Goal: Task Accomplishment & Management: Use online tool/utility

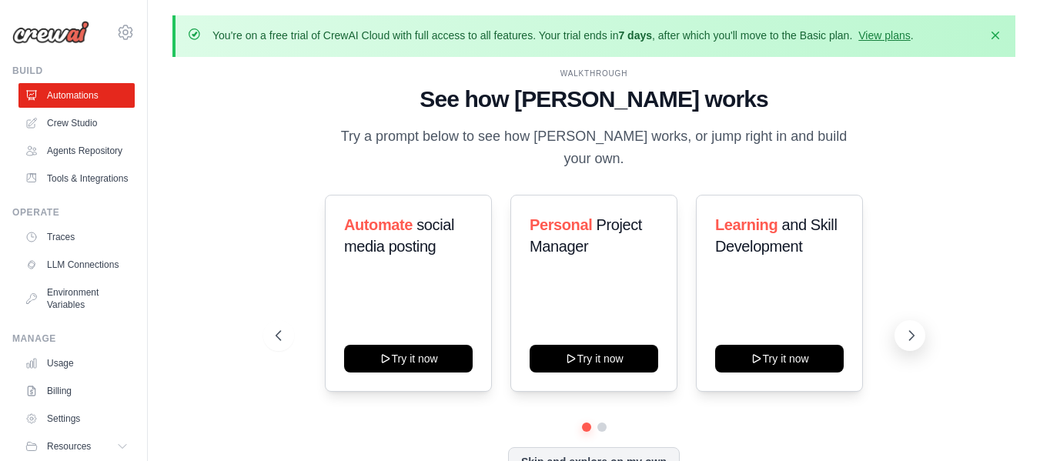
click at [915, 336] on icon at bounding box center [911, 335] width 15 height 15
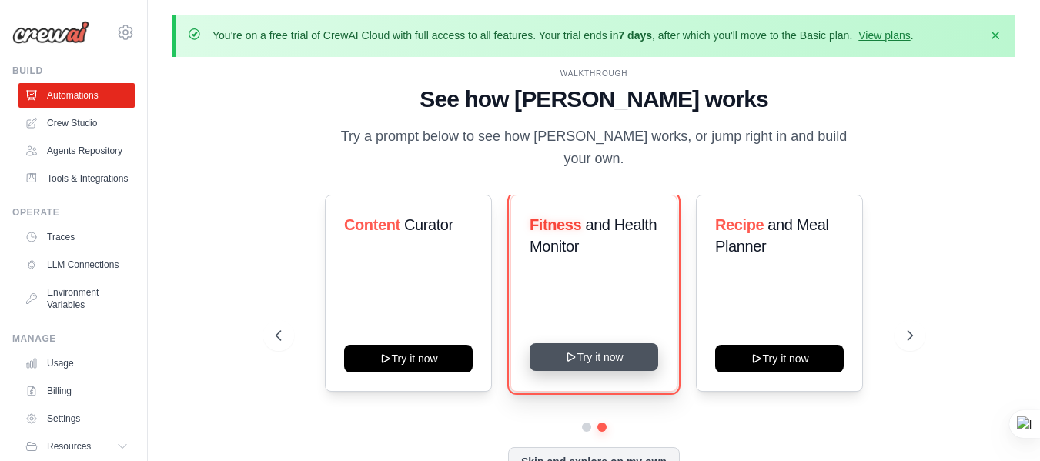
click at [620, 357] on button "Try it now" at bounding box center [593, 357] width 129 height 28
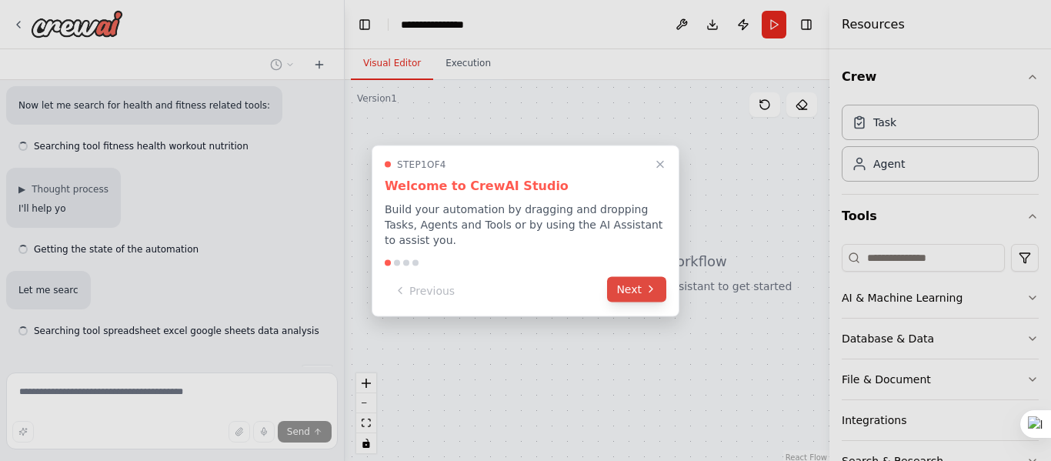
scroll to position [292, 0]
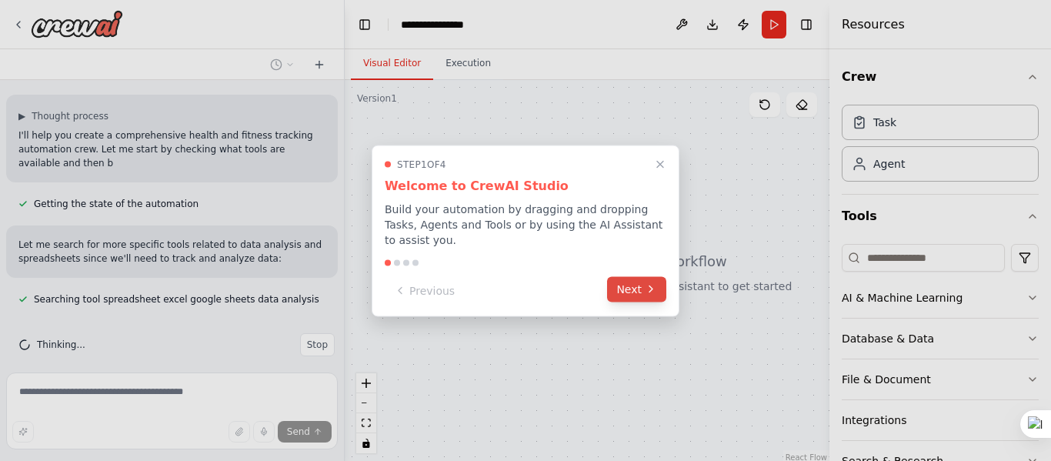
click at [629, 280] on button "Next" at bounding box center [636, 288] width 59 height 25
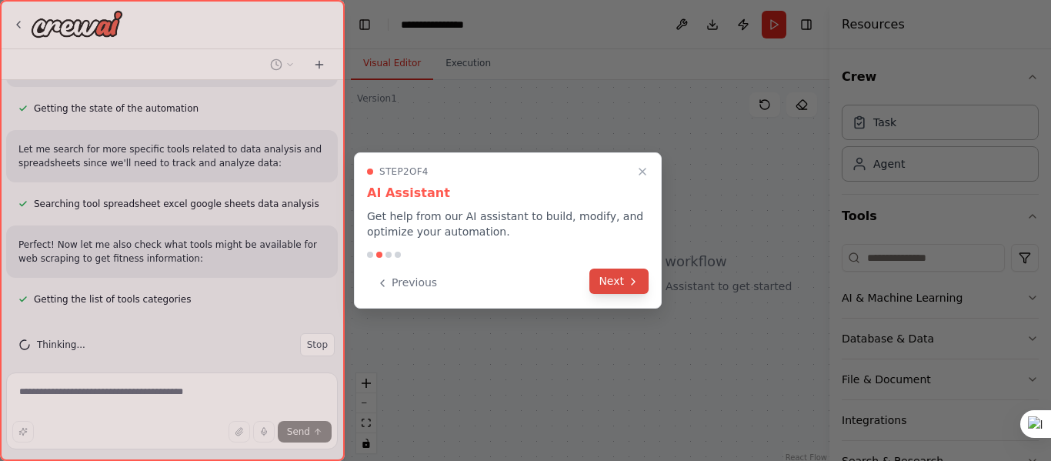
scroll to position [459, 0]
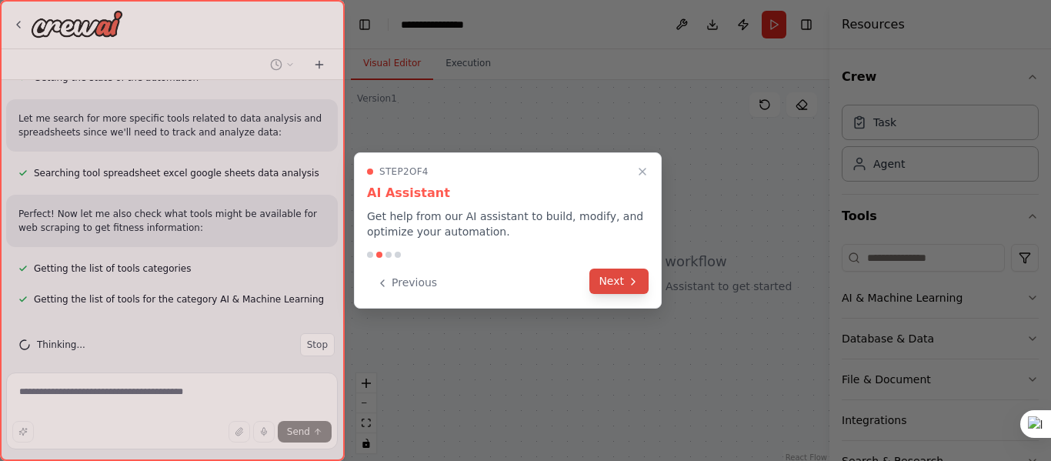
click at [616, 279] on button "Next" at bounding box center [619, 281] width 59 height 25
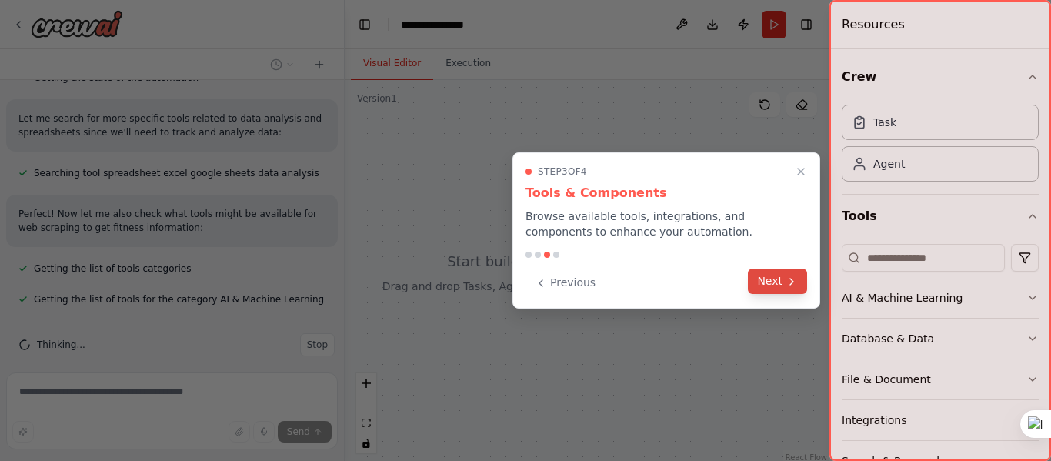
click at [760, 279] on button "Next" at bounding box center [777, 281] width 59 height 25
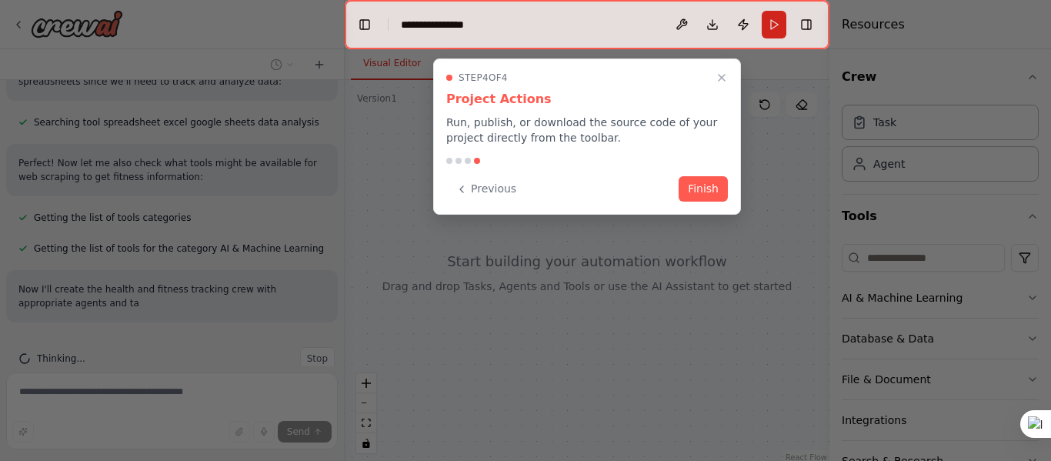
scroll to position [524, 0]
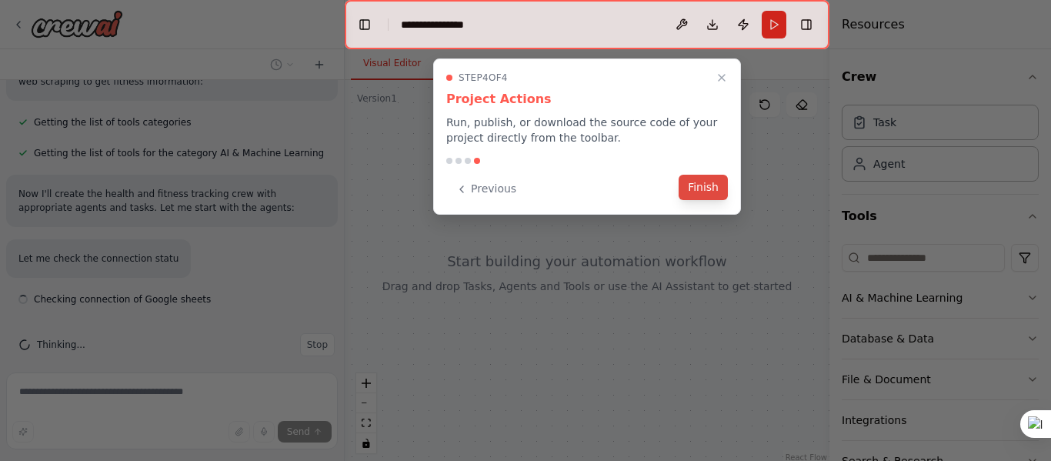
click at [701, 194] on button "Finish" at bounding box center [703, 187] width 49 height 25
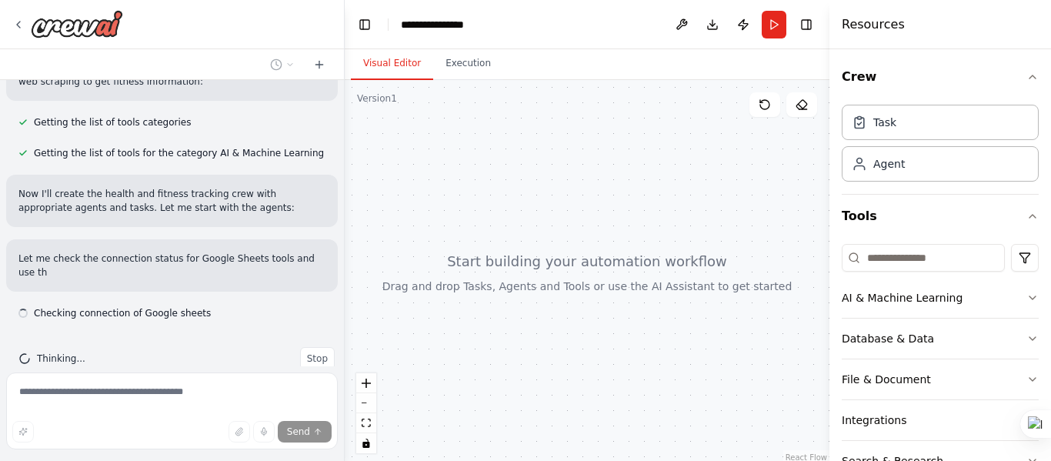
scroll to position [620, 0]
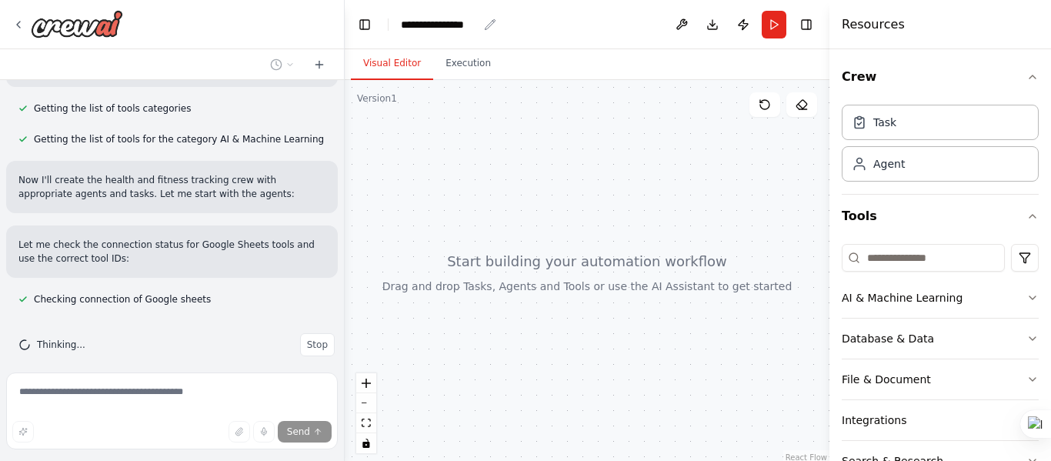
click at [447, 24] on div "**********" at bounding box center [439, 24] width 77 height 15
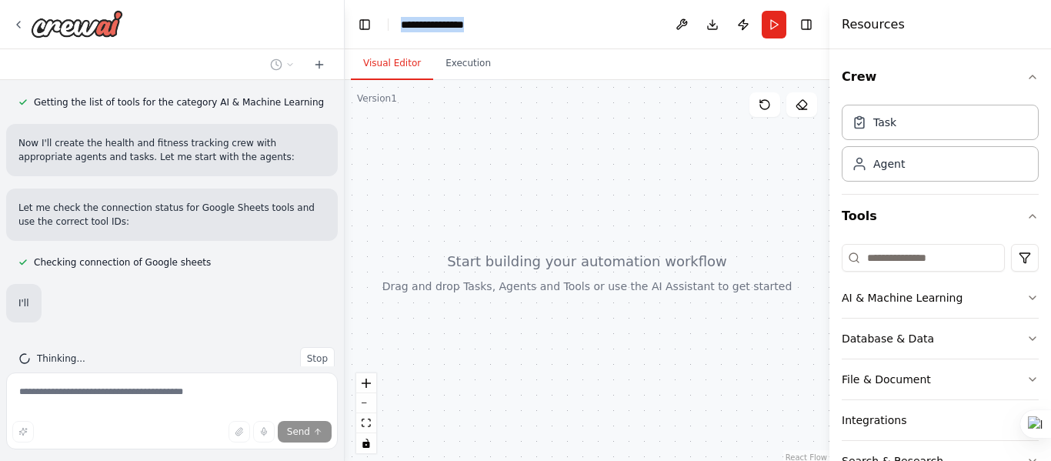
drag, startPoint x: 477, startPoint y: 22, endPoint x: 349, endPoint y: 28, distance: 127.9
click at [349, 28] on header "**********" at bounding box center [587, 24] width 485 height 49
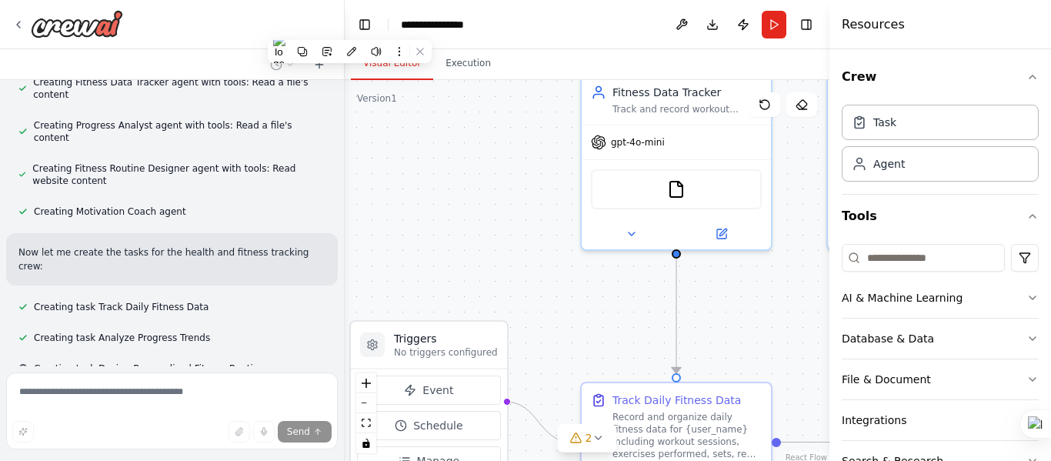
scroll to position [963, 0]
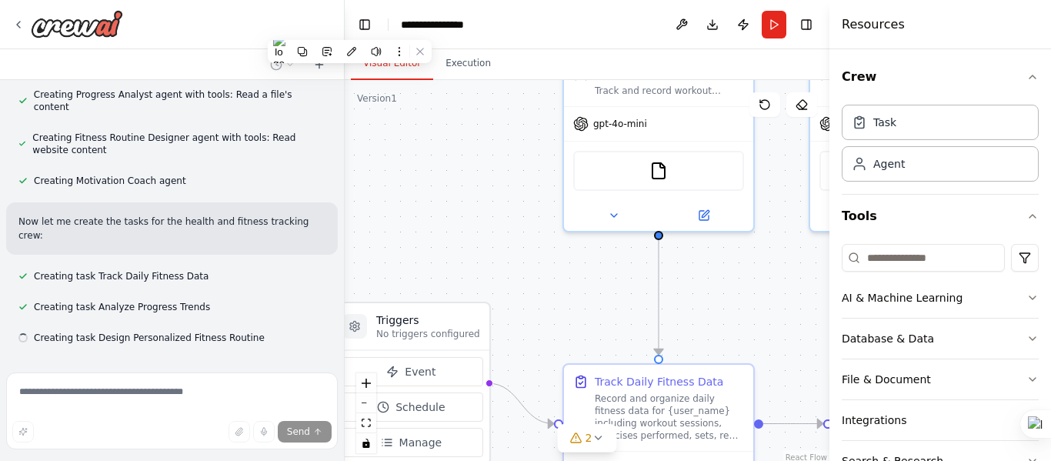
drag, startPoint x: 537, startPoint y: 273, endPoint x: 446, endPoint y: 169, distance: 138.0
click at [446, 169] on div ".deletable-edge-delete-btn { width: 20px; height: 20px; border: 0px solid #ffff…" at bounding box center [587, 272] width 485 height 385
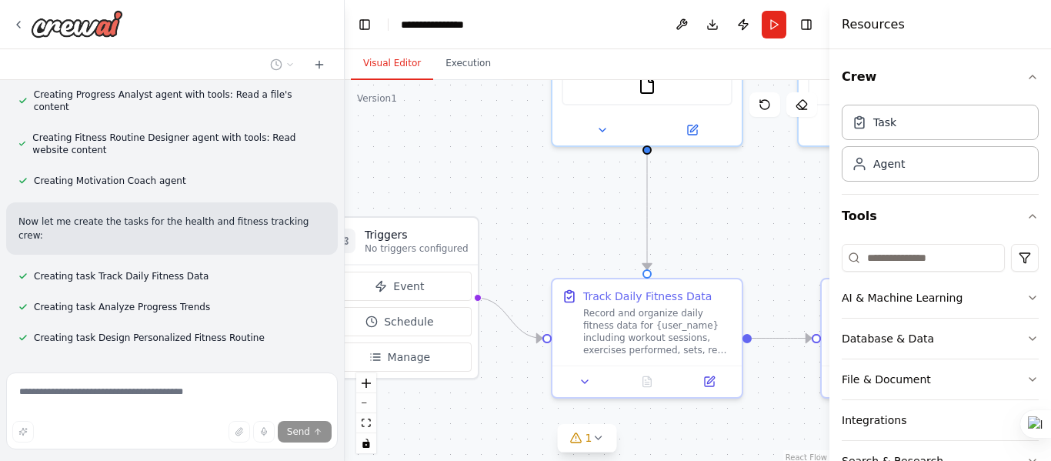
drag, startPoint x: 514, startPoint y: 287, endPoint x: 502, endPoint y: 202, distance: 86.3
click at [502, 202] on div ".deletable-edge-delete-btn { width: 20px; height: 20px; border: 0px solid #ffff…" at bounding box center [587, 272] width 485 height 385
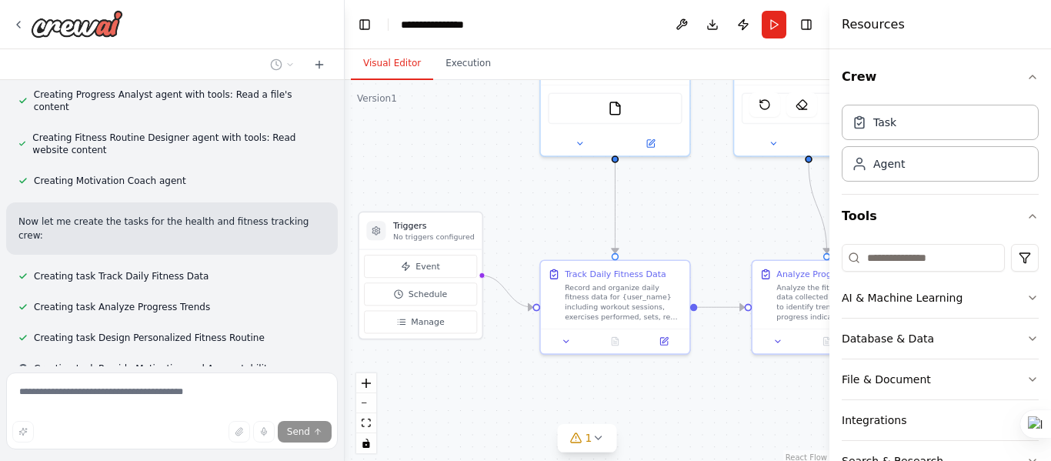
scroll to position [994, 0]
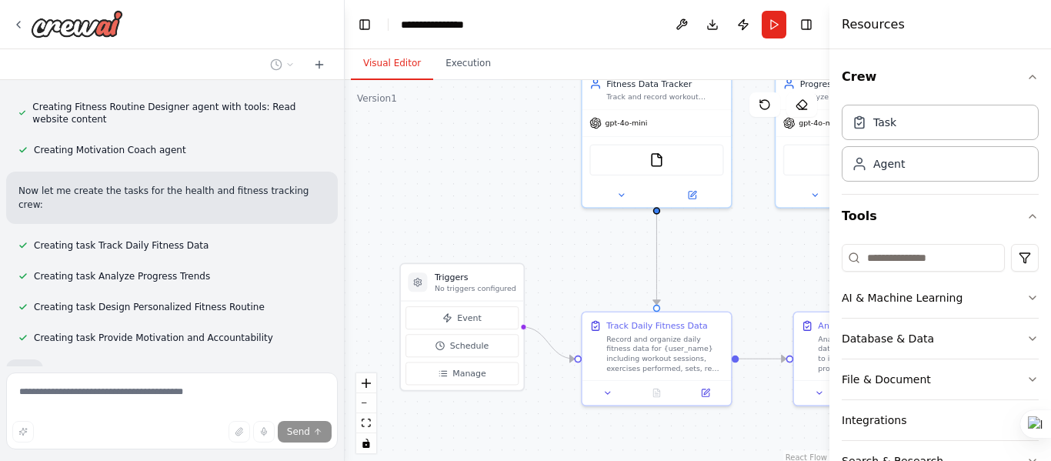
drag, startPoint x: 485, startPoint y: 182, endPoint x: 526, endPoint y: 233, distance: 66.2
click at [526, 233] on div ".deletable-edge-delete-btn { width: 20px; height: 20px; border: 0px solid #ffff…" at bounding box center [587, 272] width 485 height 385
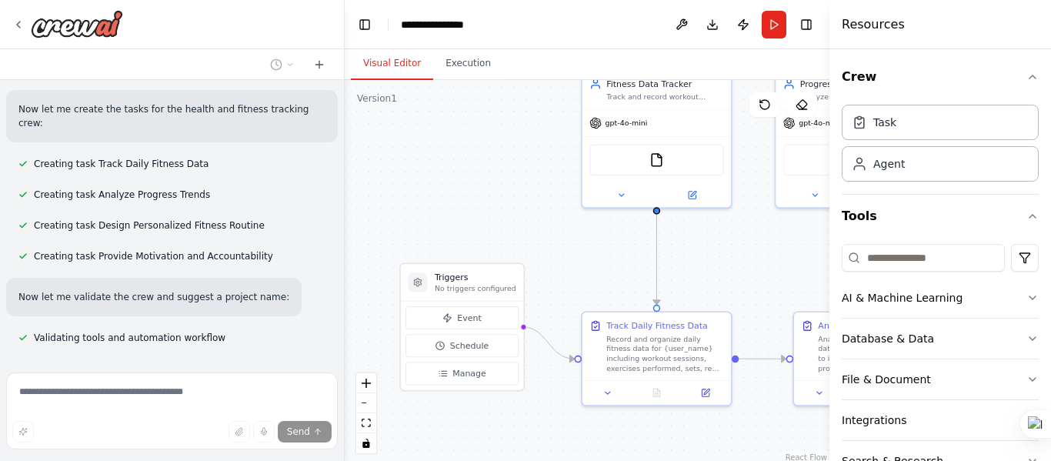
scroll to position [1106, 0]
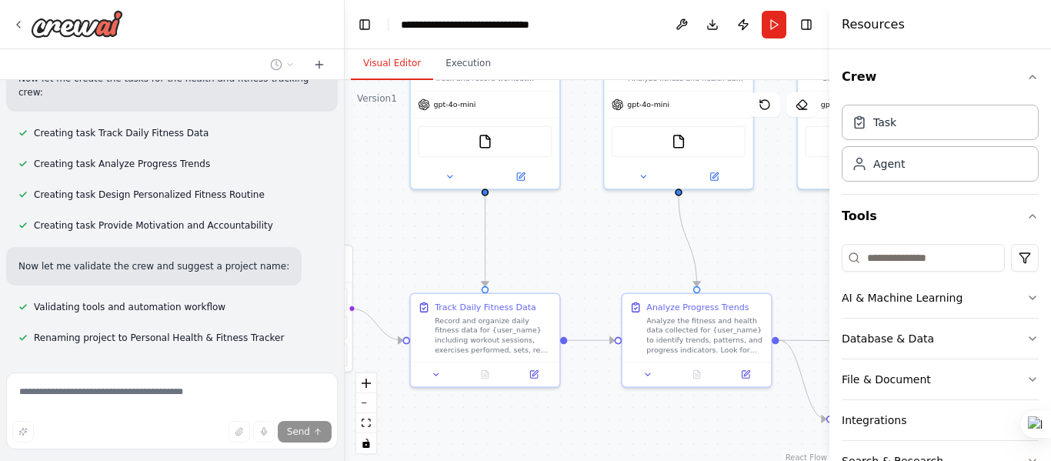
drag, startPoint x: 593, startPoint y: 271, endPoint x: 422, endPoint y: 252, distance: 172.6
click at [422, 252] on div ".deletable-edge-delete-btn { width: 20px; height: 20px; border: 0px solid #ffff…" at bounding box center [587, 272] width 485 height 385
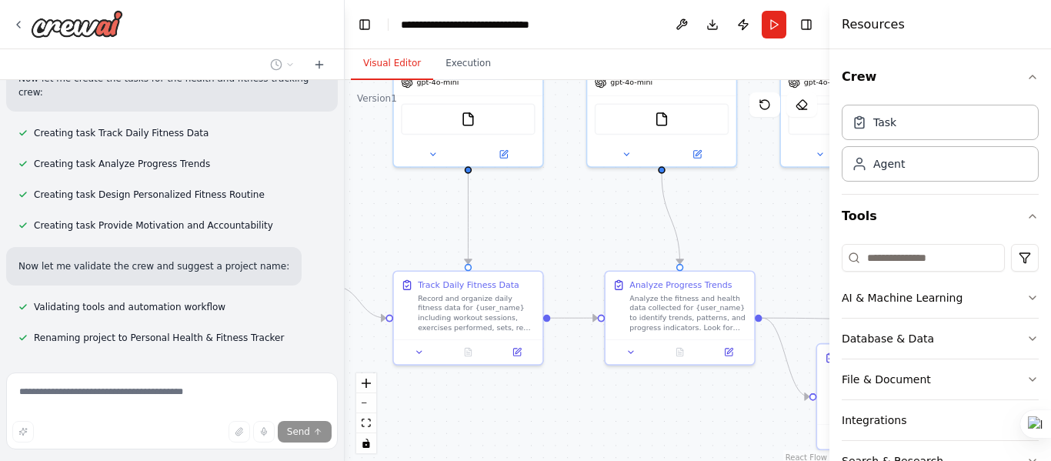
drag, startPoint x: 610, startPoint y: 276, endPoint x: 593, endPoint y: 253, distance: 28.0
click at [593, 253] on div ".deletable-edge-delete-btn { width: 20px; height: 20px; border: 0px solid #ffff…" at bounding box center [587, 272] width 485 height 385
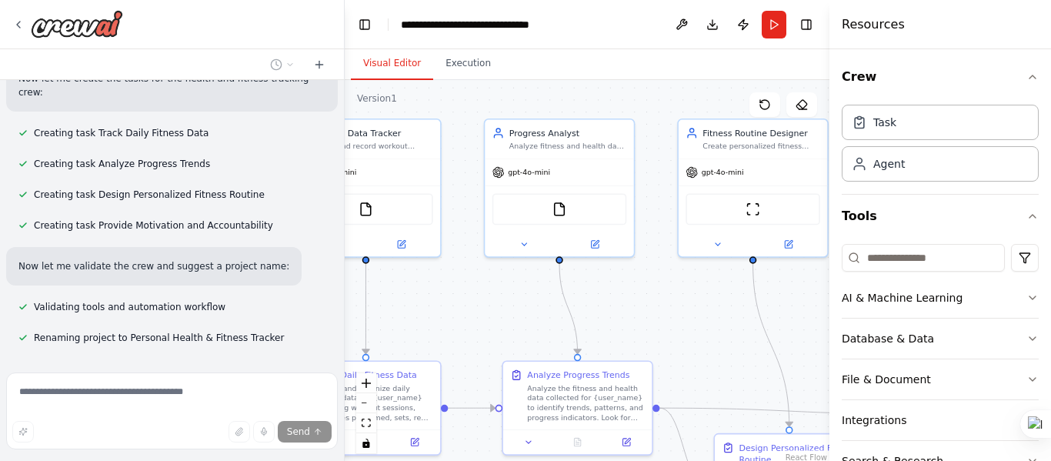
drag, startPoint x: 600, startPoint y: 233, endPoint x: 497, endPoint y: 323, distance: 136.3
click at [497, 323] on div ".deletable-edge-delete-btn { width: 20px; height: 20px; border: 0px solid #ffff…" at bounding box center [587, 272] width 485 height 385
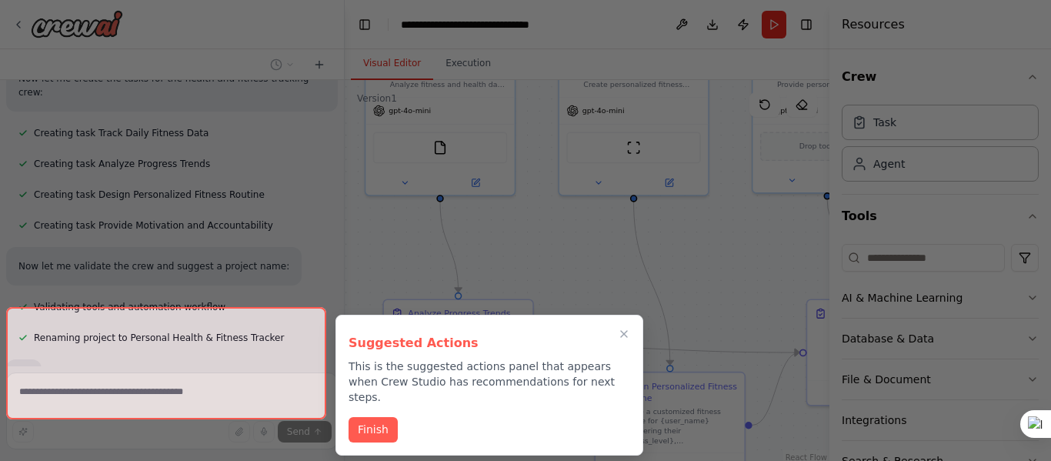
scroll to position [1143, 0]
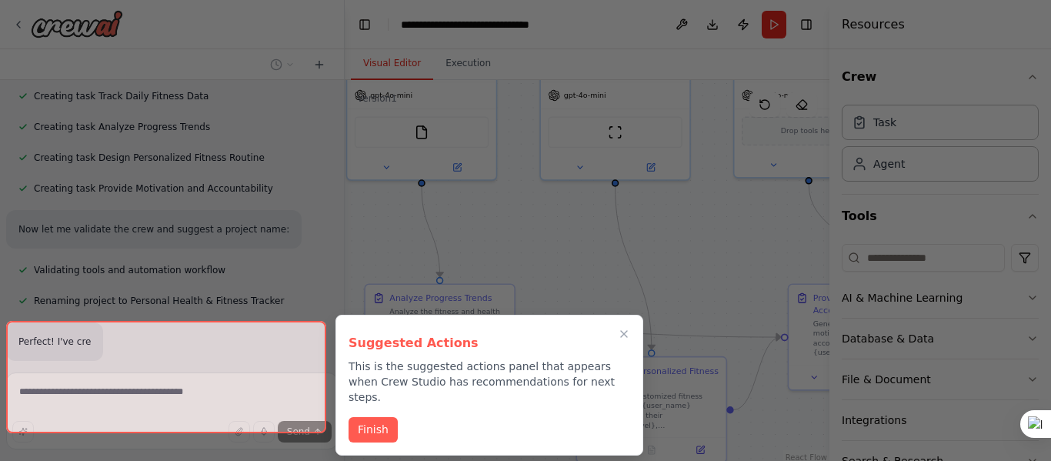
drag, startPoint x: 694, startPoint y: 324, endPoint x: 556, endPoint y: 247, distance: 157.8
click at [556, 247] on div "Set up a crew that tracks your workouts, monitors nutrition intake, analyzes pr…" at bounding box center [525, 230] width 1051 height 461
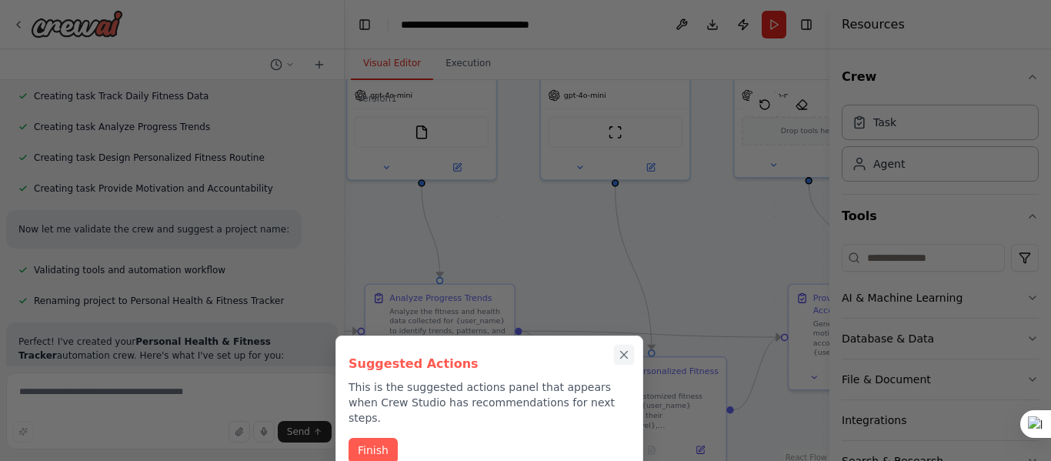
click at [626, 356] on icon "Close walkthrough" at bounding box center [624, 355] width 7 height 7
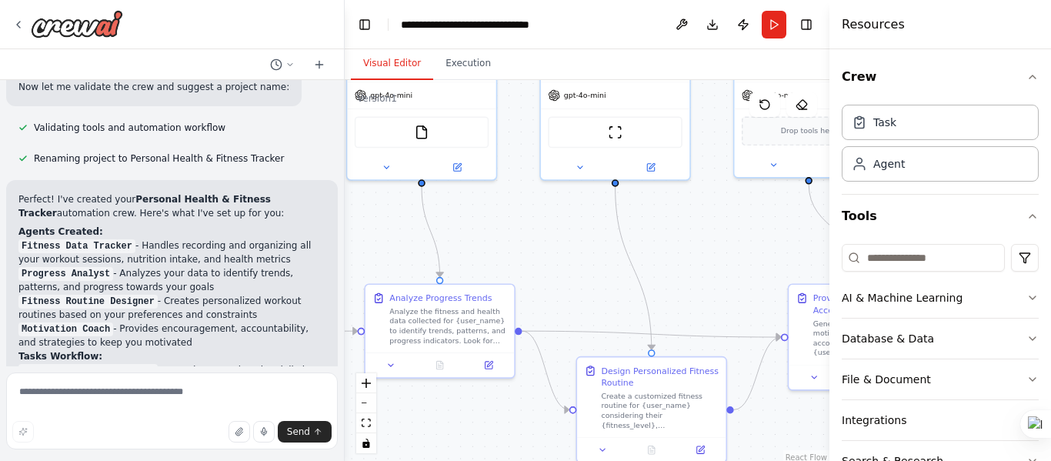
scroll to position [1303, 0]
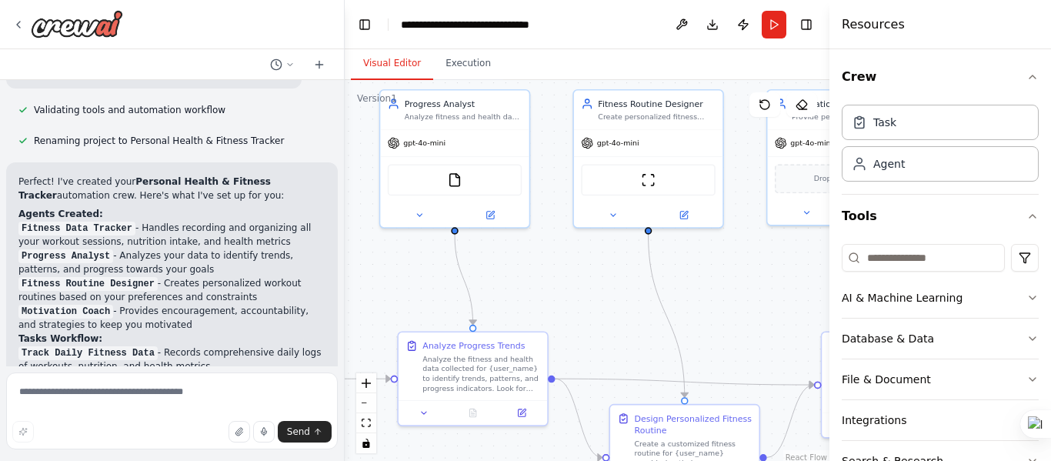
drag, startPoint x: 587, startPoint y: 262, endPoint x: 626, endPoint y: 319, distance: 69.8
click at [626, 319] on div ".deletable-edge-delete-btn { width: 20px; height: 20px; border: 0px solid #ffff…" at bounding box center [587, 272] width 485 height 385
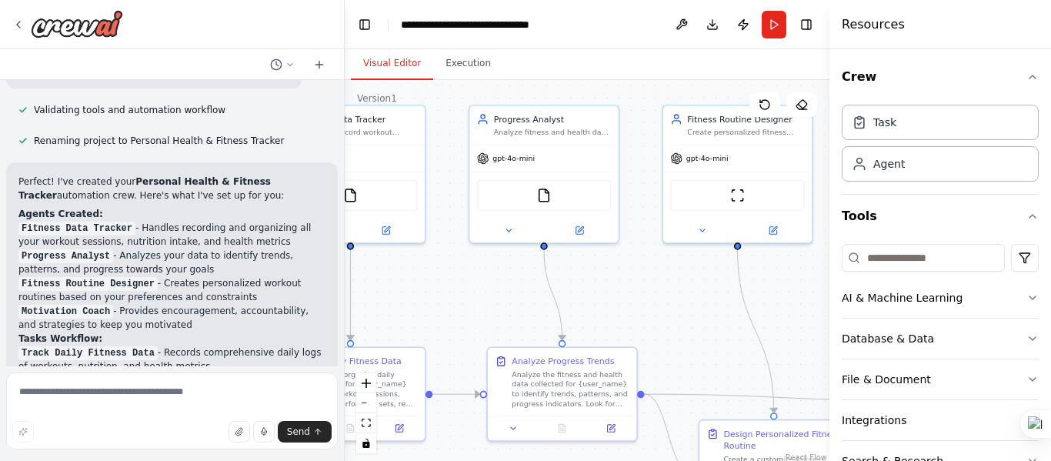
drag, startPoint x: 612, startPoint y: 295, endPoint x: 838, endPoint y: 156, distance: 265.3
click at [697, 299] on div ".deletable-edge-delete-btn { width: 20px; height: 20px; border: 0px solid #ffff…" at bounding box center [587, 272] width 485 height 385
click at [907, 132] on div "Task" at bounding box center [940, 121] width 197 height 35
click at [900, 168] on div "Agent" at bounding box center [890, 162] width 32 height 15
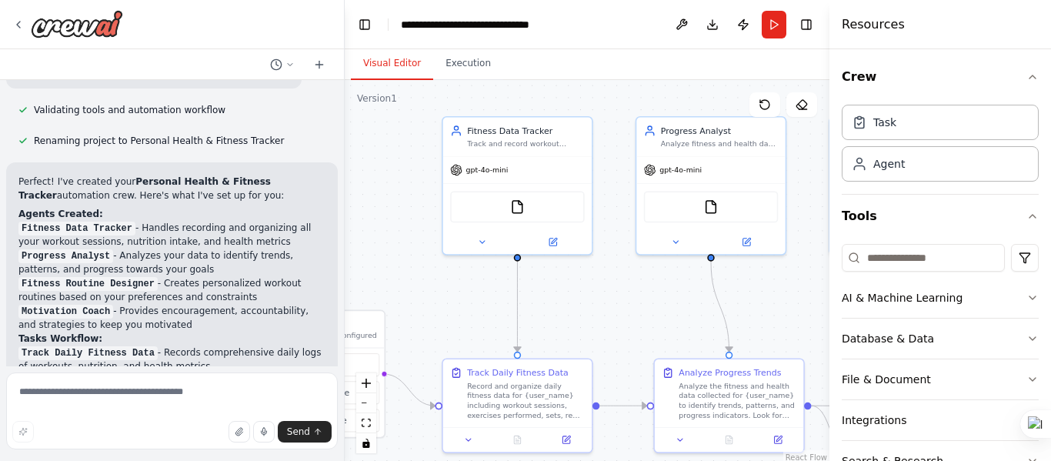
drag, startPoint x: 576, startPoint y: 307, endPoint x: 741, endPoint y: 322, distance: 166.1
click at [741, 322] on div ".deletable-edge-delete-btn { width: 20px; height: 20px; border: 0px solid #ffff…" at bounding box center [587, 272] width 485 height 385
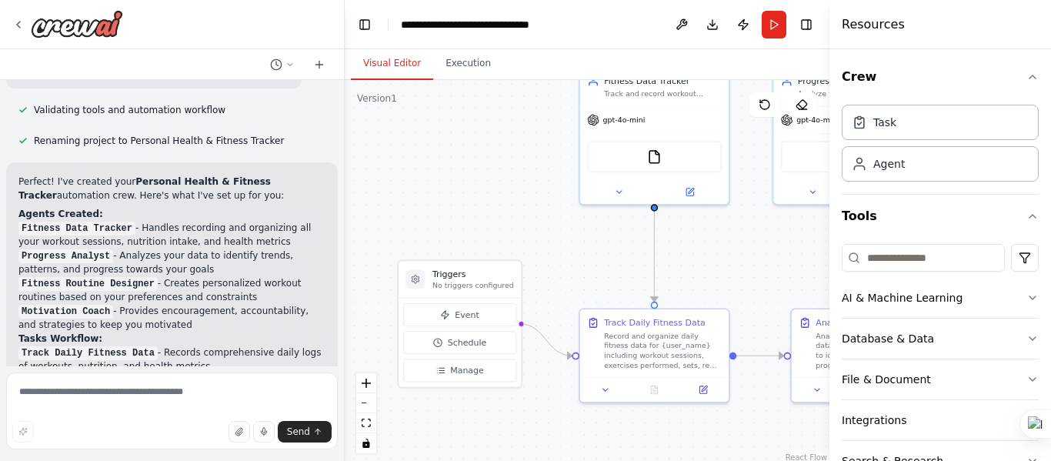
drag, startPoint x: 602, startPoint y: 321, endPoint x: 740, endPoint y: 268, distance: 147.6
click at [740, 268] on div ".deletable-edge-delete-btn { width: 20px; height: 20px; border: 0px solid #ffff…" at bounding box center [587, 272] width 485 height 385
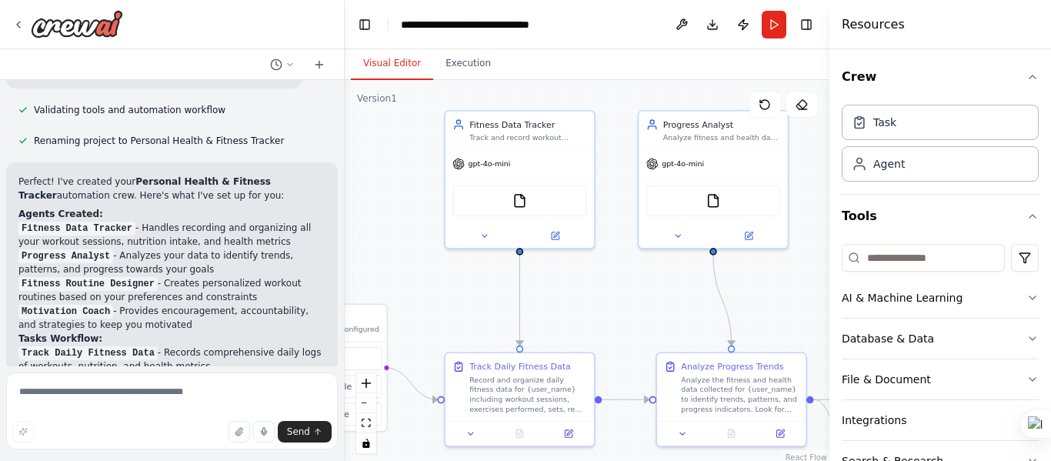
drag, startPoint x: 547, startPoint y: 272, endPoint x: 412, endPoint y: 316, distance: 142.6
click at [412, 316] on div ".deletable-edge-delete-btn { width: 20px; height: 20px; border: 0px solid #ffff…" at bounding box center [587, 272] width 485 height 385
click at [550, 165] on div "gpt-4o-mini" at bounding box center [520, 162] width 149 height 27
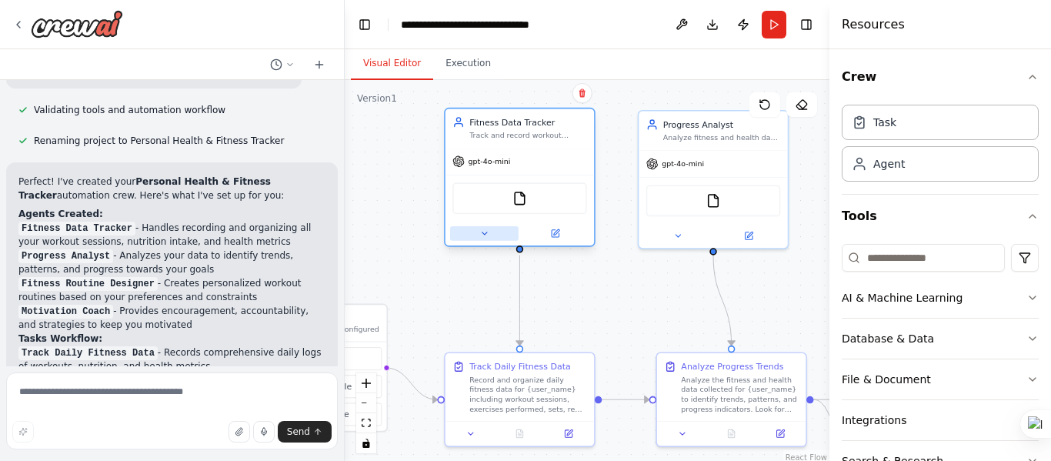
click at [475, 236] on button at bounding box center [484, 233] width 68 height 15
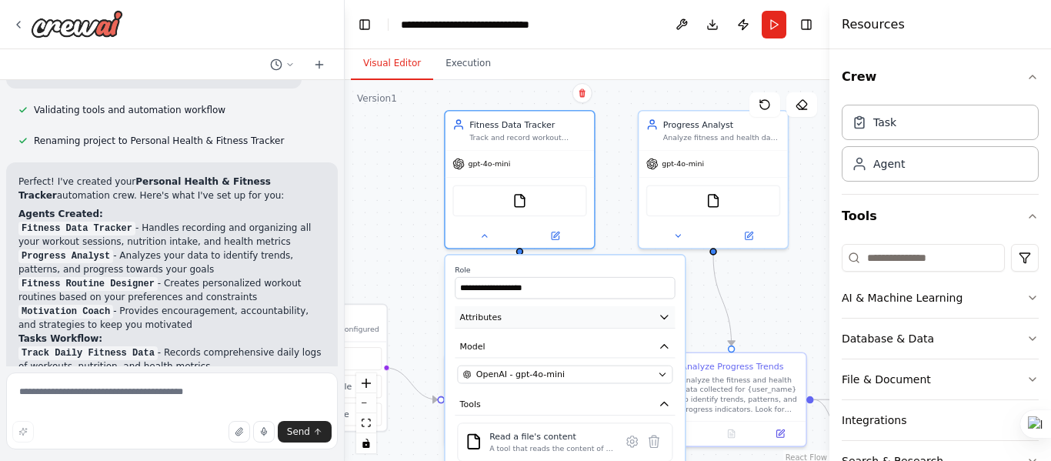
click at [562, 323] on button "Attributes" at bounding box center [565, 317] width 220 height 22
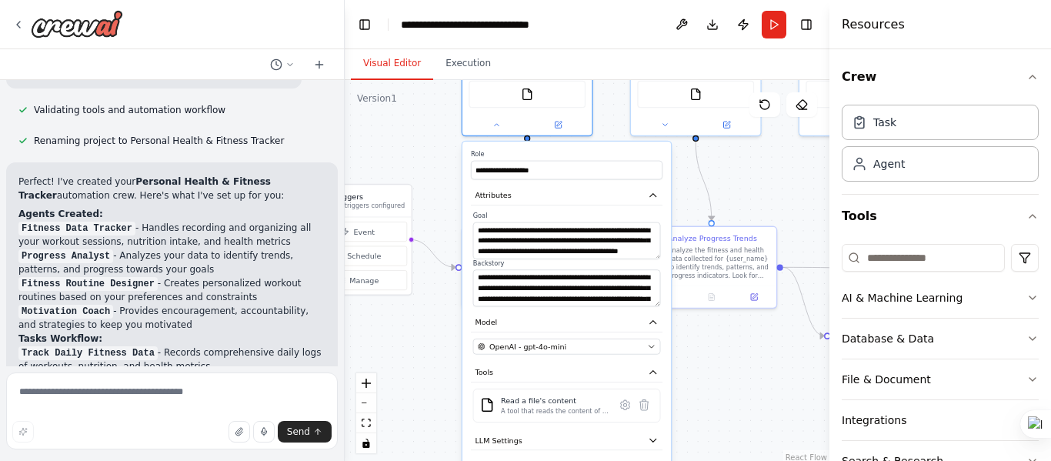
drag, startPoint x: 743, startPoint y: 205, endPoint x: 739, endPoint y: 182, distance: 23.5
click at [739, 182] on div ".deletable-edge-delete-btn { width: 20px; height: 20px; border: 0px solid #ffff…" at bounding box center [587, 272] width 485 height 385
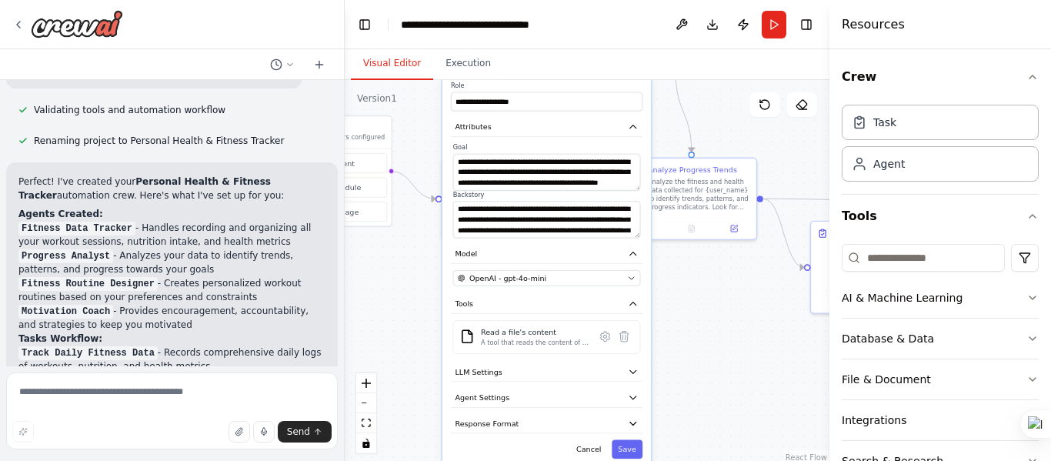
drag, startPoint x: 721, startPoint y: 392, endPoint x: 701, endPoint y: 323, distance: 71.4
click at [701, 323] on div ".deletable-edge-delete-btn { width: 20px; height: 20px; border: 0px solid #ffff…" at bounding box center [587, 272] width 485 height 385
click at [623, 374] on button "LLM Settings" at bounding box center [547, 371] width 192 height 19
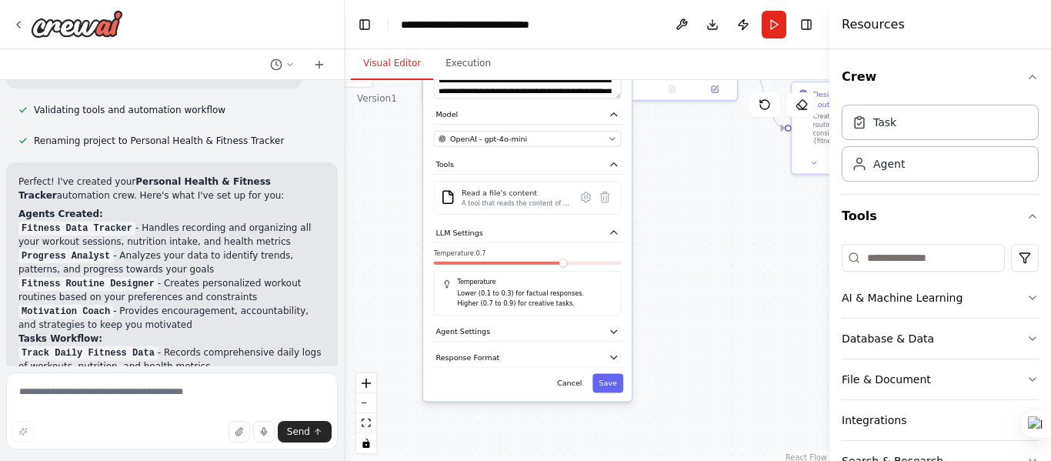
drag, startPoint x: 705, startPoint y: 388, endPoint x: 686, endPoint y: 249, distance: 140.6
click at [686, 249] on div ".deletable-edge-delete-btn { width: 20px; height: 20px; border: 0px solid #ffff…" at bounding box center [587, 272] width 485 height 385
click at [603, 334] on button "Agent Settings" at bounding box center [528, 331] width 192 height 19
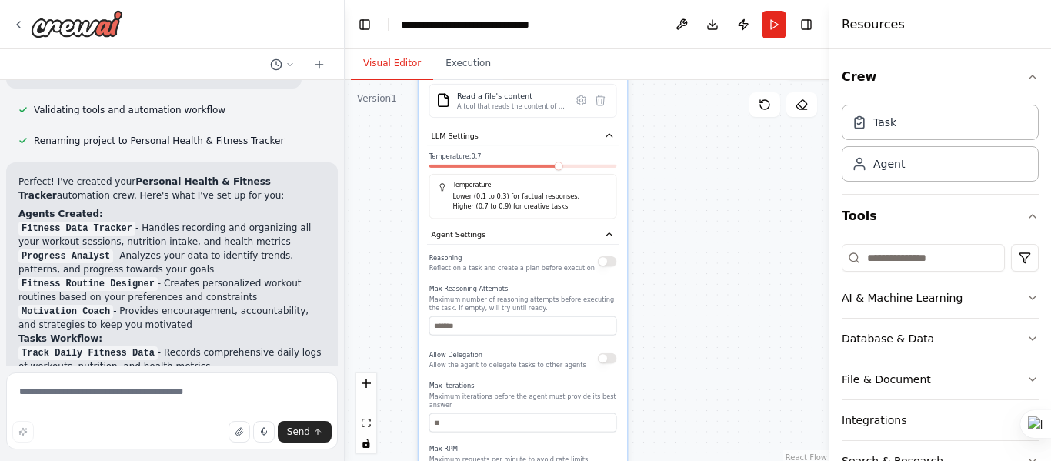
drag, startPoint x: 681, startPoint y: 322, endPoint x: 676, endPoint y: 225, distance: 97.1
click at [676, 225] on div ".deletable-edge-delete-btn { width: 20px; height: 20px; border: 0px solid #ffff…" at bounding box center [587, 272] width 485 height 385
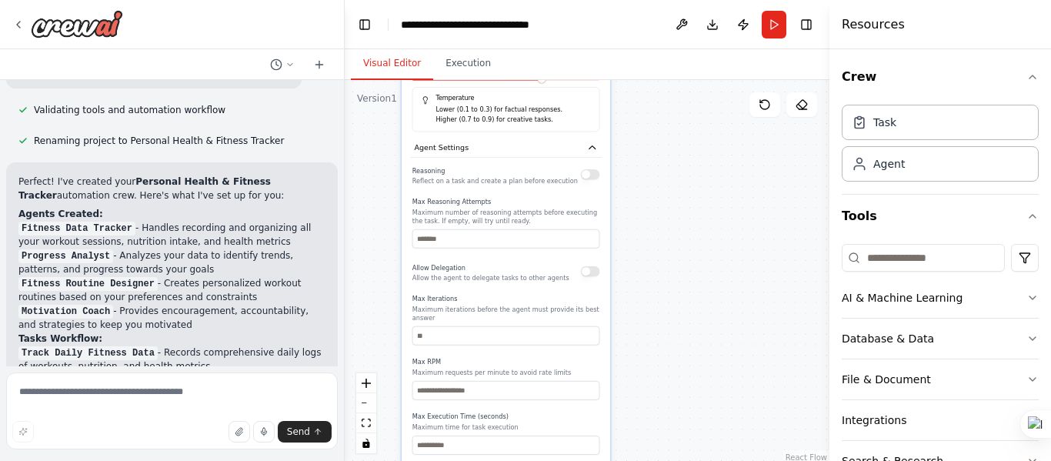
drag, startPoint x: 707, startPoint y: 338, endPoint x: 695, endPoint y: 416, distance: 78.6
click at [695, 416] on div ".deletable-edge-delete-btn { width: 20px; height: 20px; border: 0px solid #ffff…" at bounding box center [587, 272] width 485 height 385
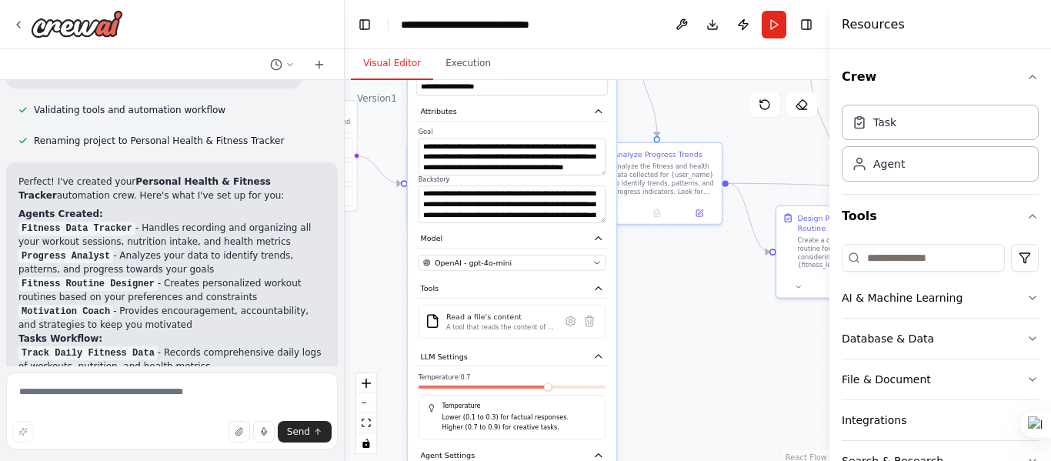
drag, startPoint x: 670, startPoint y: 290, endPoint x: 671, endPoint y: 435, distance: 144.7
click at [671, 435] on div ".deletable-edge-delete-btn { width: 20px; height: 20px; border: 0px solid #ffff…" at bounding box center [587, 272] width 485 height 385
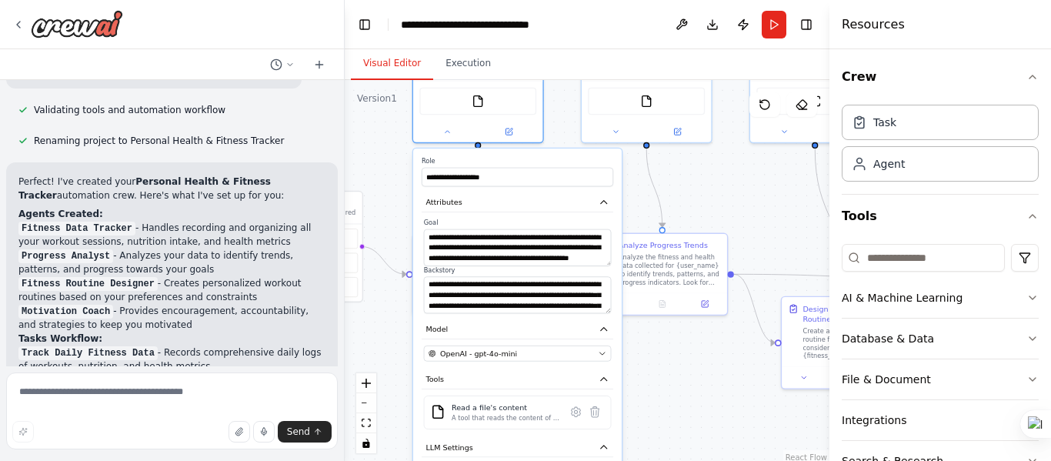
drag, startPoint x: 650, startPoint y: 322, endPoint x: 656, endPoint y: 411, distance: 89.4
click at [656, 411] on div ".deletable-edge-delete-btn { width: 20px; height: 20px; border: 0px solid #ffff…" at bounding box center [587, 272] width 485 height 385
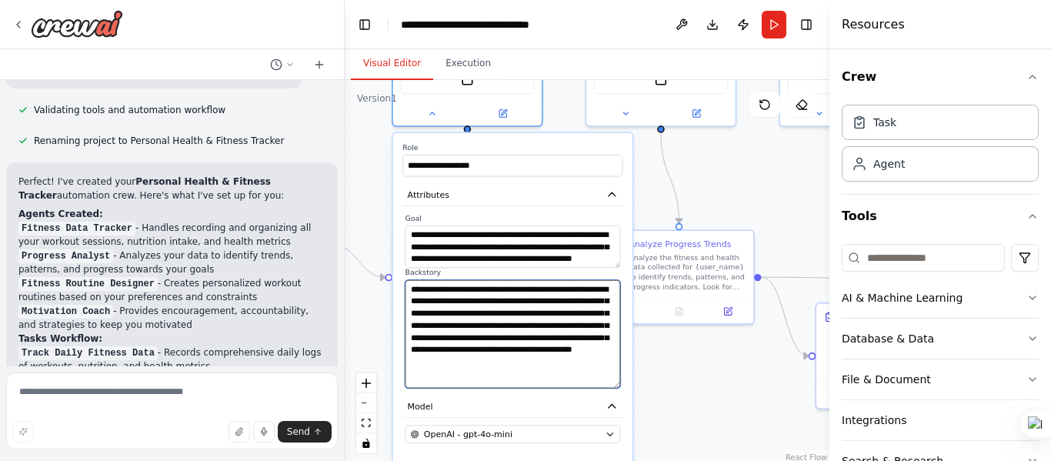
drag, startPoint x: 617, startPoint y: 315, endPoint x: 620, endPoint y: 381, distance: 66.3
click at [620, 381] on textarea "**********" at bounding box center [512, 334] width 215 height 109
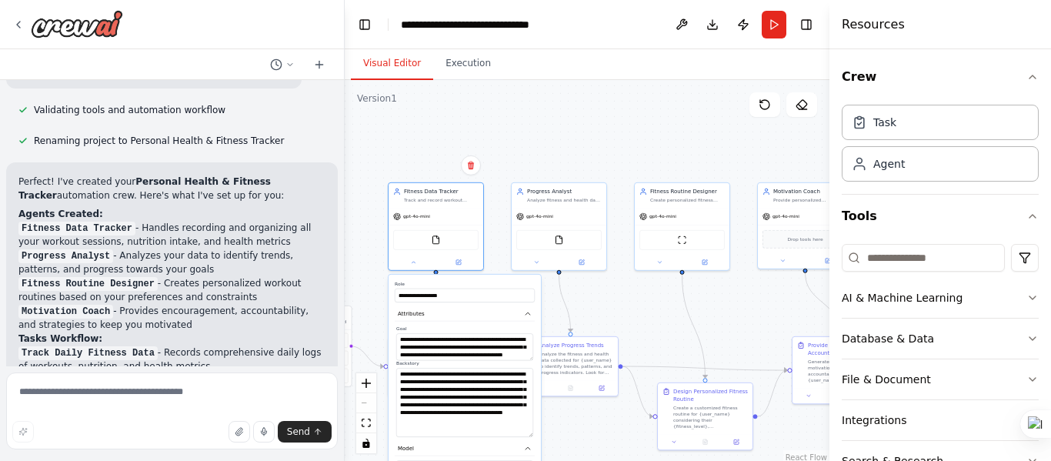
drag, startPoint x: 650, startPoint y: 418, endPoint x: 572, endPoint y: 467, distance: 92.0
click at [572, 460] on html "Set up a crew that tracks your workouts, monitors nutrition intake, analyzes pr…" at bounding box center [525, 230] width 1051 height 461
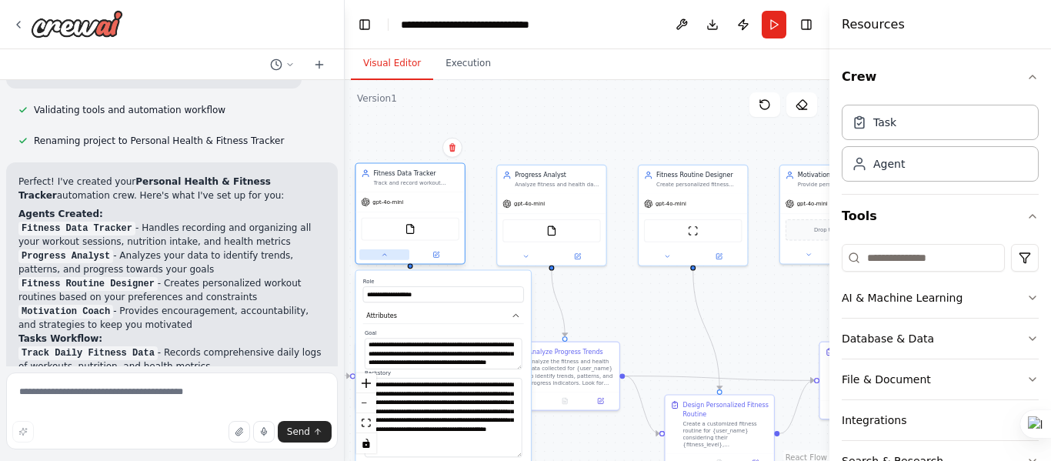
click at [390, 259] on button at bounding box center [384, 254] width 50 height 11
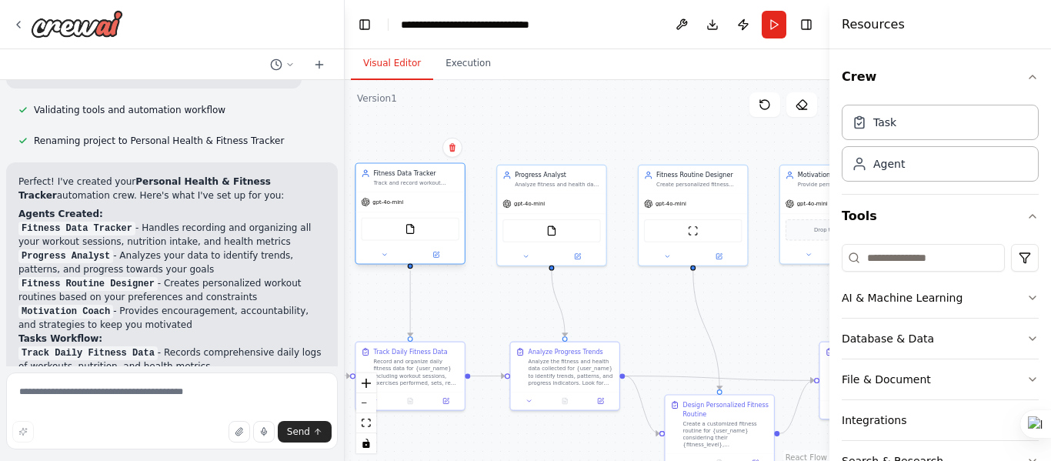
click at [449, 261] on div at bounding box center [410, 255] width 109 height 18
click at [443, 256] on button at bounding box center [436, 254] width 50 height 11
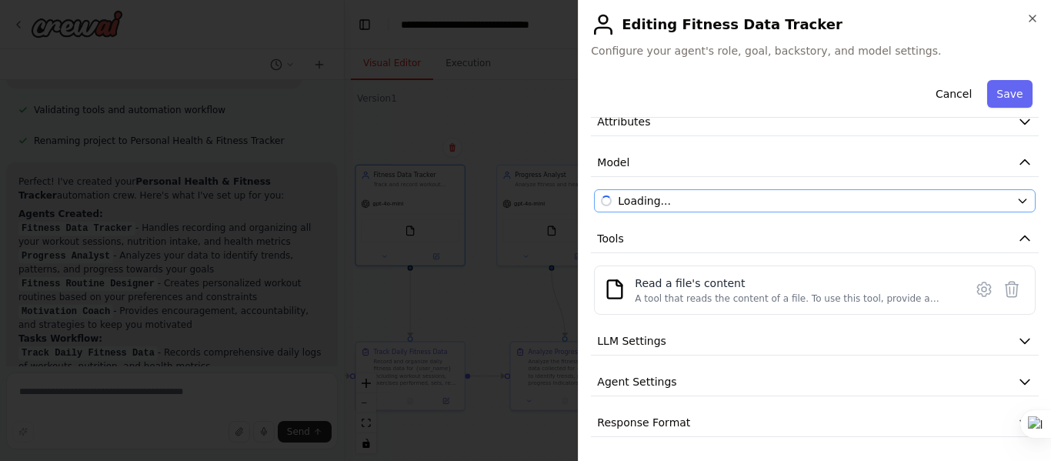
scroll to position [79, 0]
click at [754, 346] on button "LLM Settings" at bounding box center [815, 340] width 448 height 28
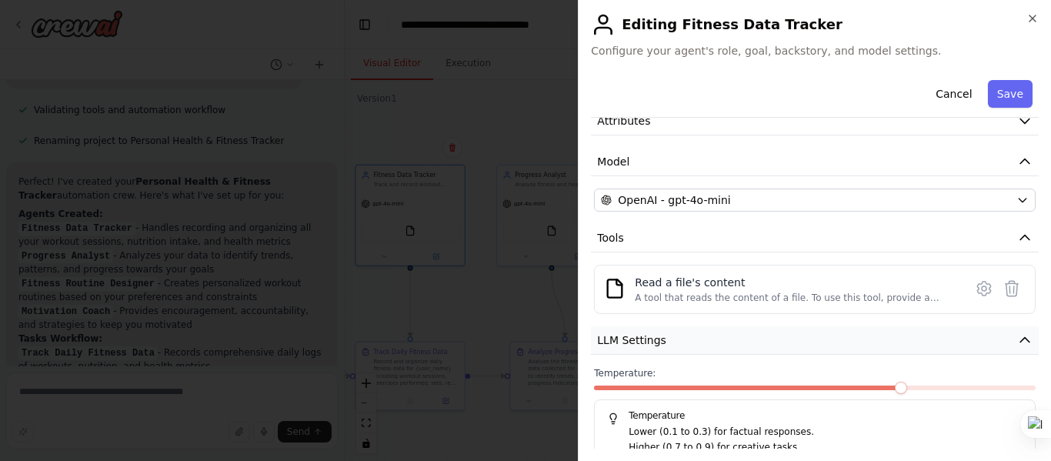
scroll to position [189, 0]
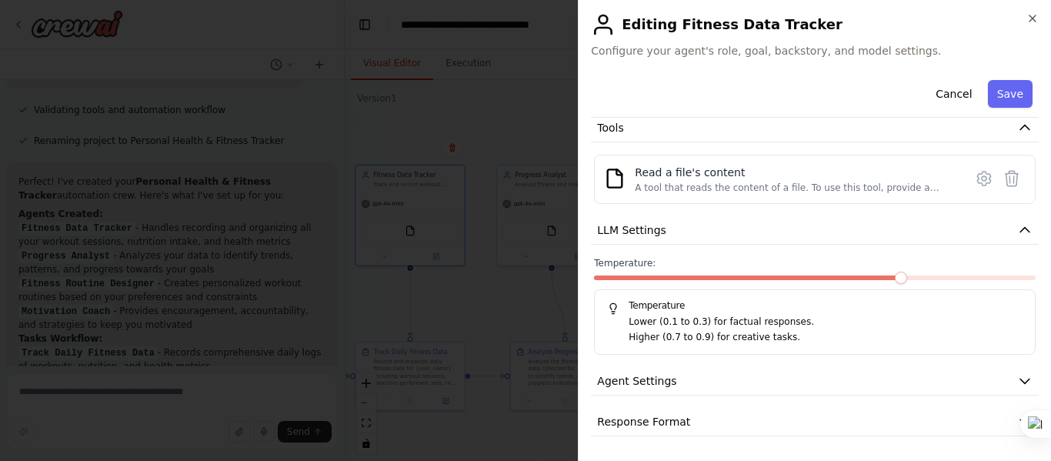
click at [740, 398] on div "**********" at bounding box center [815, 160] width 448 height 551
click at [738, 386] on button "Agent Settings" at bounding box center [815, 381] width 448 height 28
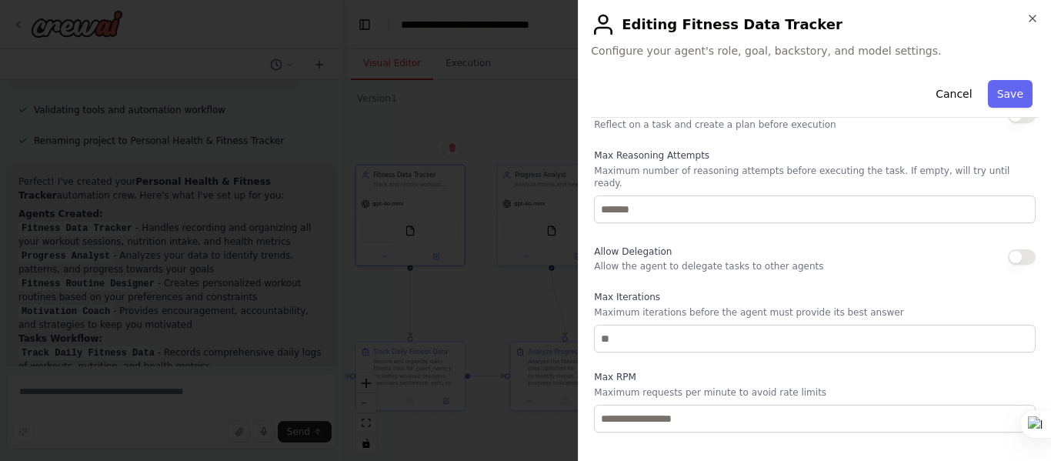
scroll to position [601, 0]
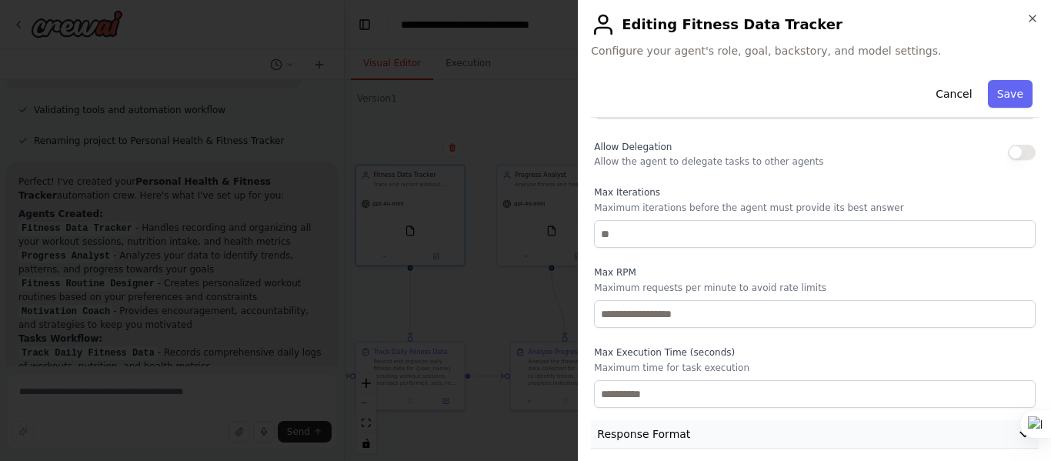
click at [705, 423] on button "Response Format" at bounding box center [815, 434] width 448 height 28
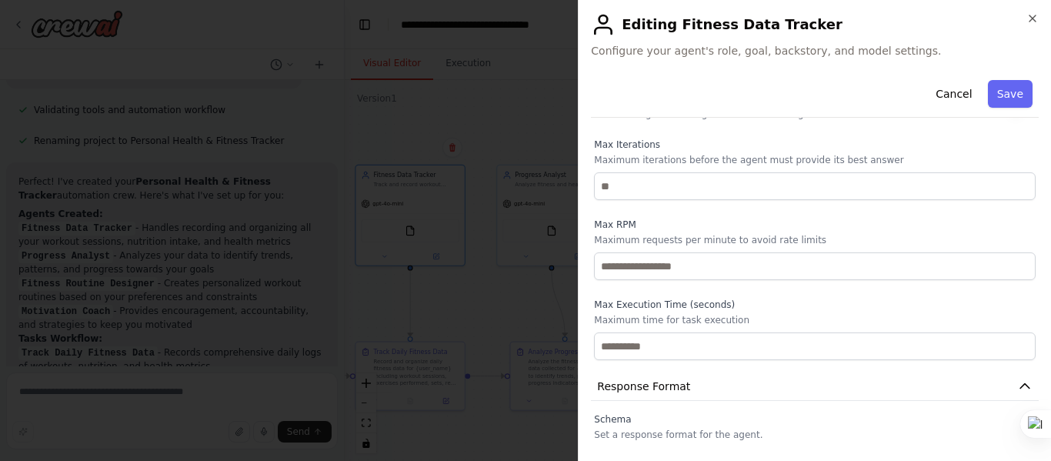
scroll to position [673, 0]
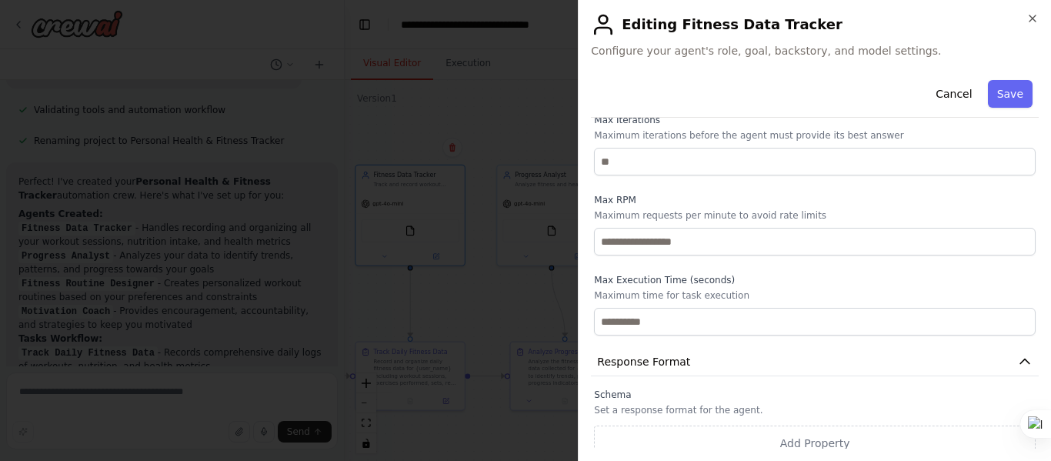
click at [1029, 8] on div "**********" at bounding box center [814, 230] width 473 height 461
drag, startPoint x: 1020, startPoint y: 27, endPoint x: 1024, endPoint y: 20, distance: 7.9
click at [1022, 22] on h2 "Editing Fitness Data Tracker" at bounding box center [815, 24] width 448 height 25
click at [1024, 20] on h2 "Editing Fitness Data Tracker" at bounding box center [815, 24] width 448 height 25
click at [1034, 19] on icon "button" at bounding box center [1033, 18] width 12 height 12
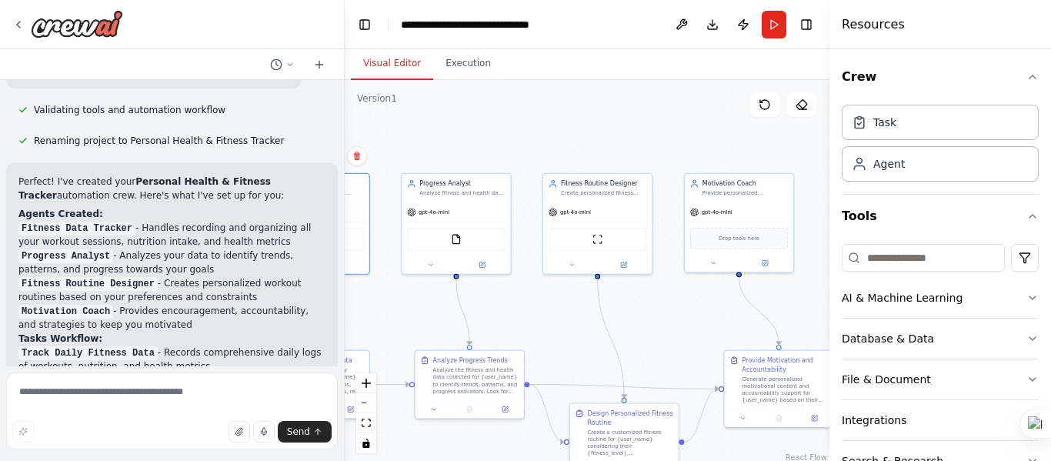
drag, startPoint x: 630, startPoint y: 226, endPoint x: 535, endPoint y: 235, distance: 95.8
click at [535, 235] on div ".deletable-edge-delete-btn { width: 20px; height: 20px; border: 0px solid #ffff…" at bounding box center [587, 272] width 485 height 385
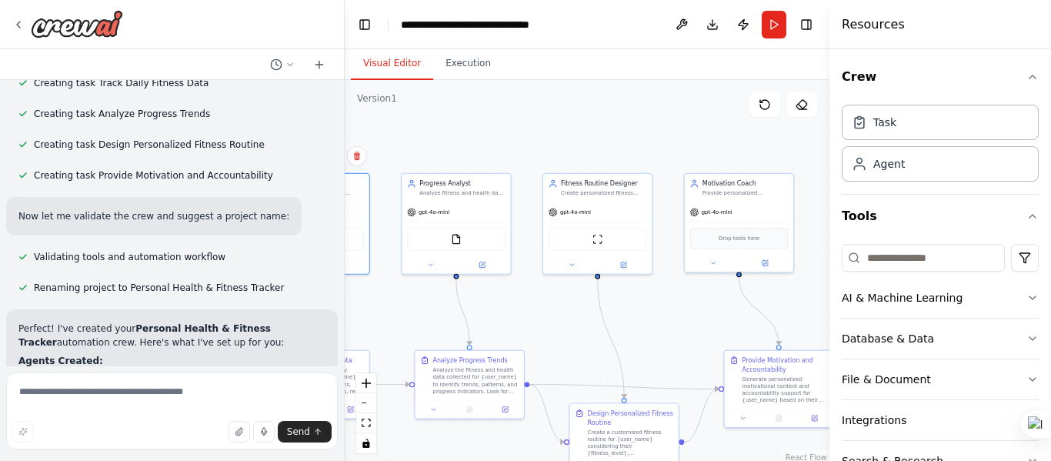
scroll to position [1303, 0]
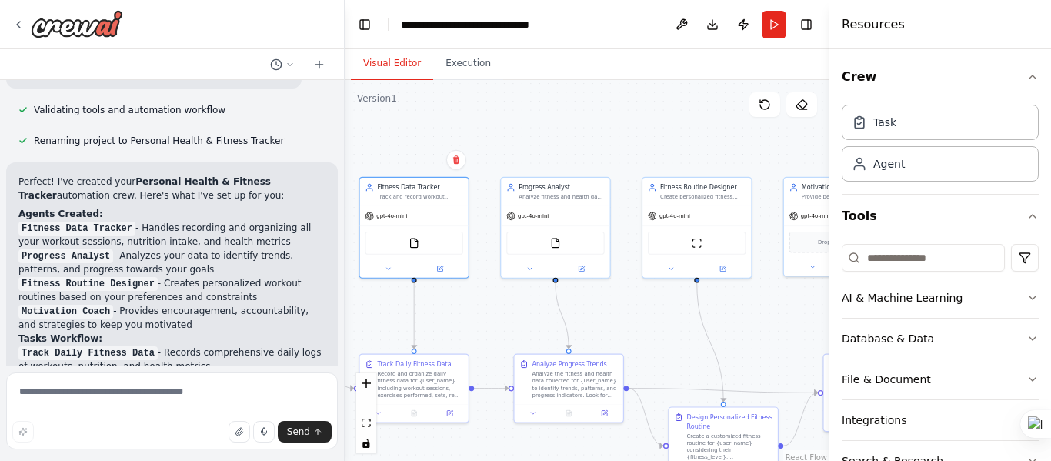
drag, startPoint x: 657, startPoint y: 333, endPoint x: 756, endPoint y: 337, distance: 98.6
click at [756, 337] on div ".deletable-edge-delete-btn { width: 20px; height: 20px; border: 0px solid #ffff…" at bounding box center [587, 272] width 485 height 385
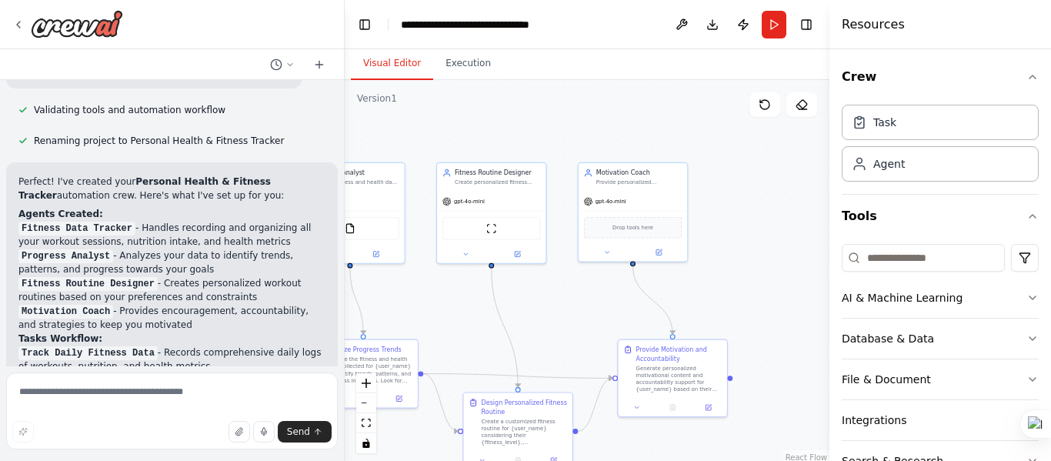
drag, startPoint x: 665, startPoint y: 155, endPoint x: 459, endPoint y: 140, distance: 206.0
click at [459, 140] on div ".deletable-edge-delete-btn { width: 20px; height: 20px; border: 0px solid #ffff…" at bounding box center [587, 272] width 485 height 385
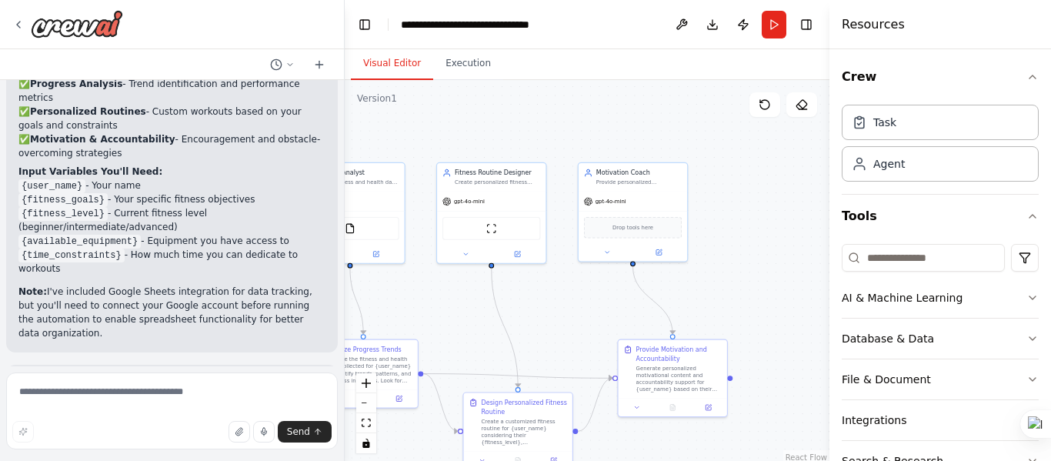
scroll to position [1765, 0]
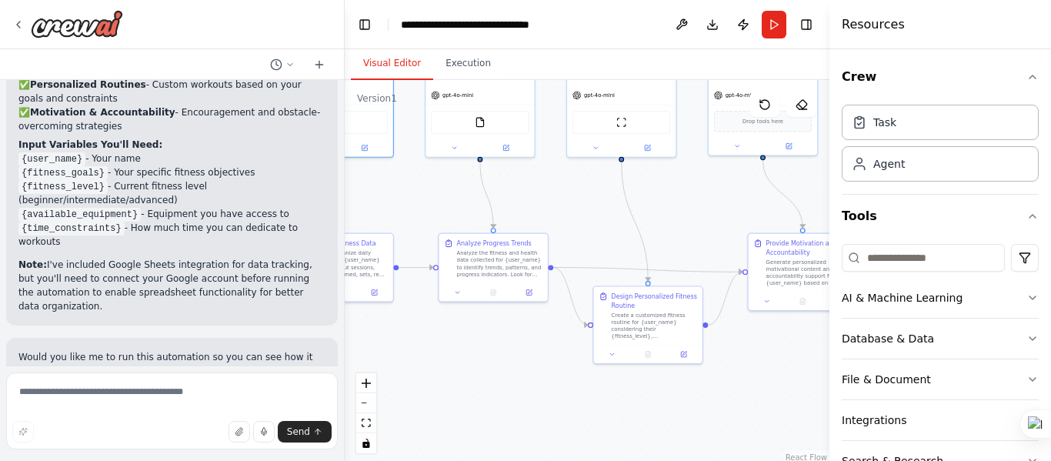
drag, startPoint x: 606, startPoint y: 321, endPoint x: 736, endPoint y: 215, distance: 167.9
click at [736, 215] on div ".deletable-edge-delete-btn { width: 20px; height: 20px; border: 0px solid #ffff…" at bounding box center [587, 272] width 485 height 385
click at [501, 261] on div "Analyze the fitness and health data collected for {user_name} to identify trend…" at bounding box center [499, 262] width 85 height 28
click at [656, 316] on div "Create a customized fitness routine for {user_name} considering their {fitness_…" at bounding box center [654, 323] width 85 height 28
click at [787, 269] on div "Generate personalized motivational content and accountability support for {user…" at bounding box center [809, 271] width 85 height 28
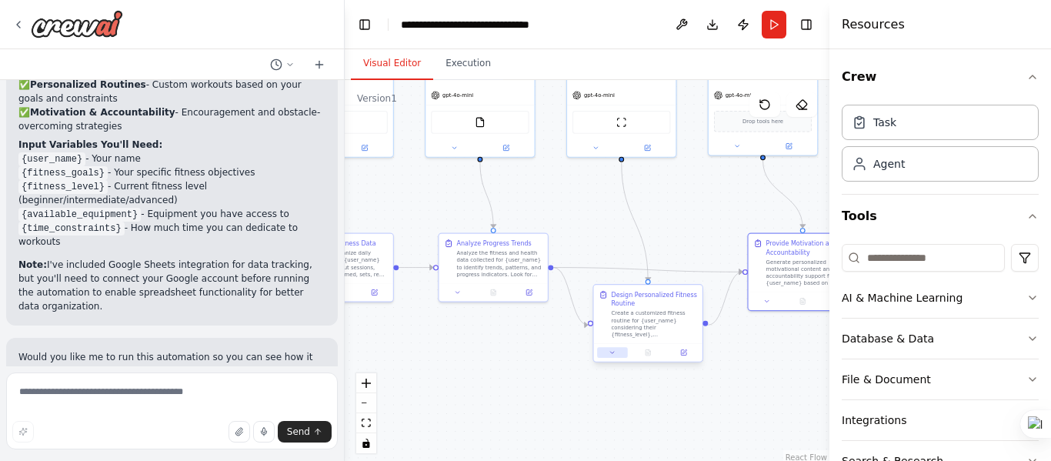
click at [606, 352] on button at bounding box center [612, 352] width 30 height 11
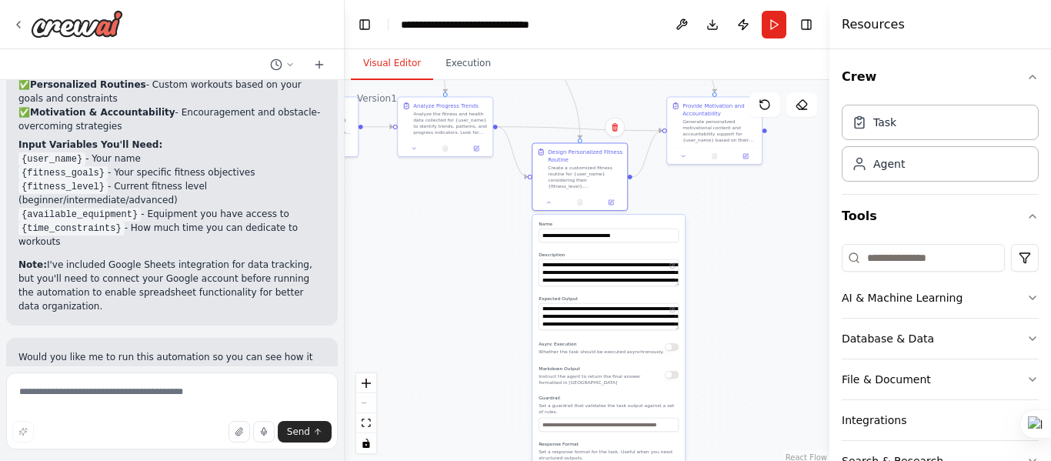
drag, startPoint x: 792, startPoint y: 383, endPoint x: 717, endPoint y: 221, distance: 178.7
click at [717, 221] on div ".deletable-edge-delete-btn { width: 20px; height: 20px; border: 0px solid #ffff…" at bounding box center [587, 272] width 485 height 385
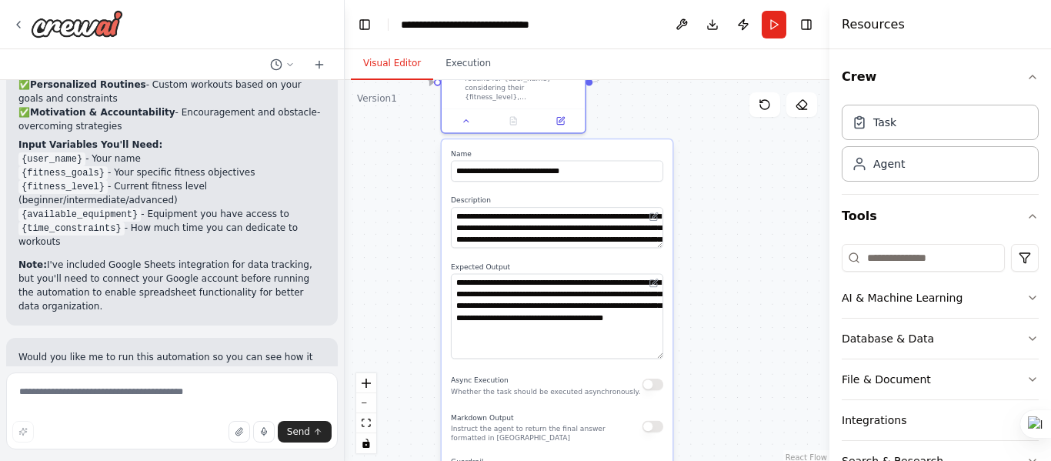
drag, startPoint x: 658, startPoint y: 310, endPoint x: 663, endPoint y: 343, distance: 33.5
click at [663, 343] on div "**********" at bounding box center [557, 387] width 231 height 496
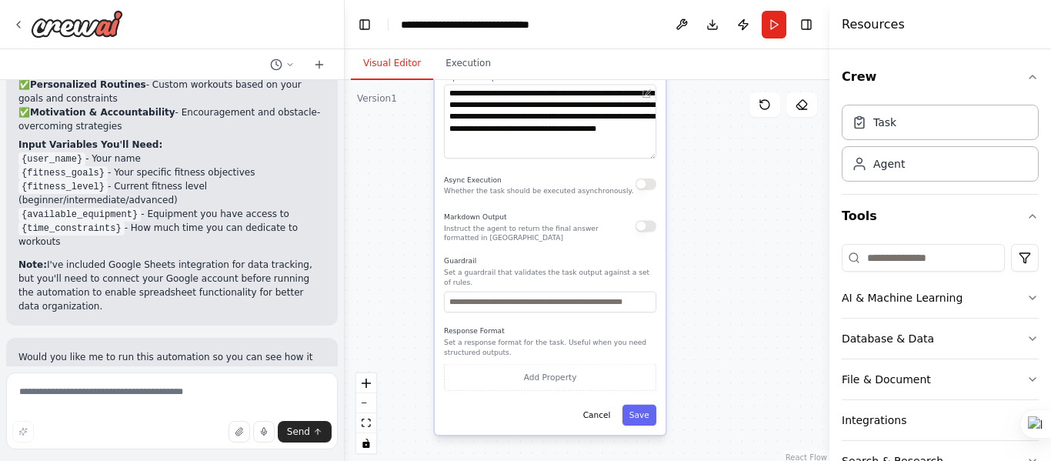
drag, startPoint x: 729, startPoint y: 339, endPoint x: 722, endPoint y: 155, distance: 184.1
click at [722, 155] on div ".deletable-edge-delete-btn { width: 20px; height: 20px; border: 0px solid #ffff…" at bounding box center [587, 272] width 485 height 385
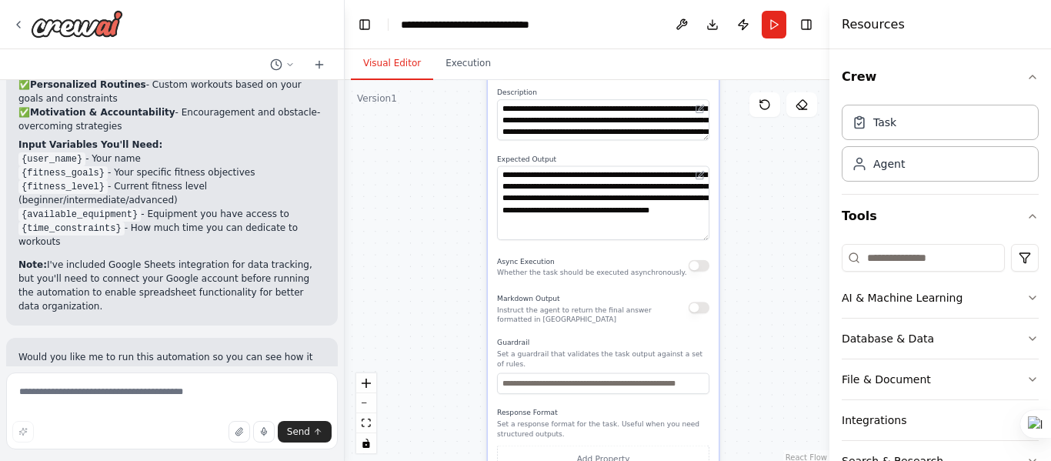
drag, startPoint x: 738, startPoint y: 289, endPoint x: 766, endPoint y: 353, distance: 69.6
click at [767, 353] on div ".deletable-edge-delete-btn { width: 20px; height: 20px; border: 0px solid #ffff…" at bounding box center [587, 272] width 485 height 385
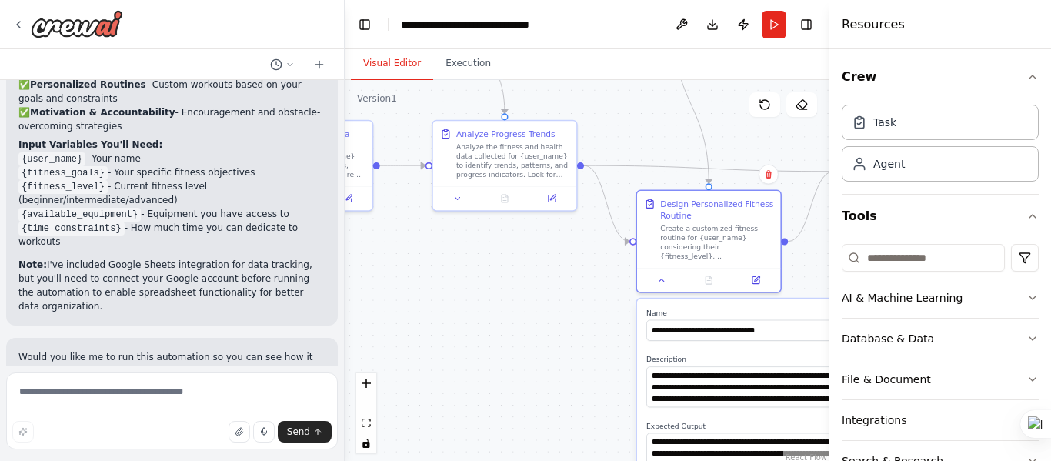
drag, startPoint x: 437, startPoint y: 179, endPoint x: 543, endPoint y: 306, distance: 165.5
click at [580, 426] on div ".deletable-edge-delete-btn { width: 20px; height: 20px; border: 0px solid #ffff…" at bounding box center [587, 272] width 485 height 385
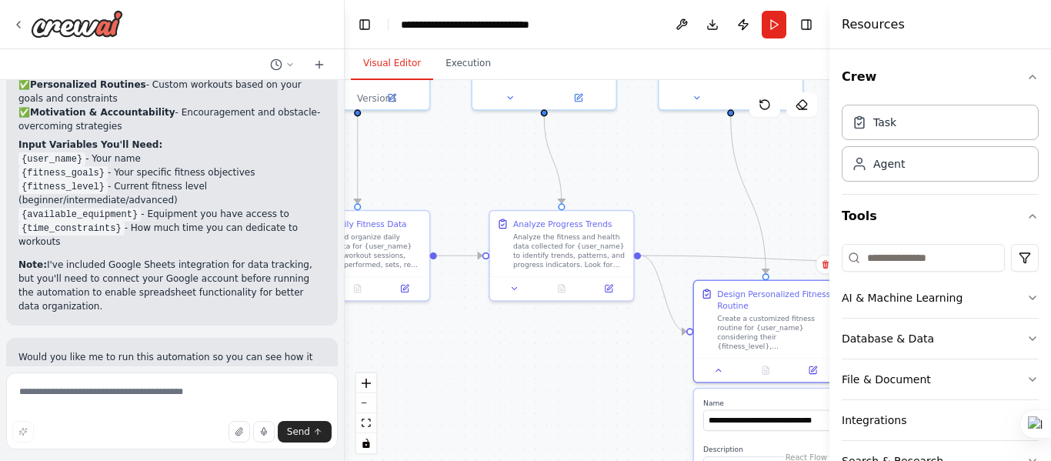
drag, startPoint x: 471, startPoint y: 351, endPoint x: 529, endPoint y: 445, distance: 110.2
click at [529, 445] on div ".deletable-edge-delete-btn { width: 20px; height: 20px; border: 0px solid #ffff…" at bounding box center [587, 272] width 485 height 385
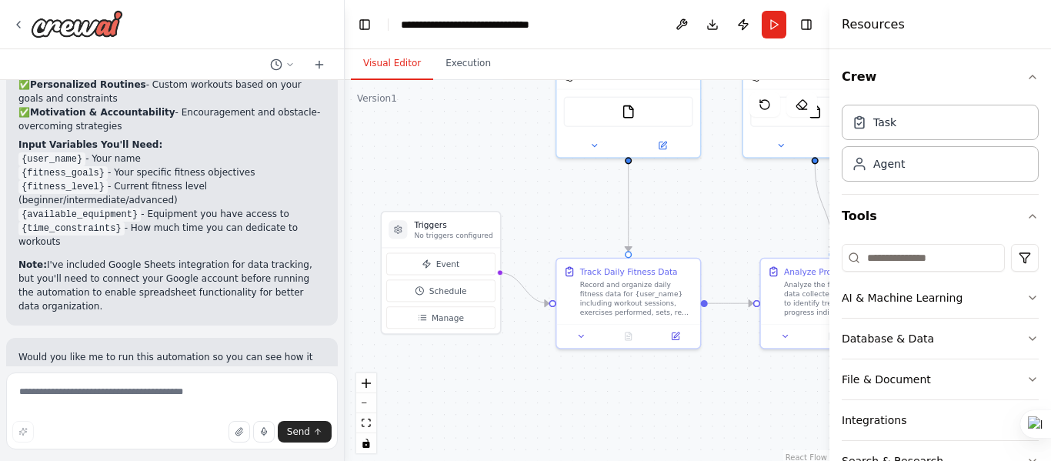
drag, startPoint x: 526, startPoint y: 423, endPoint x: 781, endPoint y: 456, distance: 257.5
click at [781, 456] on div ".deletable-edge-delete-btn { width: 20px; height: 20px; border: 0px solid #ffff…" at bounding box center [587, 272] width 485 height 385
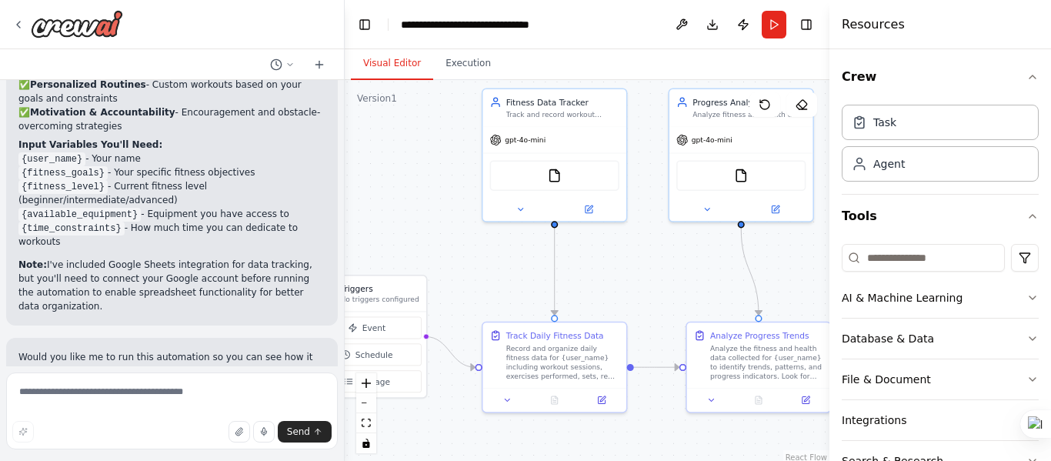
drag, startPoint x: 524, startPoint y: 205, endPoint x: 450, endPoint y: 269, distance: 97.7
click at [450, 269] on div ".deletable-edge-delete-btn { width: 20px; height: 20px; border: 0px solid #ffff…" at bounding box center [587, 272] width 485 height 385
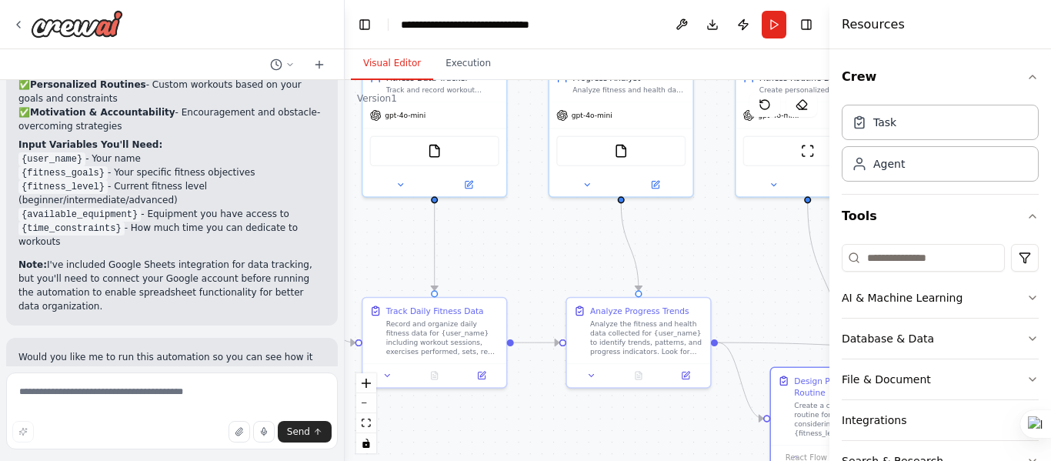
drag, startPoint x: 665, startPoint y: 297, endPoint x: 545, endPoint y: 272, distance: 122.6
click at [545, 272] on div ".deletable-edge-delete-btn { width: 20px; height: 20px; border: 0px solid #ffff…" at bounding box center [587, 272] width 485 height 385
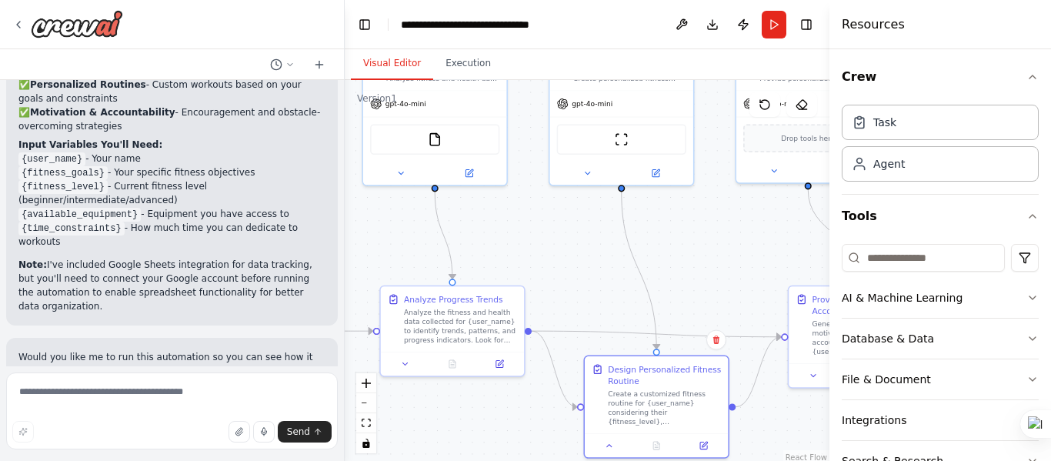
drag, startPoint x: 707, startPoint y: 242, endPoint x: 520, endPoint y: 231, distance: 186.6
click at [520, 231] on div ".deletable-edge-delete-btn { width: 20px; height: 20px; border: 0px solid #ffff…" at bounding box center [587, 272] width 485 height 385
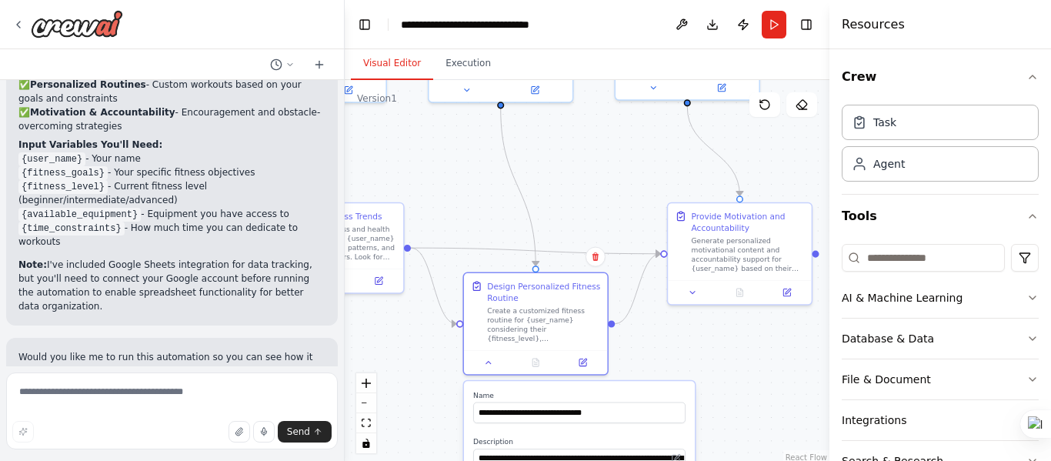
drag, startPoint x: 709, startPoint y: 262, endPoint x: 588, endPoint y: 177, distance: 147.5
click at [588, 177] on div ".deletable-edge-delete-btn { width: 20px; height: 20px; border: 0px solid #ffff…" at bounding box center [587, 272] width 485 height 385
click at [487, 369] on div at bounding box center [535, 358] width 143 height 24
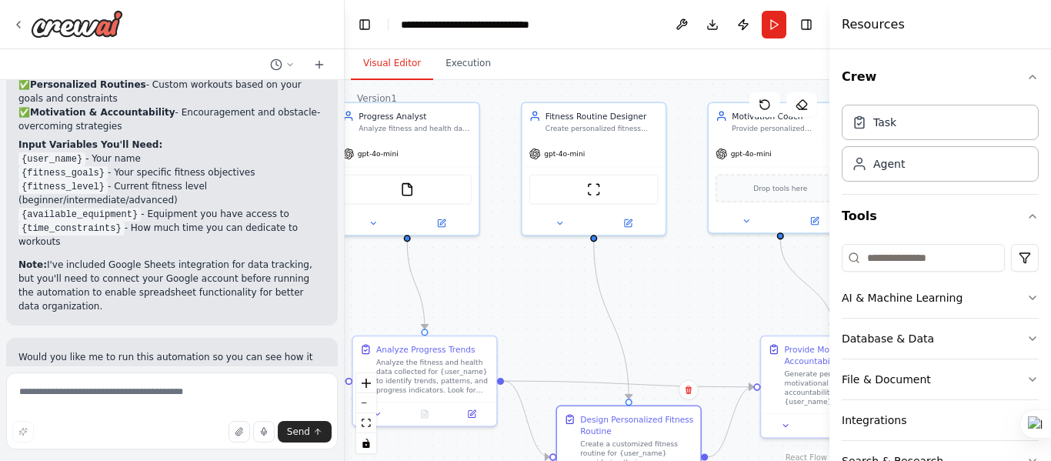
drag, startPoint x: 607, startPoint y: 165, endPoint x: 701, endPoint y: 299, distance: 164.2
click at [701, 299] on div ".deletable-edge-delete-btn { width: 20px; height: 20px; border: 0px solid #ffff…" at bounding box center [587, 272] width 485 height 385
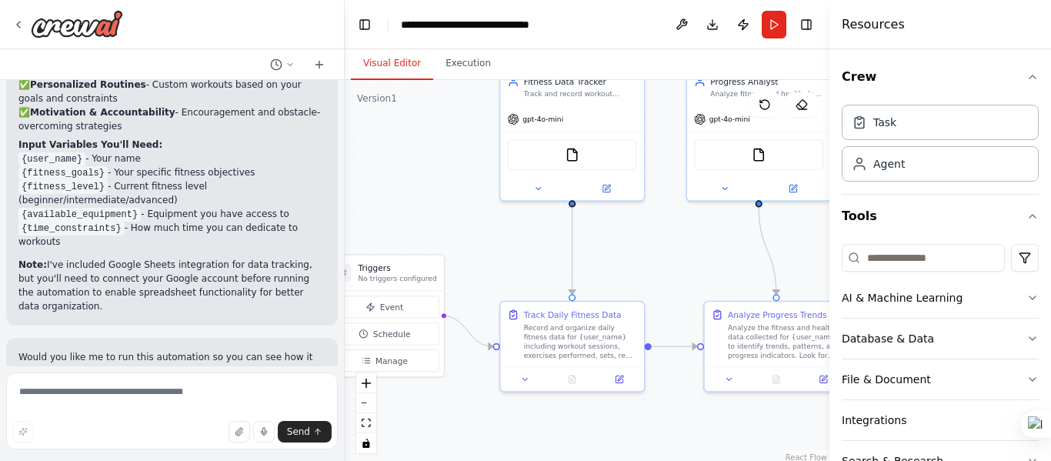
drag, startPoint x: 366, startPoint y: 286, endPoint x: 717, endPoint y: 252, distance: 353.4
click at [717, 252] on div ".deletable-edge-delete-btn { width: 20px; height: 20px; border: 0px solid #ffff…" at bounding box center [587, 272] width 485 height 385
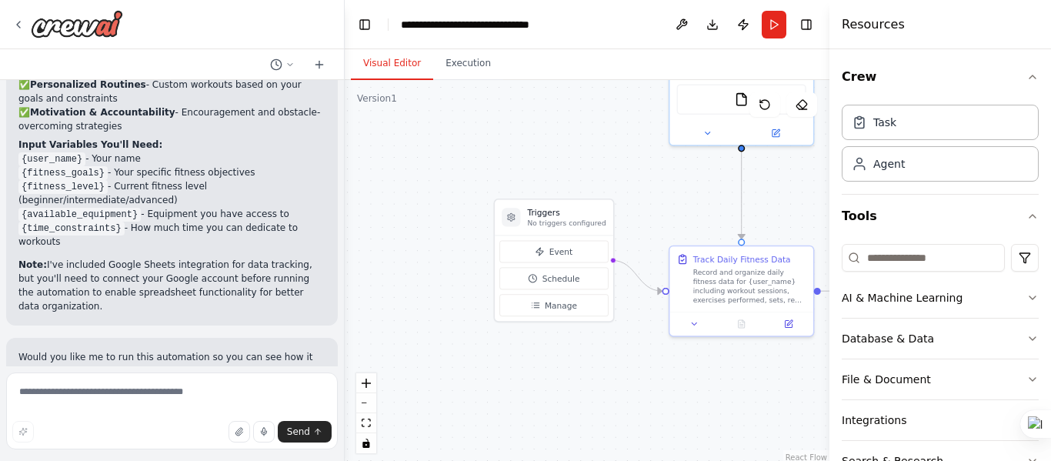
drag, startPoint x: 366, startPoint y: 212, endPoint x: 556, endPoint y: 148, distance: 200.5
click at [556, 148] on div ".deletable-edge-delete-btn { width: 20px; height: 20px; border: 0px solid #ffff…" at bounding box center [587, 272] width 485 height 385
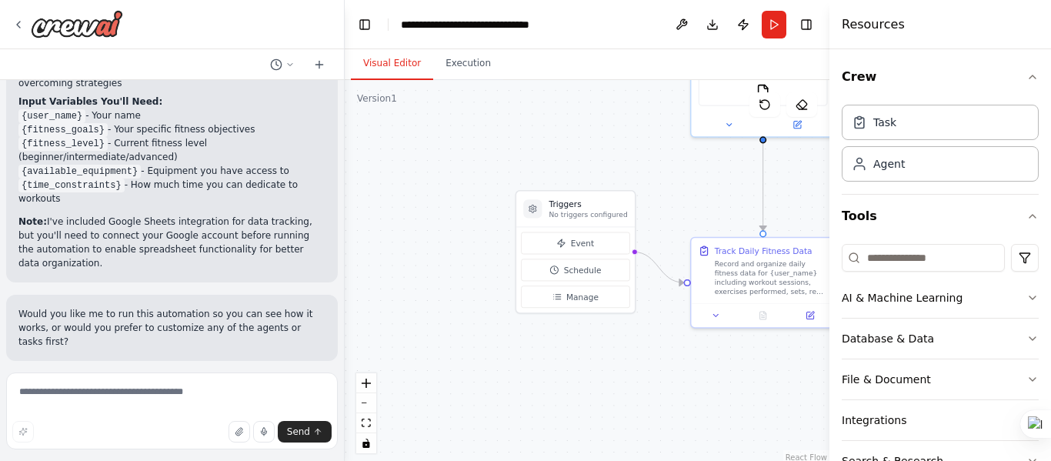
scroll to position [1831, 0]
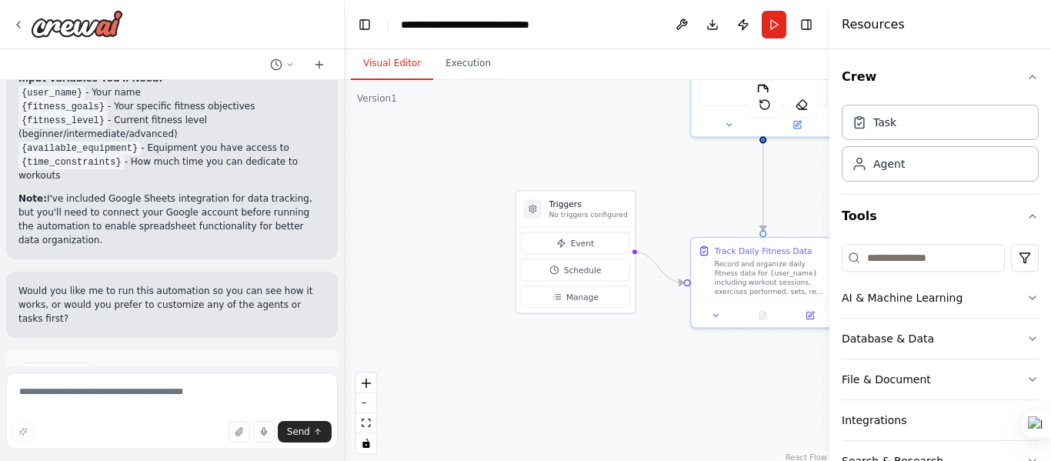
drag, startPoint x: 56, startPoint y: 258, endPoint x: 85, endPoint y: 269, distance: 31.4
click at [58, 362] on div "Suggestion" at bounding box center [56, 372] width 76 height 20
click at [150, 432] on span "Run Automation" at bounding box center [179, 438] width 75 height 12
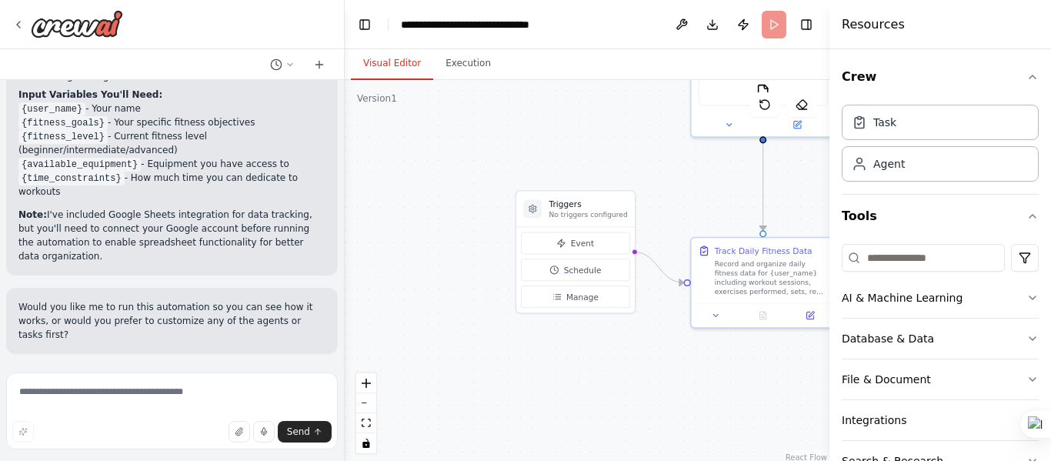
scroll to position [1706, 0]
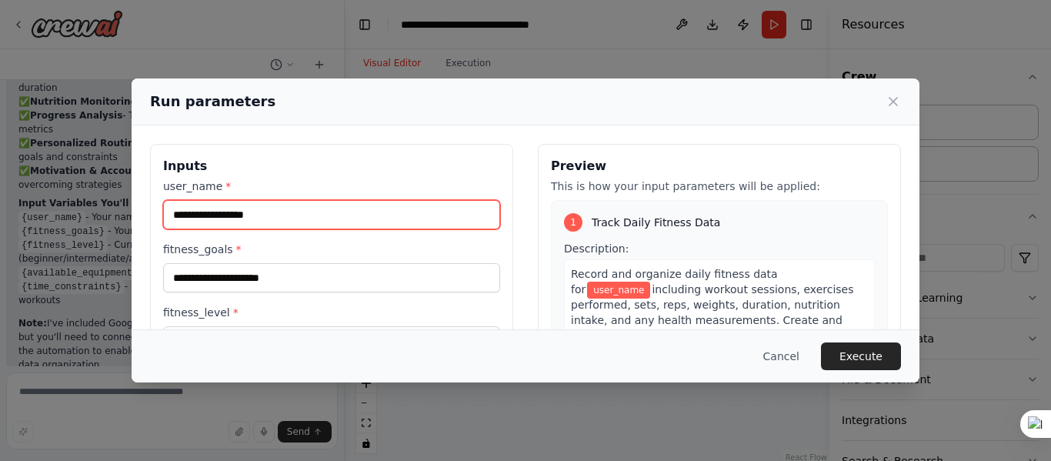
click at [346, 217] on input "user_name *" at bounding box center [331, 214] width 337 height 29
type input "*****"
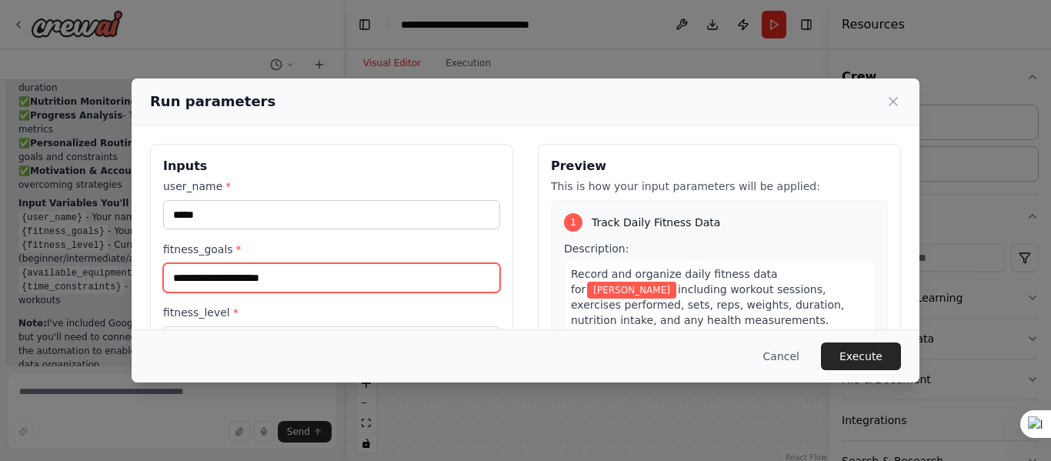
click at [342, 281] on input "fitness_goals *" at bounding box center [331, 277] width 337 height 29
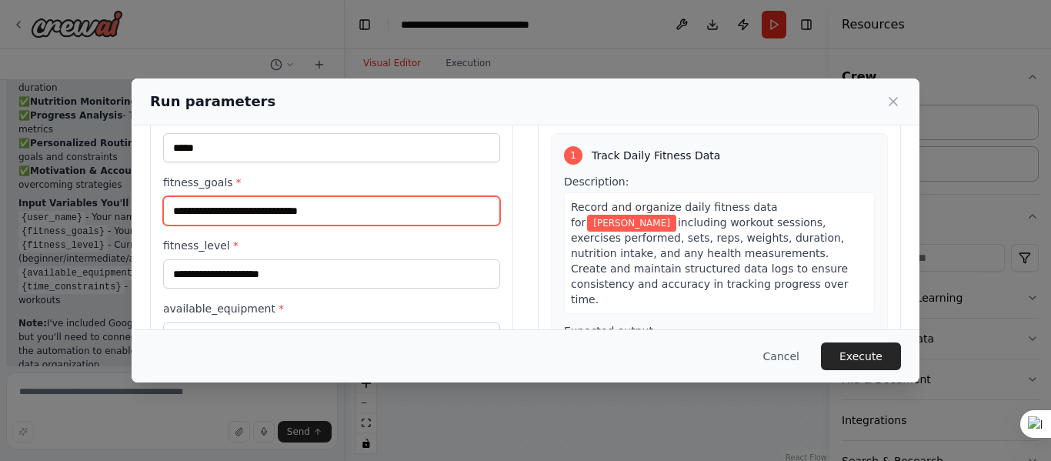
scroll to position [154, 0]
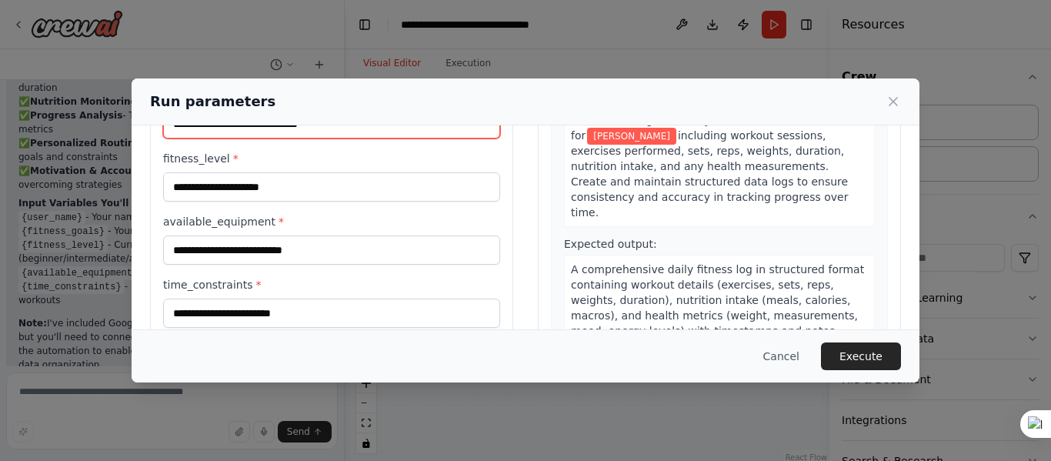
type input "**********"
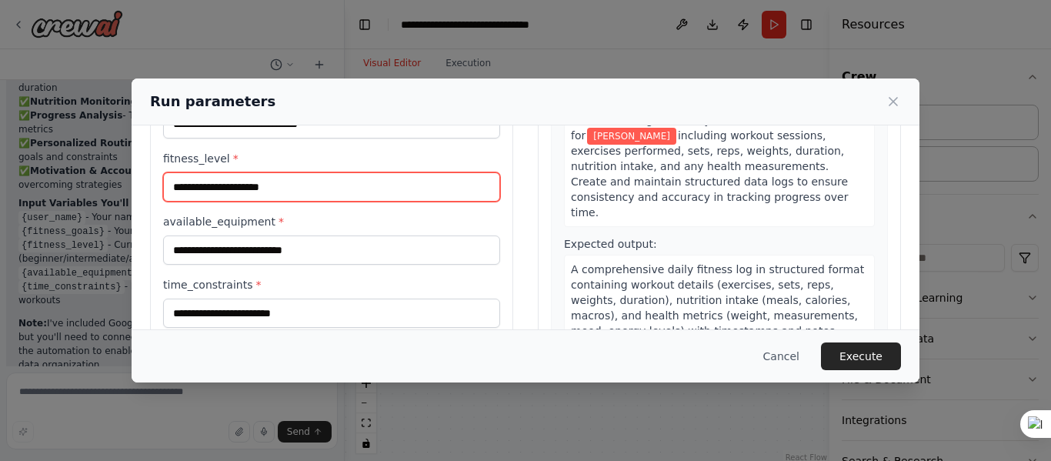
click at [286, 195] on input "fitness_level *" at bounding box center [331, 186] width 337 height 29
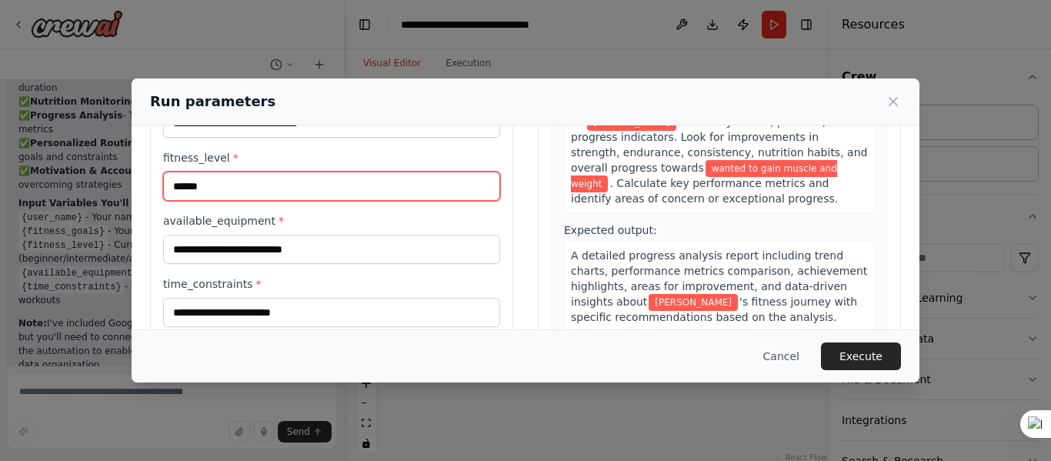
scroll to position [75, 0]
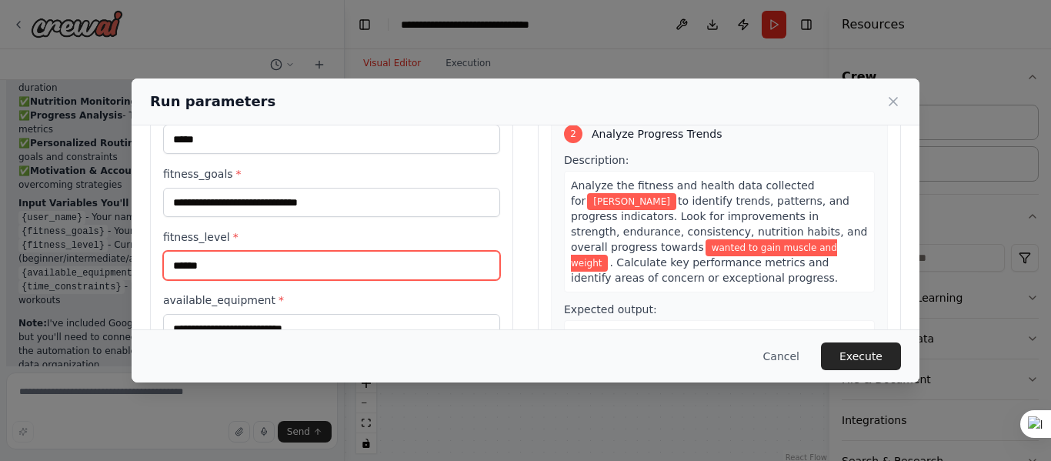
type input "******"
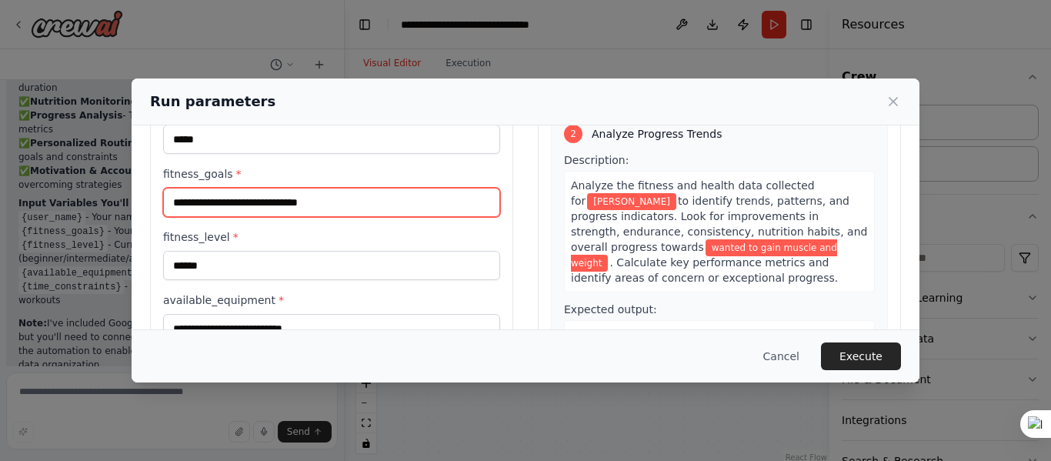
click at [222, 205] on input "**********" at bounding box center [331, 202] width 337 height 29
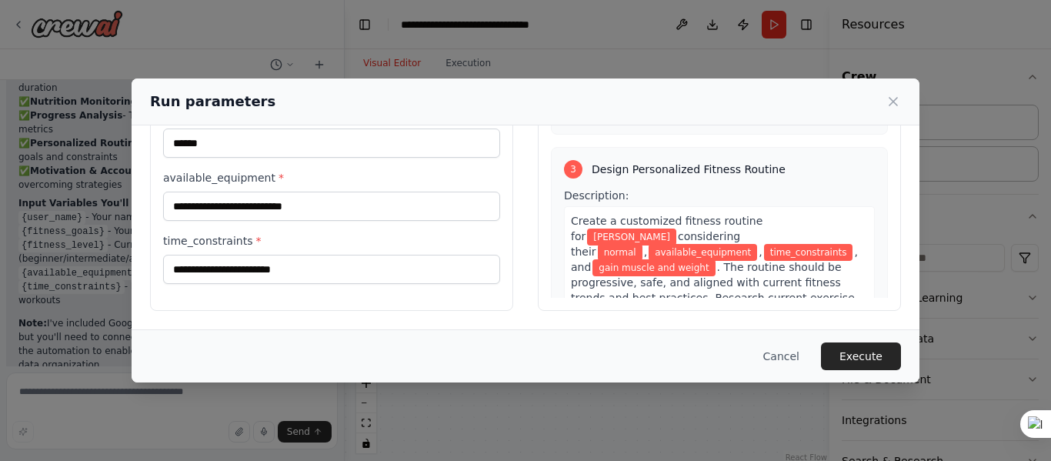
scroll to position [126, 0]
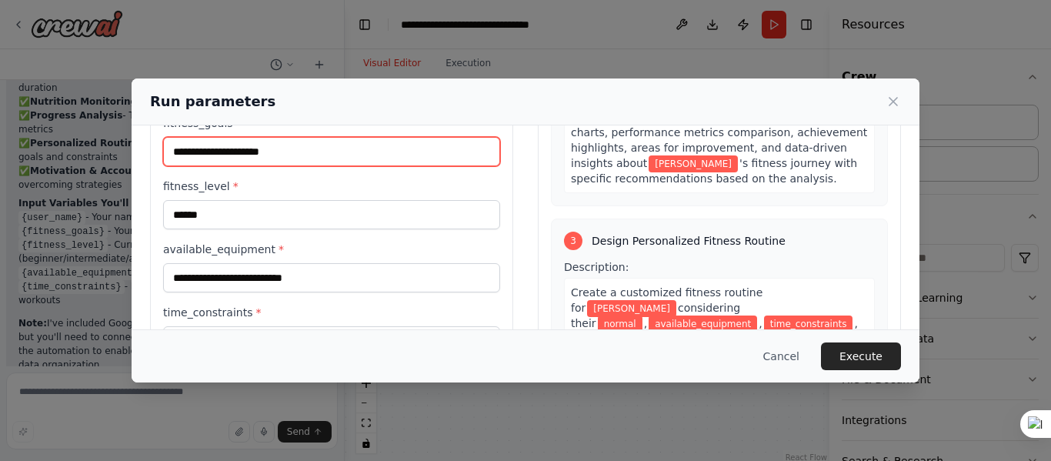
type input "**********"
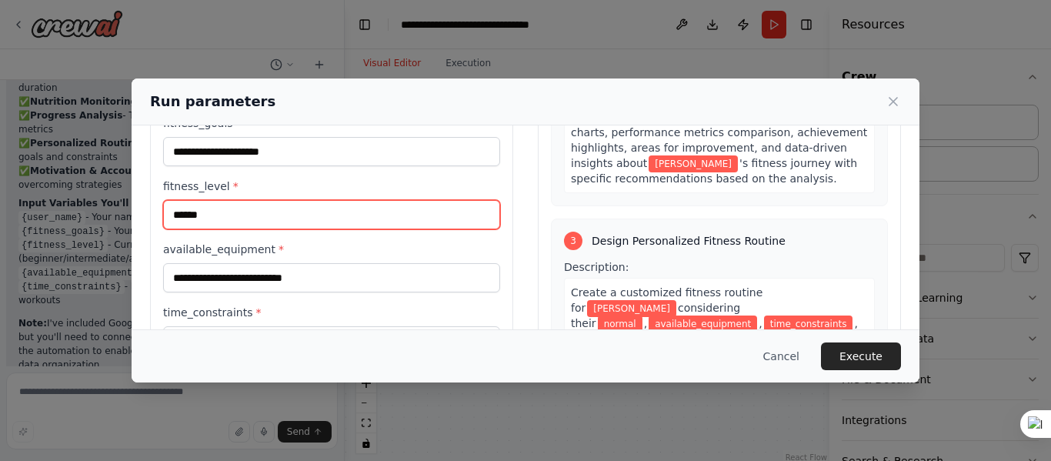
click at [410, 225] on input "******" at bounding box center [331, 214] width 337 height 29
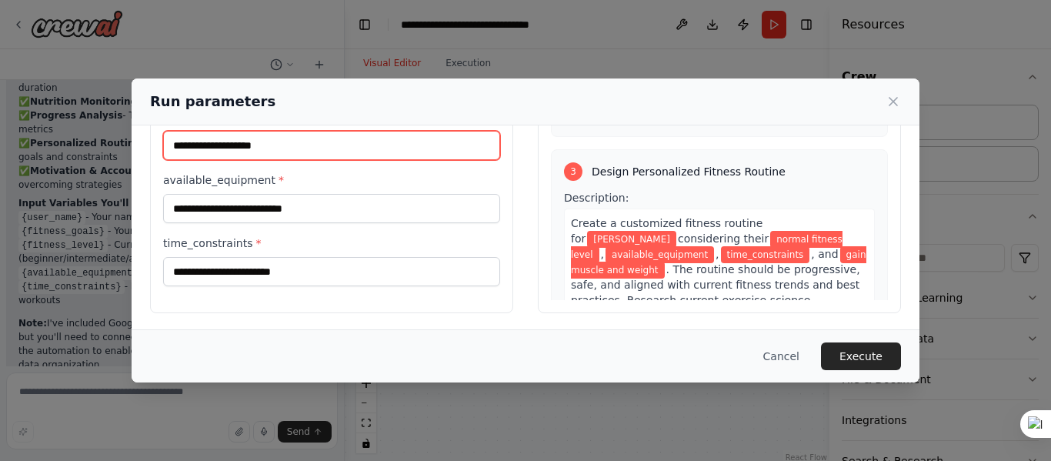
scroll to position [198, 0]
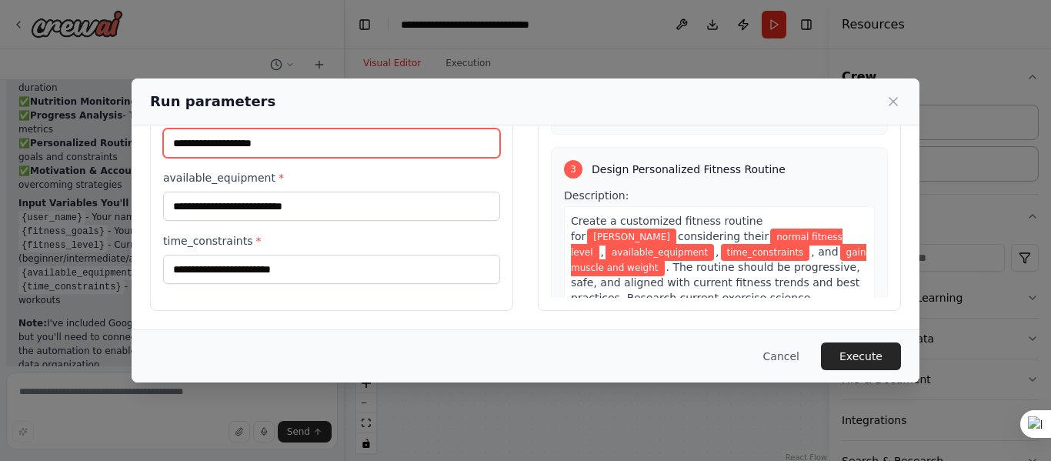
type input "**********"
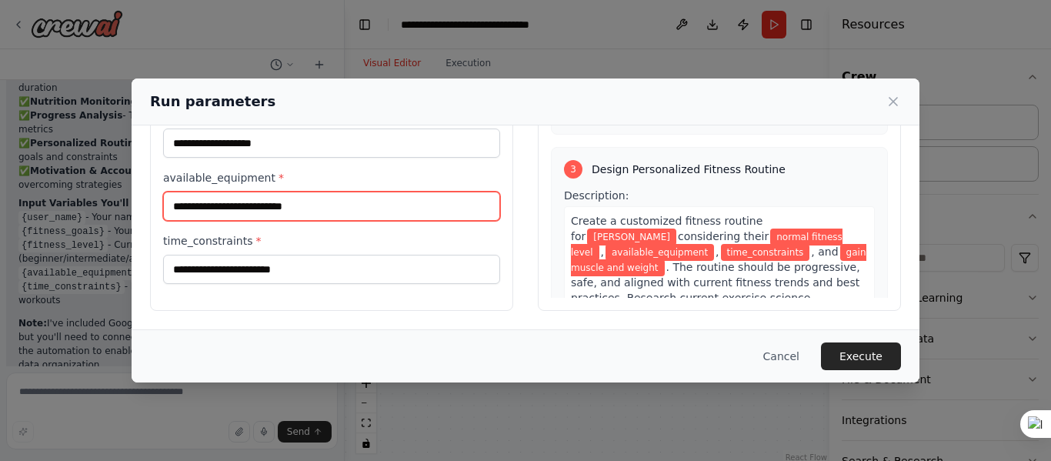
click at [429, 209] on input "available_equipment *" at bounding box center [331, 206] width 337 height 29
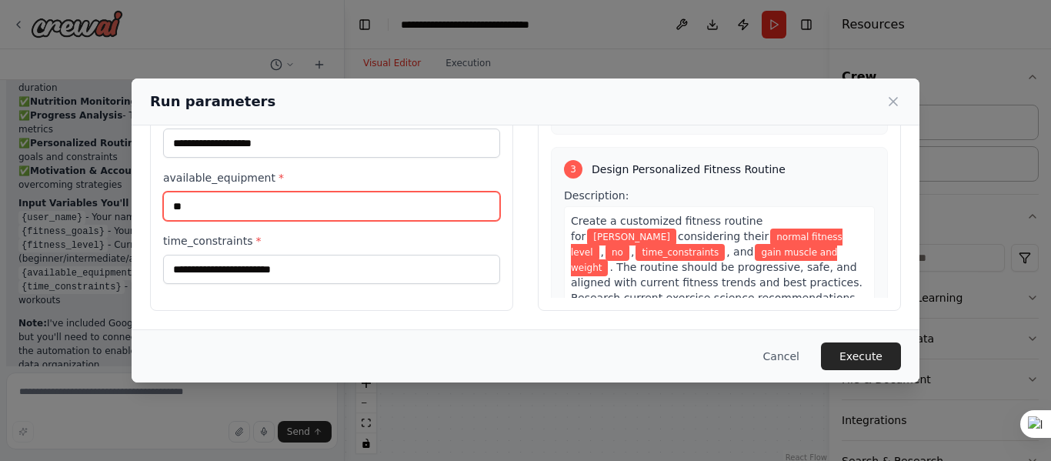
type input "*"
type input "**********"
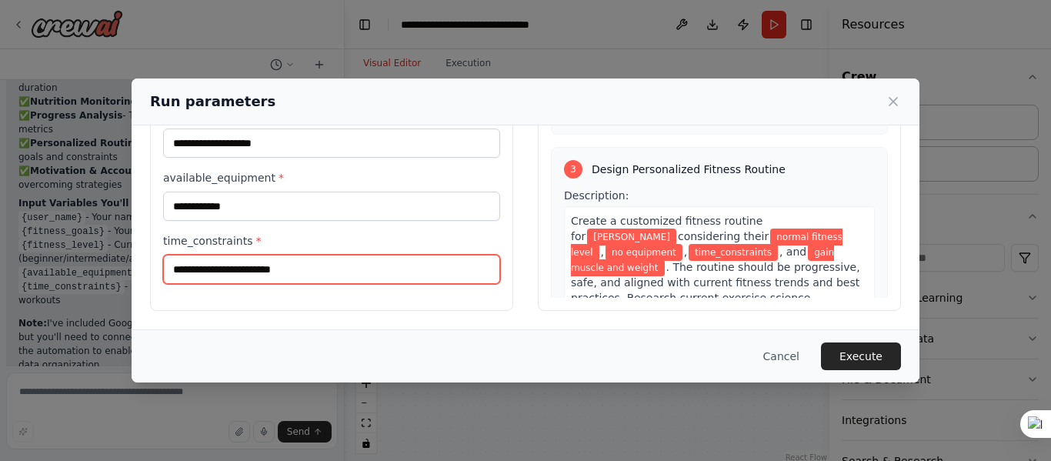
click at [414, 278] on input "time_constraints *" at bounding box center [331, 269] width 337 height 29
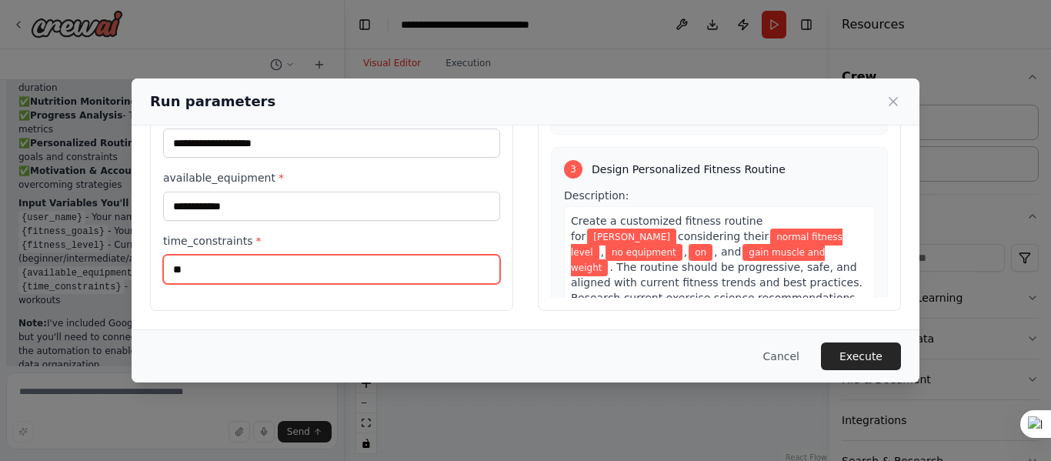
type input "*"
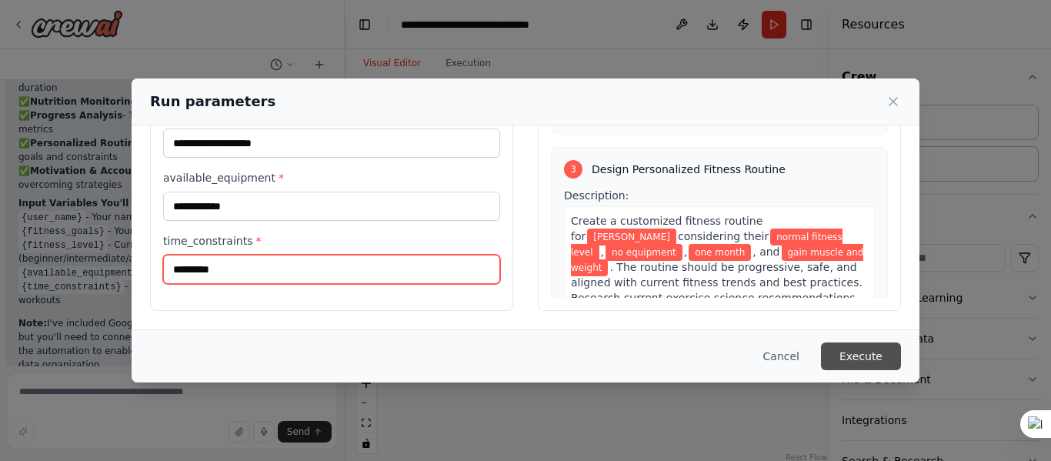
type input "*********"
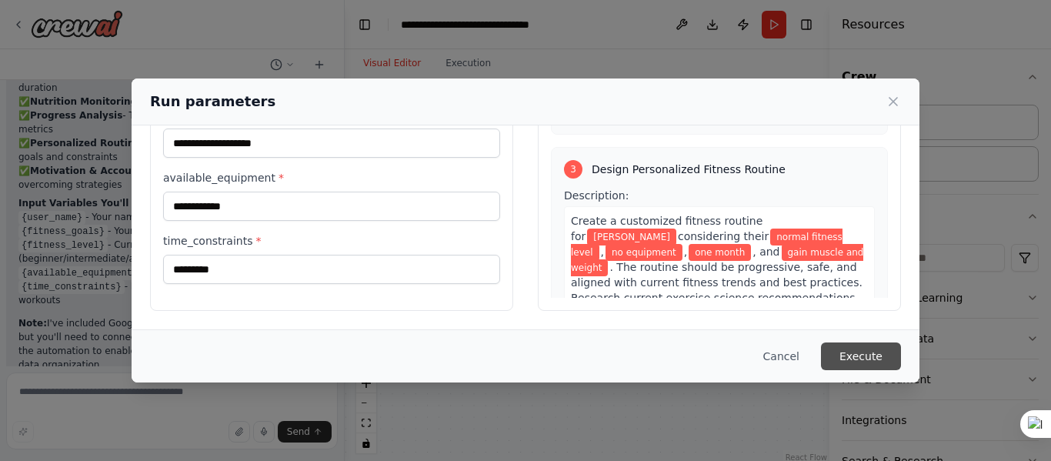
click at [869, 347] on button "Execute" at bounding box center [861, 356] width 80 height 28
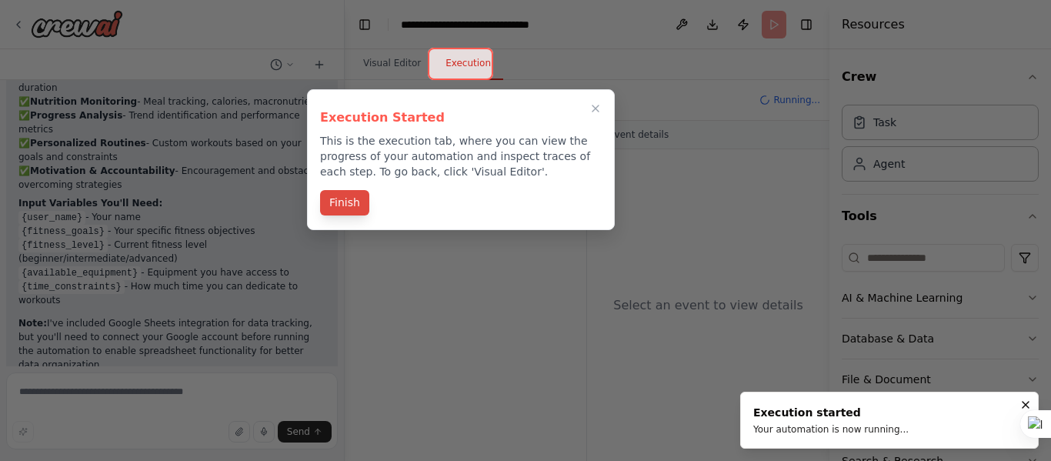
click at [355, 203] on button "Finish" at bounding box center [344, 202] width 49 height 25
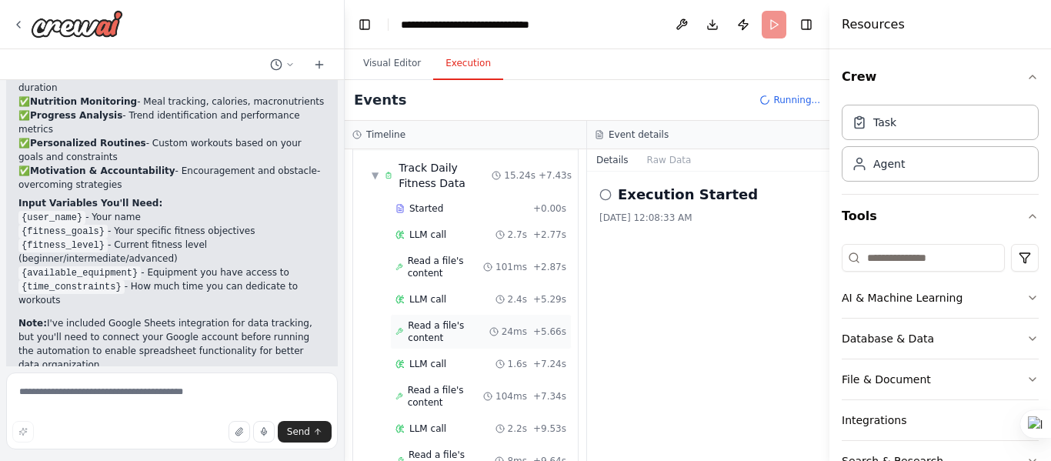
scroll to position [0, 0]
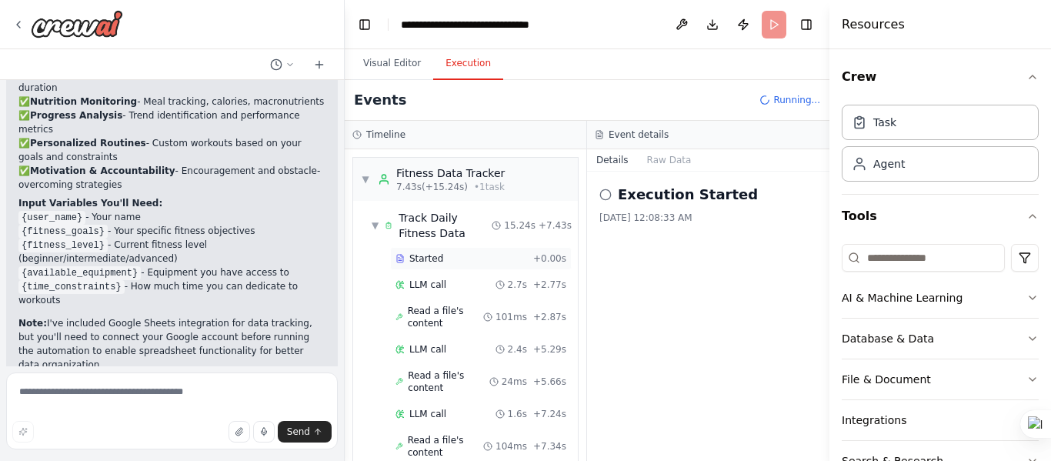
click at [420, 253] on span "Started" at bounding box center [426, 258] width 34 height 12
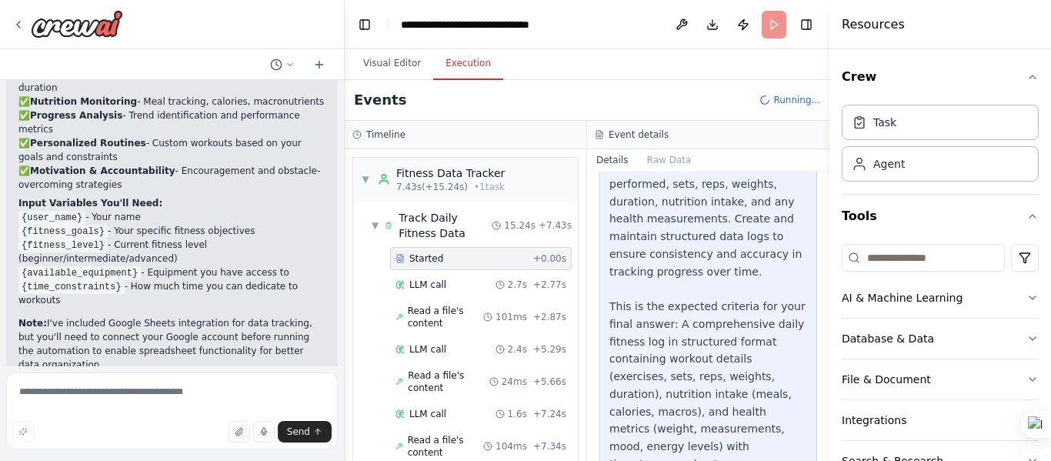
scroll to position [401, 0]
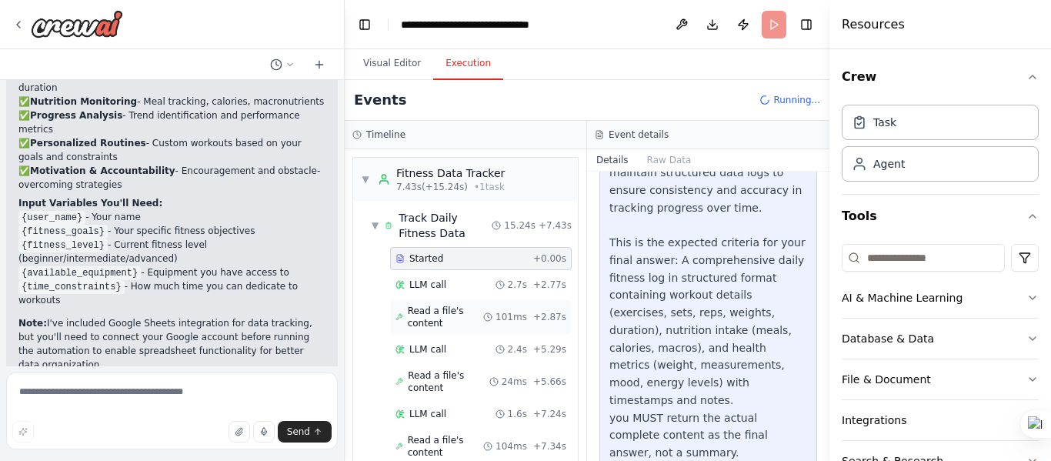
click at [493, 324] on div "Read a file's content 101ms + 2.87s" at bounding box center [481, 317] width 171 height 25
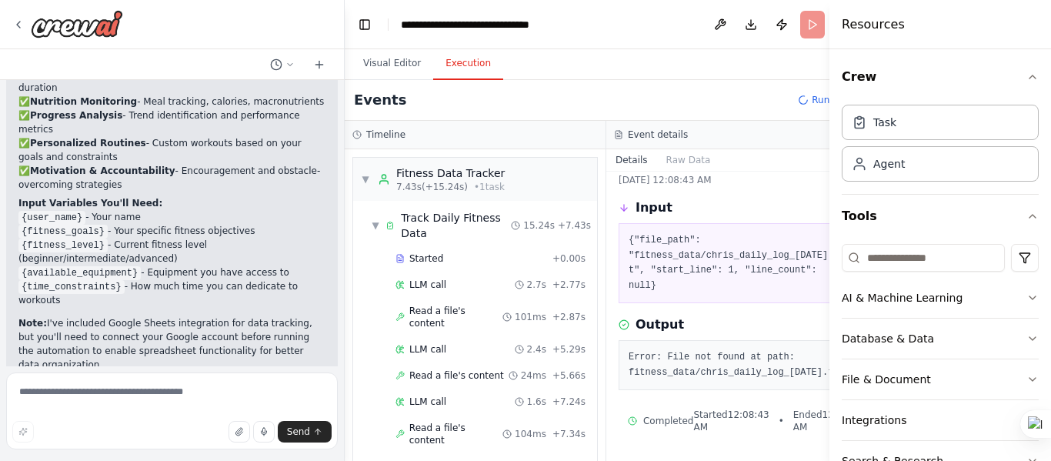
scroll to position [65, 0]
click at [486, 382] on span "Read a file's content" at bounding box center [456, 375] width 95 height 12
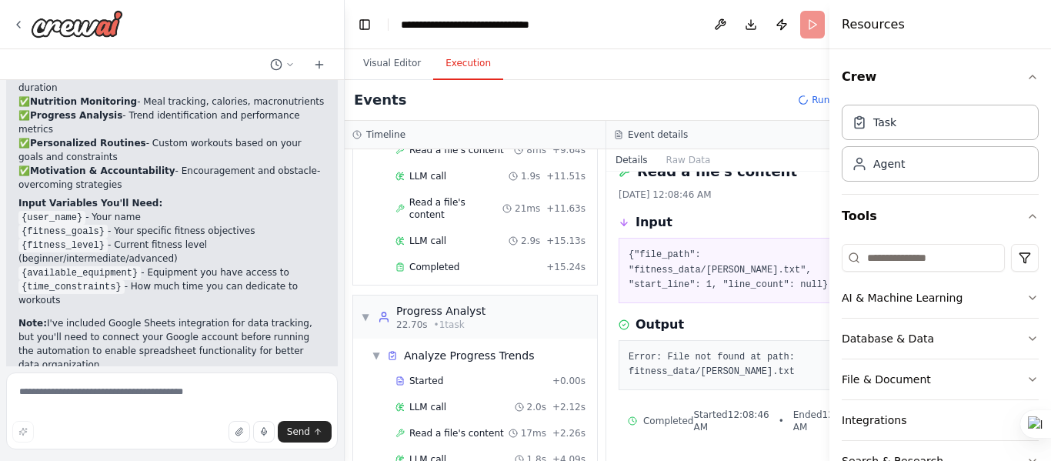
scroll to position [343, 0]
click at [479, 220] on span "Read a file's content" at bounding box center [455, 207] width 93 height 25
click at [486, 270] on div "Completed + 15.24s" at bounding box center [490, 266] width 201 height 23
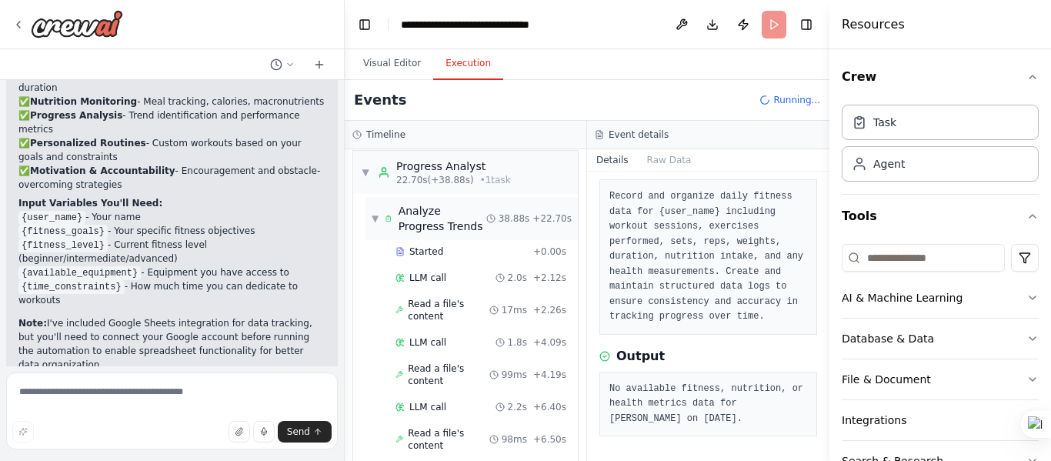
scroll to position [527, 0]
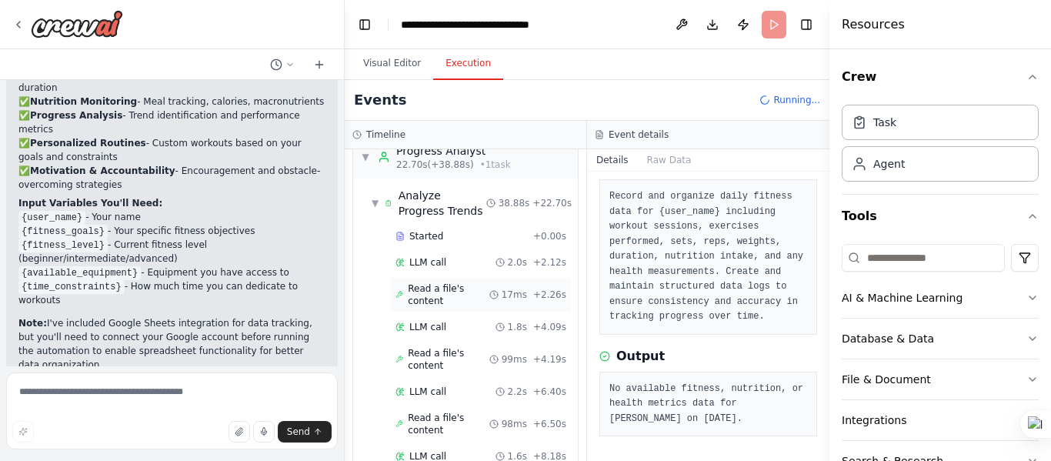
click at [485, 293] on span "Read a file's content" at bounding box center [448, 294] width 81 height 25
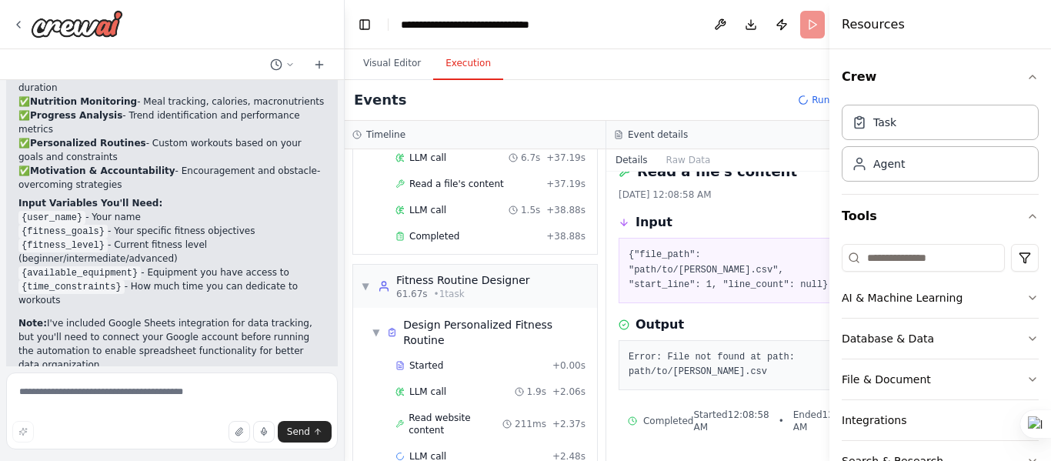
scroll to position [1324, 0]
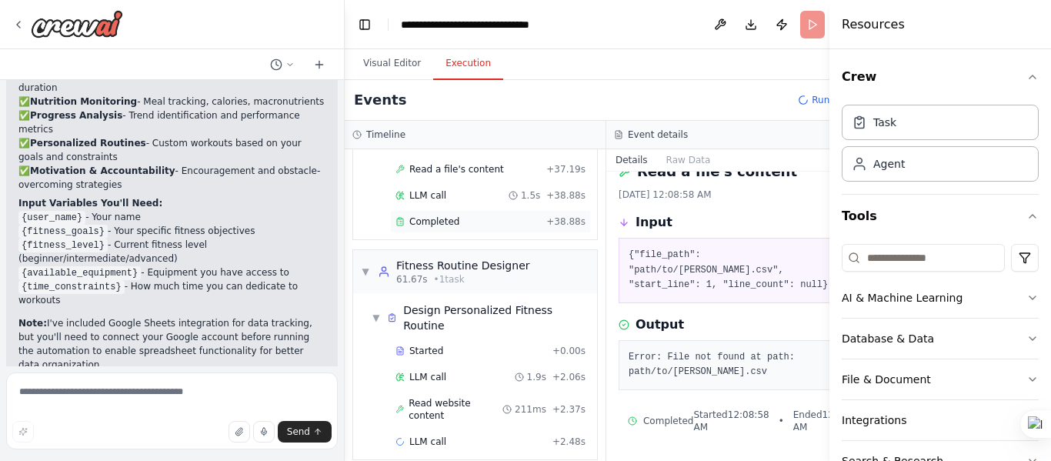
click at [499, 228] on div "Completed" at bounding box center [468, 221] width 145 height 12
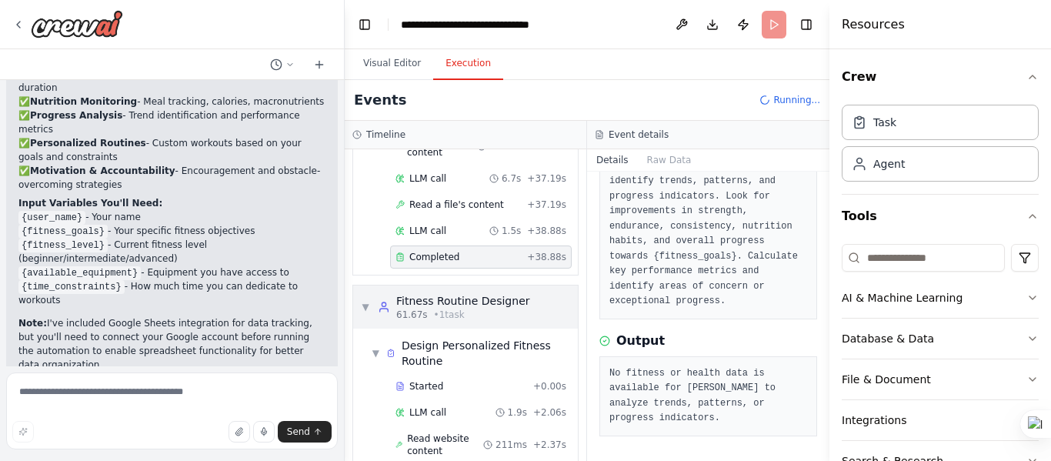
scroll to position [1414, 0]
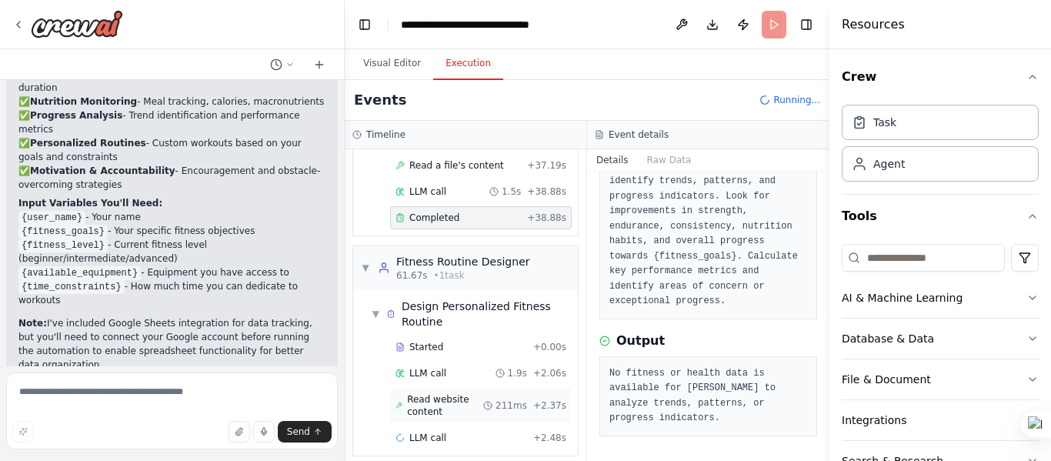
click at [436, 393] on span "Read website content" at bounding box center [445, 405] width 76 height 25
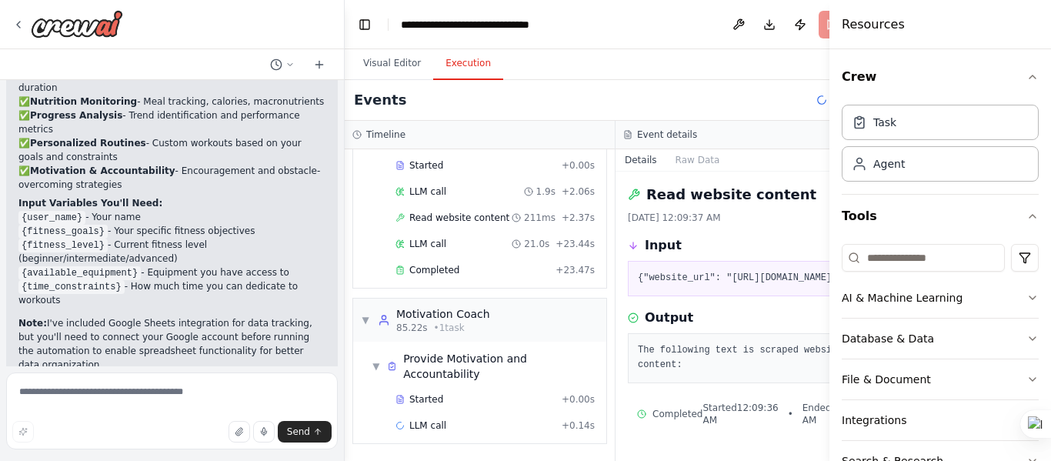
scroll to position [1611, 0]
click at [483, 275] on div "Completed" at bounding box center [473, 270] width 154 height 12
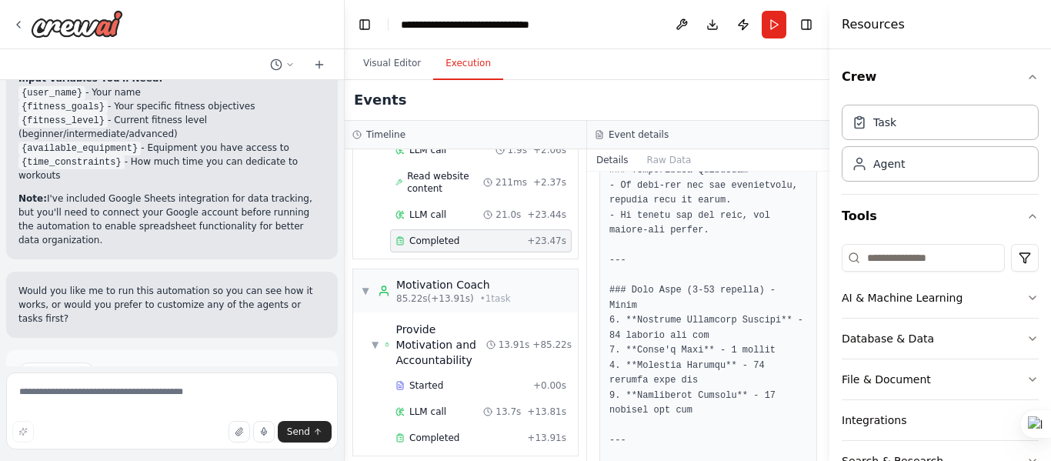
scroll to position [2960, 0]
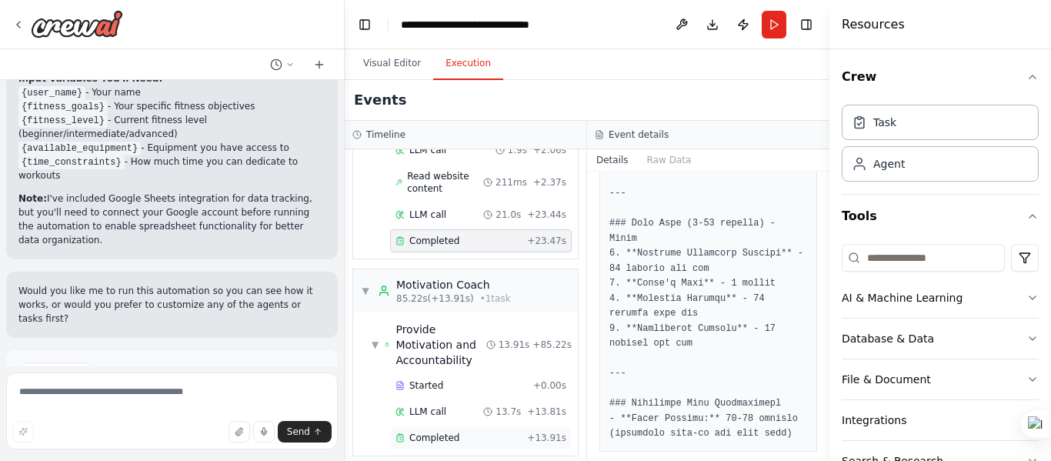
click at [516, 432] on div "Completed" at bounding box center [458, 438] width 125 height 12
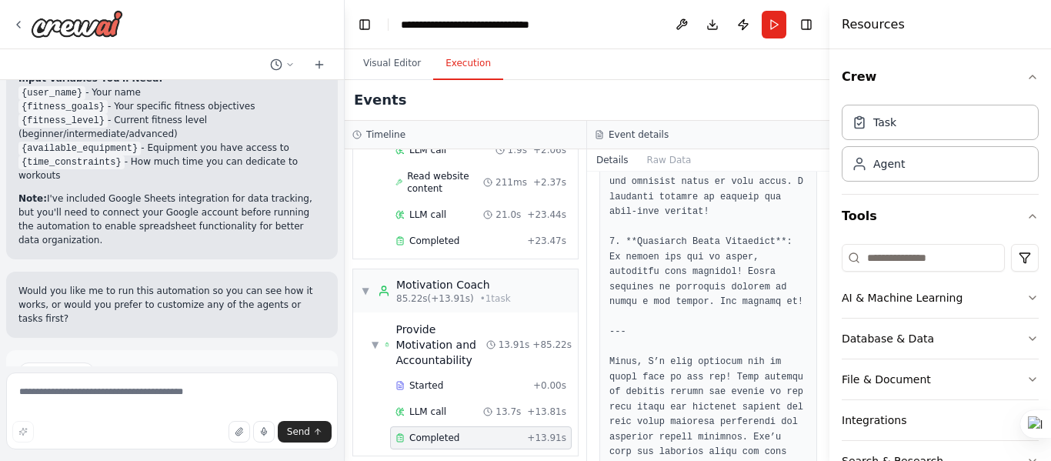
scroll to position [2285, 0]
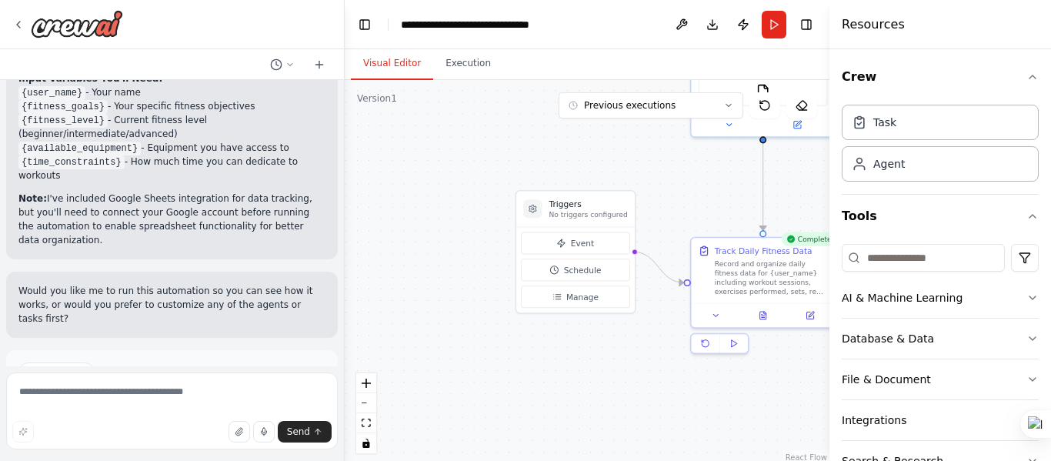
click at [382, 58] on button "Visual Editor" at bounding box center [392, 64] width 82 height 32
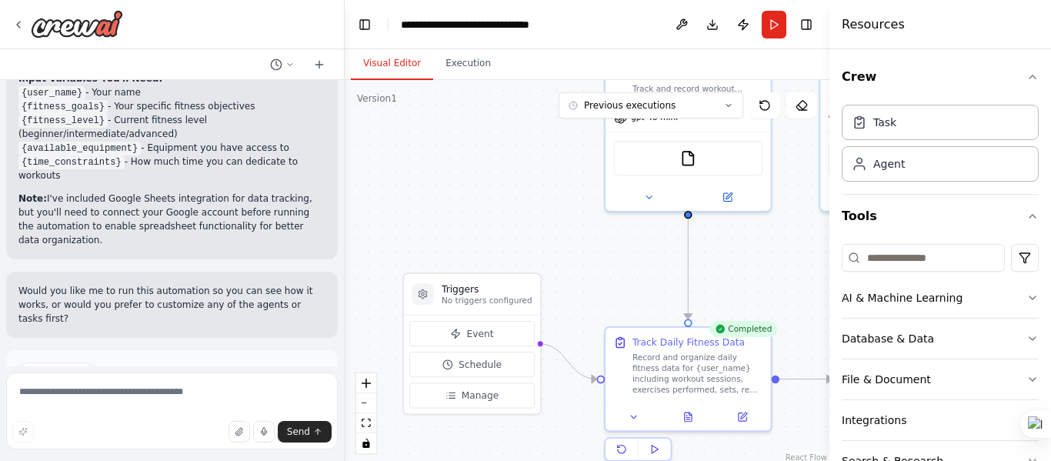
drag, startPoint x: 765, startPoint y: 206, endPoint x: 669, endPoint y: 293, distance: 129.7
click at [669, 293] on div ".deletable-edge-delete-btn { width: 20px; height: 20px; border: 0px solid #ffff…" at bounding box center [587, 272] width 485 height 385
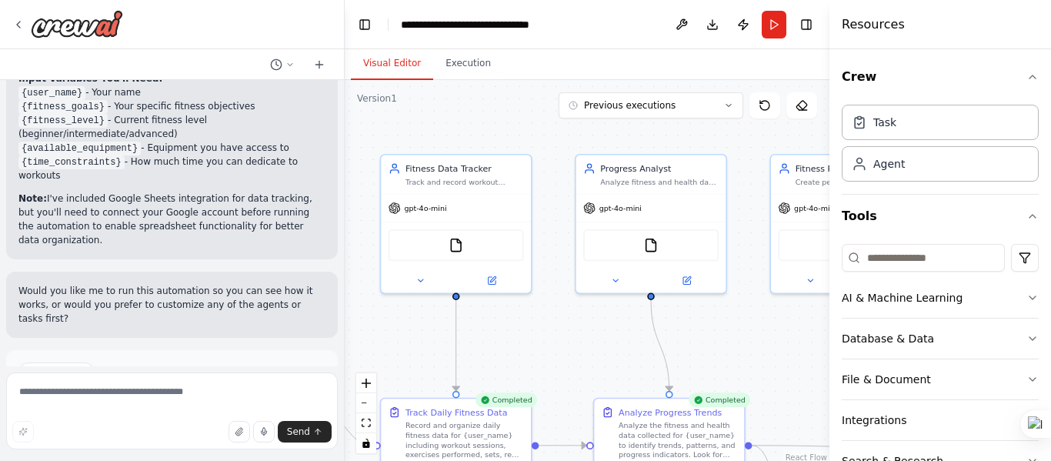
drag, startPoint x: 670, startPoint y: 261, endPoint x: 434, endPoint y: 338, distance: 248.5
click at [434, 338] on div ".deletable-edge-delete-btn { width: 20px; height: 20px; border: 0px solid #ffff…" at bounding box center [587, 272] width 485 height 385
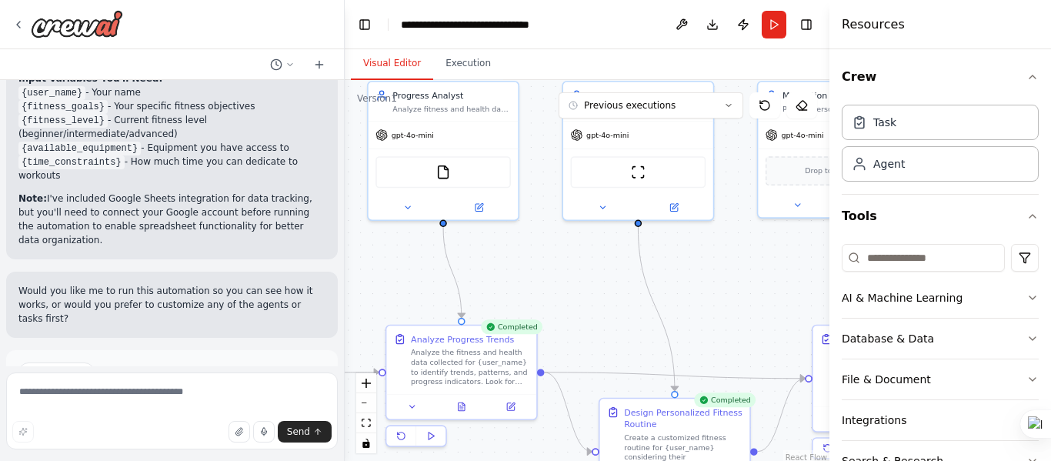
drag, startPoint x: 727, startPoint y: 340, endPoint x: 437, endPoint y: 281, distance: 296.1
click at [437, 281] on div ".deletable-edge-delete-btn { width: 20px; height: 20px; border: 0px solid #ffff…" at bounding box center [587, 272] width 485 height 385
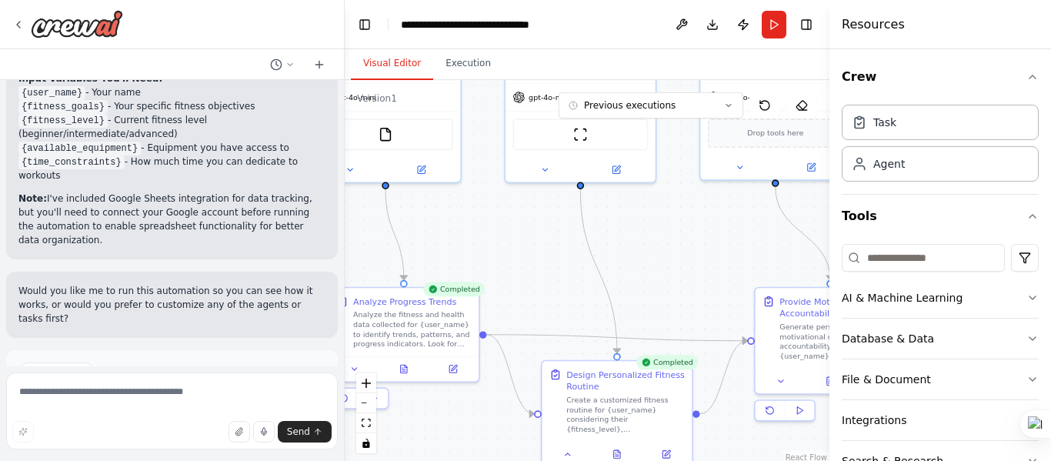
drag, startPoint x: 644, startPoint y: 297, endPoint x: 794, endPoint y: 251, distance: 157.0
click at [798, 250] on div ".deletable-edge-delete-btn { width: 20px; height: 20px; border: 0px solid #ffff…" at bounding box center [587, 272] width 485 height 385
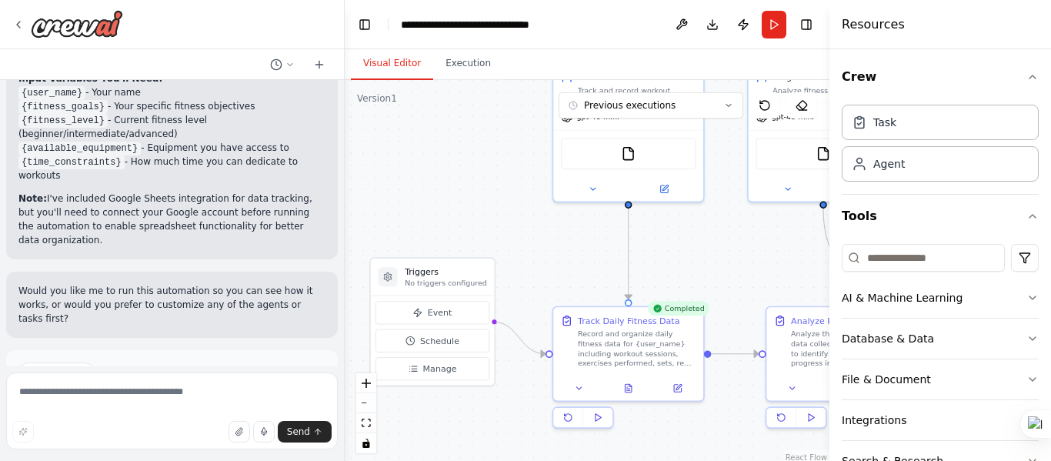
drag, startPoint x: 468, startPoint y: 242, endPoint x: 784, endPoint y: 249, distance: 316.4
click at [787, 257] on div ".deletable-edge-delete-btn { width: 20px; height: 20px; border: 0px solid #ffff…" at bounding box center [587, 272] width 485 height 385
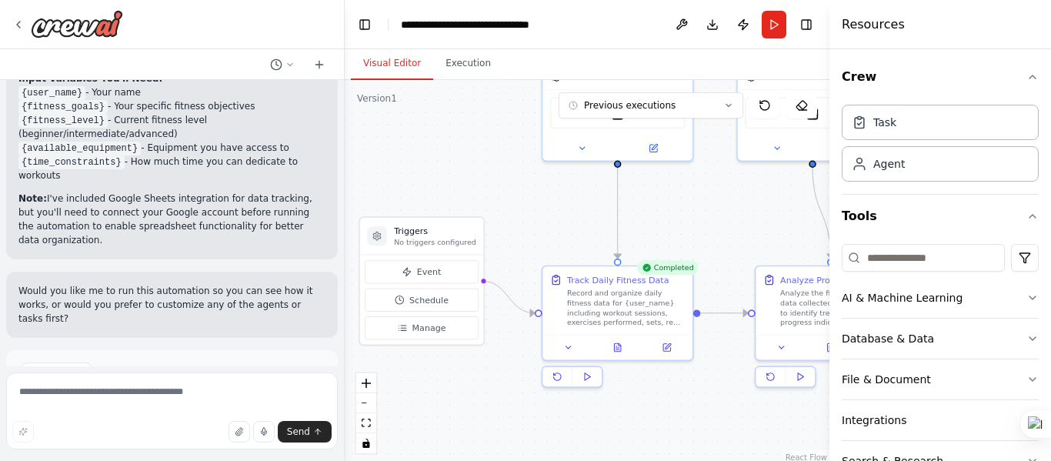
drag, startPoint x: 738, startPoint y: 218, endPoint x: 747, endPoint y: 175, distance: 43.9
click at [747, 175] on div ".deletable-edge-delete-btn { width: 20px; height: 20px; border: 0px solid #ffff…" at bounding box center [587, 272] width 485 height 385
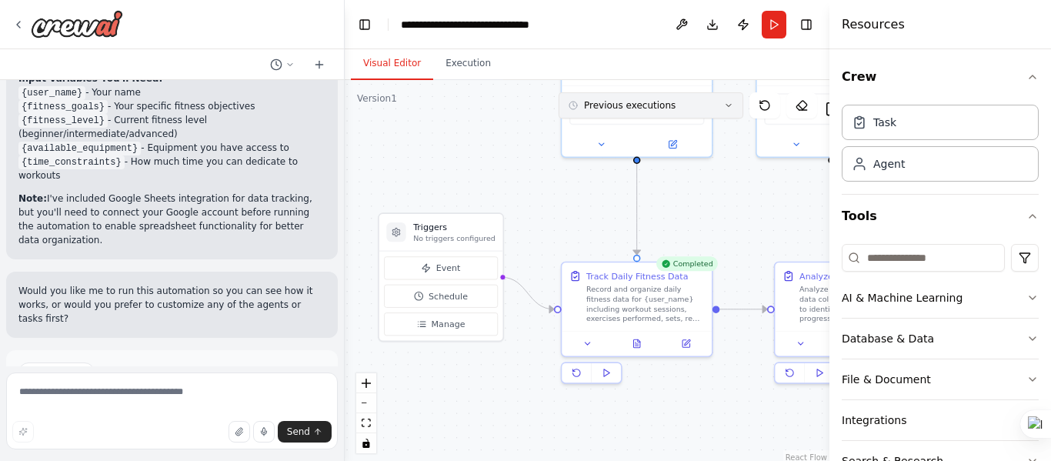
click at [718, 109] on button "Previous executions" at bounding box center [651, 105] width 185 height 26
click at [738, 237] on div ".deletable-edge-delete-btn { width: 20px; height: 20px; border: 0px solid #ffff…" at bounding box center [587, 272] width 485 height 385
click at [209, 432] on span "Improve automation" at bounding box center [179, 438] width 94 height 12
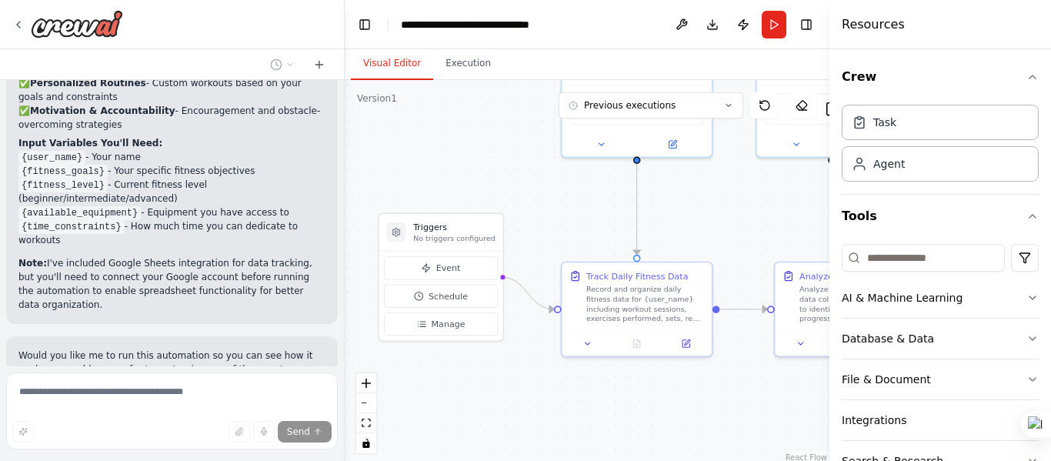
scroll to position [1797, 0]
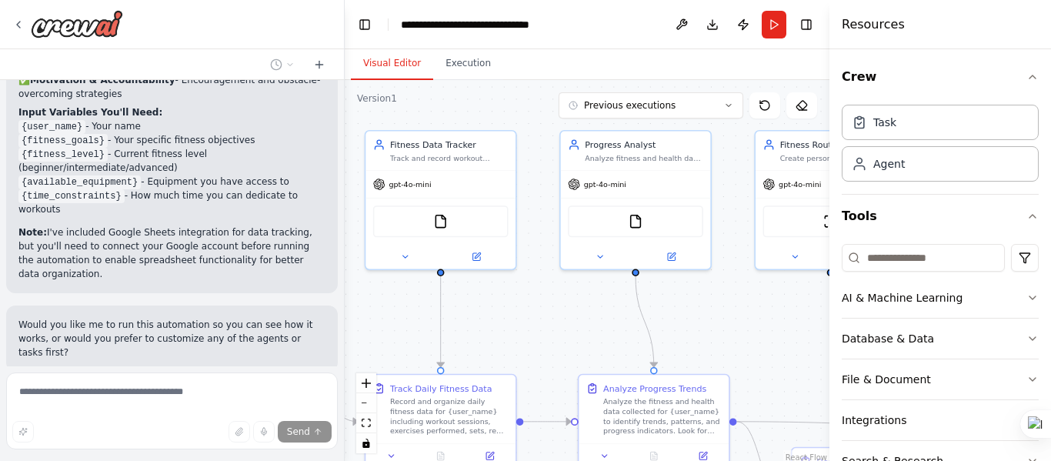
drag, startPoint x: 723, startPoint y: 239, endPoint x: 527, endPoint y: 351, distance: 226.1
click at [527, 351] on div ".deletable-edge-delete-btn { width: 20px; height: 20px; border: 0px solid #ffff…" at bounding box center [587, 272] width 485 height 385
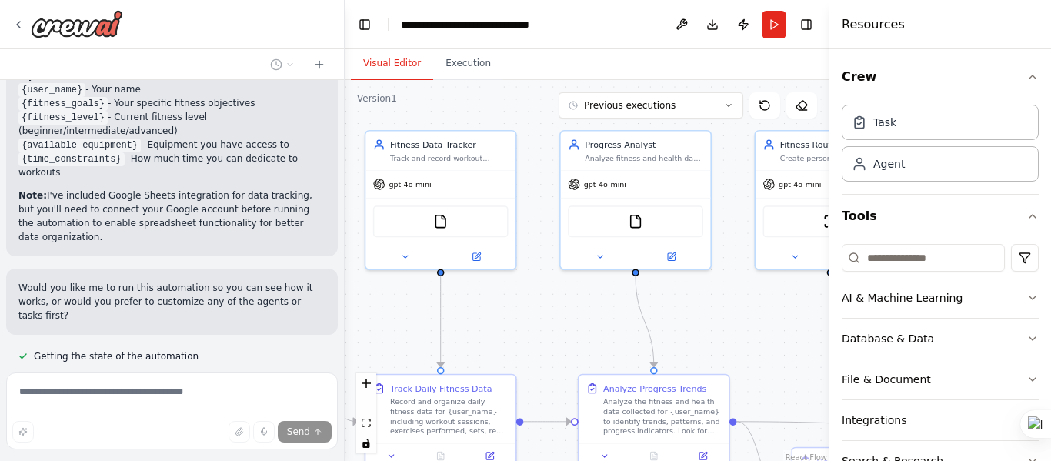
scroll to position [1891, 0]
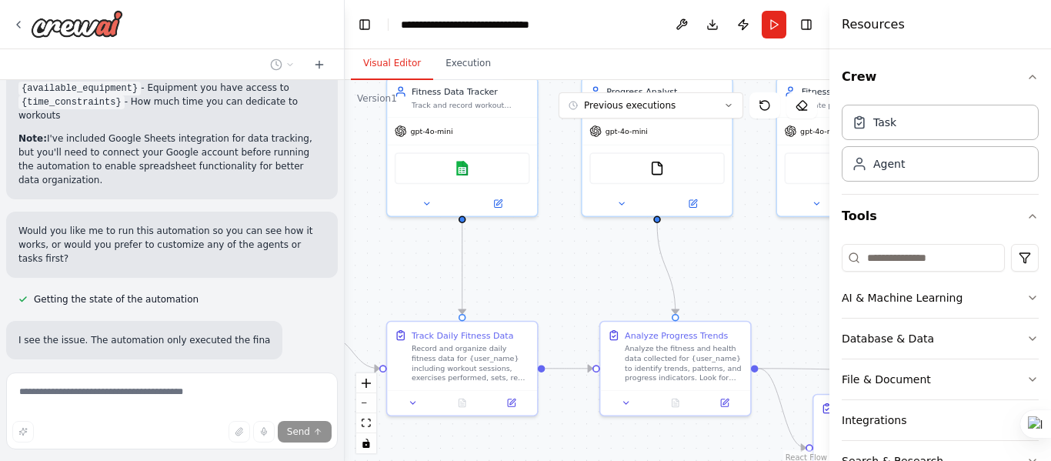
drag, startPoint x: 750, startPoint y: 340, endPoint x: 787, endPoint y: 287, distance: 64.7
click at [799, 285] on div ".deletable-edge-delete-btn { width: 20px; height: 20px; border: 0px solid #ffff…" at bounding box center [587, 272] width 485 height 385
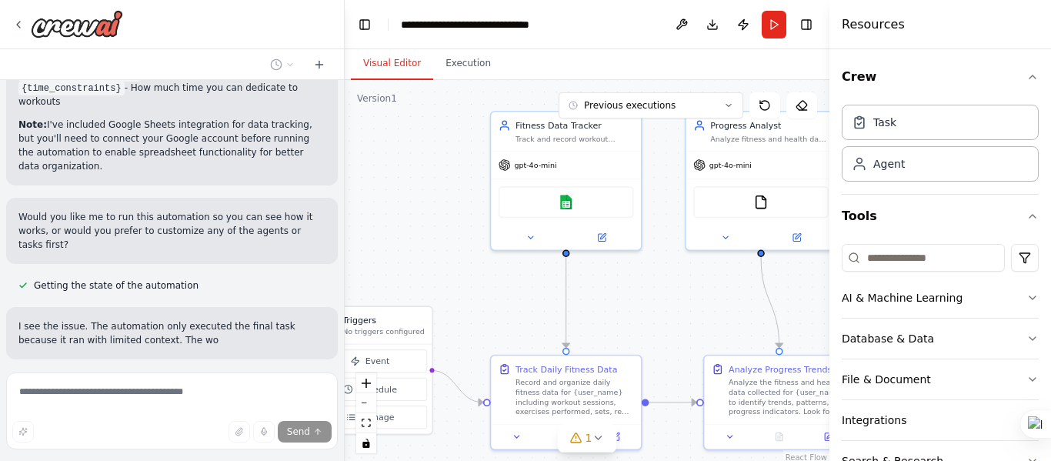
drag, startPoint x: 572, startPoint y: 308, endPoint x: 647, endPoint y: 345, distance: 84.0
click at [647, 345] on div ".deletable-edge-delete-btn { width: 20px; height: 20px; border: 0px solid #ffff…" at bounding box center [587, 272] width 485 height 385
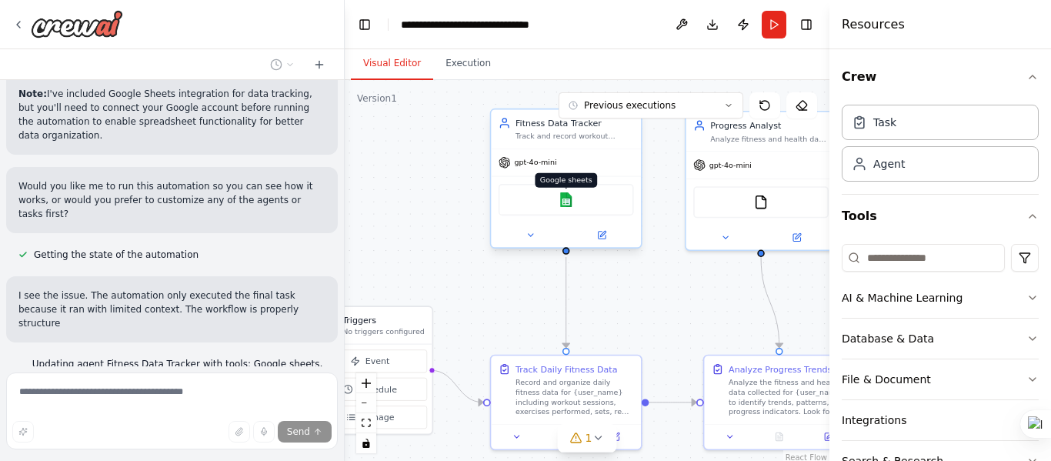
click at [573, 203] on img at bounding box center [566, 199] width 15 height 15
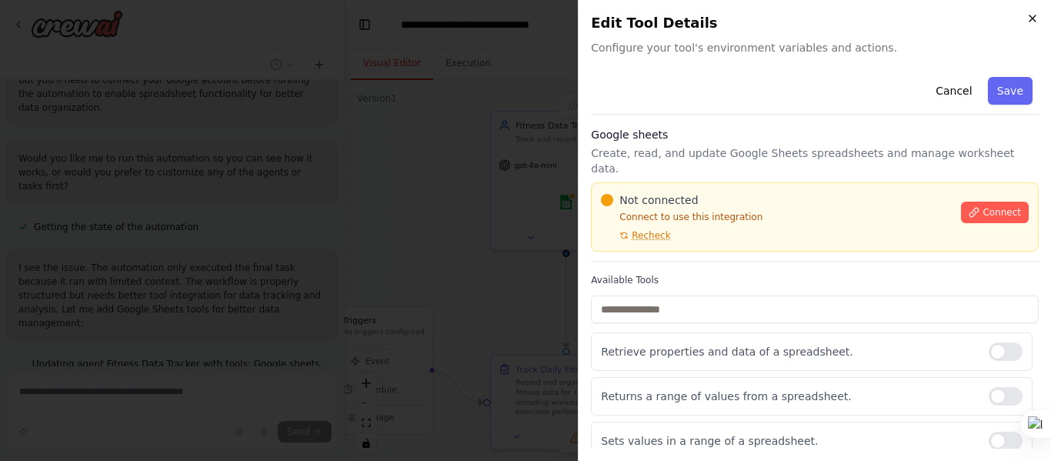
scroll to position [1994, 0]
click at [1035, 18] on icon "button" at bounding box center [1033, 18] width 12 height 12
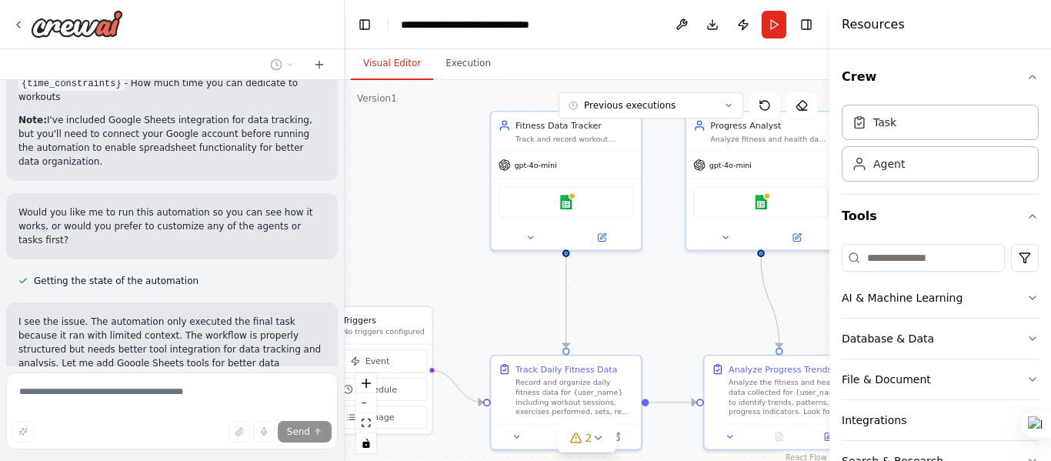
scroll to position [2071, 0]
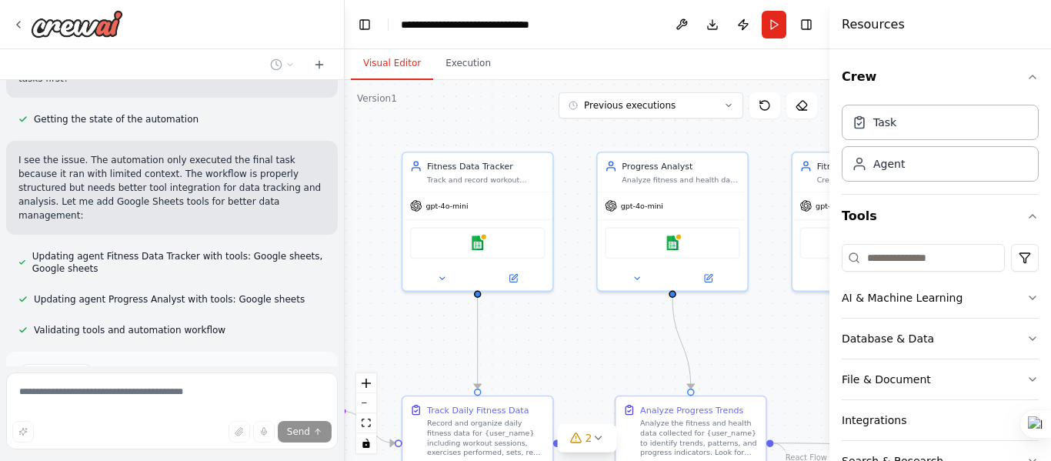
drag, startPoint x: 482, startPoint y: 315, endPoint x: 434, endPoint y: 353, distance: 61.3
click at [434, 353] on div ".deletable-edge-delete-btn { width: 20px; height: 20px; border: 0px solid #ffff…" at bounding box center [587, 272] width 485 height 385
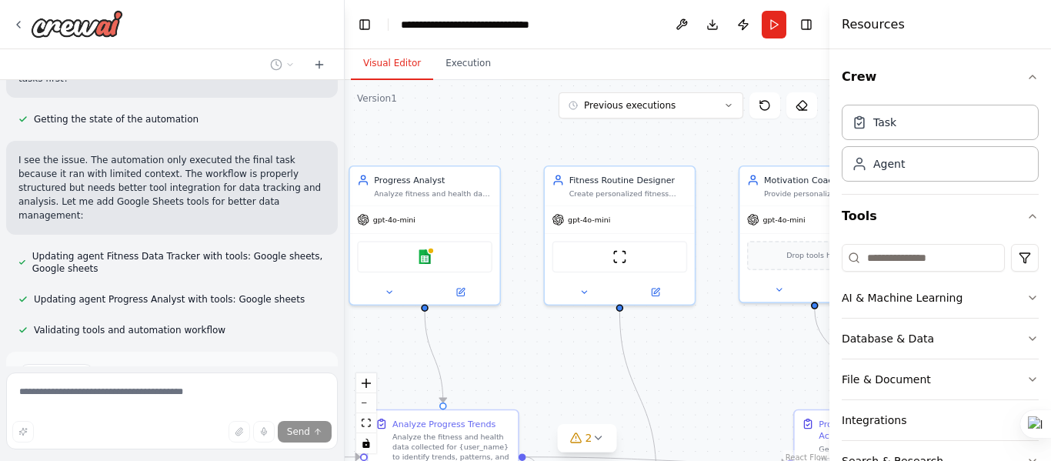
drag, startPoint x: 753, startPoint y: 349, endPoint x: 506, endPoint y: 361, distance: 247.4
click at [506, 361] on div ".deletable-edge-delete-btn { width: 20px; height: 20px; border: 0px solid #ffff…" at bounding box center [587, 272] width 485 height 385
click at [633, 259] on div "ScrapeWebsiteTool" at bounding box center [620, 255] width 135 height 32
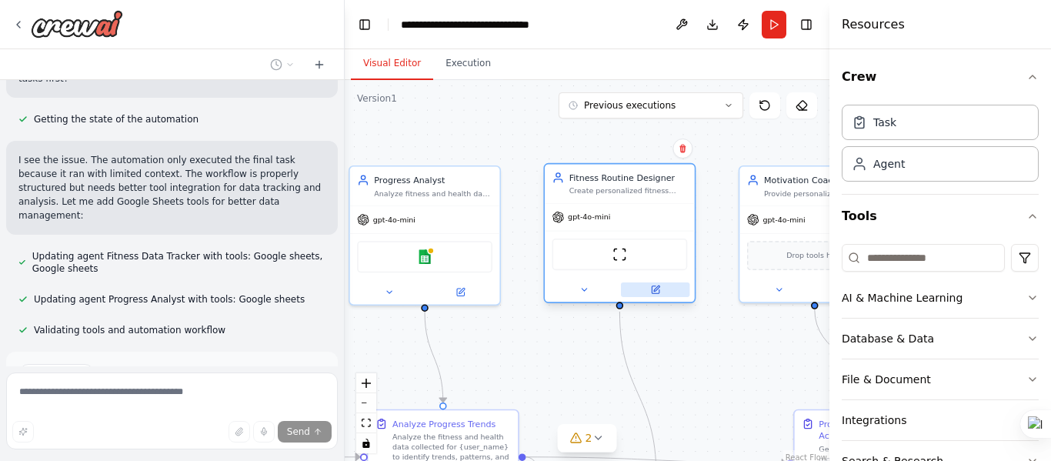
click at [643, 291] on button at bounding box center [655, 289] width 68 height 15
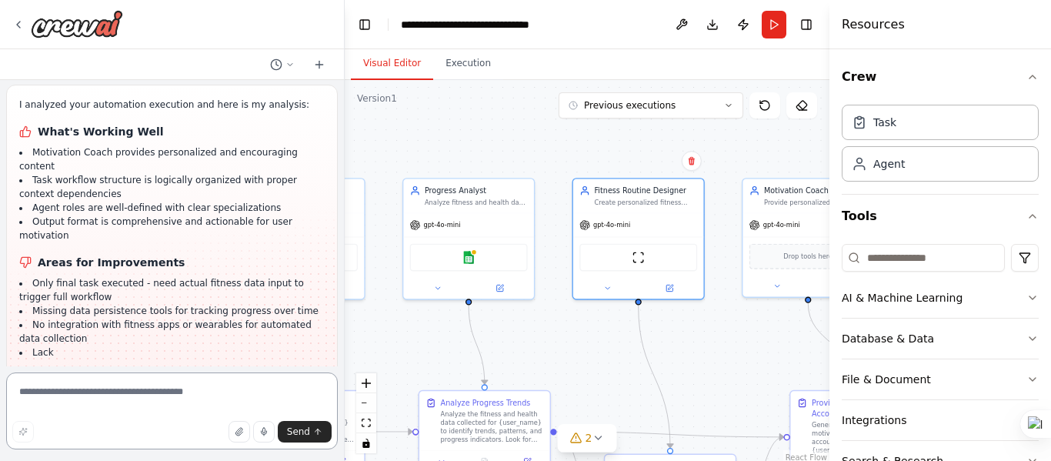
scroll to position [2340, 0]
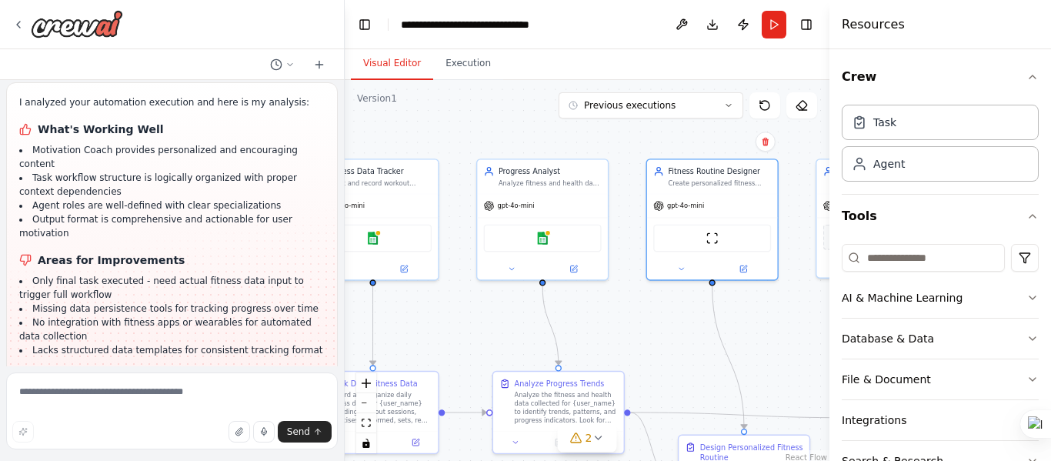
drag, startPoint x: 608, startPoint y: 361, endPoint x: 682, endPoint y: 342, distance: 76.3
click at [682, 342] on div ".deletable-edge-delete-btn { width: 20px; height: 20px; border: 0px solid #ffff…" at bounding box center [587, 272] width 485 height 385
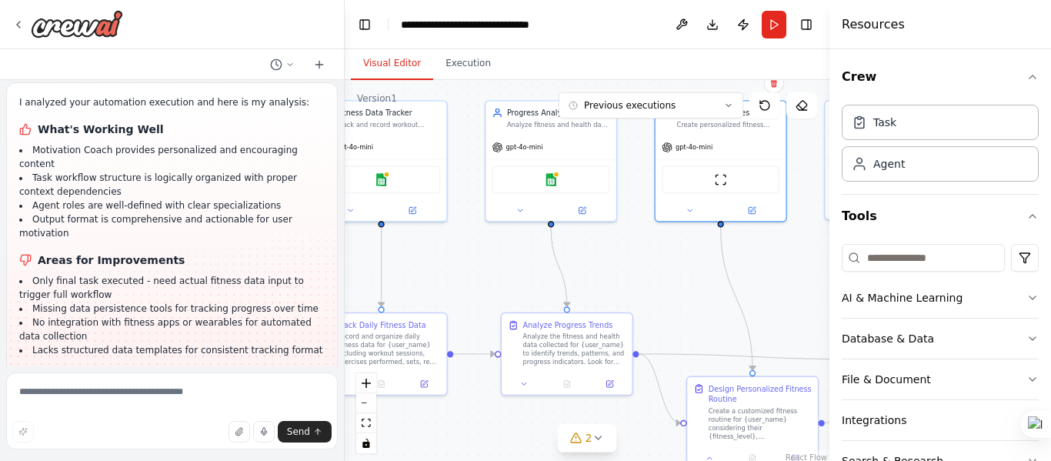
drag, startPoint x: 682, startPoint y: 319, endPoint x: 703, endPoint y: 257, distance: 65.7
click at [703, 257] on div ".deletable-edge-delete-btn { width: 20px; height: 20px; border: 0px solid #ffff…" at bounding box center [587, 272] width 485 height 385
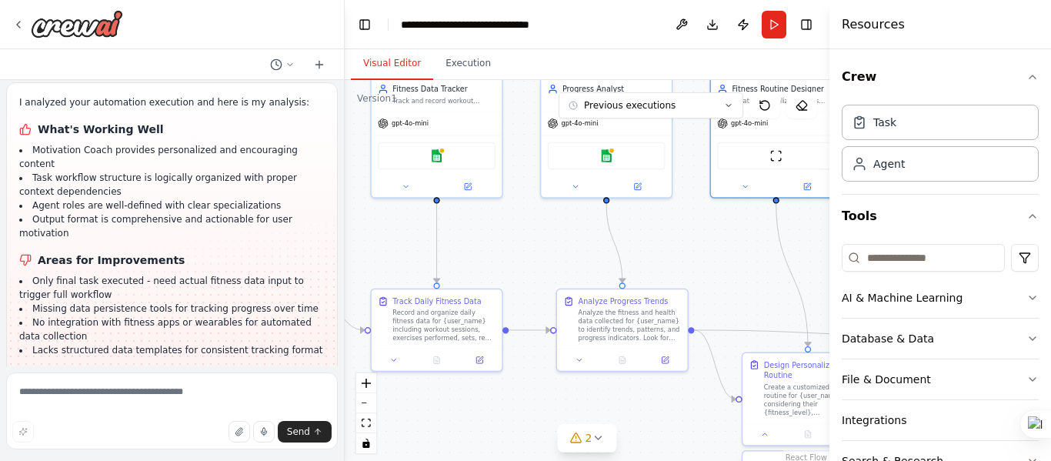
drag, startPoint x: 578, startPoint y: 295, endPoint x: 721, endPoint y: 252, distance: 149.3
click at [721, 252] on div ".deletable-edge-delete-btn { width: 20px; height: 20px; border: 0px solid #ffff…" at bounding box center [587, 272] width 485 height 385
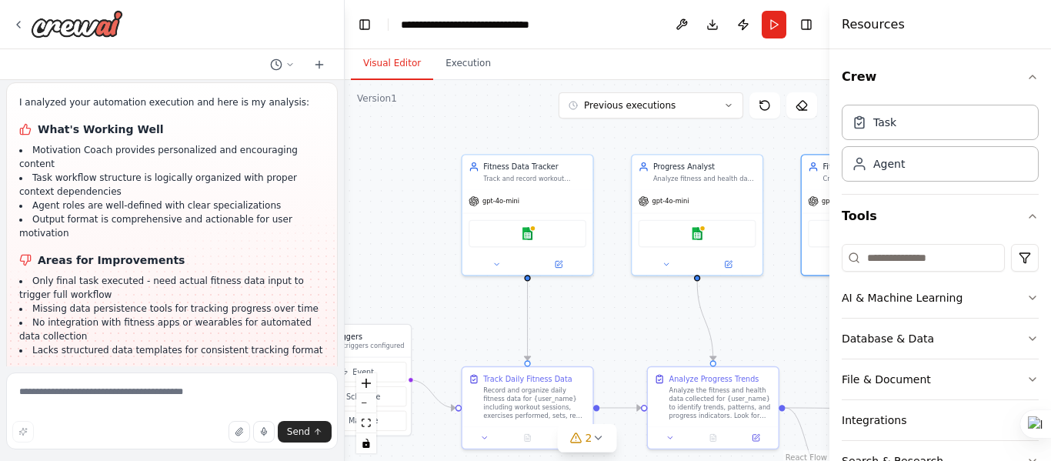
drag, startPoint x: 513, startPoint y: 262, endPoint x: 602, endPoint y: 336, distance: 116.4
click at [603, 340] on div ".deletable-edge-delete-btn { width: 20px; height: 20px; border: 0px solid #ffff…" at bounding box center [587, 272] width 485 height 385
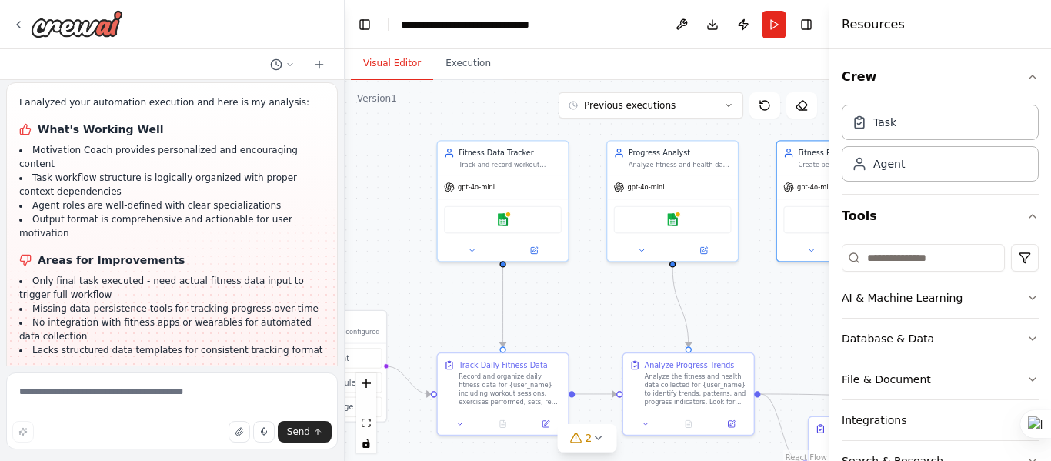
drag, startPoint x: 583, startPoint y: 336, endPoint x: 558, endPoint y: 322, distance: 28.6
click at [558, 322] on div ".deletable-edge-delete-btn { width: 20px; height: 20px; border: 0px solid #ffff…" at bounding box center [587, 272] width 485 height 385
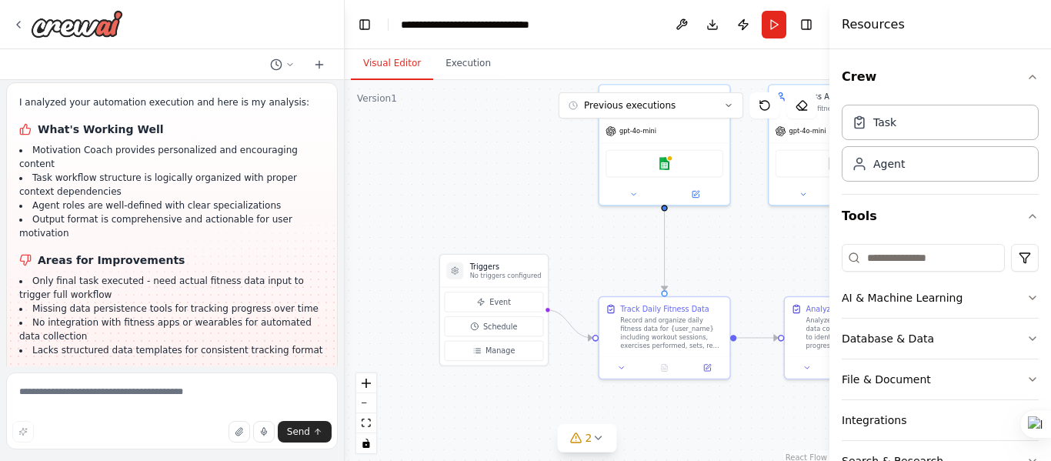
drag, startPoint x: 404, startPoint y: 198, endPoint x: 566, endPoint y: 142, distance: 171.1
click at [566, 142] on div ".deletable-edge-delete-btn { width: 20px; height: 20px; border: 0px solid #ffff…" at bounding box center [587, 272] width 485 height 385
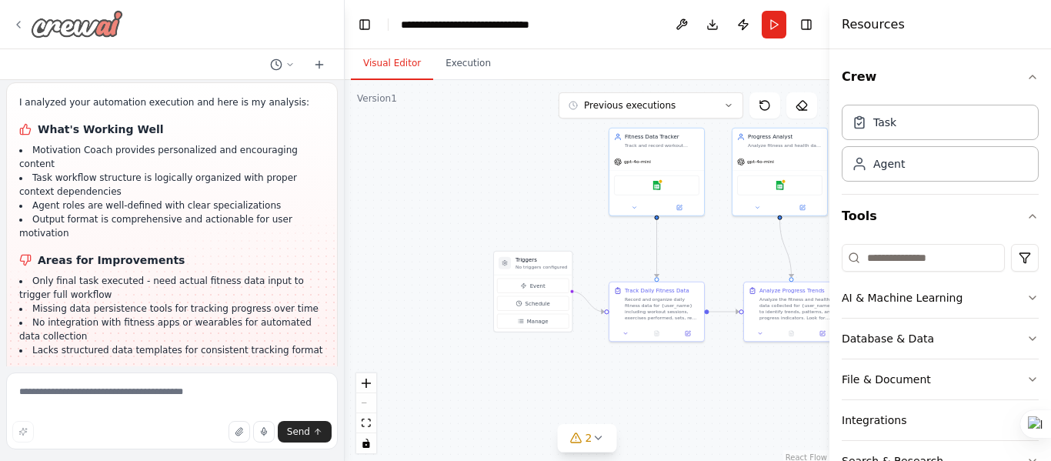
click at [20, 16] on div at bounding box center [67, 24] width 111 height 28
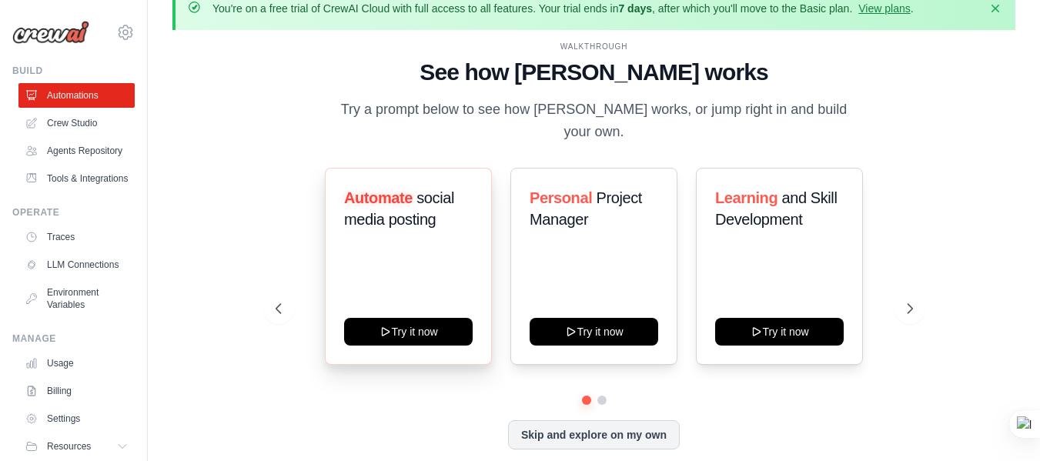
scroll to position [53, 0]
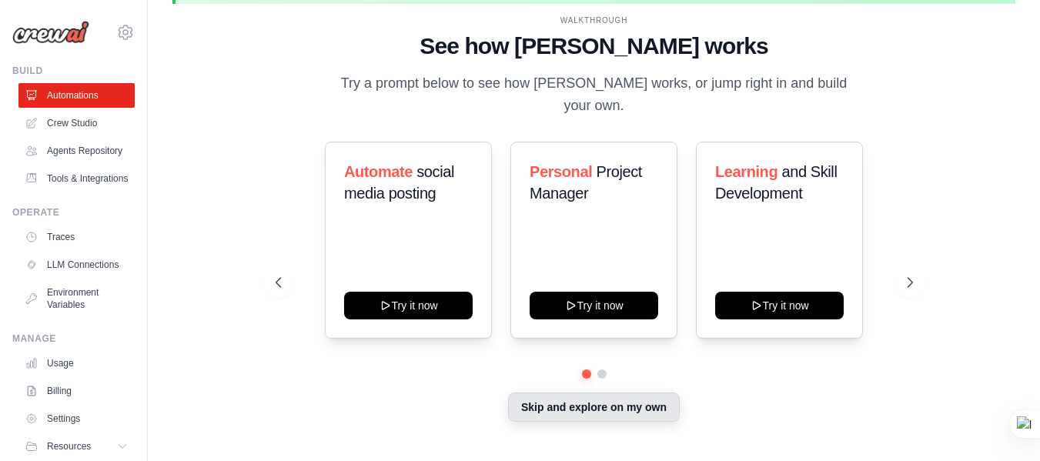
click at [583, 405] on button "Skip and explore on my own" at bounding box center [594, 407] width 172 height 29
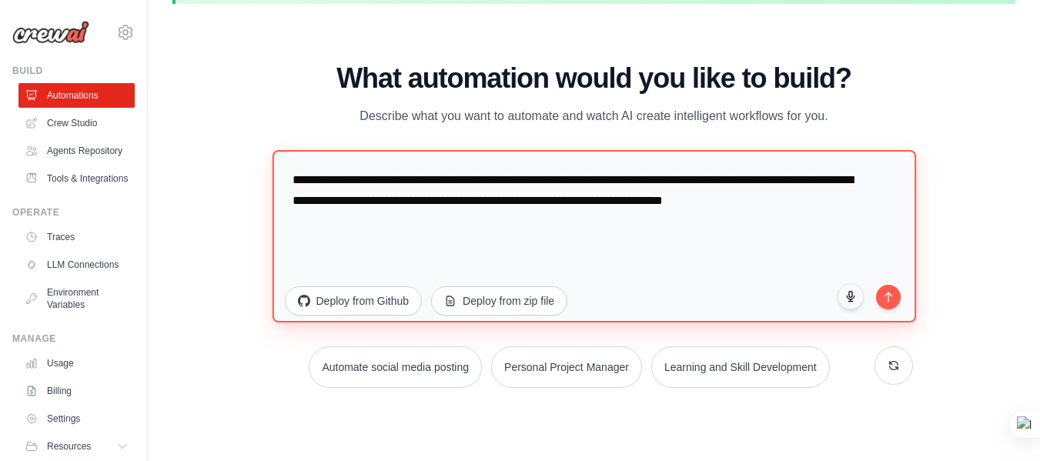
click at [564, 190] on textarea "**********" at bounding box center [593, 235] width 643 height 172
click at [468, 228] on textarea "**********" at bounding box center [593, 235] width 643 height 172
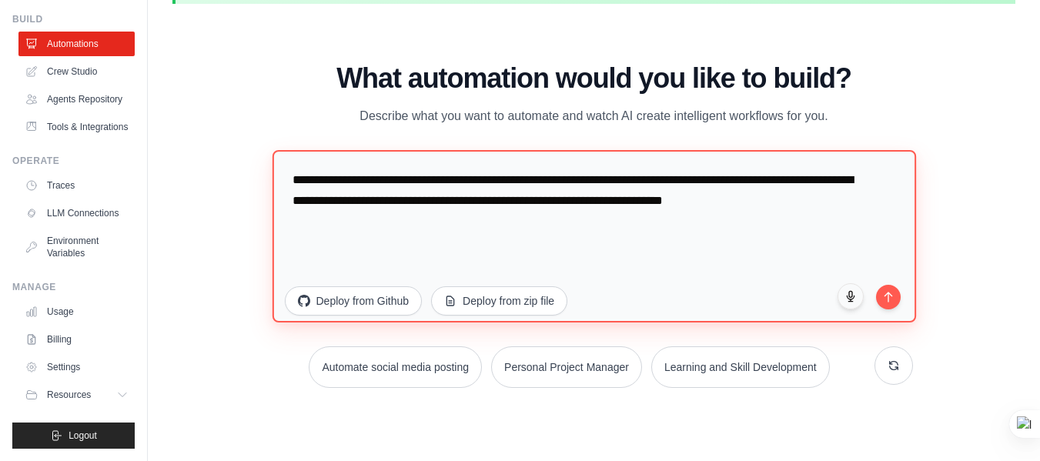
scroll to position [89, 0]
drag, startPoint x: 423, startPoint y: 225, endPoint x: 273, endPoint y: 164, distance: 161.9
click at [273, 164] on textarea "**********" at bounding box center [593, 235] width 643 height 172
click at [525, 184] on textarea "**********" at bounding box center [593, 235] width 643 height 172
drag, startPoint x: 382, startPoint y: 212, endPoint x: 403, endPoint y: 179, distance: 39.5
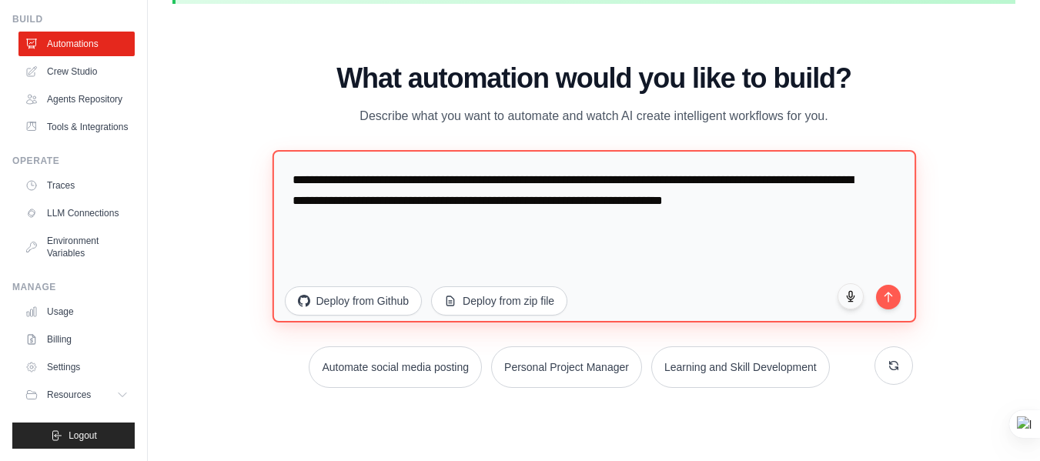
click at [403, 179] on textarea "**********" at bounding box center [593, 235] width 643 height 172
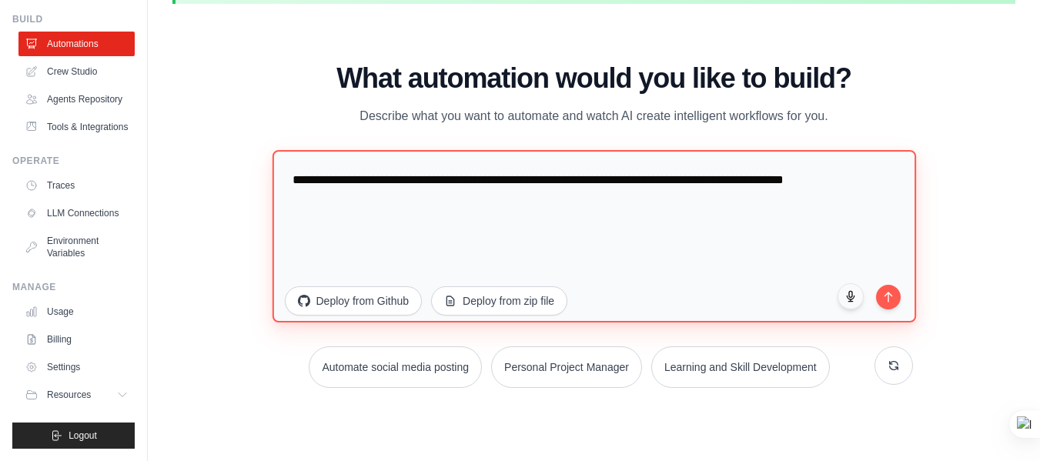
click at [524, 182] on textarea "**********" at bounding box center [593, 235] width 643 height 172
type textarea "**********"
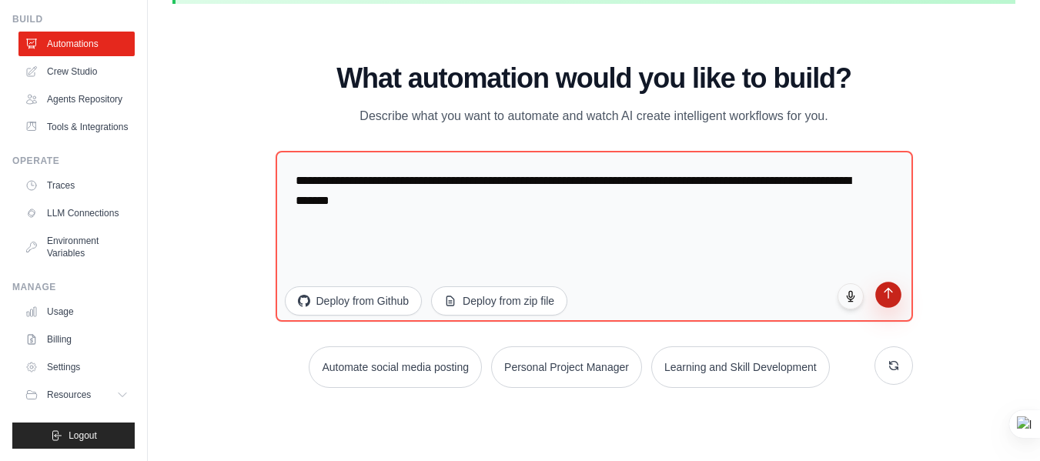
click at [885, 303] on button "submit" at bounding box center [888, 295] width 26 height 26
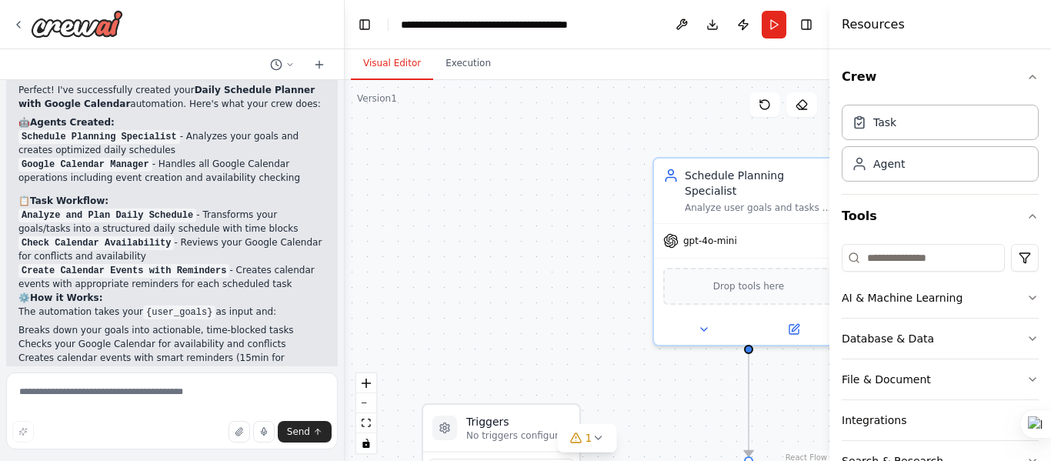
scroll to position [934, 0]
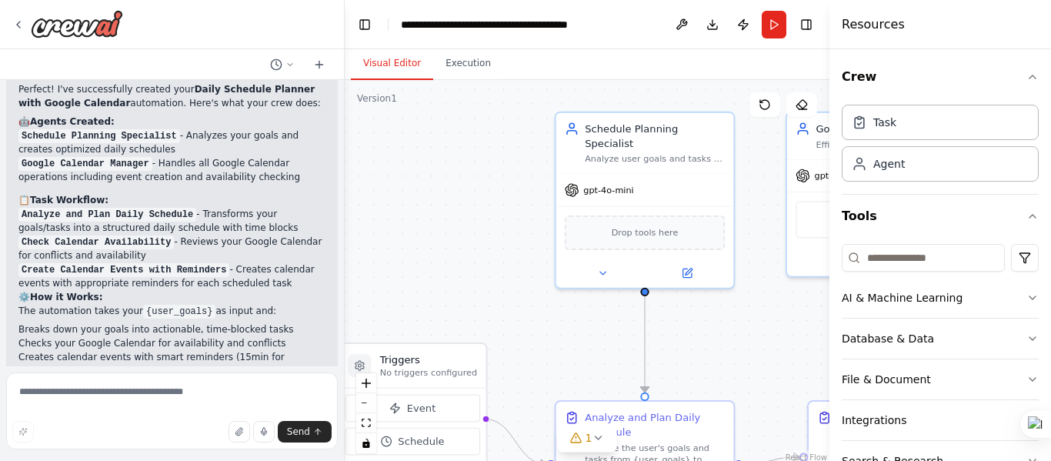
drag, startPoint x: 546, startPoint y: 344, endPoint x: 457, endPoint y: 295, distance: 102.0
click at [457, 295] on div ".deletable-edge-delete-btn { width: 20px; height: 20px; border: 0px solid #ffff…" at bounding box center [587, 272] width 485 height 385
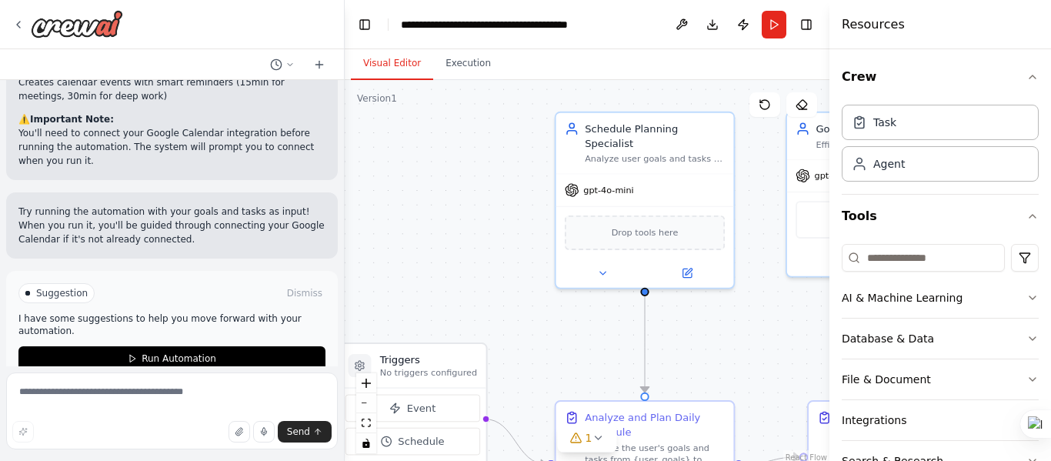
scroll to position [1211, 0]
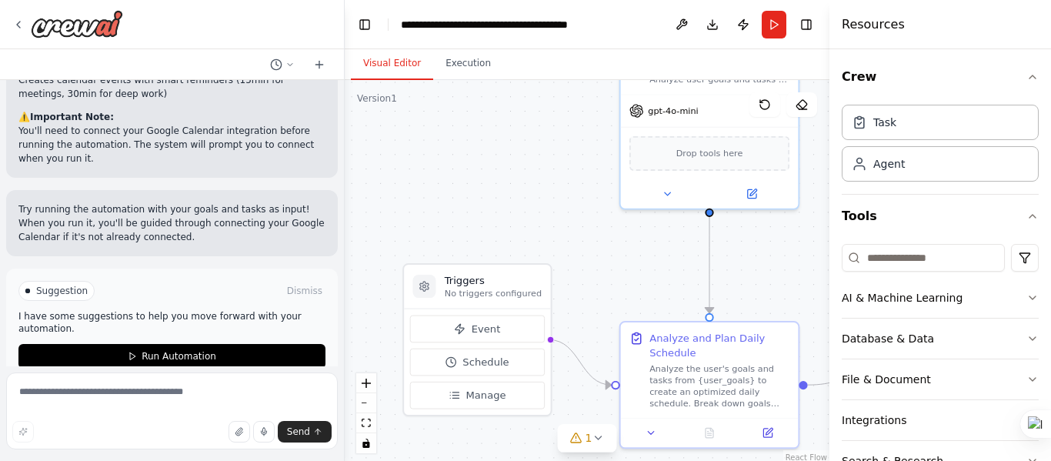
drag, startPoint x: 467, startPoint y: 322, endPoint x: 532, endPoint y: 242, distance: 102.3
click at [532, 242] on div ".deletable-edge-delete-btn { width: 20px; height: 20px; border: 0px solid #ffff…" at bounding box center [587, 272] width 485 height 385
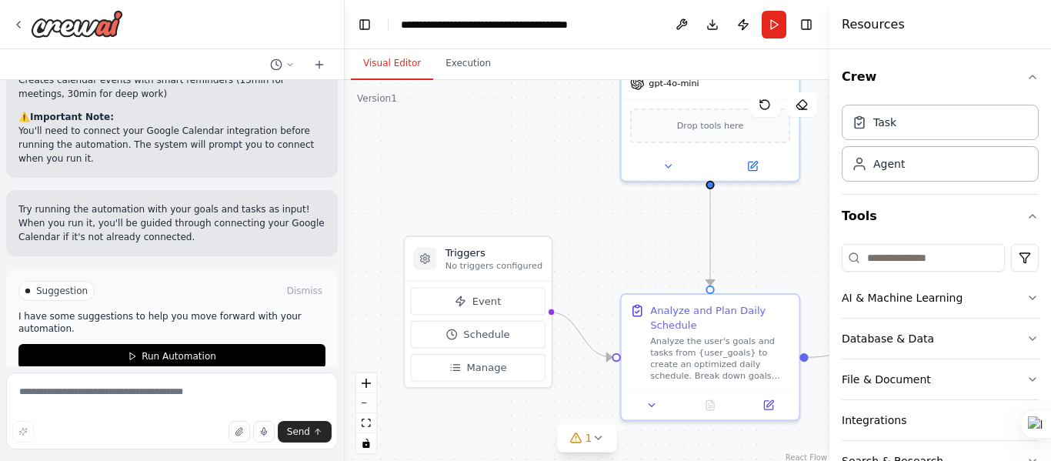
drag, startPoint x: 586, startPoint y: 267, endPoint x: 605, endPoint y: 231, distance: 41.0
click at [605, 231] on div ".deletable-edge-delete-btn { width: 20px; height: 20px; border: 0px solid #ffff…" at bounding box center [587, 272] width 485 height 385
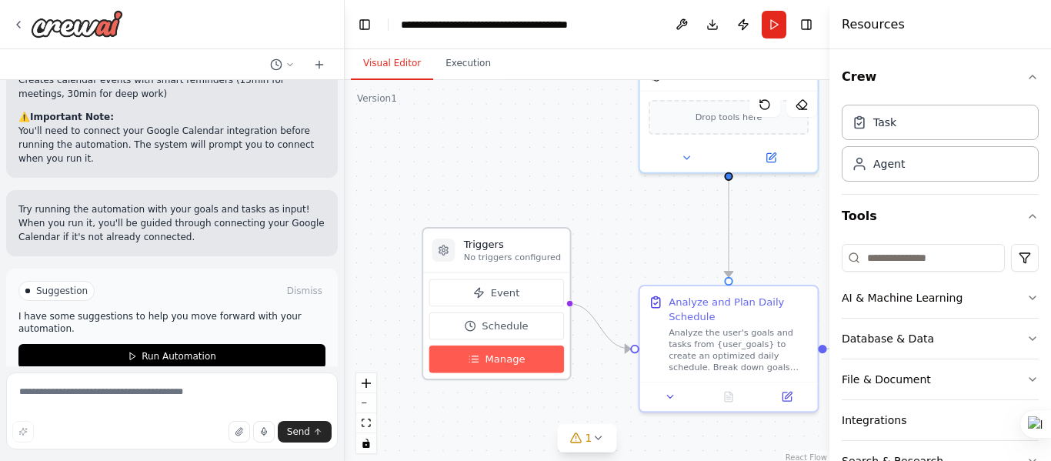
click at [522, 351] on button "Manage" at bounding box center [496, 360] width 135 height 28
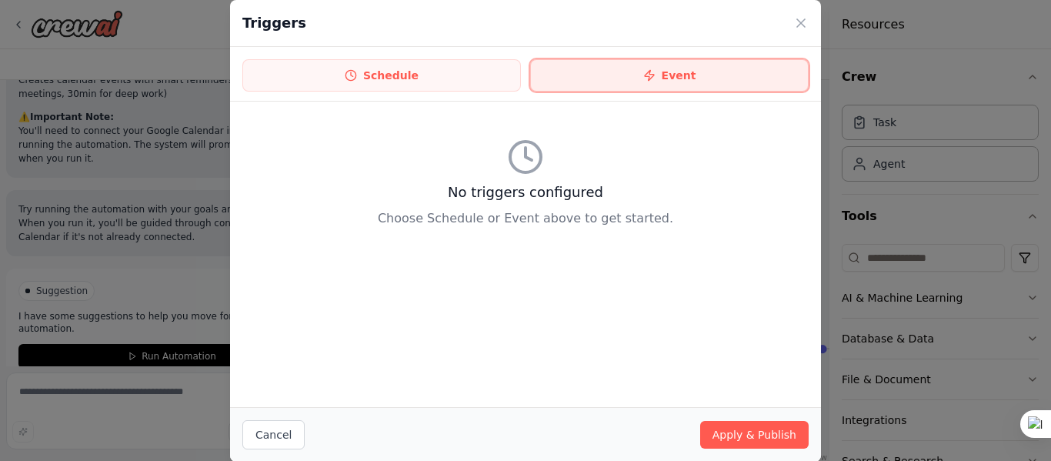
click at [693, 74] on button "Event" at bounding box center [669, 75] width 279 height 32
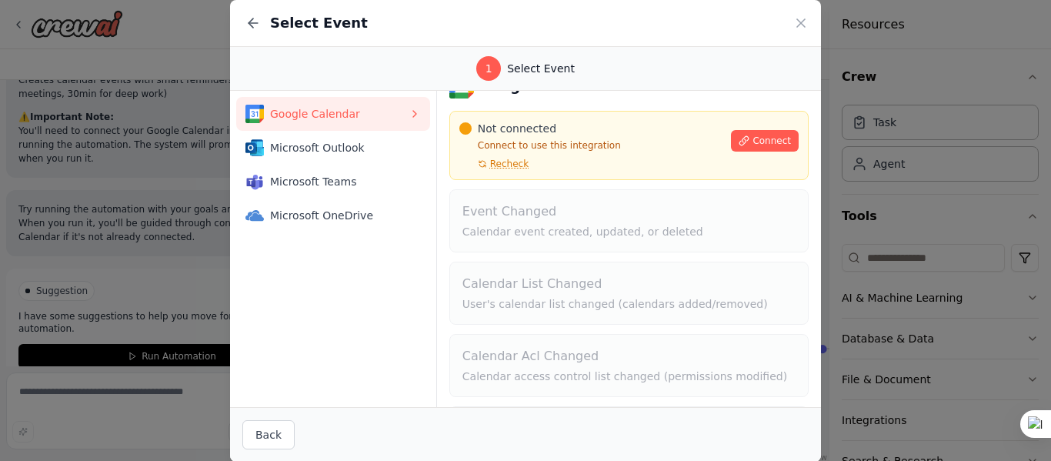
scroll to position [0, 0]
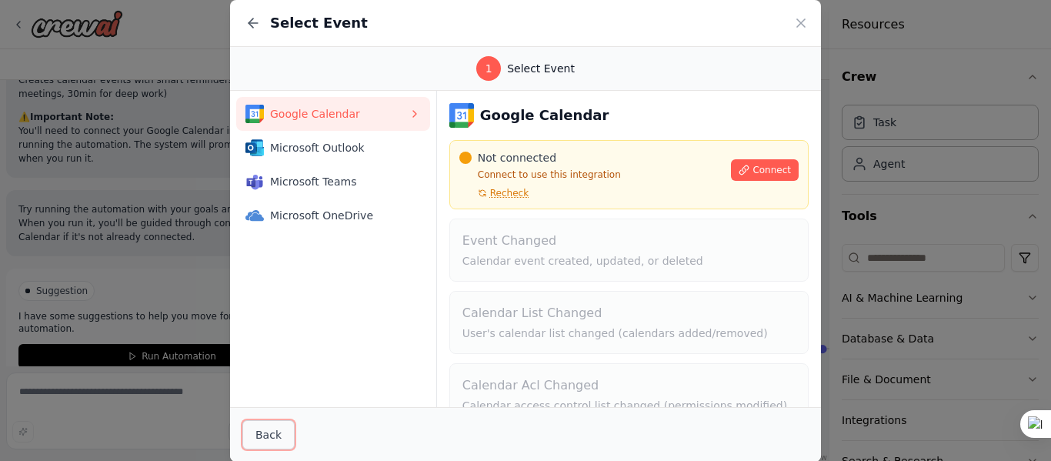
click at [269, 439] on button "Back" at bounding box center [268, 434] width 52 height 29
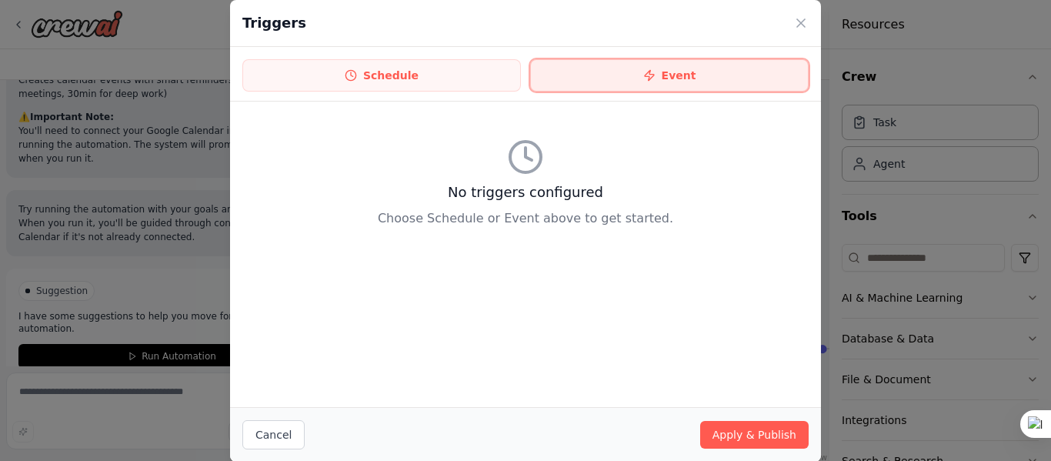
click at [640, 72] on button "Event" at bounding box center [669, 75] width 279 height 32
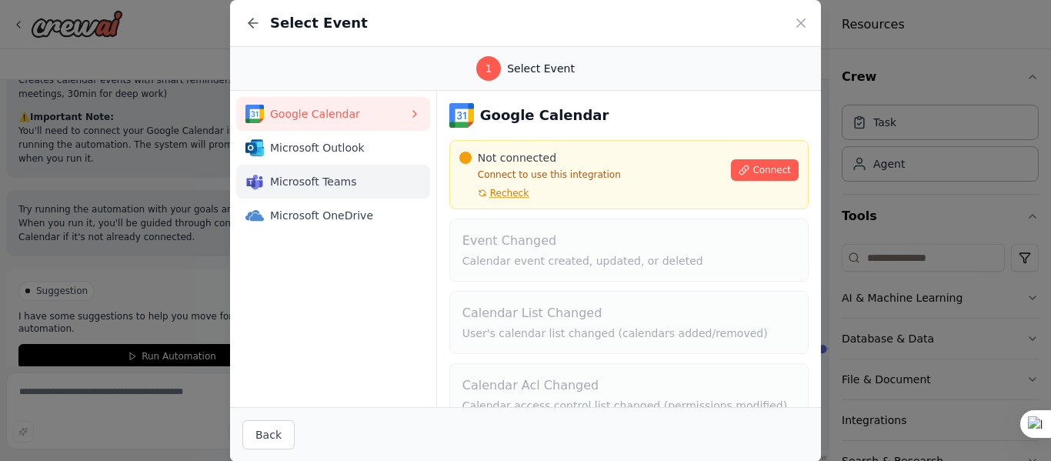
click at [361, 177] on span "Microsoft Teams" at bounding box center [339, 181] width 139 height 15
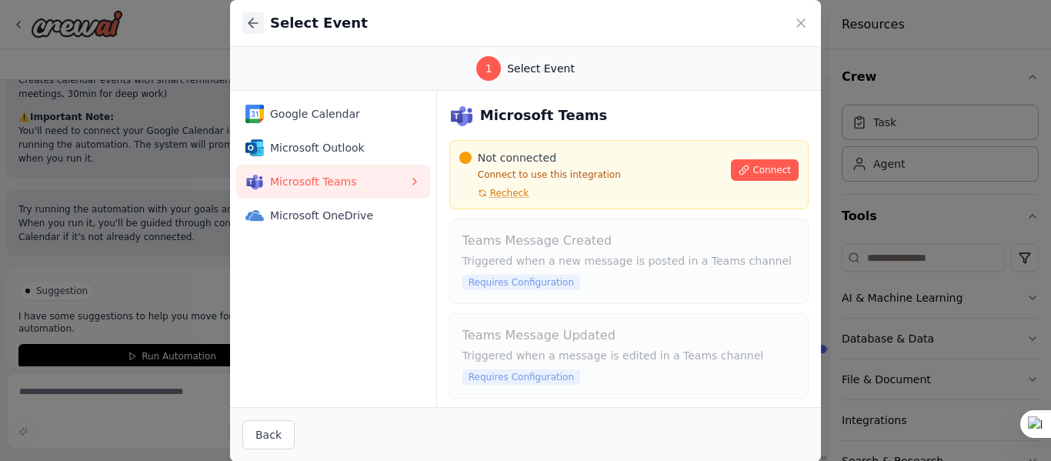
click at [256, 22] on icon at bounding box center [253, 22] width 15 height 15
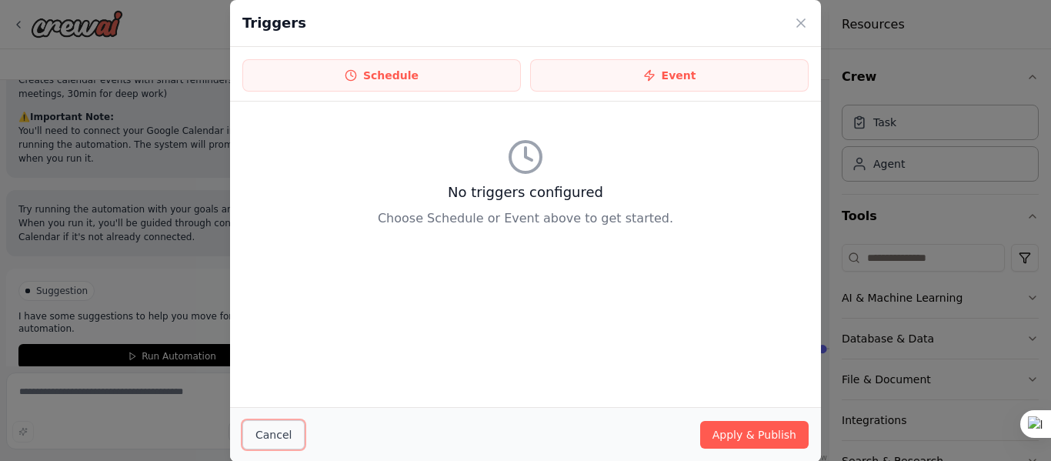
click at [286, 435] on button "Cancel" at bounding box center [273, 434] width 62 height 29
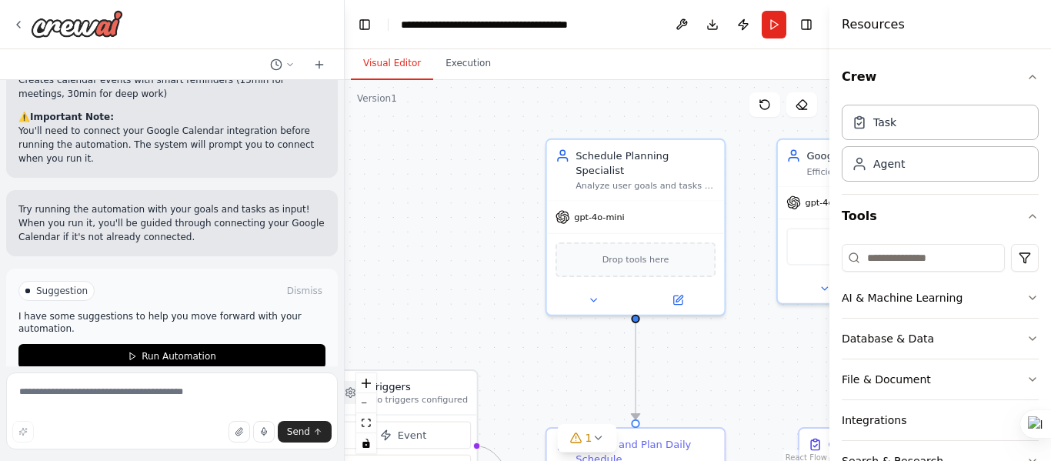
drag, startPoint x: 773, startPoint y: 246, endPoint x: 680, endPoint y: 388, distance: 170.1
click at [680, 388] on div ".deletable-edge-delete-btn { width: 20px; height: 20px; border: 0px solid #ffff…" at bounding box center [587, 272] width 485 height 385
click at [661, 199] on div "gpt-4o-mini" at bounding box center [636, 215] width 178 height 32
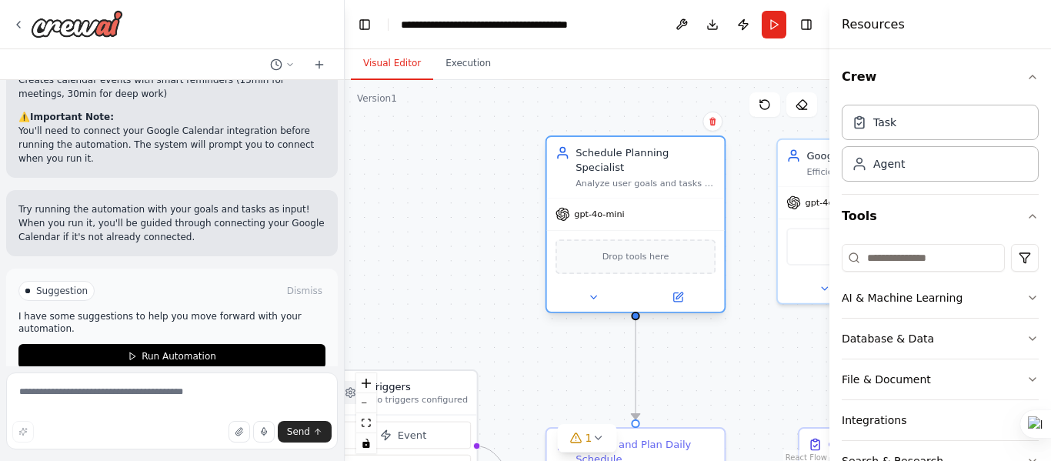
click at [669, 177] on div "Analyze user goals and tasks to create an optimized daily schedule that balance…" at bounding box center [646, 183] width 140 height 12
click at [700, 292] on div at bounding box center [636, 296] width 178 height 29
click at [684, 289] on button at bounding box center [678, 298] width 82 height 18
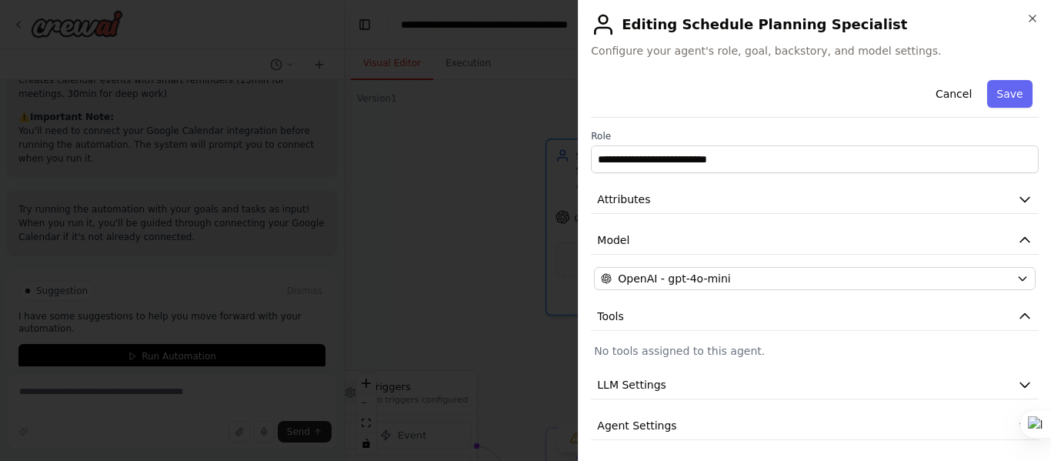
scroll to position [45, 0]
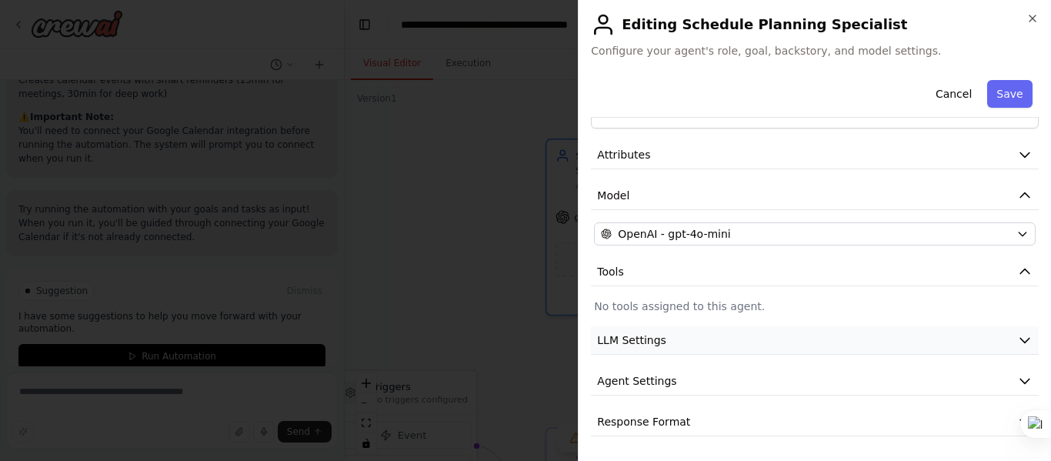
click at [761, 334] on button "LLM Settings" at bounding box center [815, 340] width 448 height 28
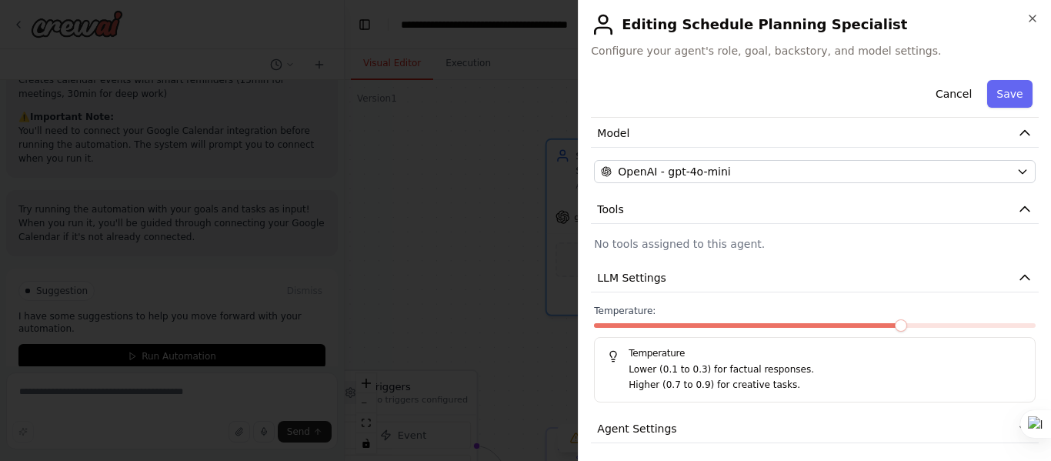
scroll to position [155, 0]
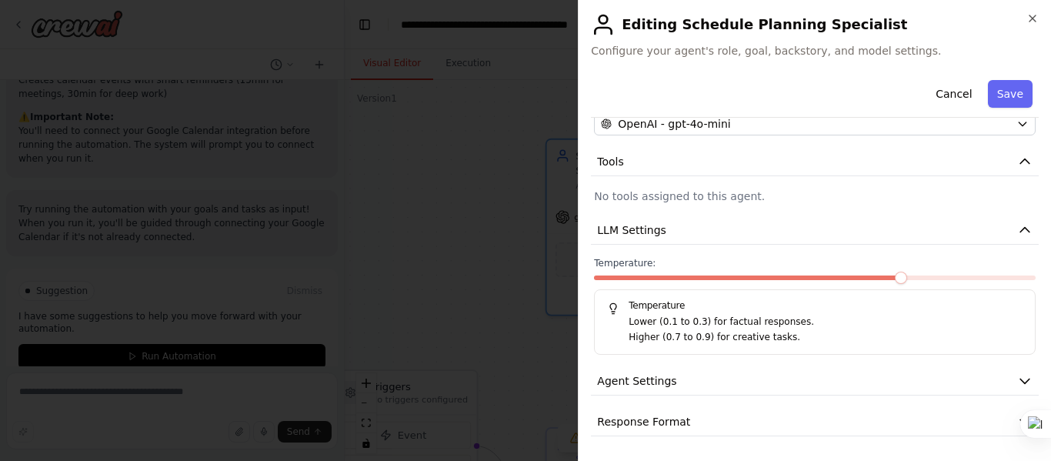
click at [895, 279] on span at bounding box center [901, 278] width 12 height 12
click at [753, 381] on button "Agent Settings" at bounding box center [815, 381] width 448 height 28
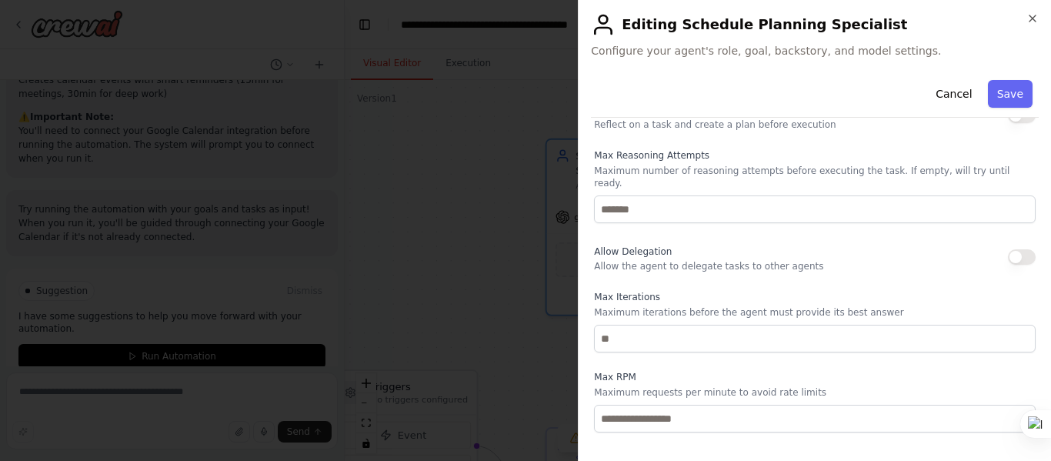
scroll to position [567, 0]
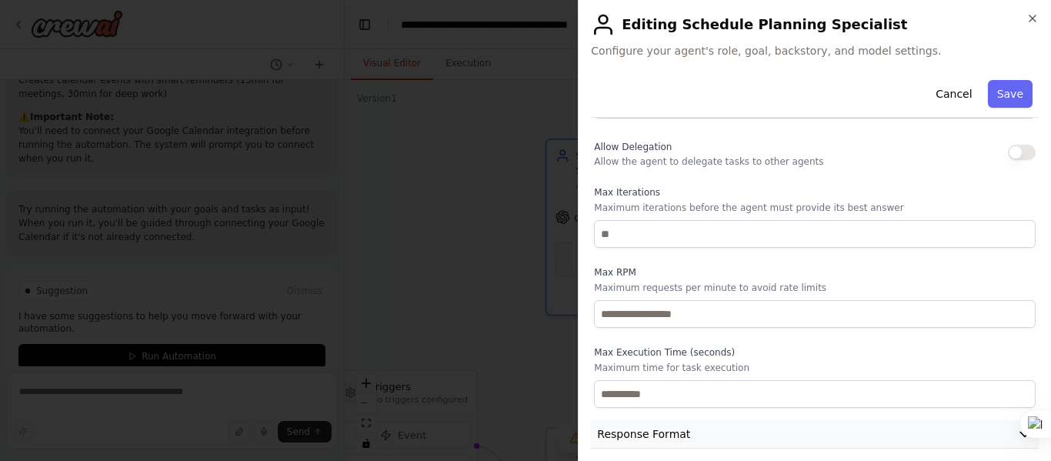
click at [743, 424] on button "Response Format" at bounding box center [815, 434] width 448 height 28
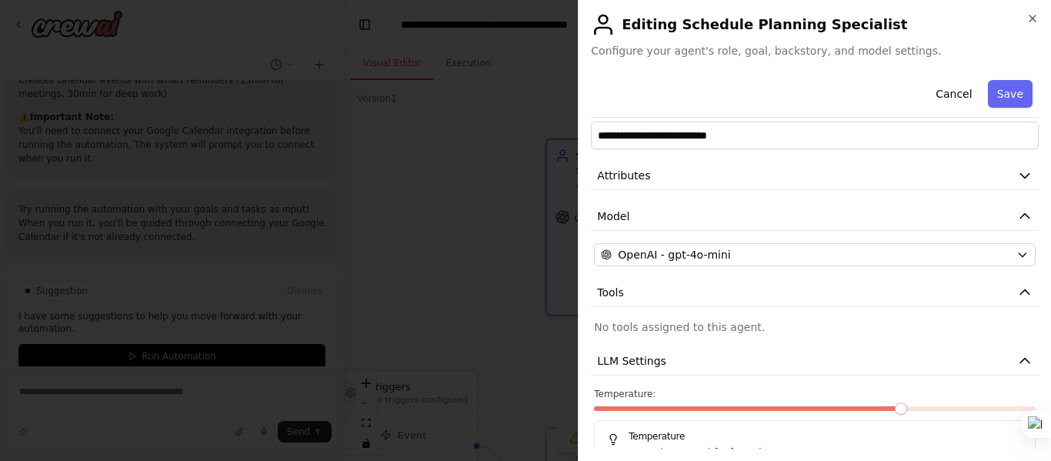
scroll to position [0, 0]
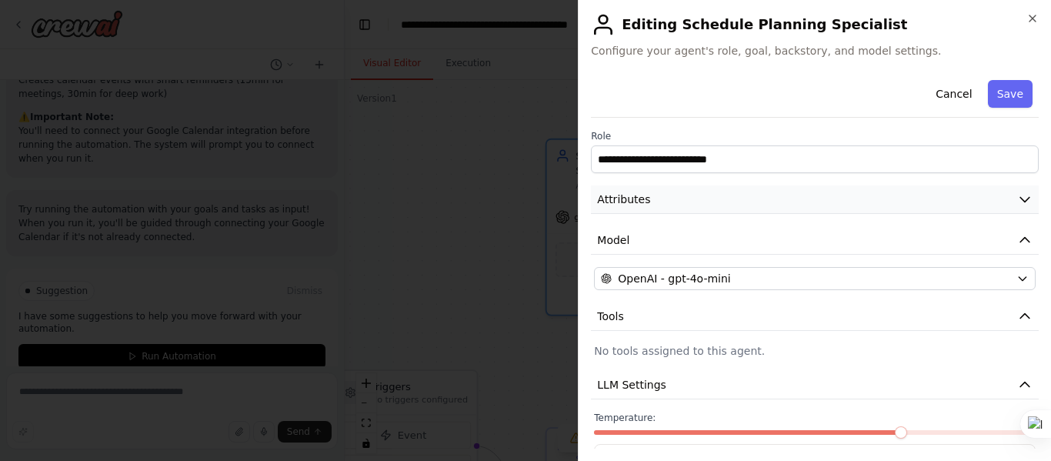
click at [851, 197] on button "Attributes" at bounding box center [815, 199] width 448 height 28
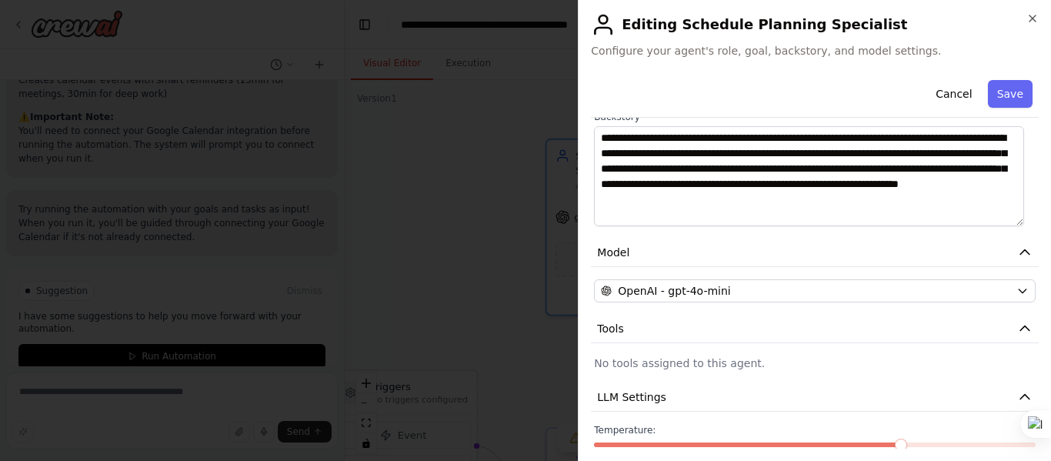
scroll to position [77, 0]
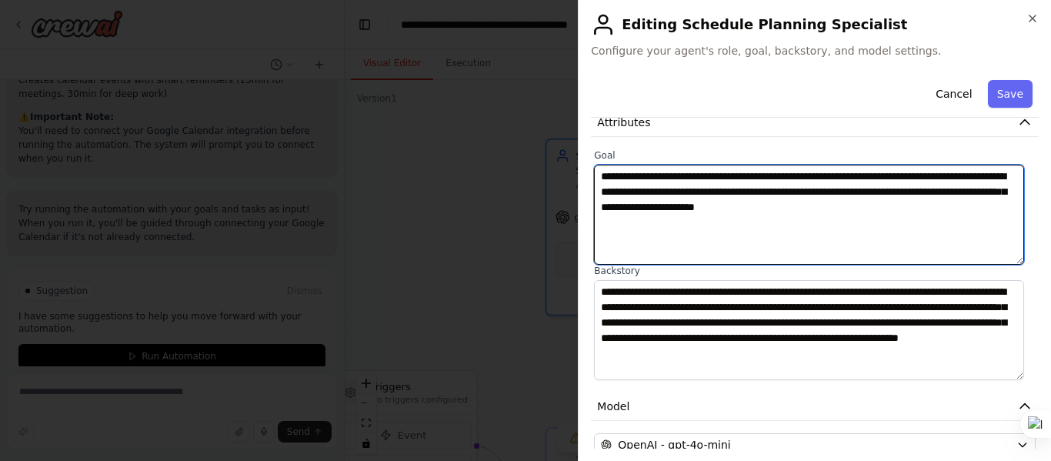
click at [878, 192] on textarea "**********" at bounding box center [809, 215] width 430 height 100
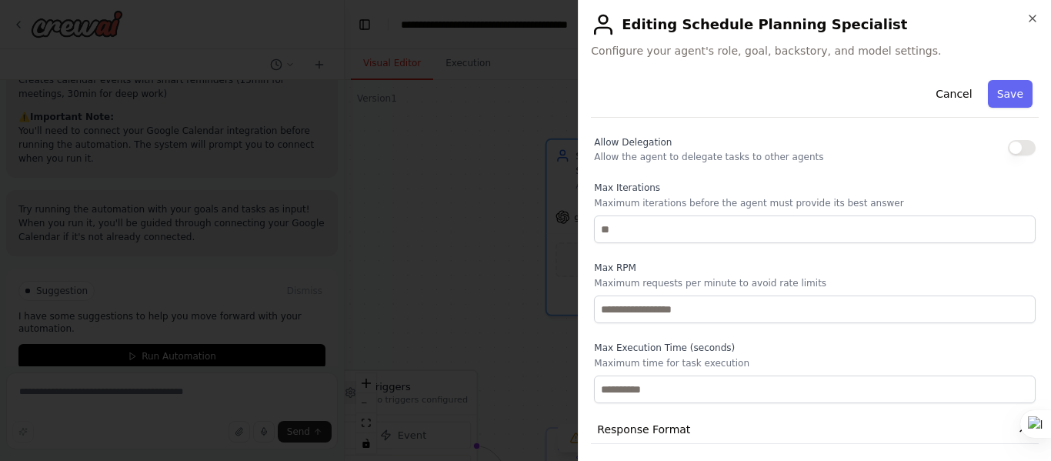
scroll to position [883, 0]
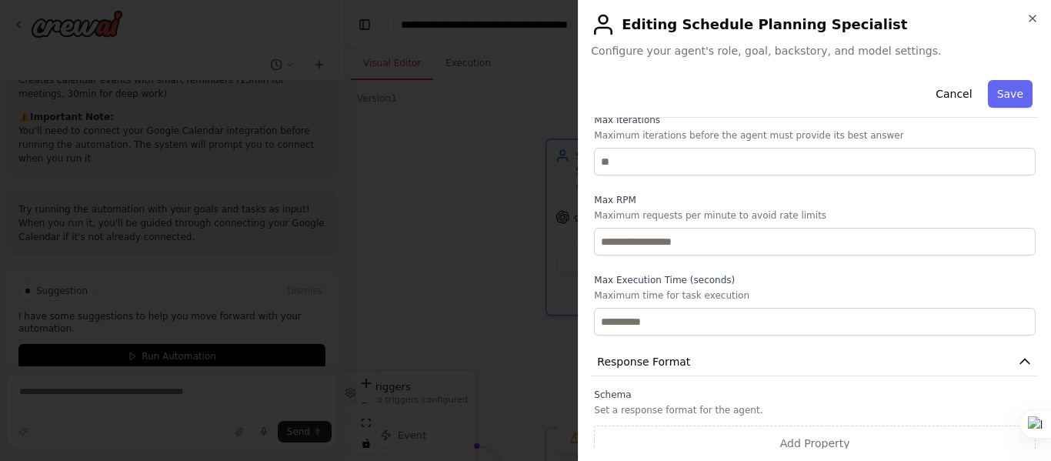
click at [1031, 12] on div "**********" at bounding box center [814, 230] width 473 height 461
click at [1033, 21] on icon "button" at bounding box center [1033, 18] width 12 height 12
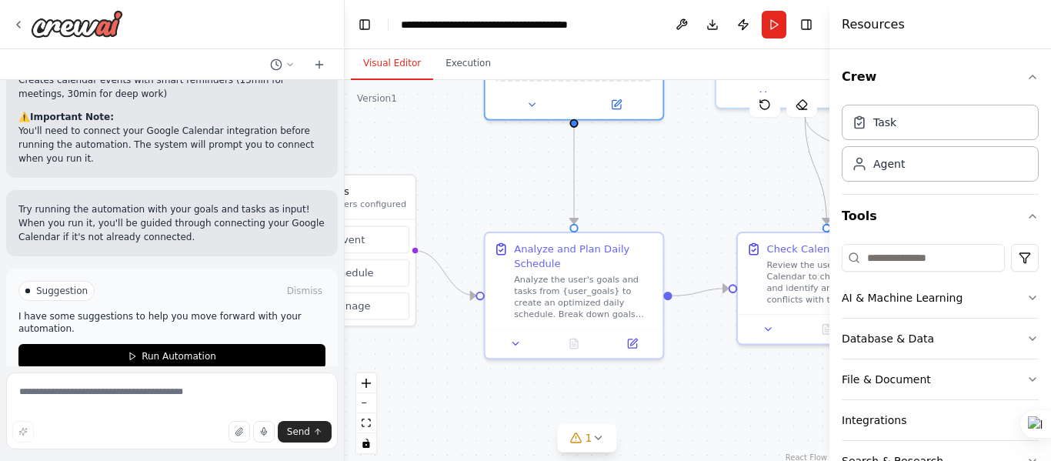
drag, startPoint x: 751, startPoint y: 344, endPoint x: 695, endPoint y: 156, distance: 196.0
click at [695, 156] on div ".deletable-edge-delete-btn { width: 20px; height: 20px; border: 0px solid #ffff…" at bounding box center [587, 272] width 485 height 385
click at [592, 274] on div "Analyze the user's goals and tasks from {user_goals} to create an optimized dai…" at bounding box center [584, 292] width 140 height 46
click at [527, 338] on button at bounding box center [515, 340] width 49 height 18
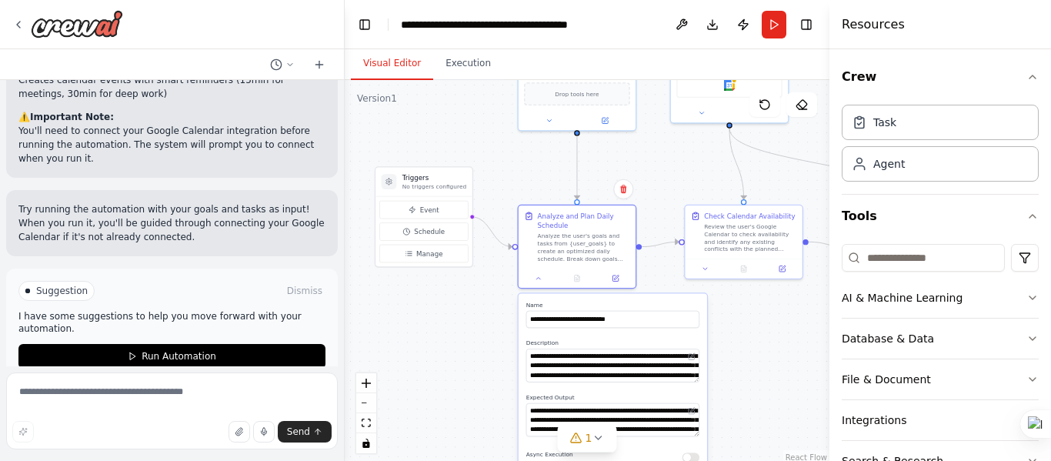
drag, startPoint x: 743, startPoint y: 334, endPoint x: 738, endPoint y: 322, distance: 13.4
click at [738, 322] on div ".deletable-edge-delete-btn { width: 20px; height: 20px; border: 0px solid #ffff…" at bounding box center [587, 272] width 485 height 385
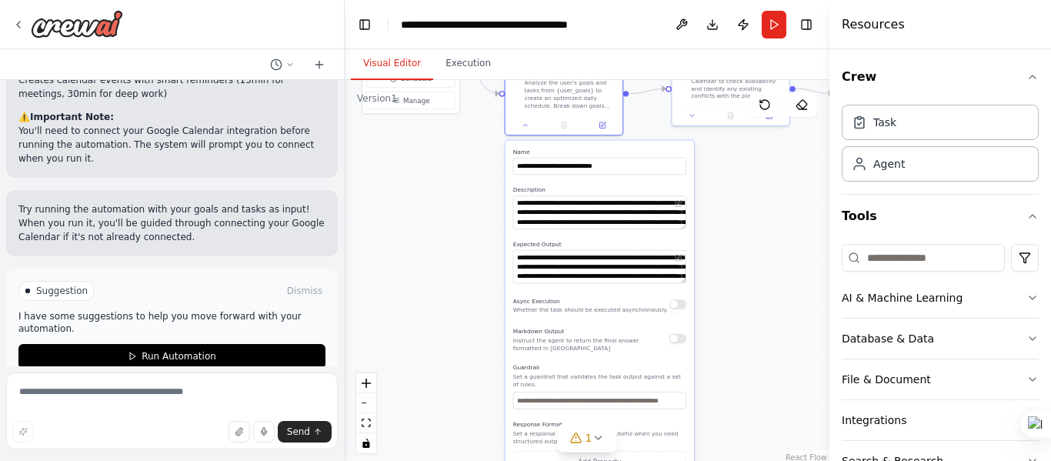
drag, startPoint x: 743, startPoint y: 416, endPoint x: 727, endPoint y: 263, distance: 154.0
click at [730, 263] on div ".deletable-edge-delete-btn { width: 20px; height: 20px; border: 0px solid #ffff…" at bounding box center [587, 272] width 485 height 385
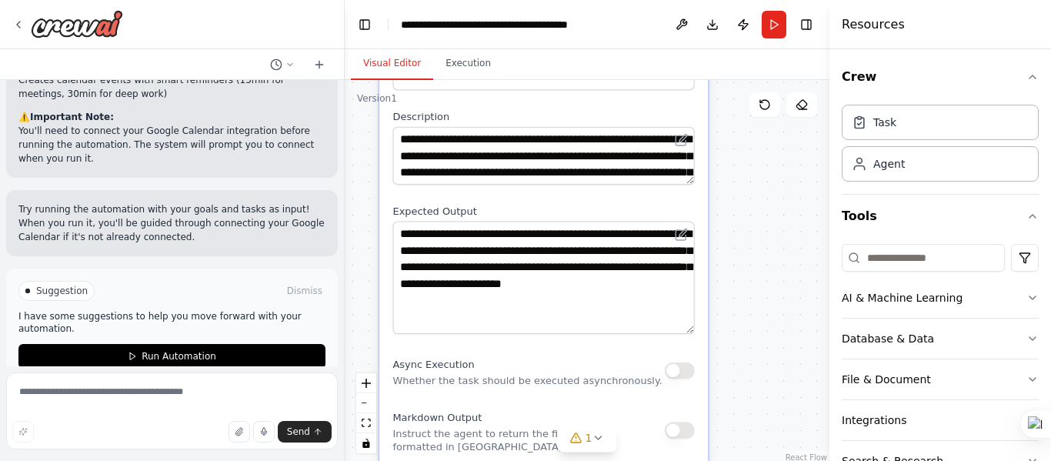
drag, startPoint x: 690, startPoint y: 278, endPoint x: 698, endPoint y: 326, distance: 49.2
click at [698, 326] on div "**********" at bounding box center [543, 379] width 329 height 697
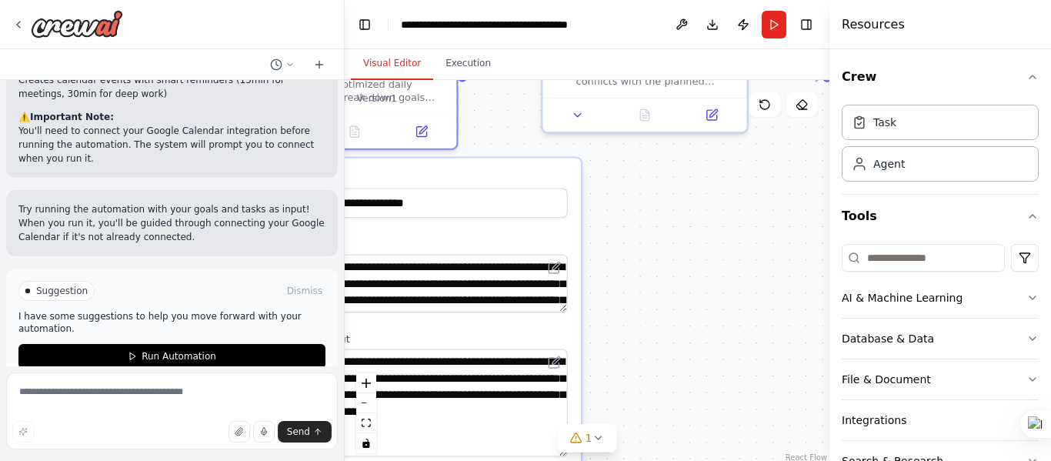
drag, startPoint x: 764, startPoint y: 269, endPoint x: 639, endPoint y: 469, distance: 236.2
click at [639, 460] on html "Set up a crew that plans daily schedule from user goals/tasks, add events into …" at bounding box center [525, 230] width 1051 height 461
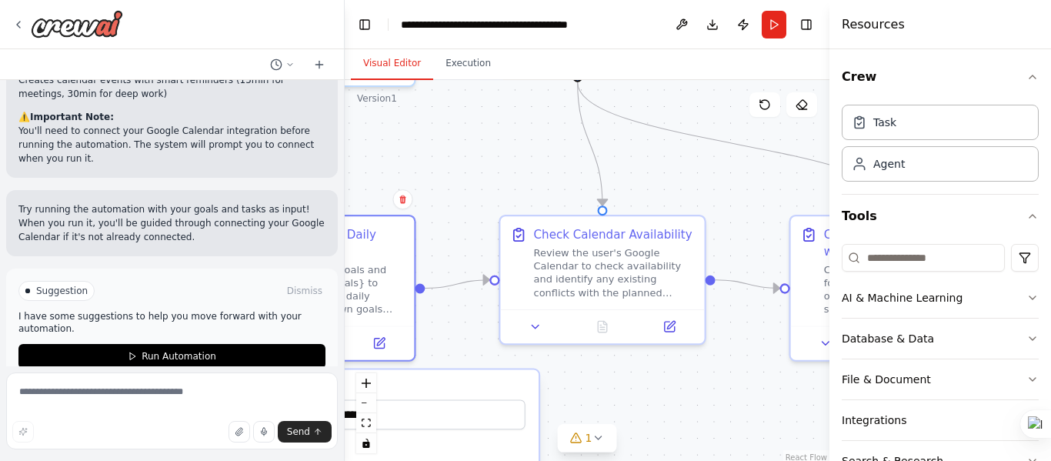
drag, startPoint x: 688, startPoint y: 262, endPoint x: 650, endPoint y: 445, distance: 186.4
click at [650, 445] on div ".deletable-edge-delete-btn { width: 20px; height: 20px; border: 0px solid #ffff…" at bounding box center [587, 272] width 485 height 385
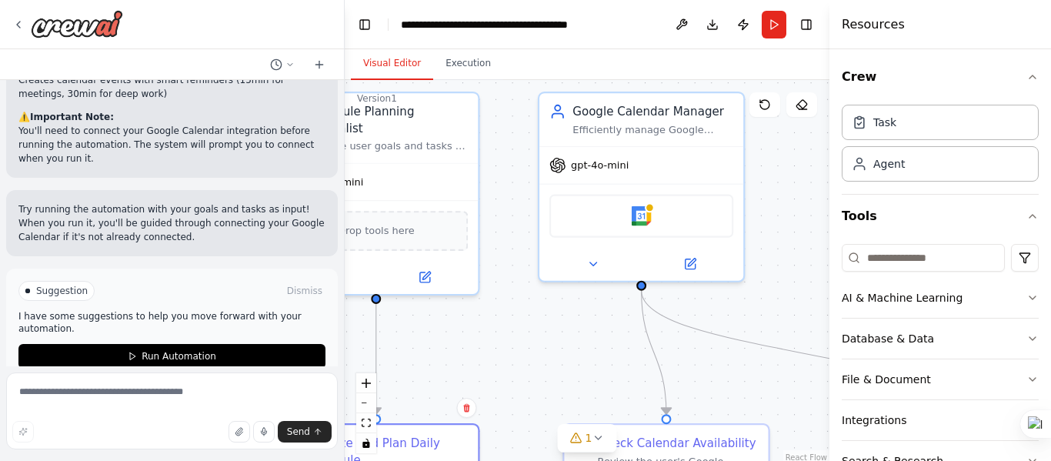
drag, startPoint x: 697, startPoint y: 193, endPoint x: 643, endPoint y: 370, distance: 185.0
click at [759, 402] on div ".deletable-edge-delete-btn { width: 20px; height: 20px; border: 0px solid #ffff…" at bounding box center [587, 272] width 485 height 385
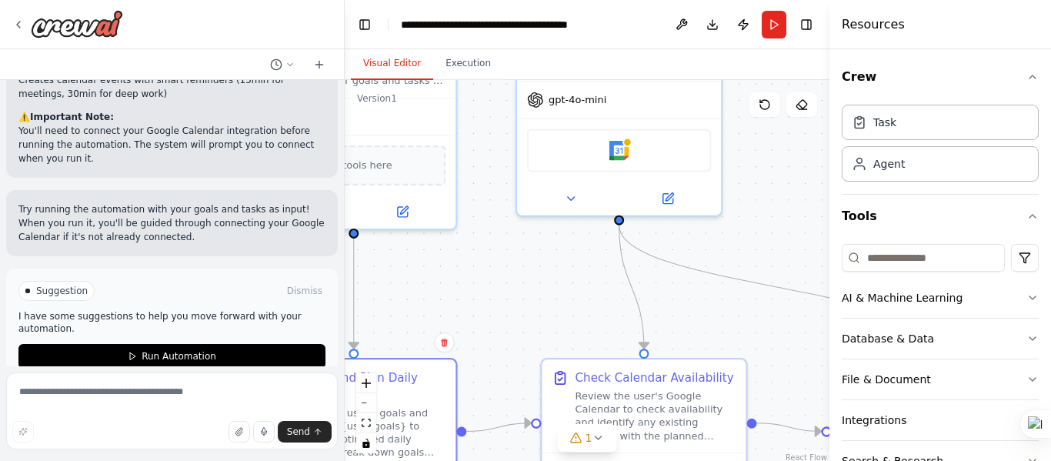
drag, startPoint x: 546, startPoint y: 369, endPoint x: 471, endPoint y: 285, distance: 112.8
click at [471, 285] on div ".deletable-edge-delete-btn { width: 20px; height: 20px; border: 0px solid #ffff…" at bounding box center [587, 272] width 485 height 385
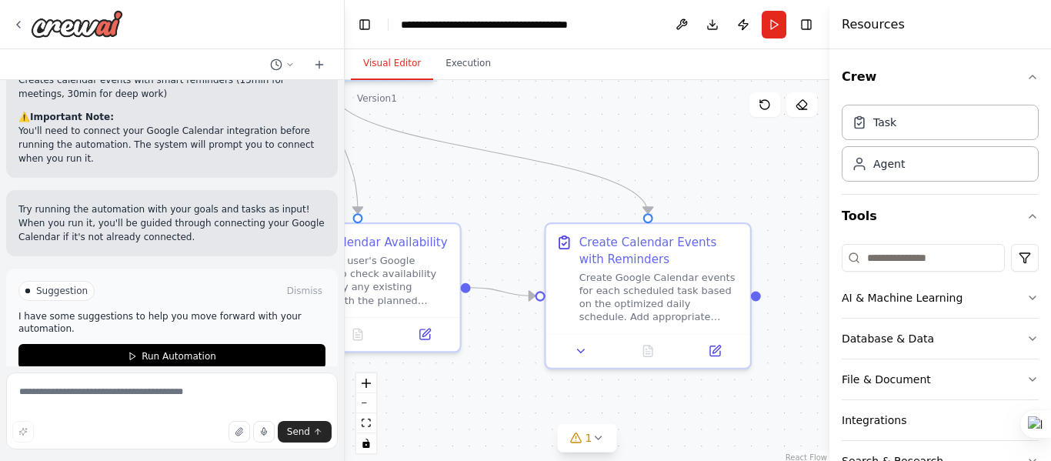
drag, startPoint x: 755, startPoint y: 316, endPoint x: 523, endPoint y: 199, distance: 259.5
click at [523, 199] on div ".deletable-edge-delete-btn { width: 20px; height: 20px; border: 0px solid #ffff…" at bounding box center [587, 272] width 485 height 385
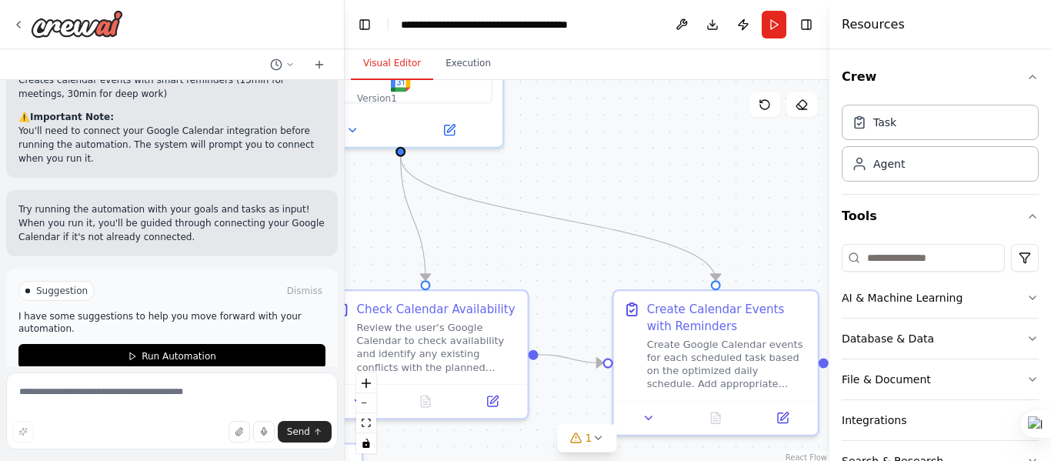
drag, startPoint x: 662, startPoint y: 142, endPoint x: 723, endPoint y: 196, distance: 81.2
click at [723, 196] on div ".deletable-edge-delete-btn { width: 20px; height: 20px; border: 0px solid #ffff…" at bounding box center [587, 272] width 485 height 385
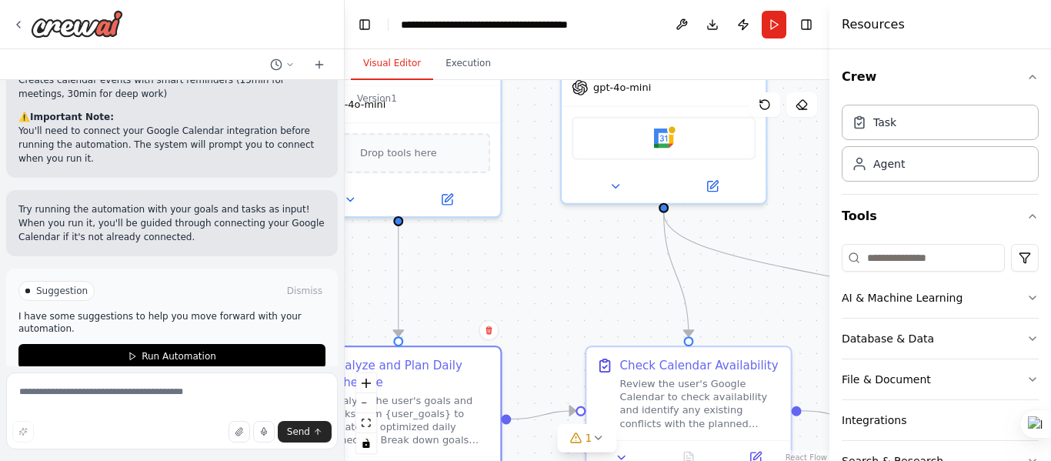
drag, startPoint x: 523, startPoint y: 245, endPoint x: 786, endPoint y: 301, distance: 269.1
click at [786, 301] on div ".deletable-edge-delete-btn { width: 20px; height: 20px; border: 0px solid #ffff…" at bounding box center [587, 272] width 485 height 385
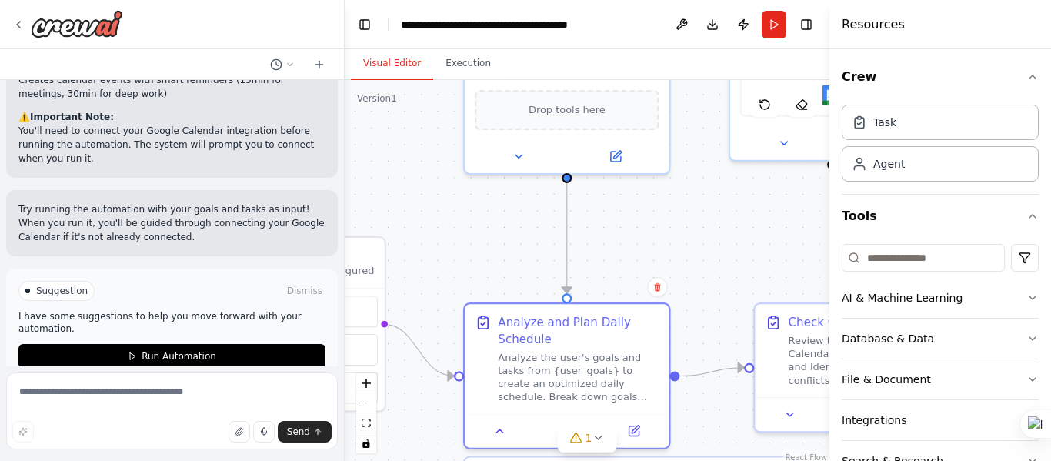
drag, startPoint x: 581, startPoint y: 262, endPoint x: 722, endPoint y: 224, distance: 146.0
click at [722, 224] on div ".deletable-edge-delete-btn { width: 20px; height: 20px; border: 0px solid #ffff…" at bounding box center [587, 272] width 485 height 385
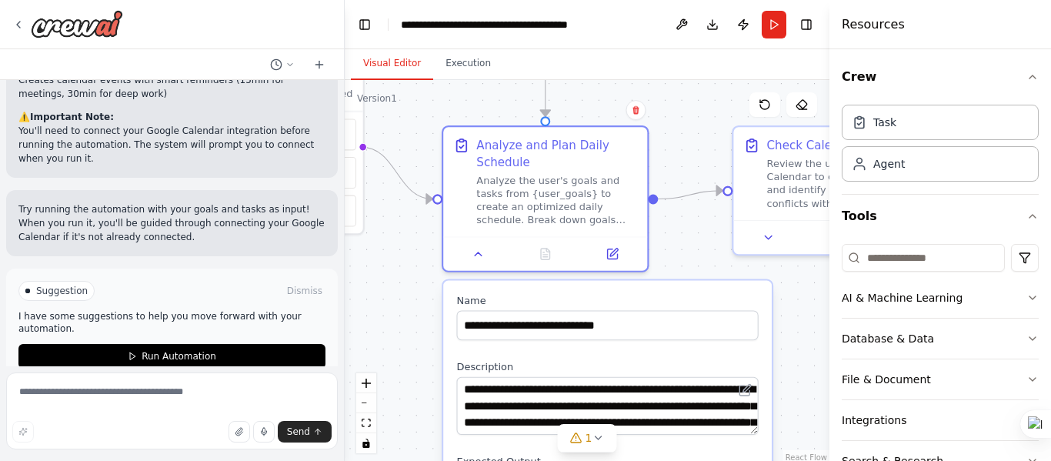
drag, startPoint x: 710, startPoint y: 298, endPoint x: 689, endPoint y: 119, distance: 179.8
click at [689, 119] on div ".deletable-edge-delete-btn { width: 20px; height: 20px; border: 0px solid #ffff…" at bounding box center [587, 272] width 485 height 385
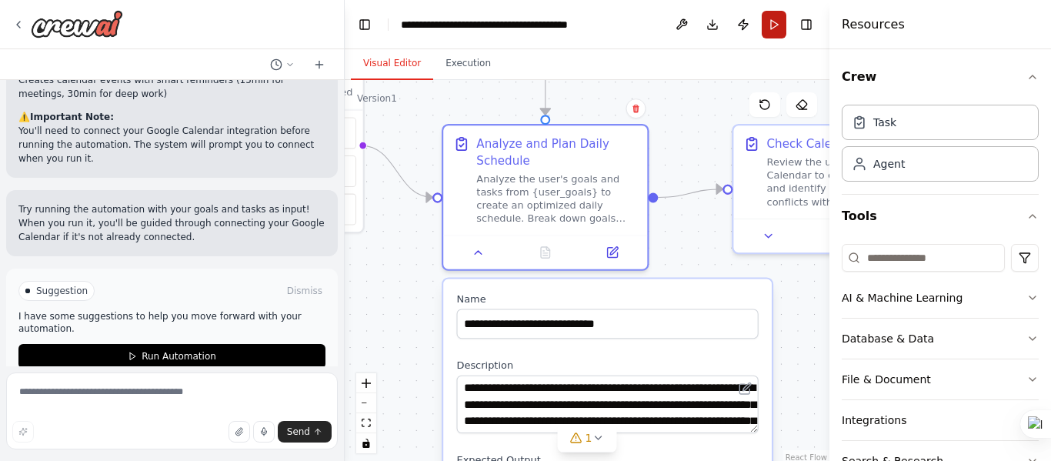
click at [773, 26] on button "Run" at bounding box center [774, 25] width 25 height 28
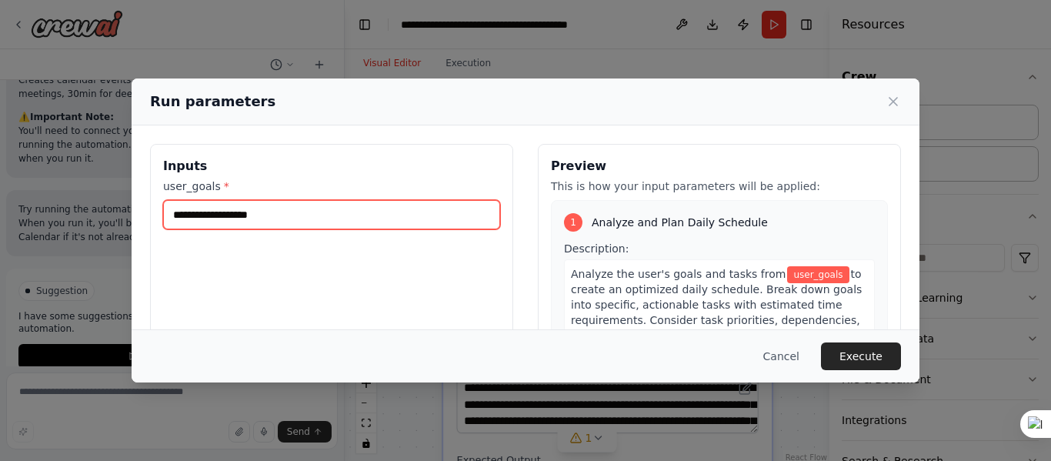
click at [341, 201] on input "user_goals *" at bounding box center [331, 214] width 337 height 29
type input "*"
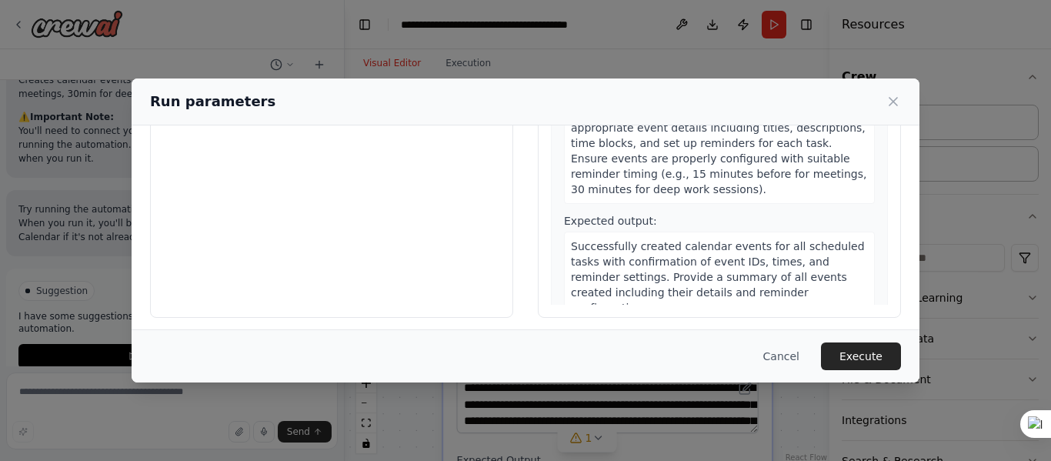
scroll to position [198, 0]
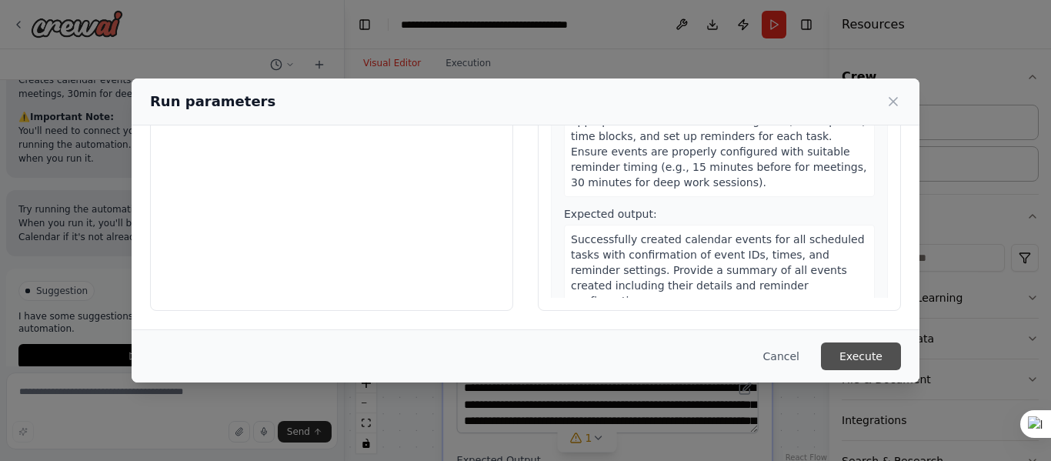
type input "**********"
click at [854, 351] on button "Execute" at bounding box center [861, 356] width 80 height 28
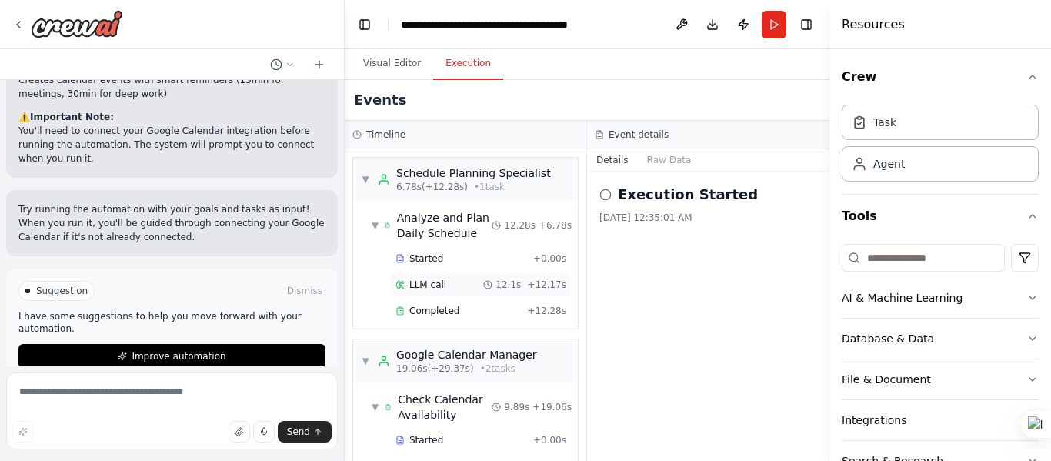
click at [456, 282] on div "LLM call 12.1s + 12.17s" at bounding box center [481, 285] width 171 height 12
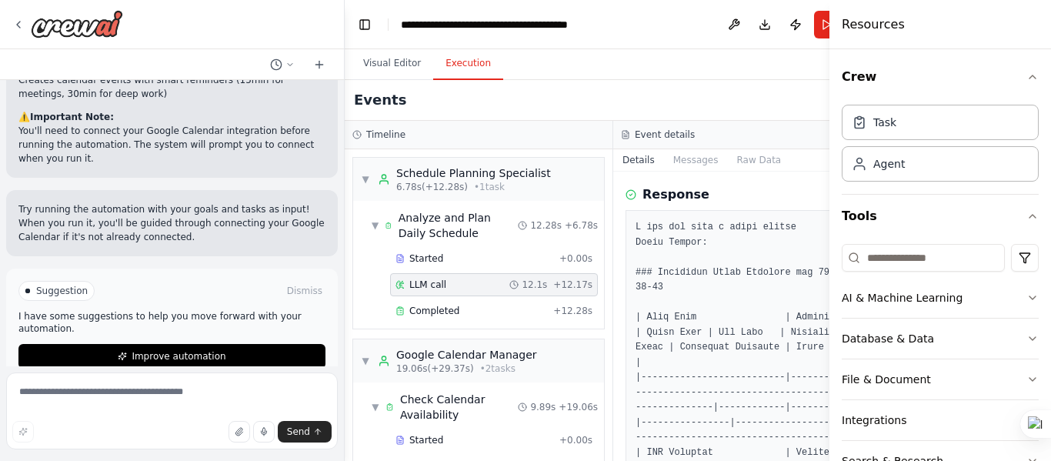
scroll to position [77, 0]
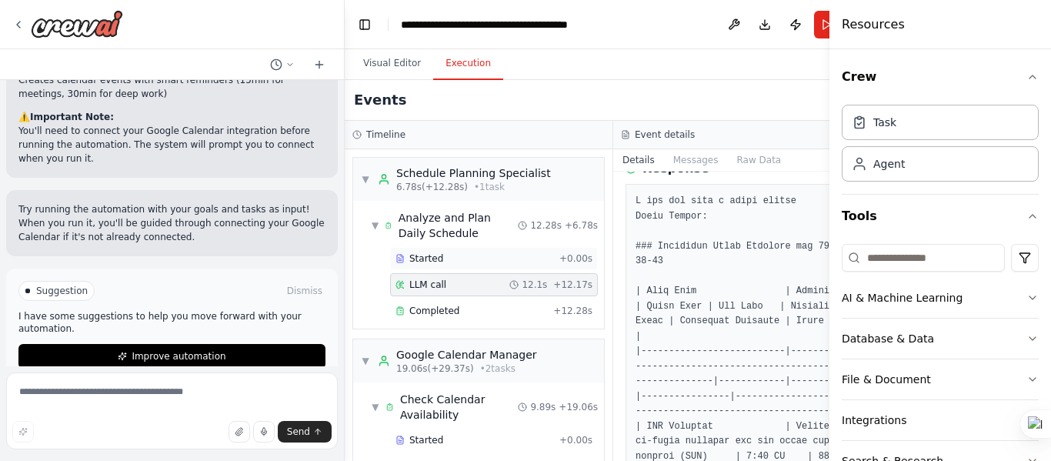
click at [495, 262] on div "Started" at bounding box center [475, 258] width 158 height 12
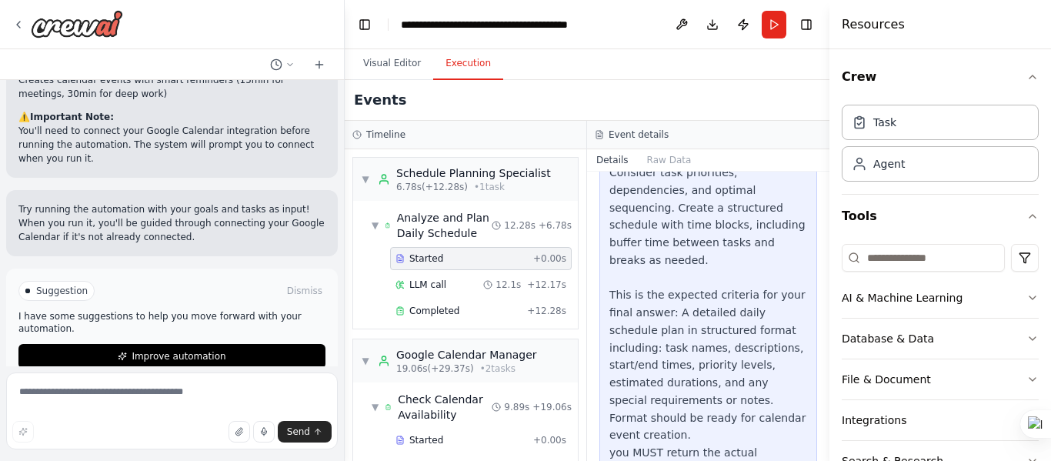
scroll to position [519, 0]
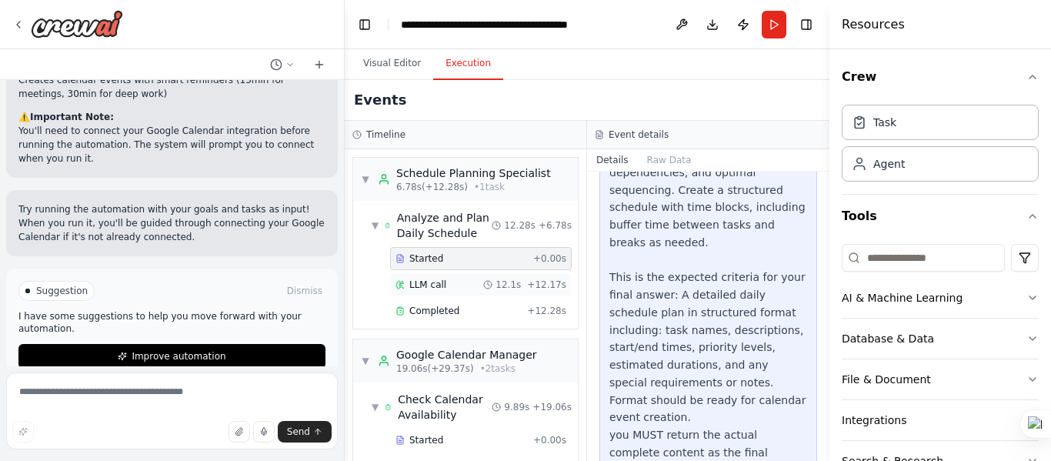
click at [493, 279] on div "12.1s" at bounding box center [502, 285] width 38 height 12
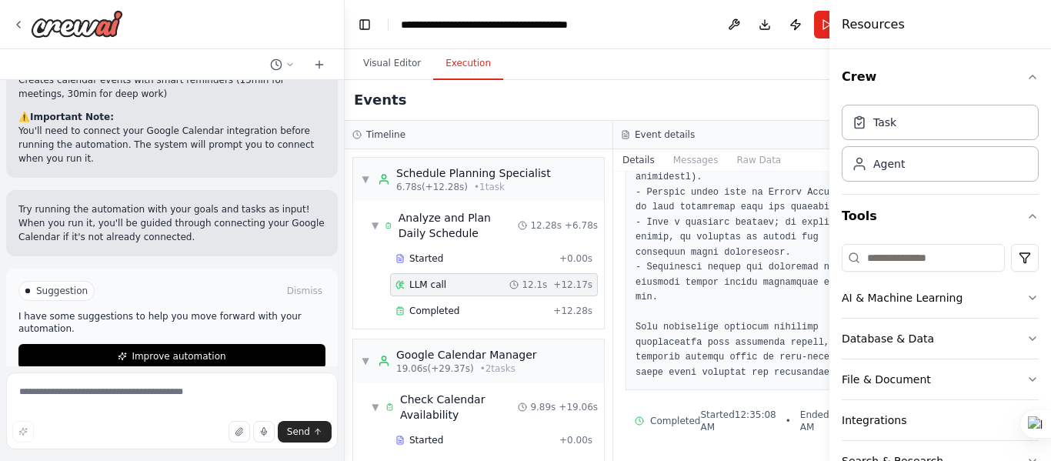
scroll to position [1194, 0]
click at [553, 310] on span "+ 12.28s" at bounding box center [572, 311] width 39 height 12
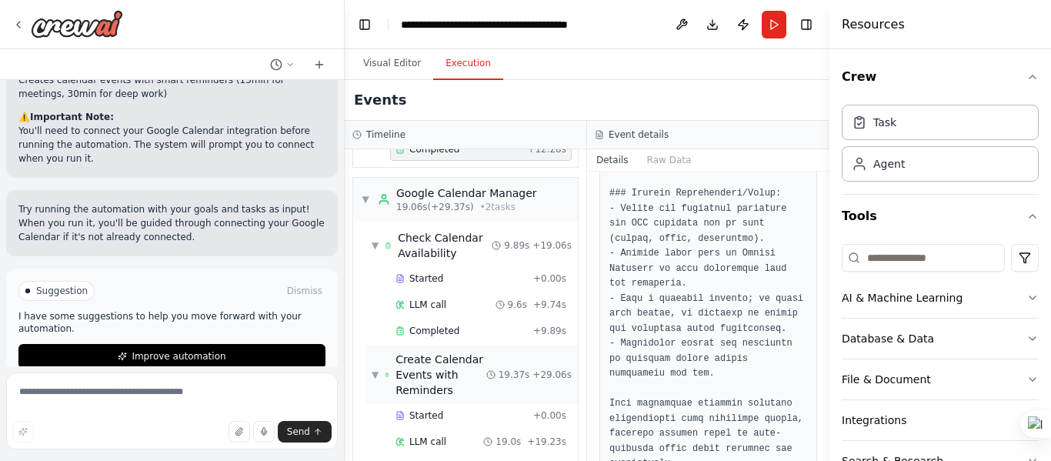
scroll to position [204, 0]
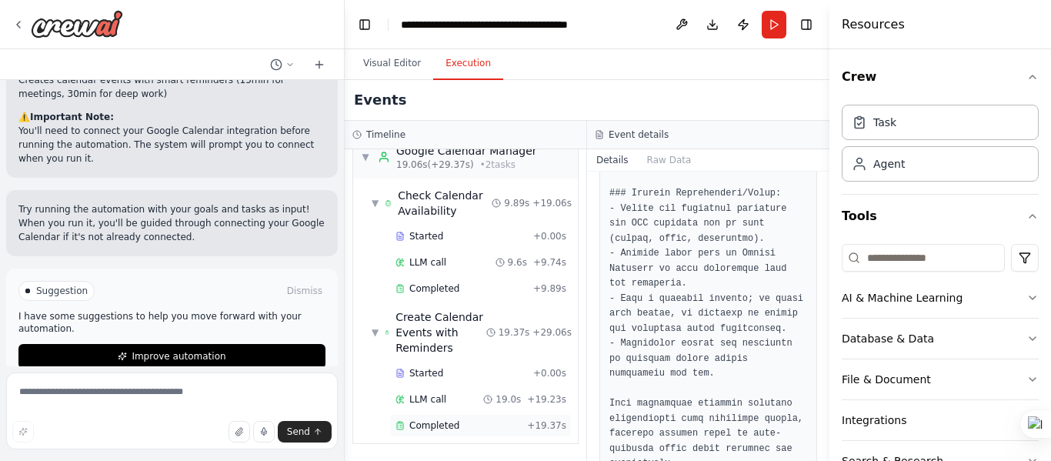
click at [486, 423] on div "Completed" at bounding box center [458, 425] width 125 height 12
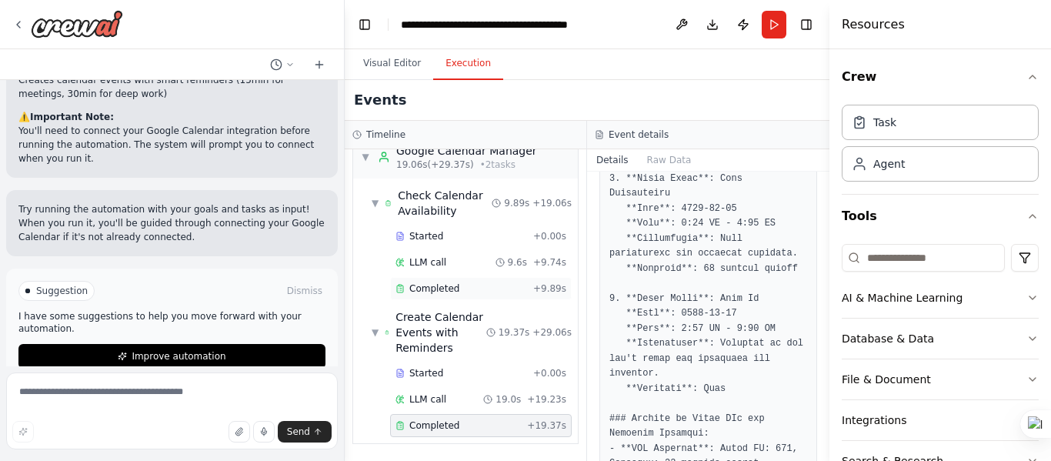
click at [492, 292] on div "Completed" at bounding box center [462, 288] width 132 height 12
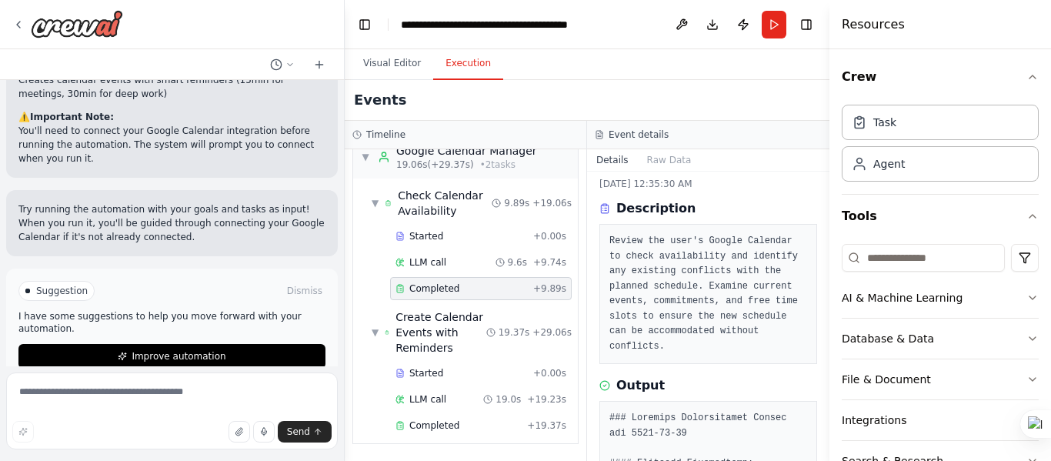
scroll to position [0, 0]
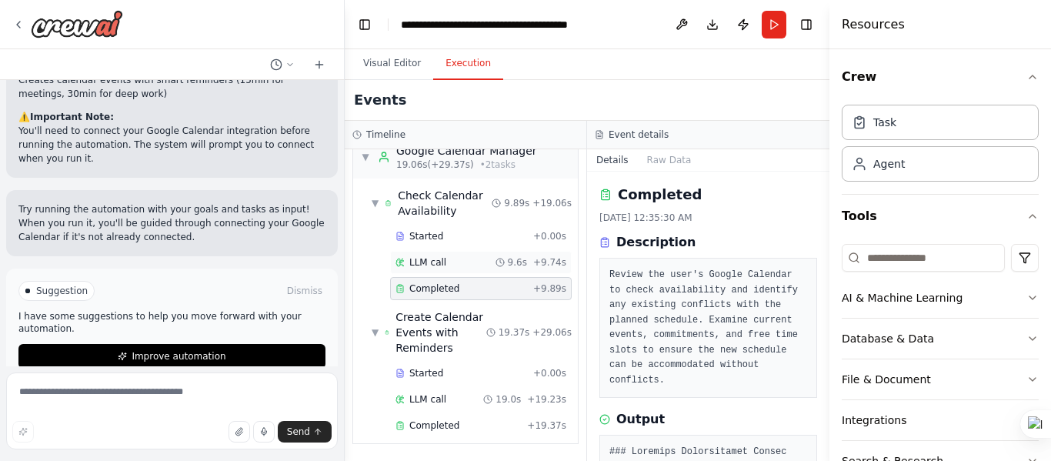
click at [496, 266] on circle at bounding box center [500, 263] width 8 height 8
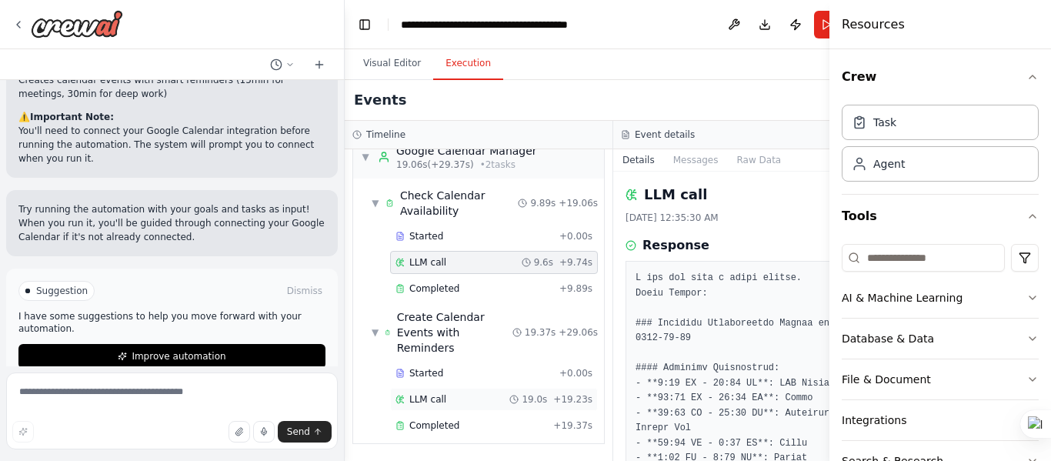
click at [474, 405] on div "LLM call 19.0s + 19.23s" at bounding box center [494, 399] width 197 height 12
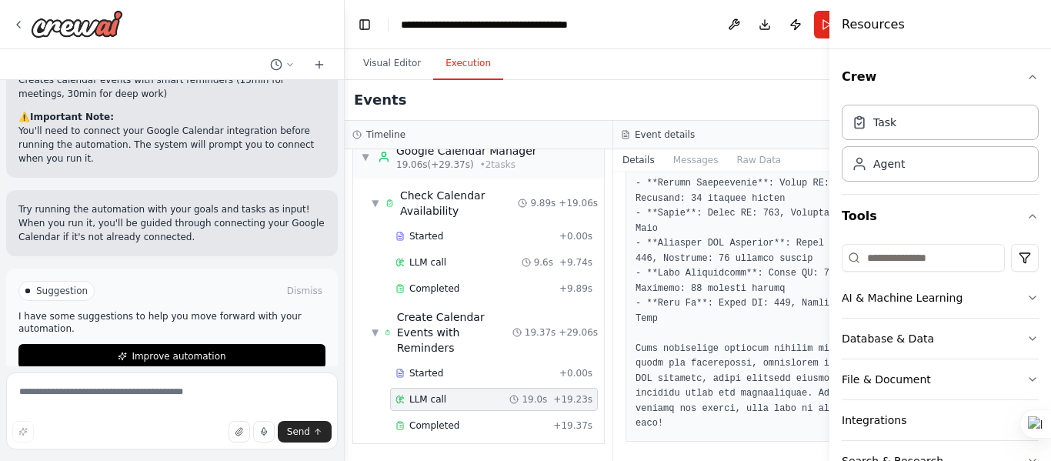
scroll to position [1554, 0]
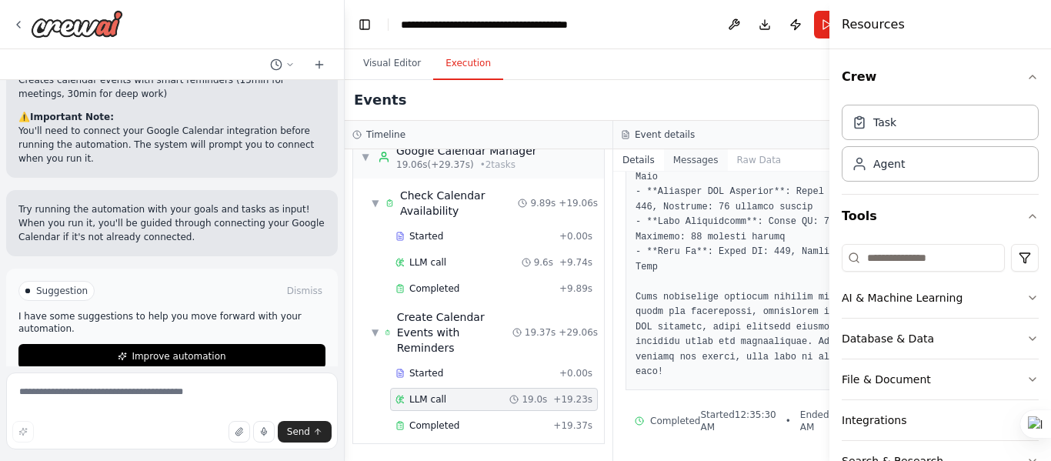
click at [666, 162] on button "Messages" at bounding box center [696, 160] width 64 height 22
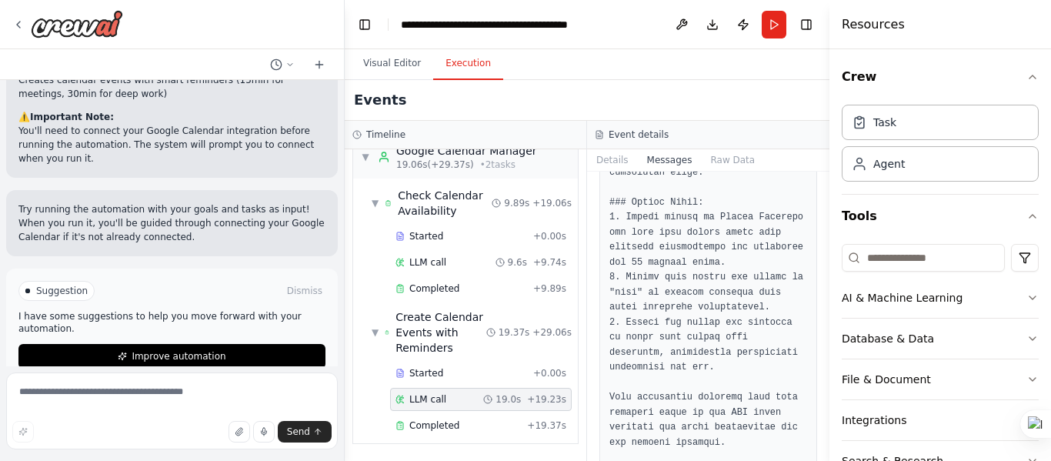
scroll to position [2041, 0]
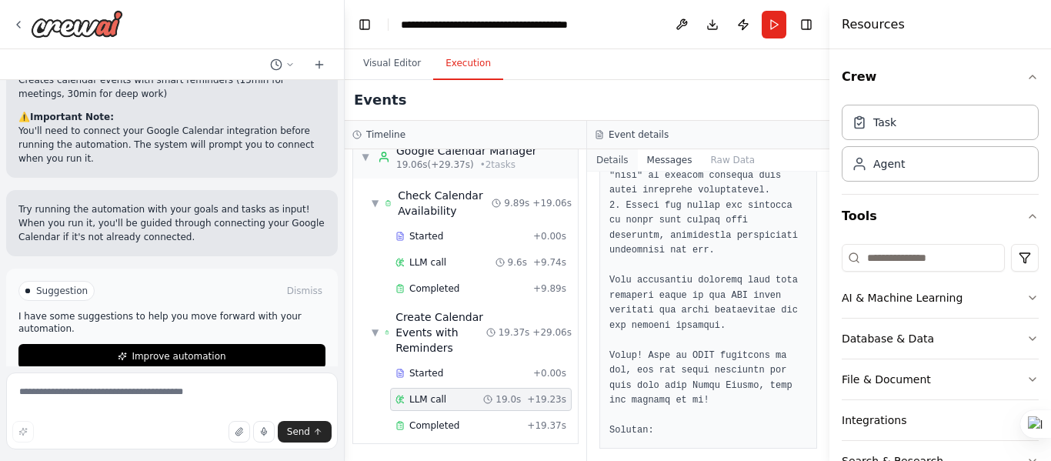
click at [624, 162] on button "Details" at bounding box center [612, 160] width 51 height 22
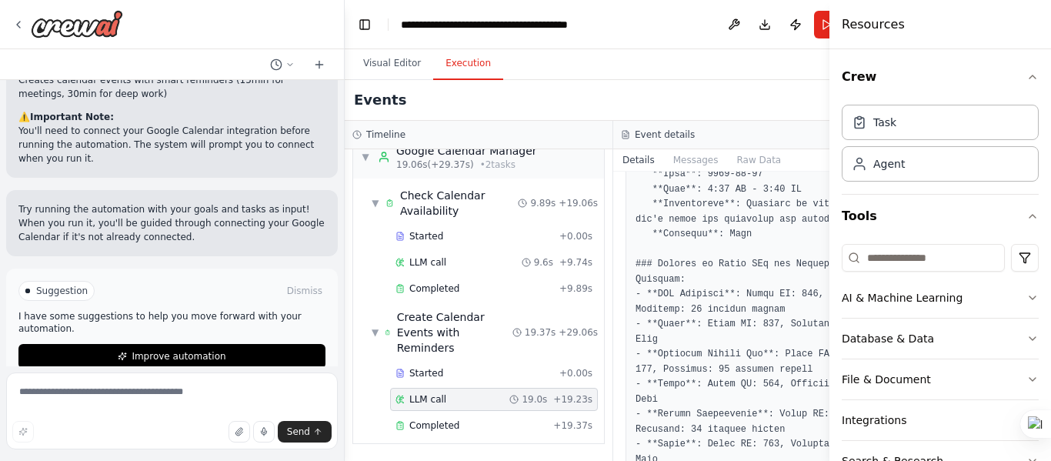
scroll to position [1554, 0]
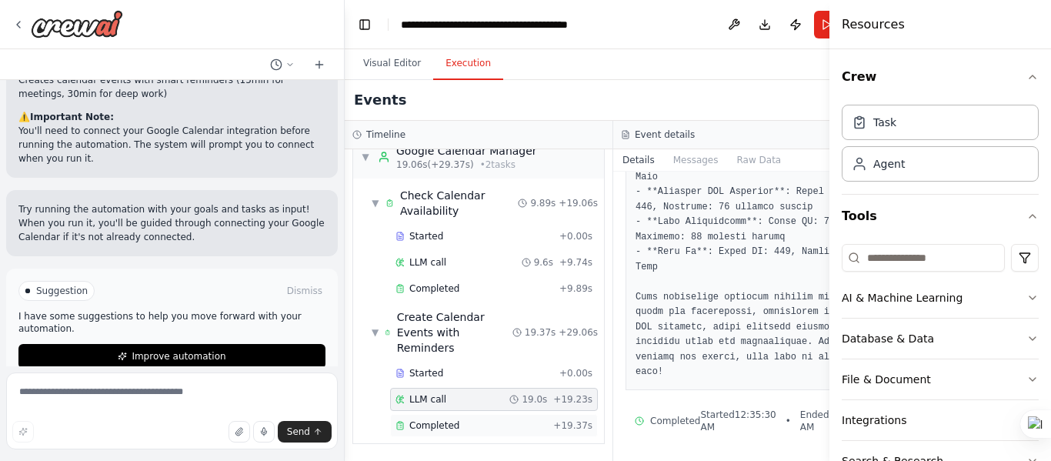
click at [469, 430] on div "Completed" at bounding box center [472, 425] width 152 height 12
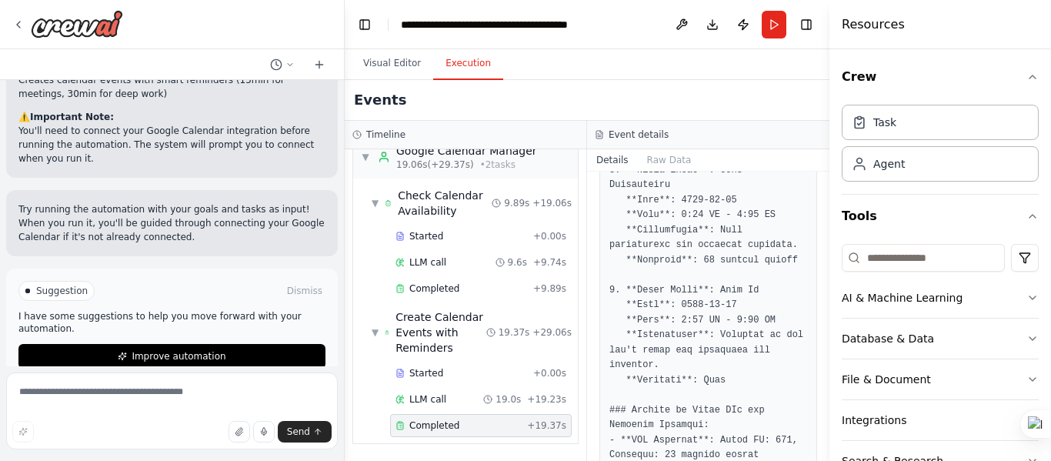
scroll to position [1462, 0]
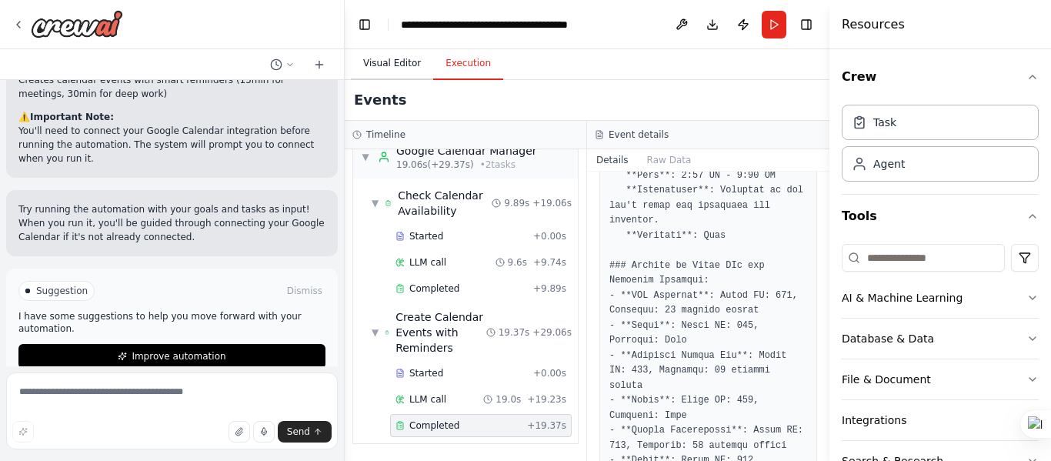
click at [397, 59] on button "Visual Editor" at bounding box center [392, 64] width 82 height 32
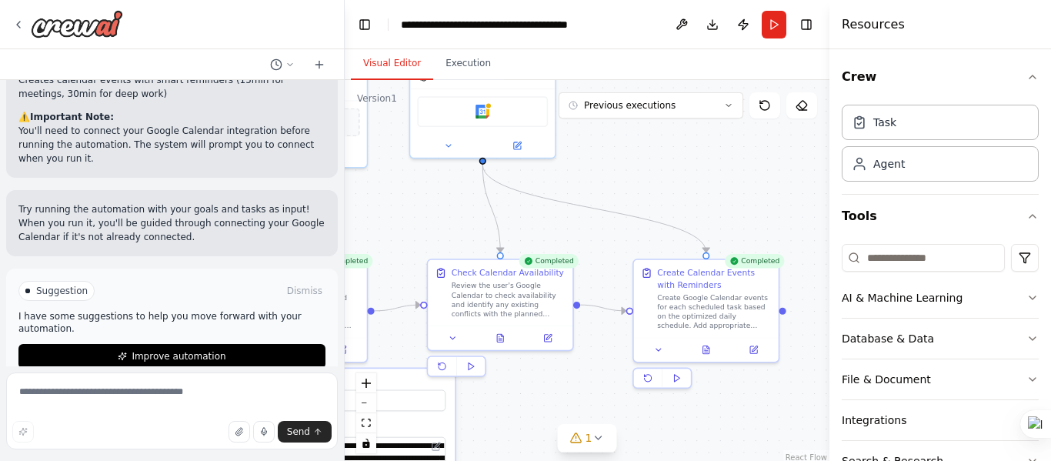
drag, startPoint x: 780, startPoint y: 336, endPoint x: 553, endPoint y: 427, distance: 244.1
click at [553, 427] on div ".deletable-edge-delete-btn { width: 20px; height: 20px; border: 0px solid #ffff…" at bounding box center [587, 272] width 485 height 385
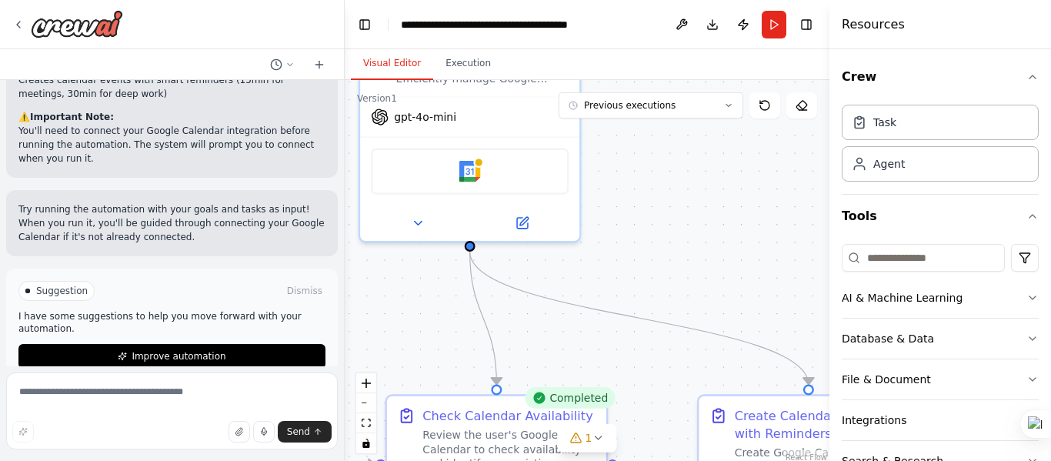
drag, startPoint x: 576, startPoint y: 210, endPoint x: 666, endPoint y: 402, distance: 211.4
click at [678, 414] on div ".deletable-edge-delete-btn { width: 20px; height: 20px; border: 0px solid #ffff…" at bounding box center [587, 272] width 485 height 385
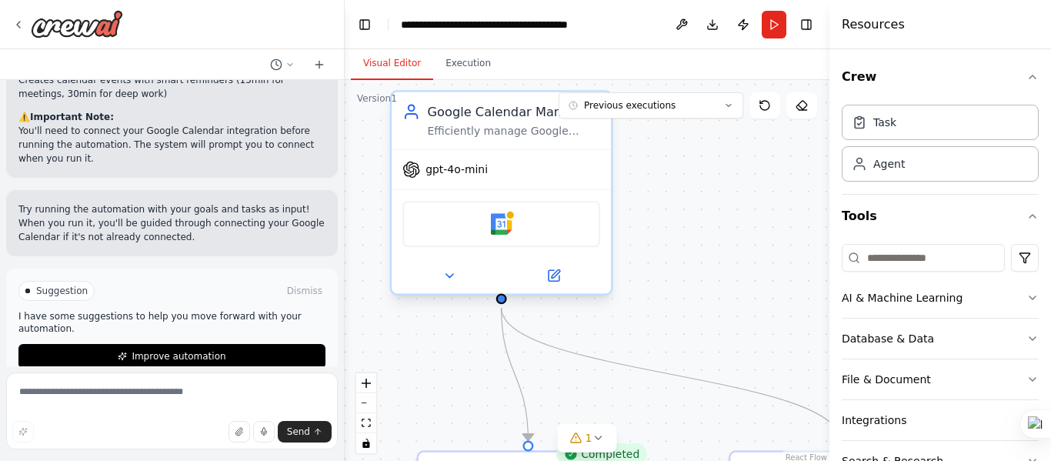
click at [519, 232] on div "Google calendar" at bounding box center [502, 224] width 198 height 46
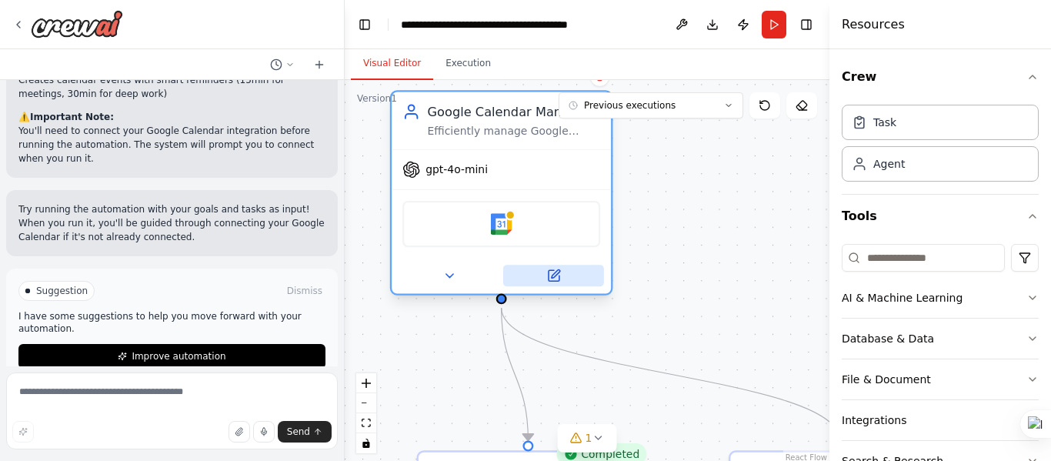
click at [573, 282] on button at bounding box center [553, 276] width 101 height 22
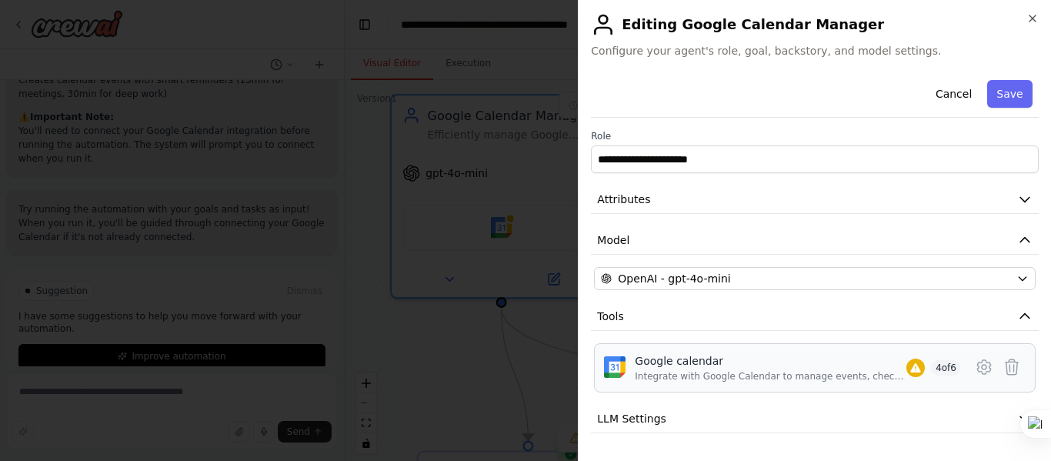
click at [810, 368] on div "Google calendar" at bounding box center [771, 360] width 272 height 15
click at [975, 364] on icon at bounding box center [984, 367] width 18 height 18
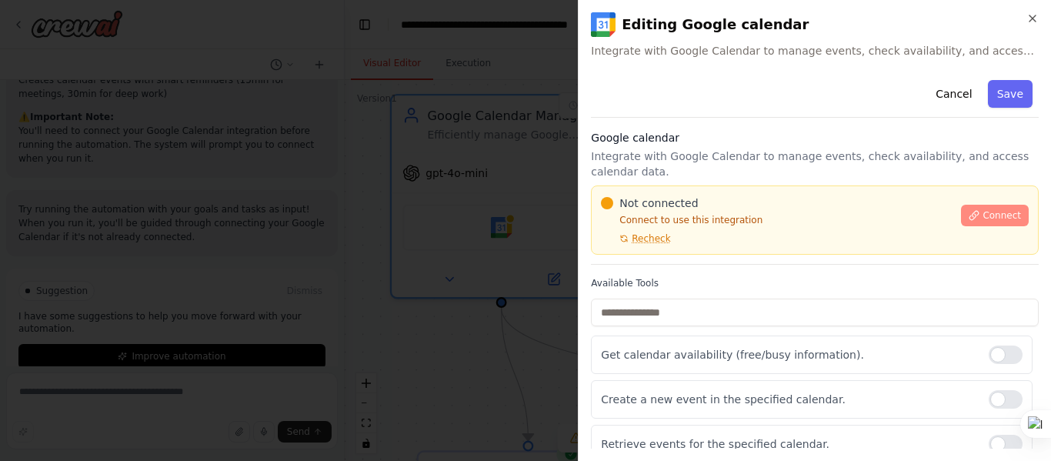
click at [990, 215] on span "Connect" at bounding box center [1002, 215] width 38 height 12
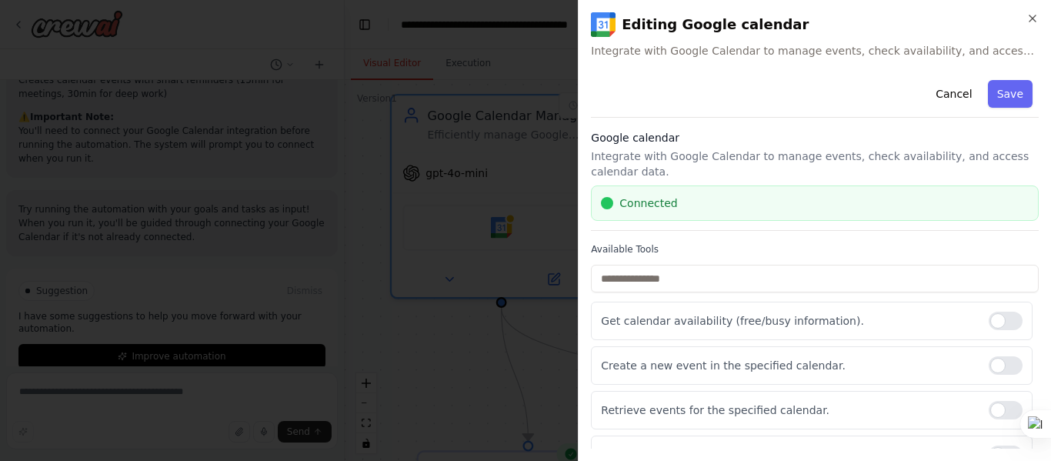
click at [816, 240] on div "Cancel Save Google calendar Integrate with Google Calendar to manage events, ch…" at bounding box center [815, 318] width 448 height 489
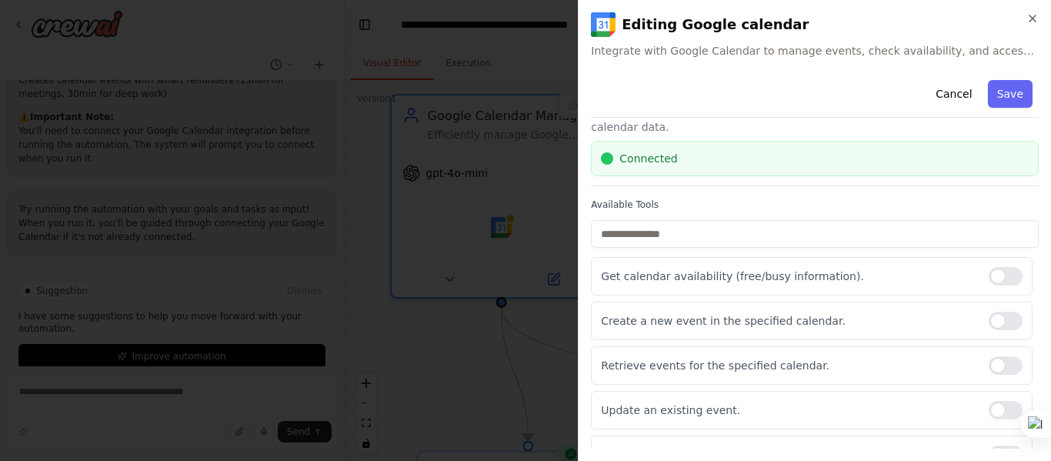
scroll to position [0, 0]
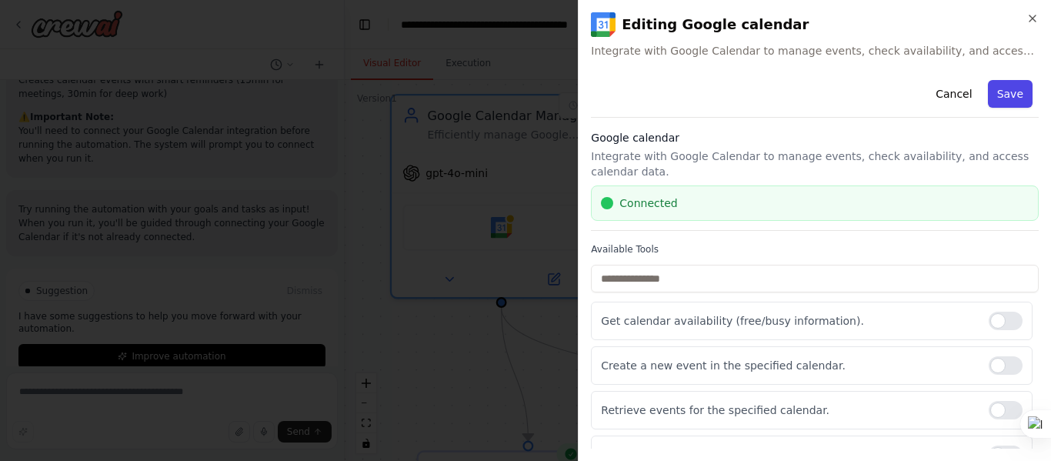
click at [1017, 92] on button "Save" at bounding box center [1010, 94] width 45 height 28
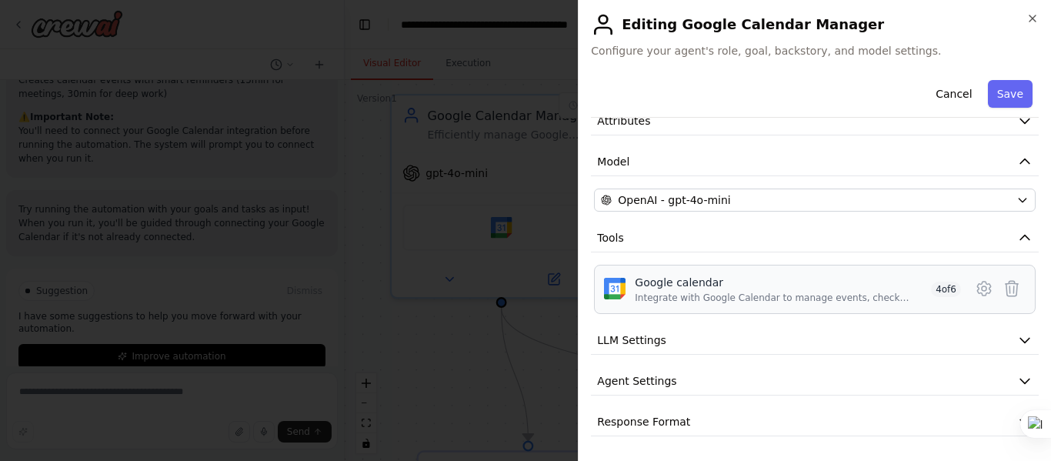
scroll to position [89, 0]
click at [874, 333] on button "LLM Settings" at bounding box center [815, 340] width 448 height 28
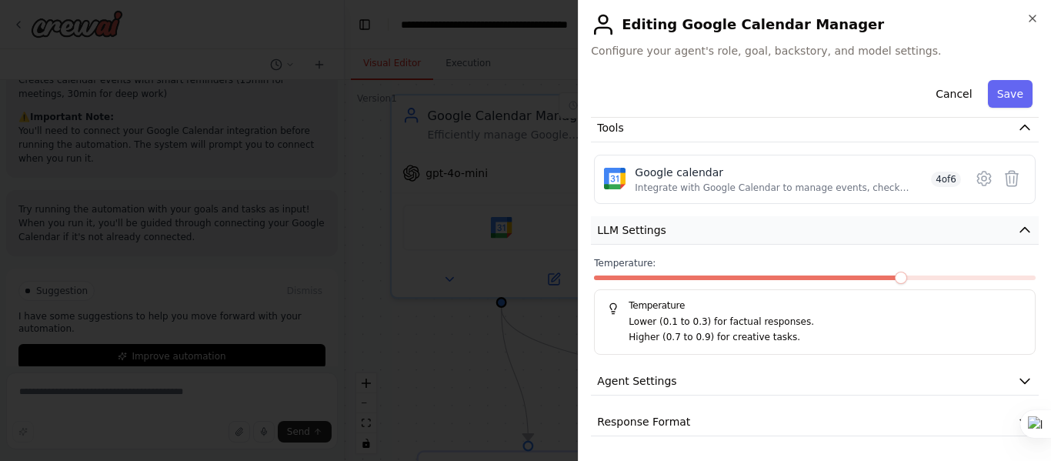
scroll to position [199, 0]
click at [1035, 15] on icon "button" at bounding box center [1033, 18] width 12 height 12
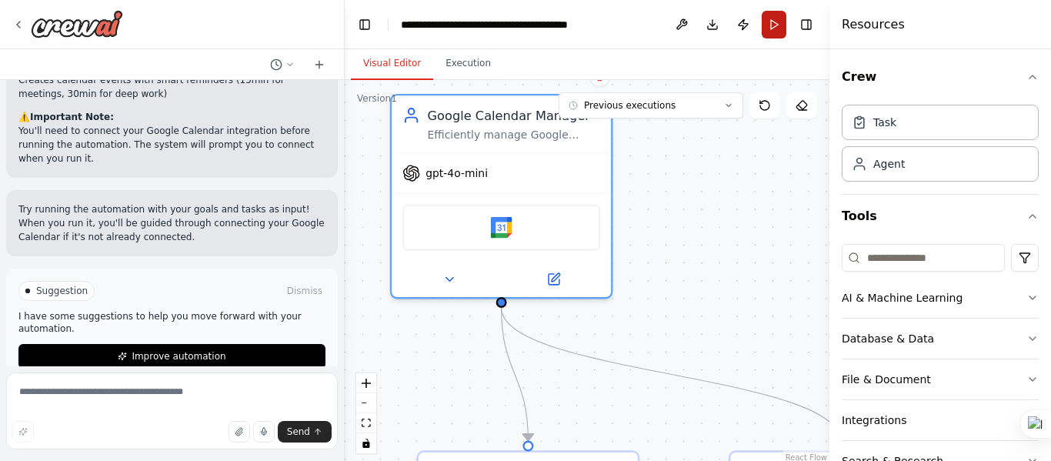
click at [770, 28] on button "Run" at bounding box center [774, 25] width 25 height 28
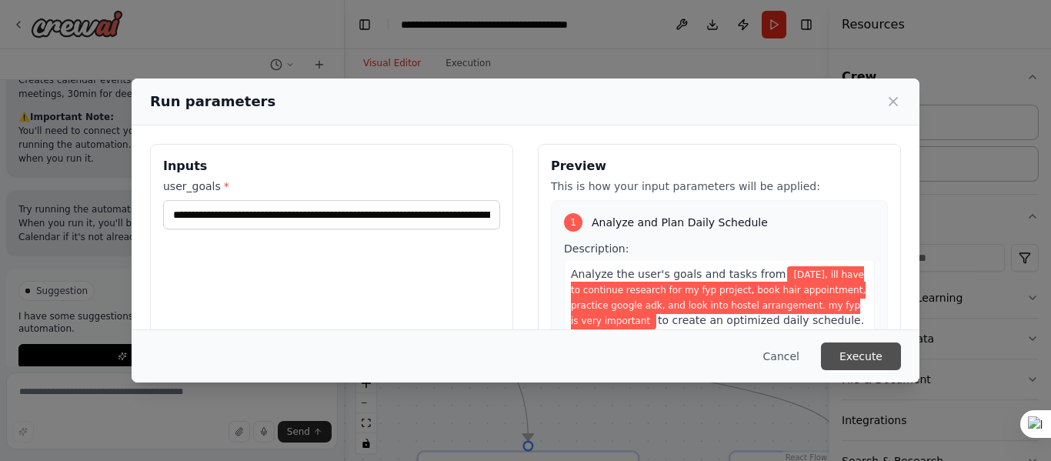
click at [867, 349] on button "Execute" at bounding box center [861, 356] width 80 height 28
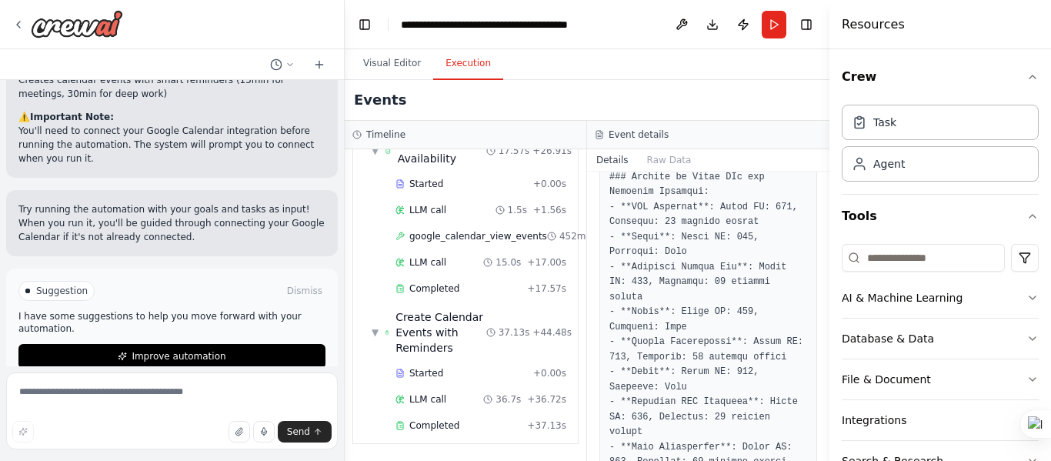
scroll to position [1669, 0]
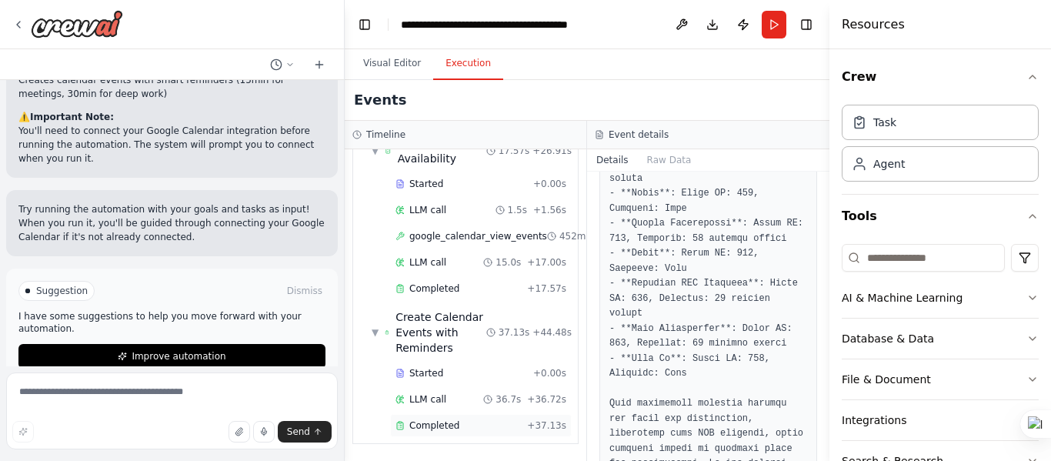
click at [519, 419] on div "Completed + 37.13s" at bounding box center [481, 425] width 171 height 12
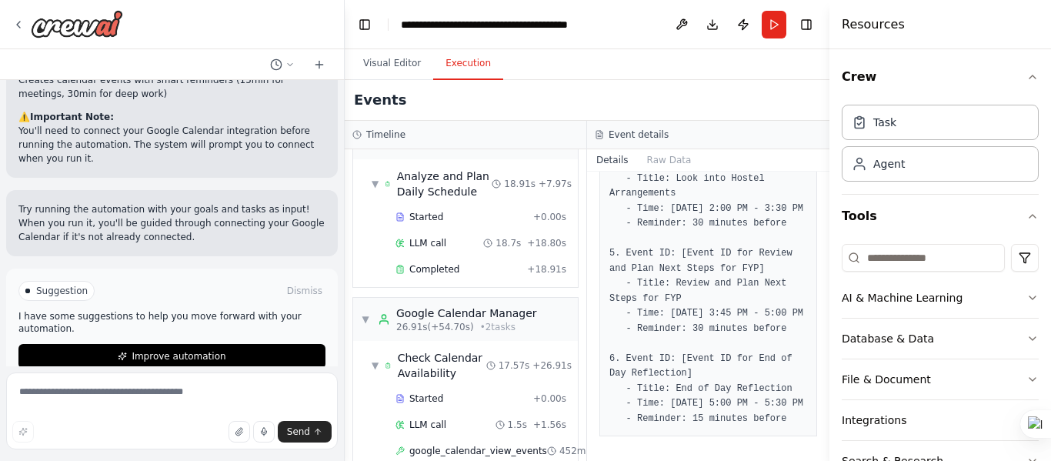
scroll to position [42, 0]
click at [490, 270] on div "Completed" at bounding box center [458, 268] width 125 height 12
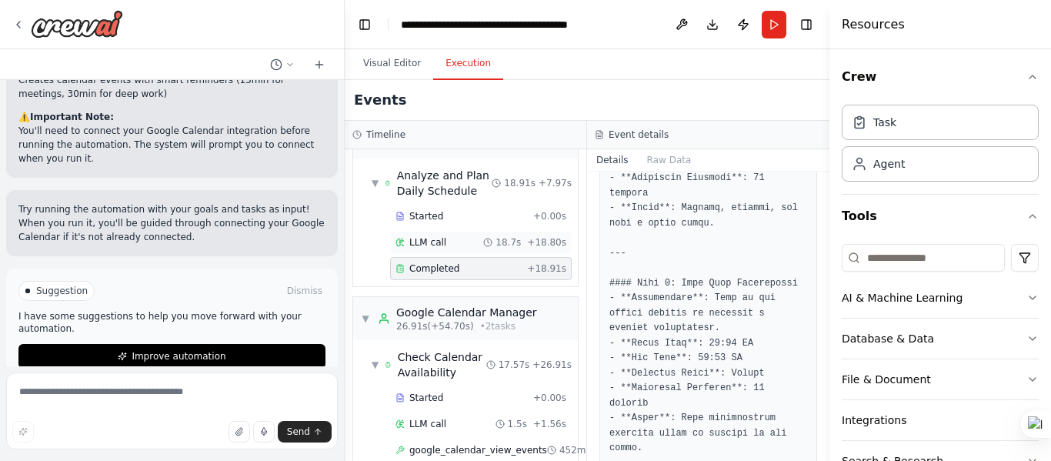
click at [527, 240] on span "+ 18.80s" at bounding box center [546, 242] width 39 height 12
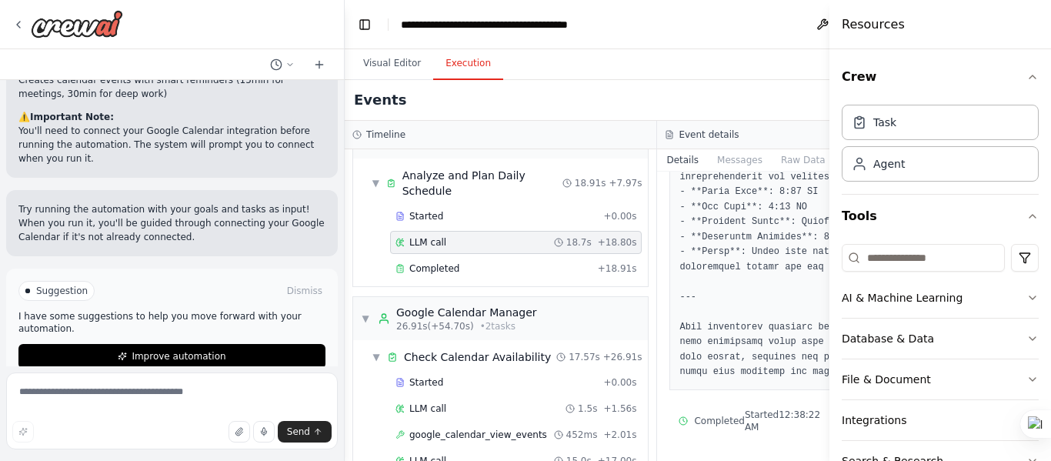
scroll to position [1854, 0]
click at [533, 277] on div "Completed + 18.91s" at bounding box center [516, 268] width 252 height 23
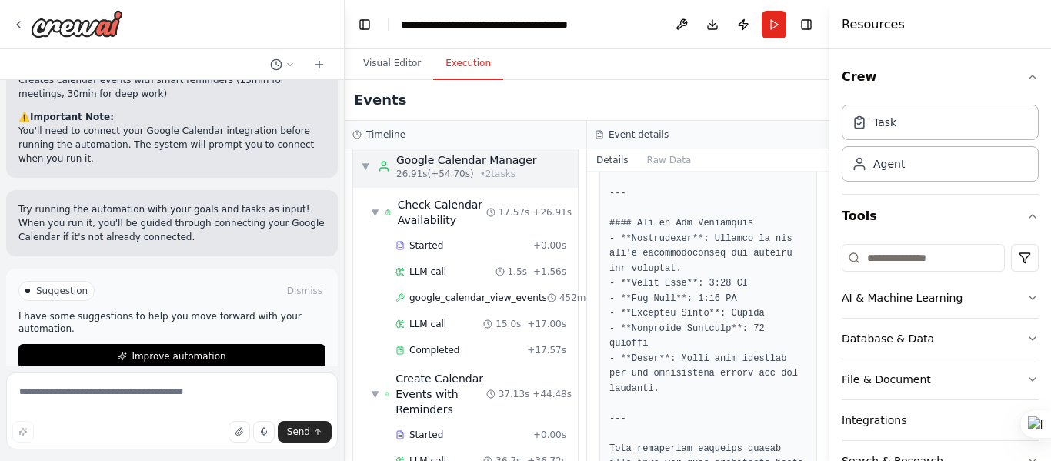
scroll to position [268, 0]
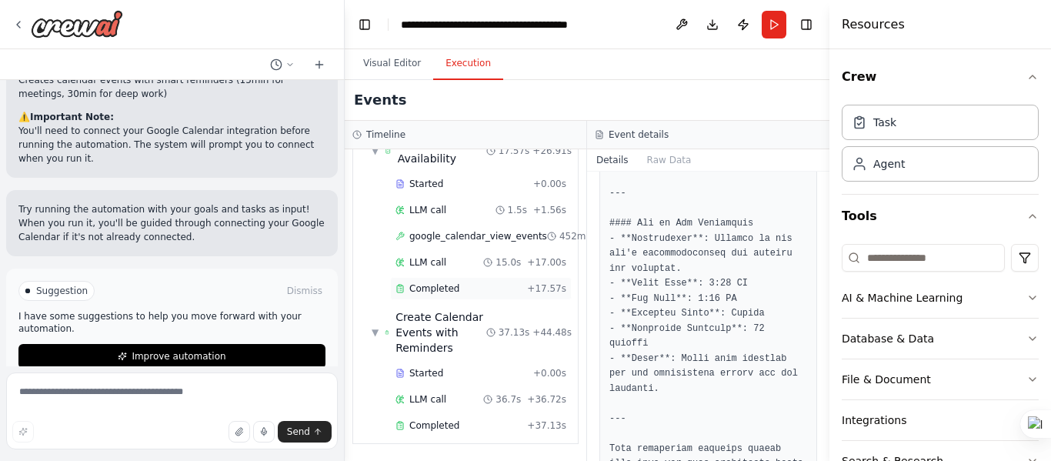
click at [528, 282] on span "+ 17.57s" at bounding box center [546, 288] width 39 height 12
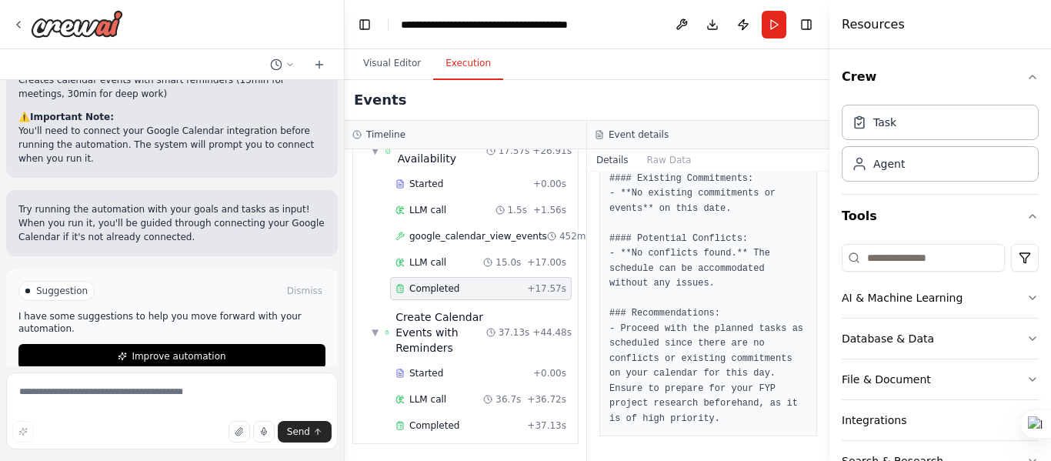
scroll to position [574, 0]
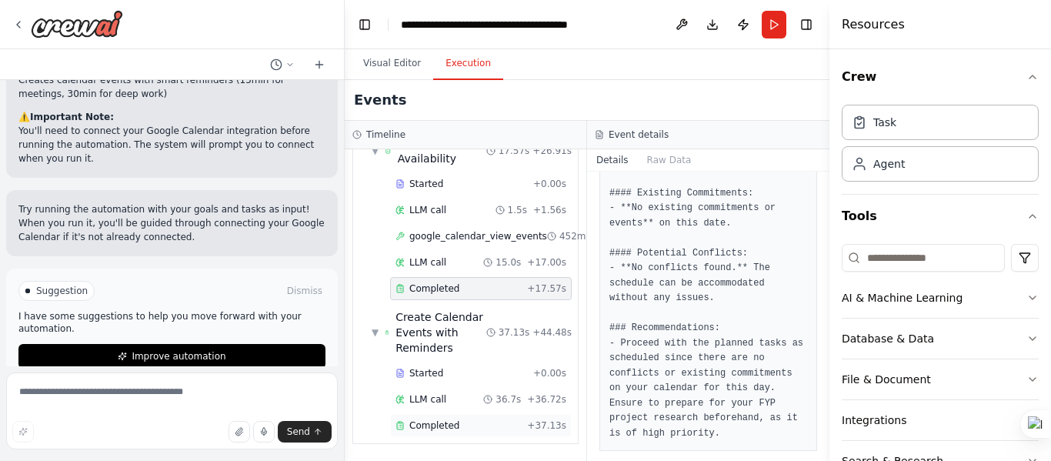
click at [522, 419] on div "Completed + 37.13s" at bounding box center [481, 425] width 171 height 12
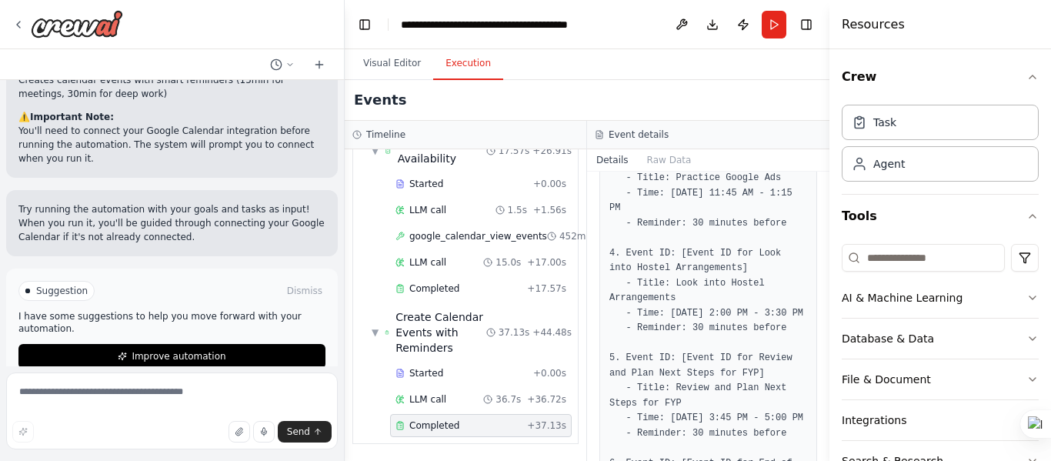
scroll to position [634, 0]
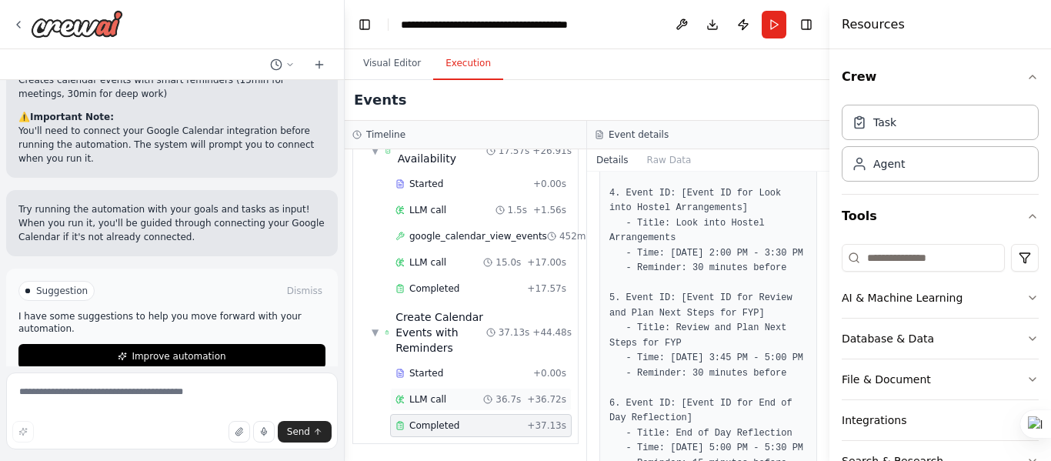
click at [533, 394] on div "LLM call 36.7s + 36.72s" at bounding box center [481, 399] width 182 height 23
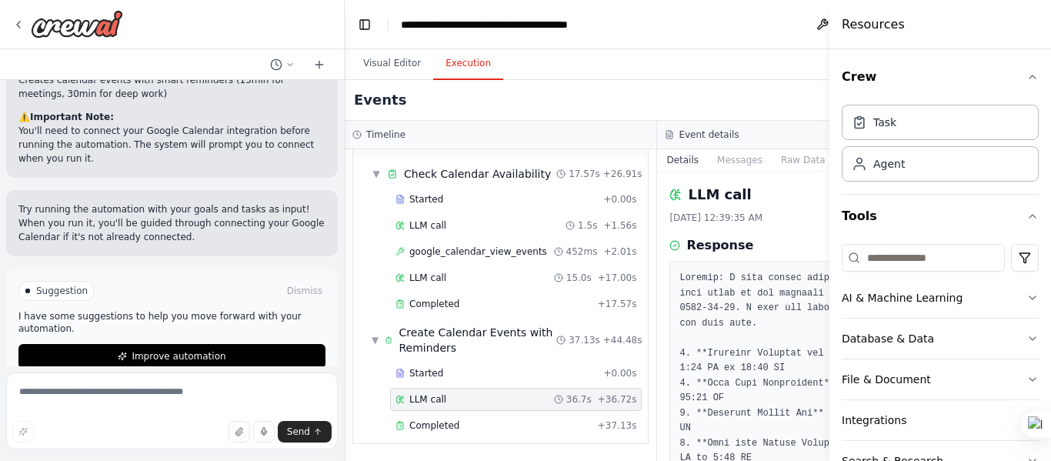
scroll to position [236, 0]
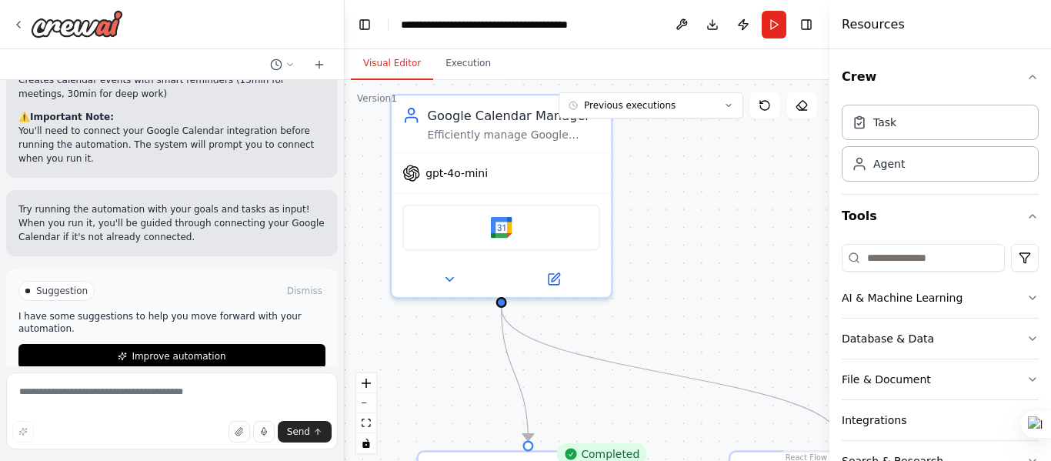
click at [395, 63] on button "Visual Editor" at bounding box center [392, 64] width 82 height 32
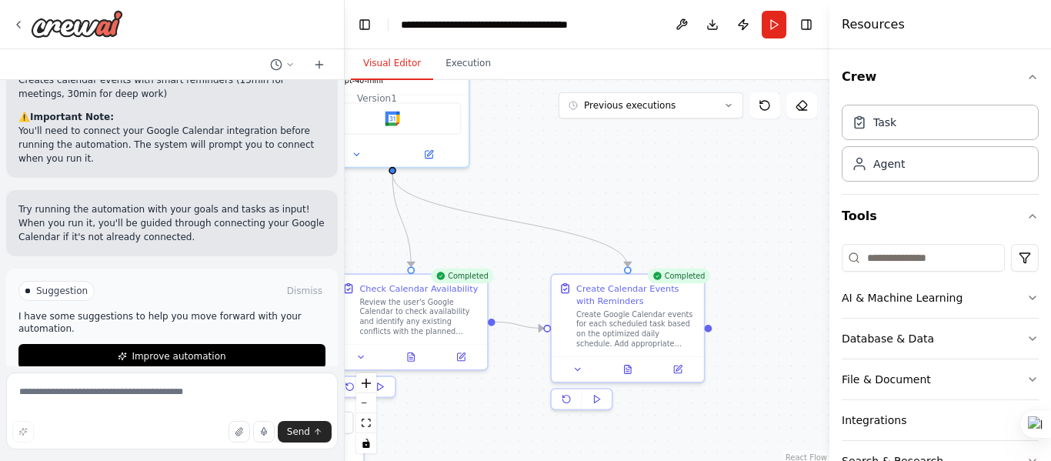
drag, startPoint x: 712, startPoint y: 223, endPoint x: 570, endPoint y: 145, distance: 161.9
click at [570, 145] on div ".deletable-edge-delete-btn { width: 20px; height: 20px; border: 0px solid #ffff…" at bounding box center [587, 272] width 485 height 385
click at [674, 368] on icon at bounding box center [678, 367] width 8 height 8
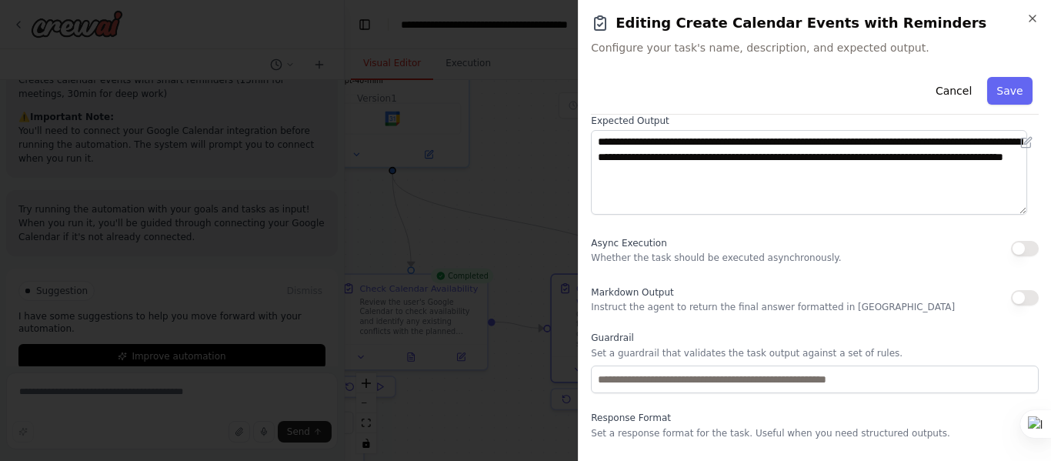
scroll to position [234, 0]
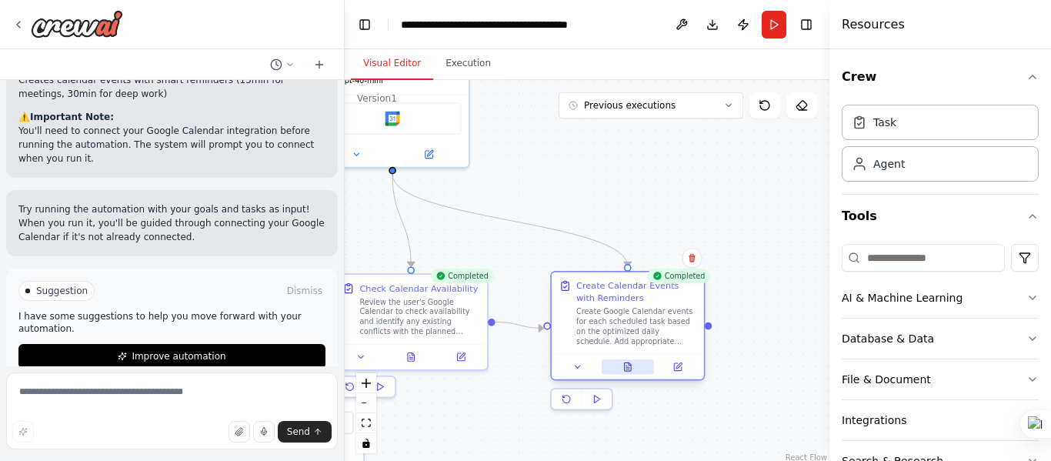
click at [623, 372] on icon at bounding box center [628, 367] width 10 height 10
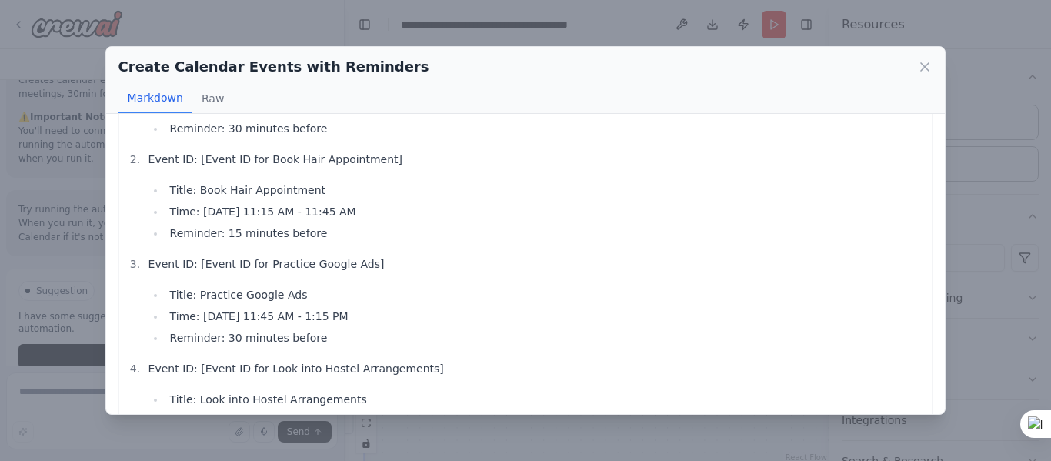
scroll to position [0, 0]
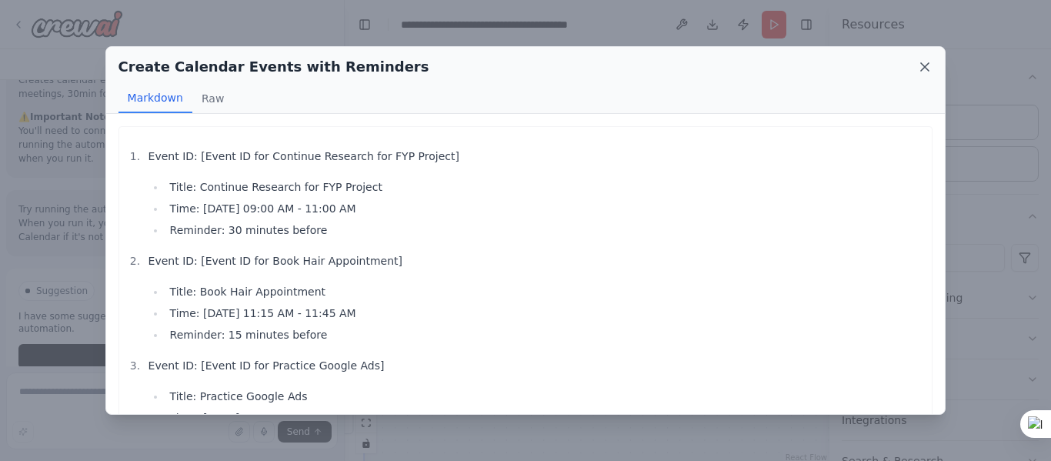
click at [928, 63] on icon at bounding box center [924, 66] width 15 height 15
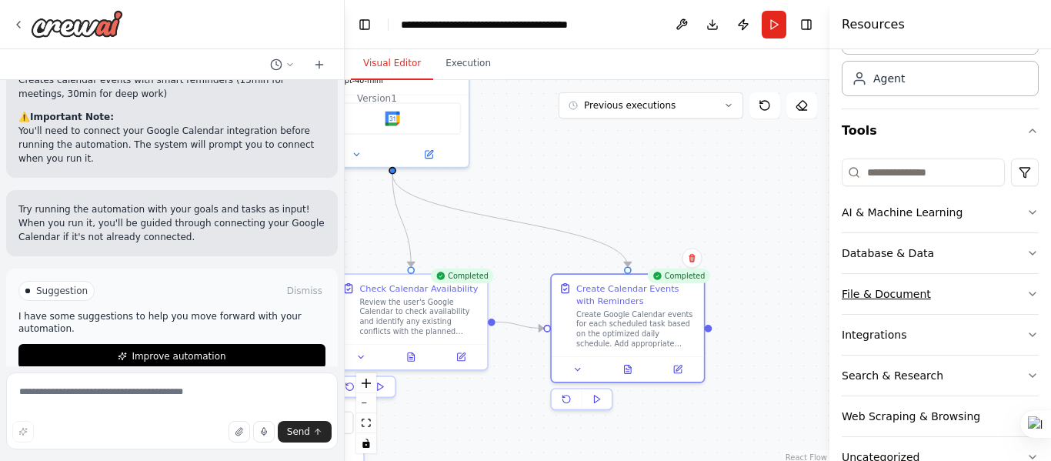
scroll to position [127, 0]
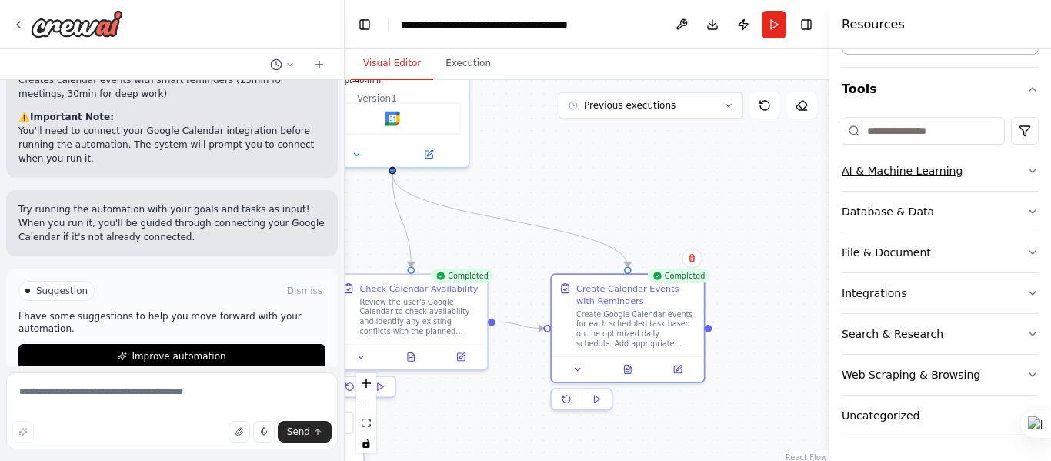
click at [1021, 180] on button "AI & Machine Learning" at bounding box center [940, 171] width 197 height 40
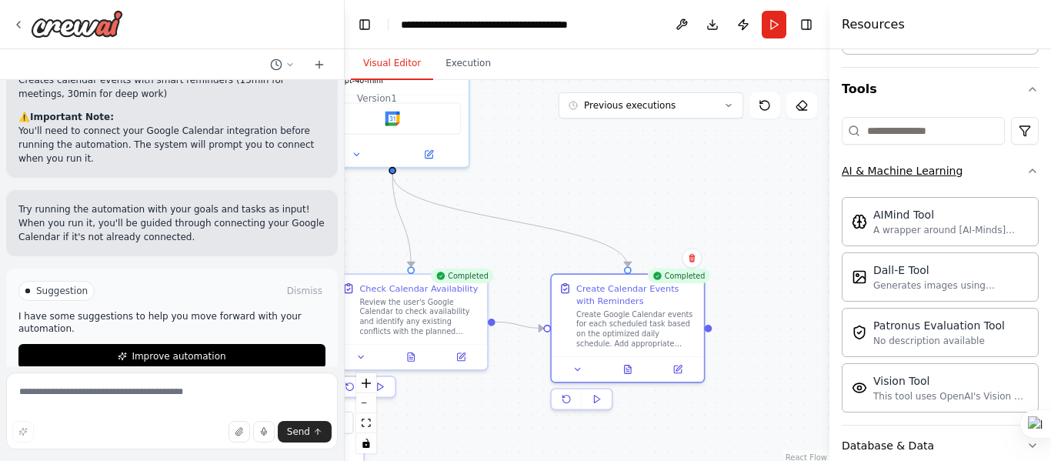
click at [1021, 180] on button "AI & Machine Learning" at bounding box center [940, 171] width 197 height 40
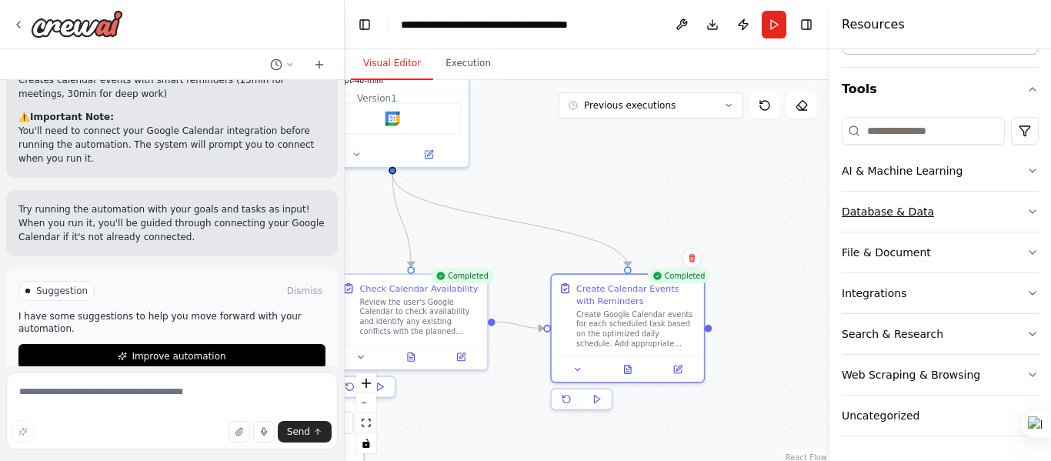
click at [1008, 215] on button "Database & Data" at bounding box center [940, 212] width 197 height 40
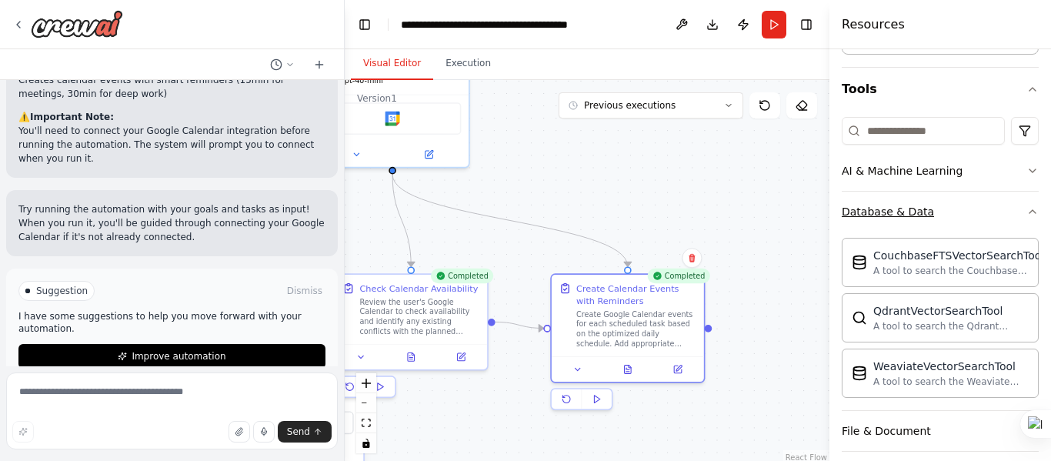
click at [1008, 215] on button "Database & Data" at bounding box center [940, 212] width 197 height 40
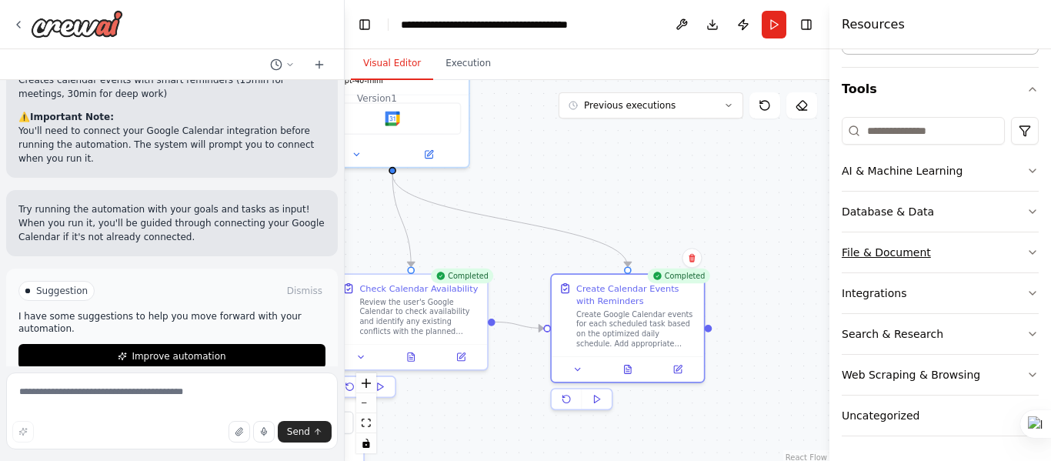
click at [1013, 252] on button "File & Document" at bounding box center [940, 252] width 197 height 40
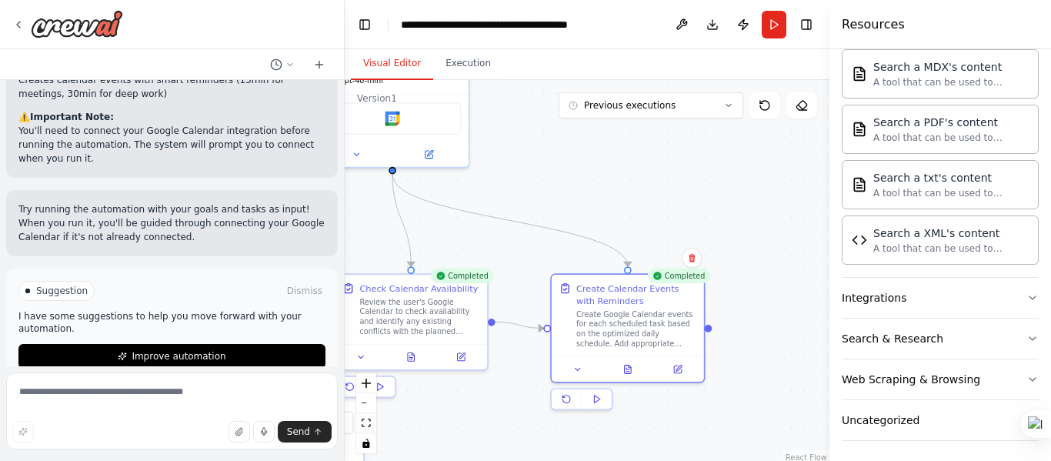
scroll to position [583, 0]
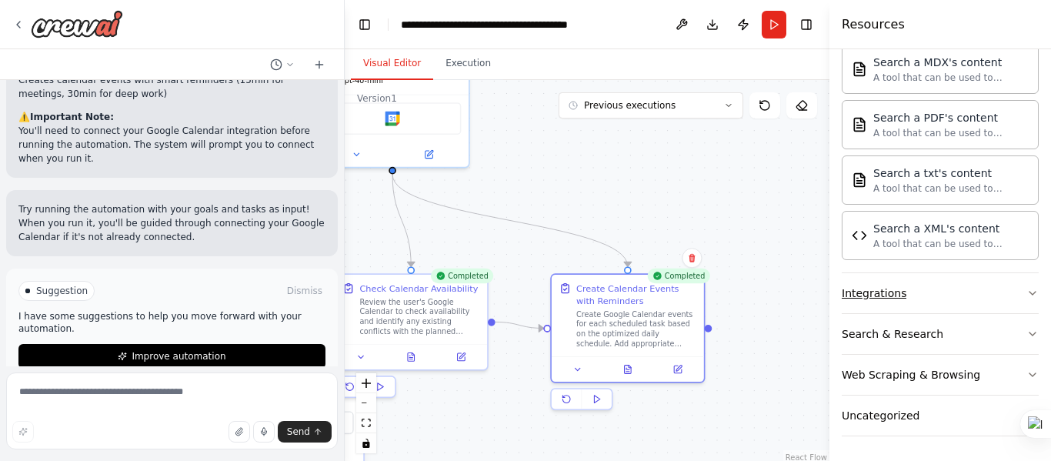
click at [992, 298] on button "Integrations" at bounding box center [940, 293] width 197 height 40
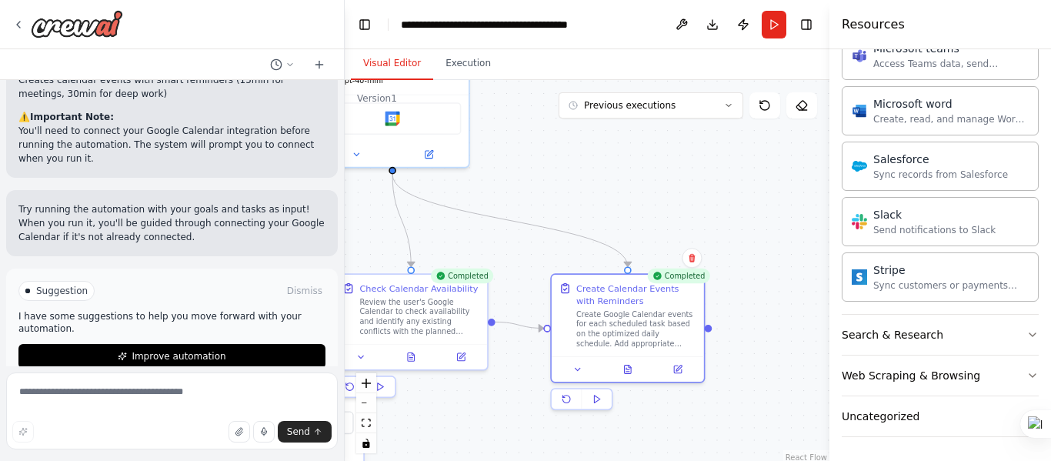
scroll to position [1482, 0]
click at [983, 334] on button "Search & Research" at bounding box center [940, 334] width 197 height 40
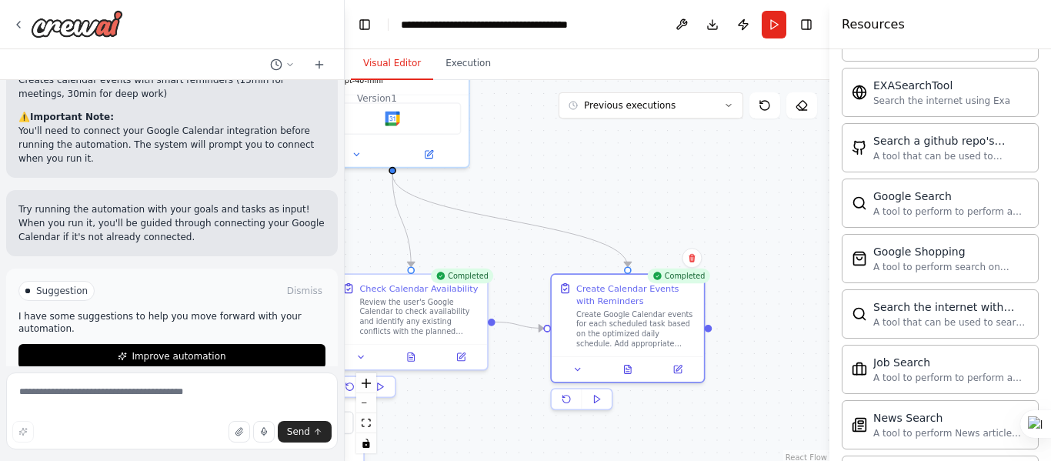
scroll to position [2270, 0]
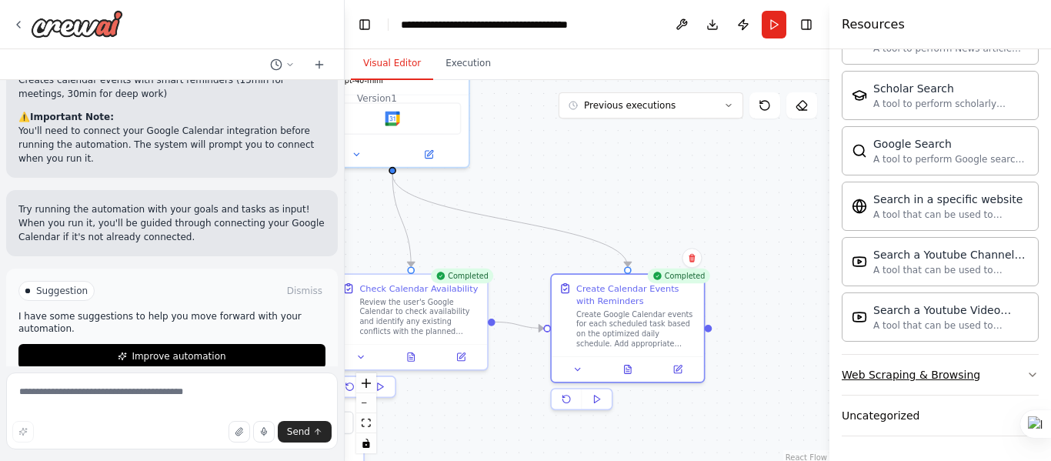
click at [1011, 377] on button "Web Scraping & Browsing" at bounding box center [940, 375] width 197 height 40
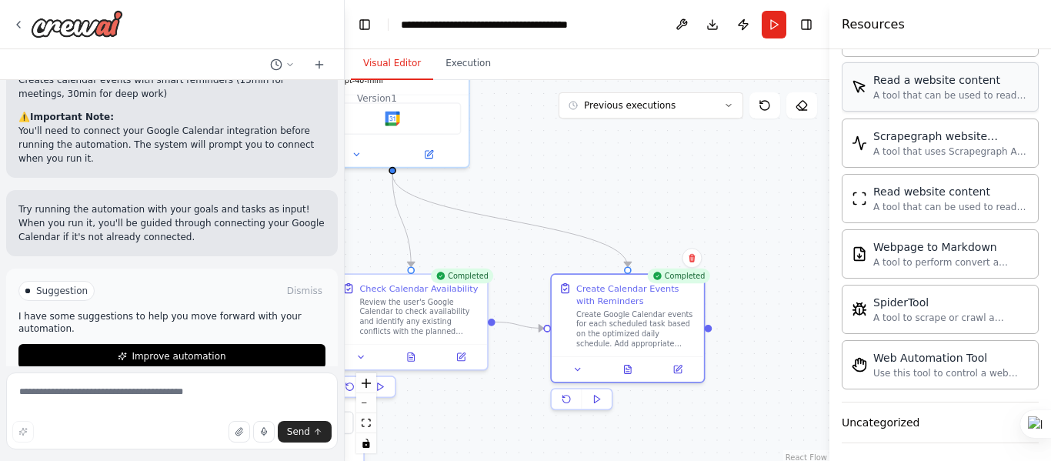
scroll to position [3113, 0]
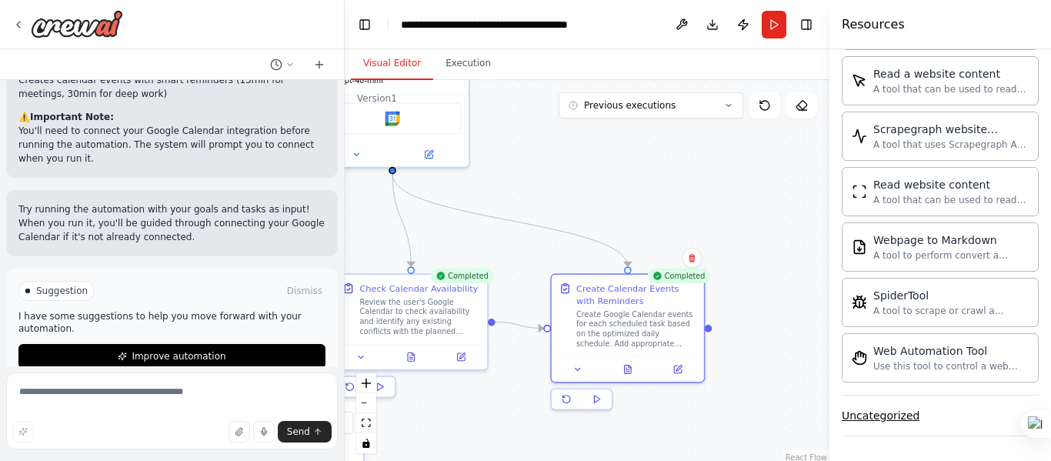
click at [971, 408] on button "Uncategorized" at bounding box center [940, 416] width 197 height 40
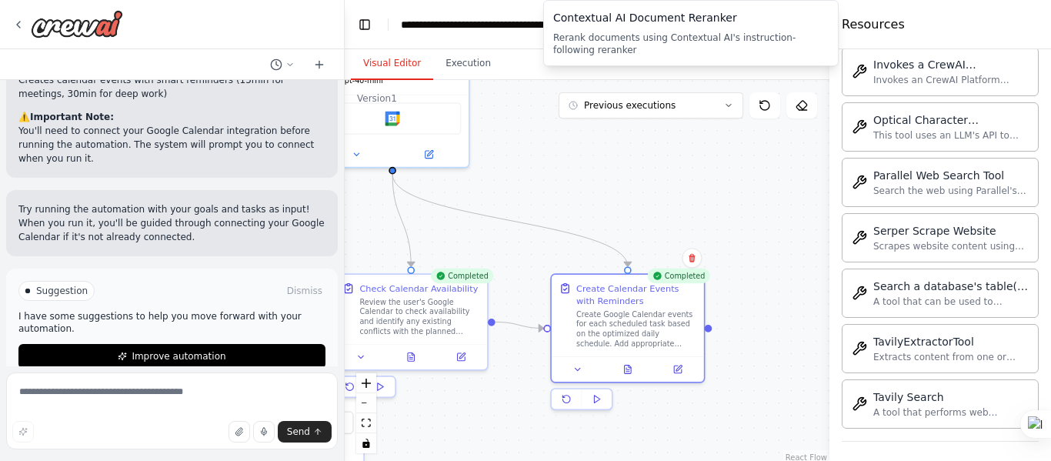
scroll to position [3957, 0]
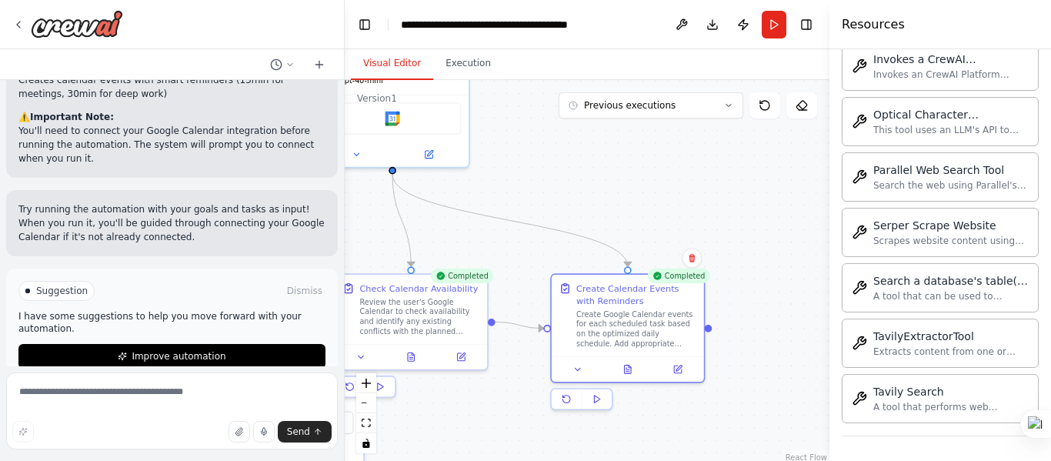
click at [772, 205] on div ".deletable-edge-delete-btn { width: 20px; height: 20px; border: 0px solid #ffff…" at bounding box center [587, 272] width 485 height 385
click at [606, 403] on button at bounding box center [597, 399] width 30 height 20
click at [449, 77] on button "Execution" at bounding box center [468, 64] width 70 height 32
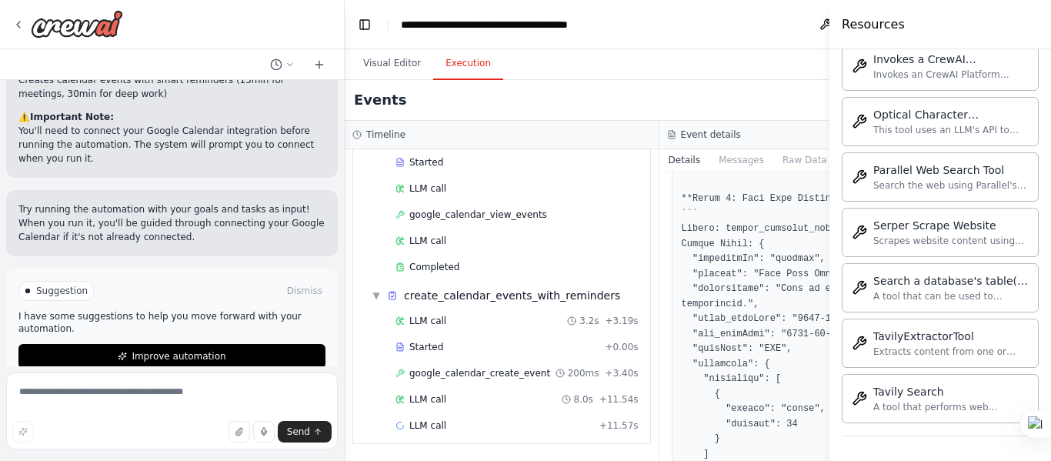
scroll to position [289, 0]
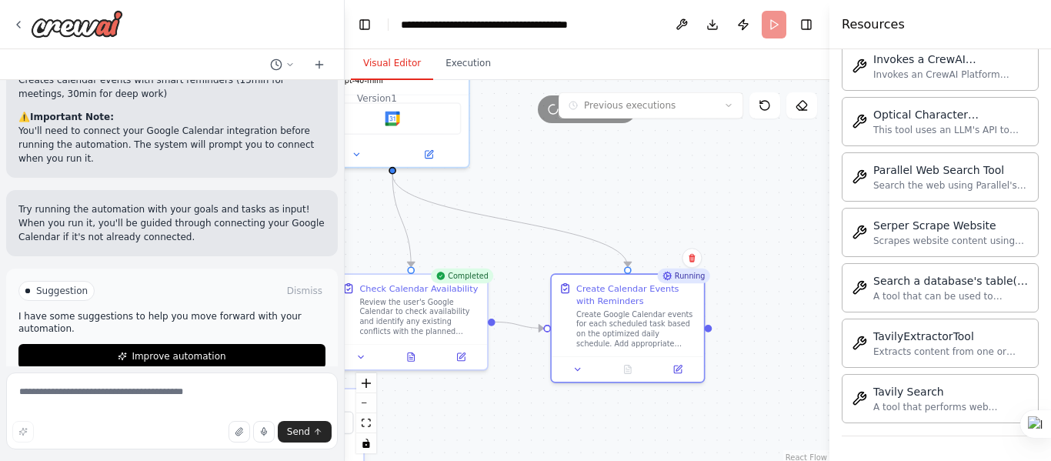
click at [379, 65] on button "Visual Editor" at bounding box center [392, 64] width 82 height 32
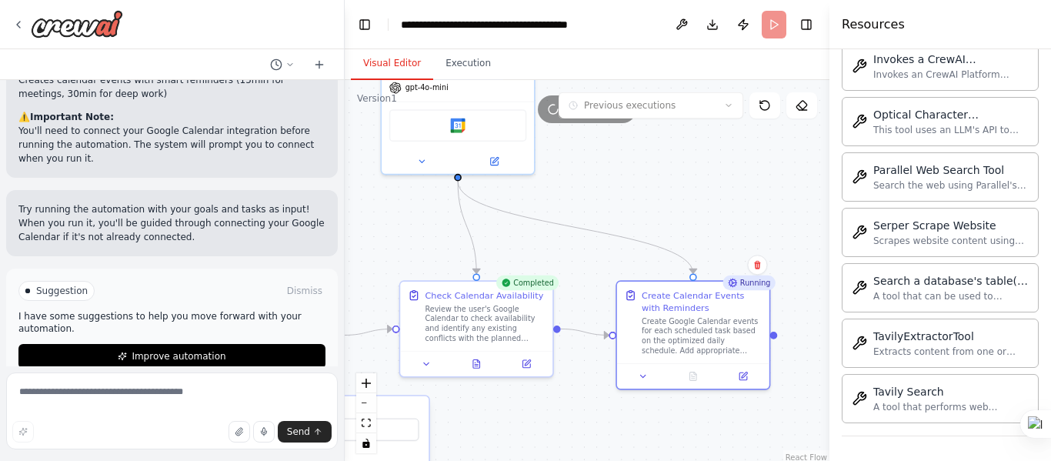
drag, startPoint x: 514, startPoint y: 248, endPoint x: 580, endPoint y: 255, distance: 65.8
click at [580, 255] on div ".deletable-edge-delete-btn { width: 20px; height: 20px; border: 0px solid #ffff…" at bounding box center [587, 272] width 485 height 385
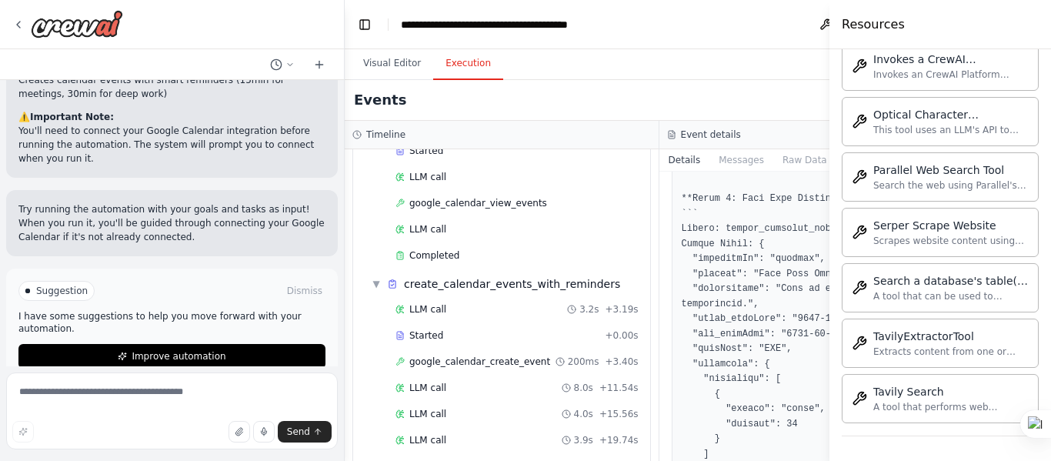
click at [465, 55] on button "Execution" at bounding box center [468, 64] width 70 height 32
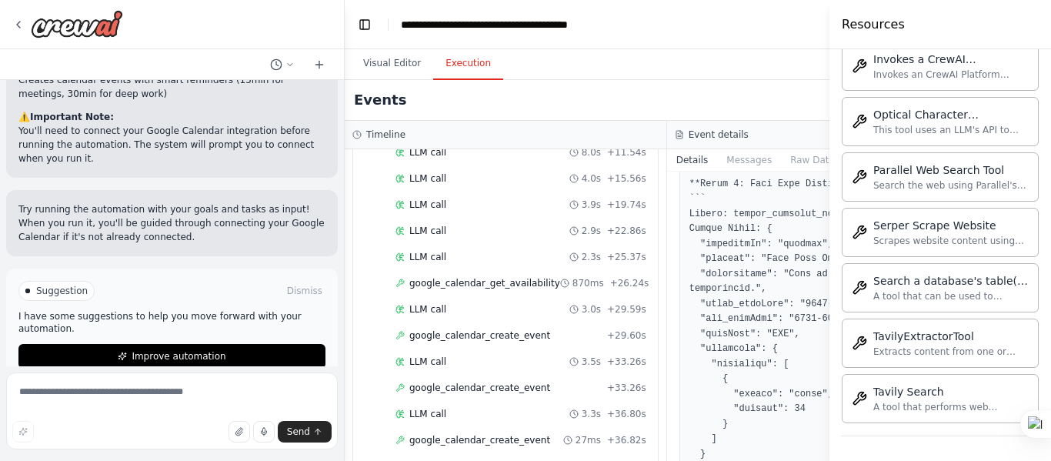
scroll to position [577, 0]
click at [480, 391] on span "google_calendar_create_event" at bounding box center [479, 388] width 141 height 12
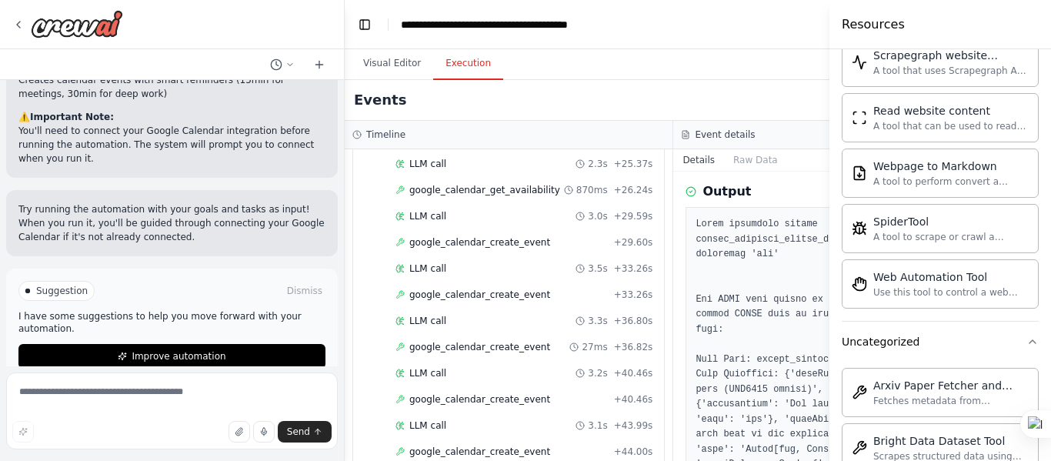
scroll to position [0, 0]
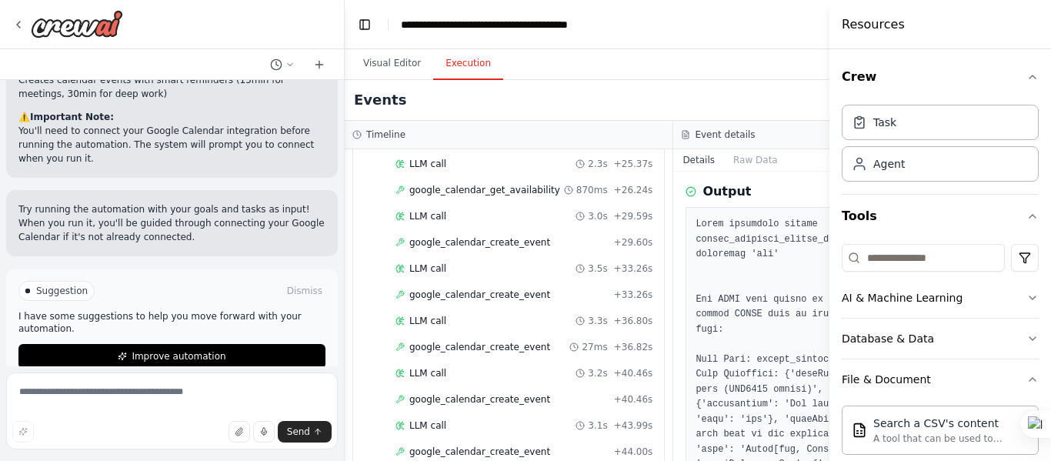
click at [779, 20] on header "**********" at bounding box center [674, 24] width 658 height 49
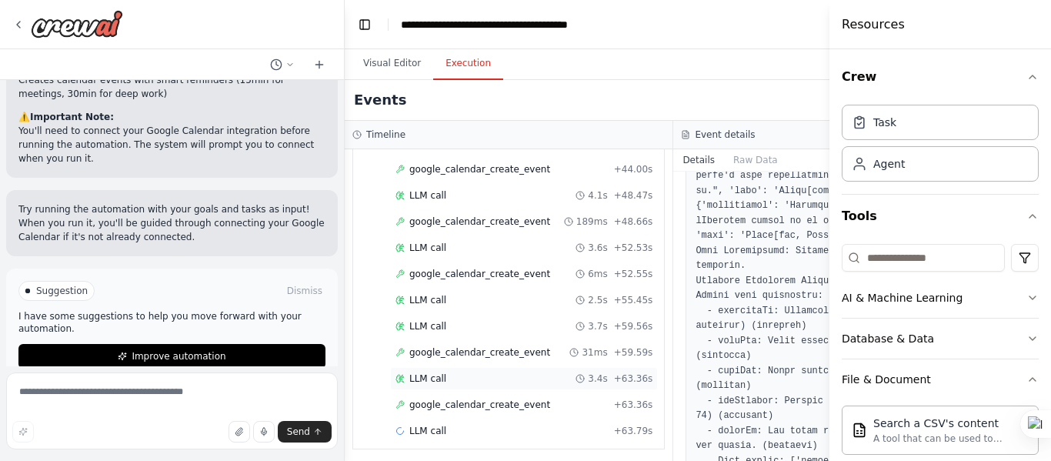
scroll to position [906, 0]
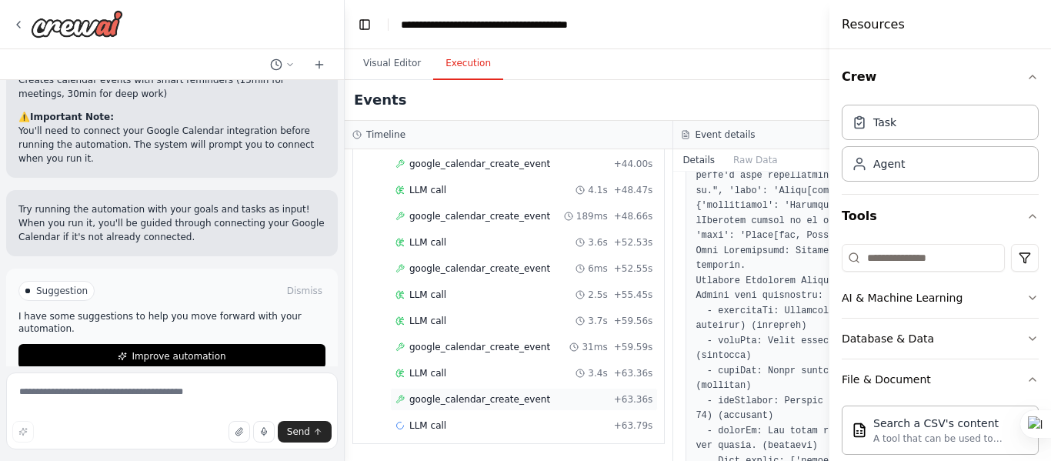
click at [550, 399] on div "google_calendar_create_event + 63.36s" at bounding box center [524, 399] width 257 height 12
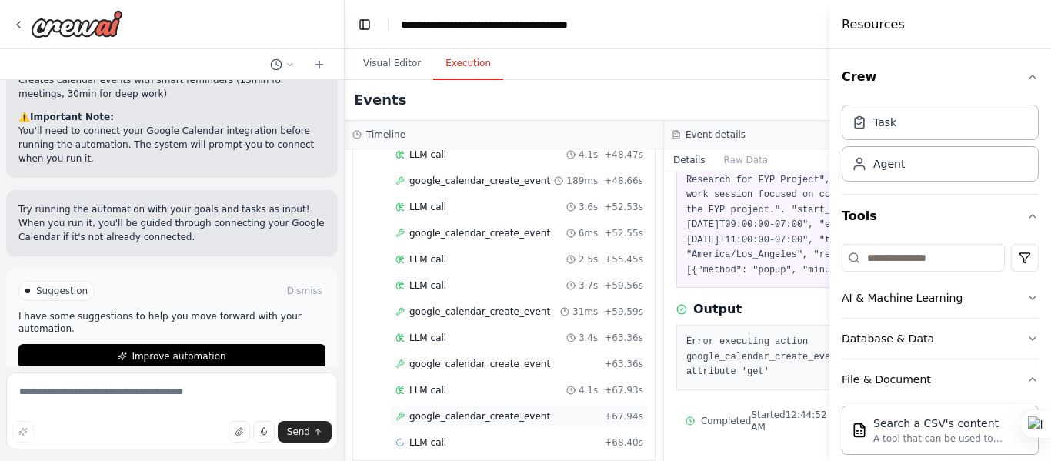
scroll to position [970, 0]
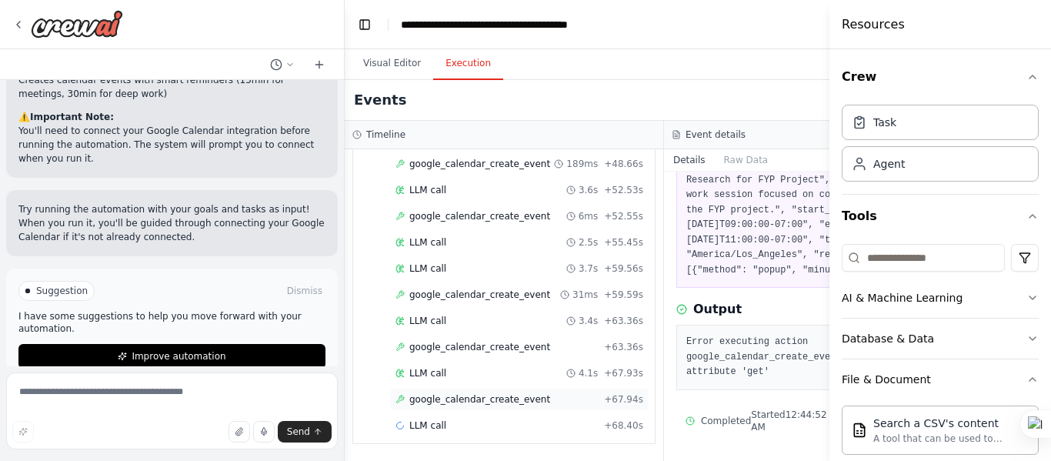
click at [550, 393] on div "google_calendar_create_event + 67.94s" at bounding box center [520, 399] width 248 height 12
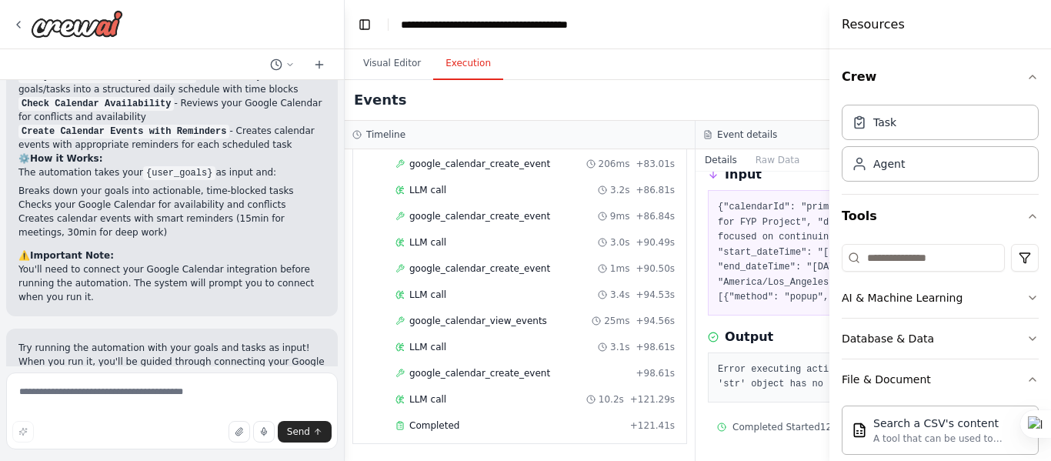
scroll to position [1415, 0]
click at [507, 419] on div "Completed" at bounding box center [510, 425] width 229 height 12
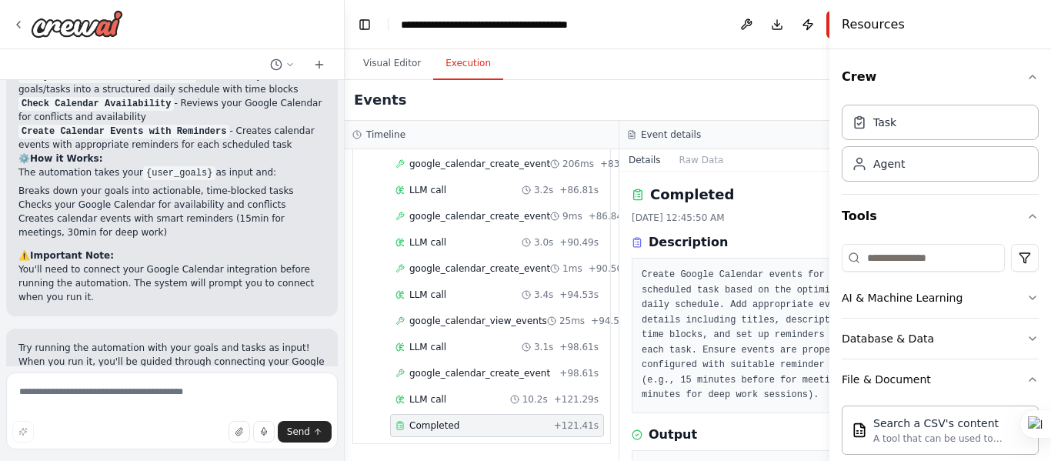
scroll to position [889, 0]
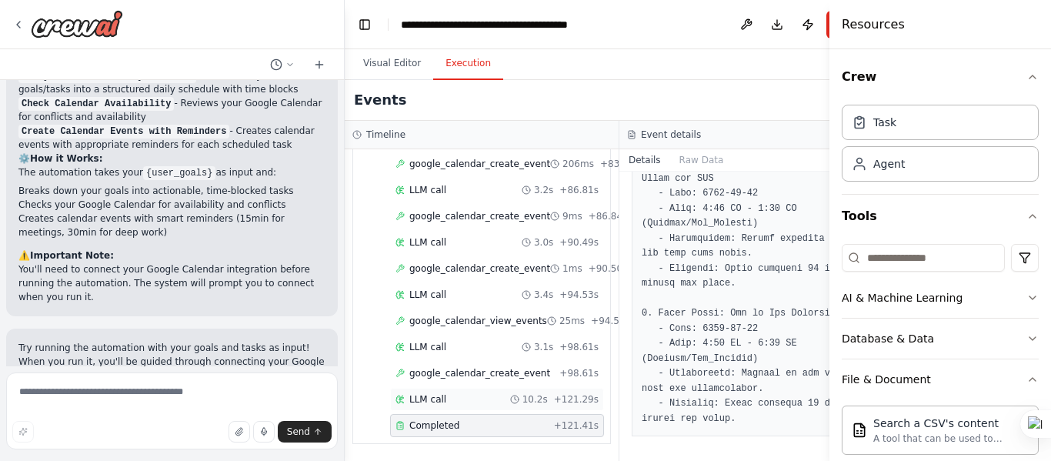
click at [468, 393] on div "LLM call 10.2s + 121.29s" at bounding box center [497, 399] width 203 height 12
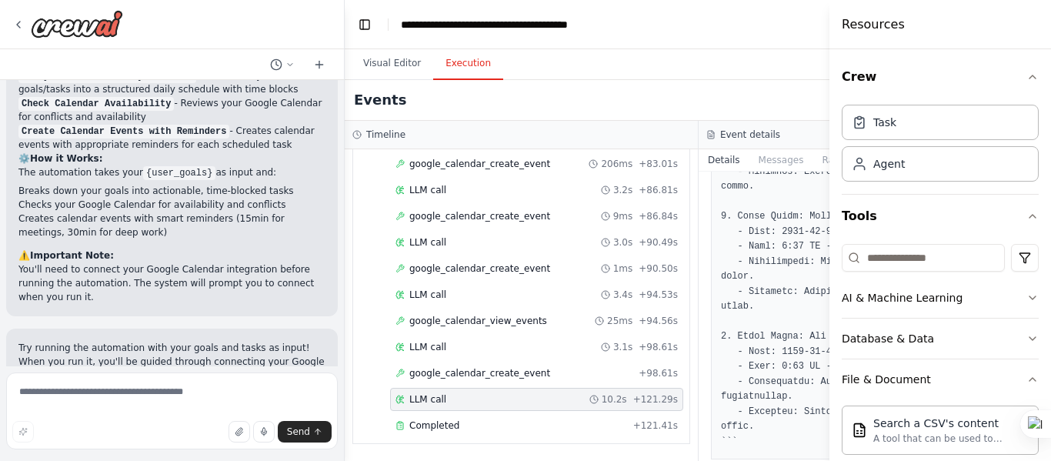
scroll to position [761, 0]
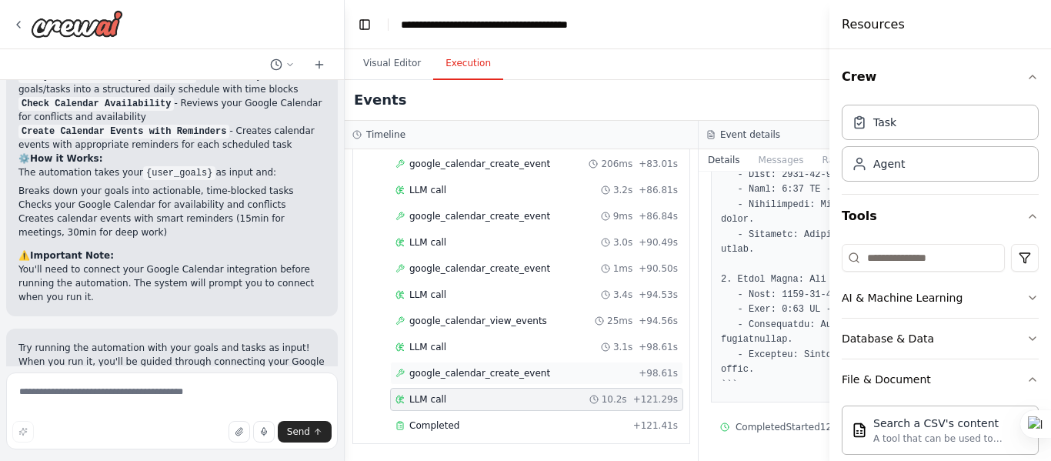
click at [504, 367] on span "google_calendar_create_event" at bounding box center [479, 373] width 141 height 12
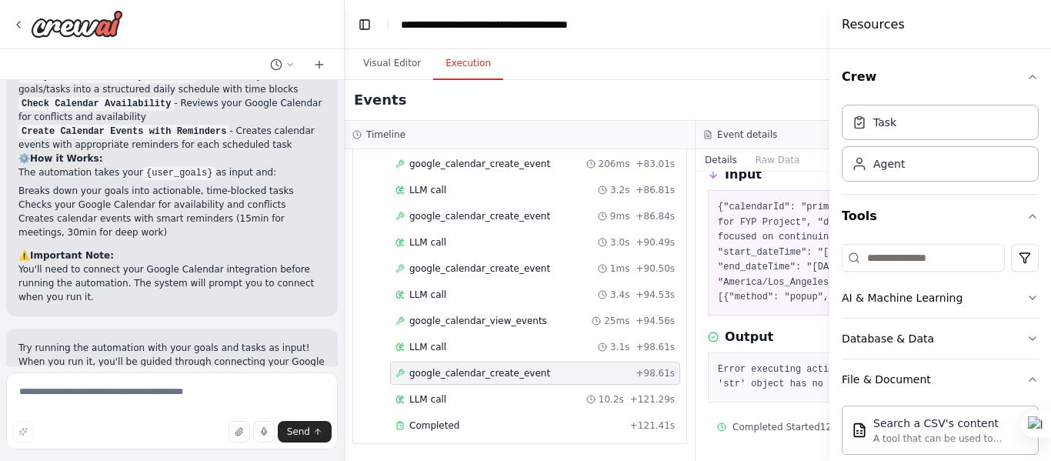
scroll to position [128, 0]
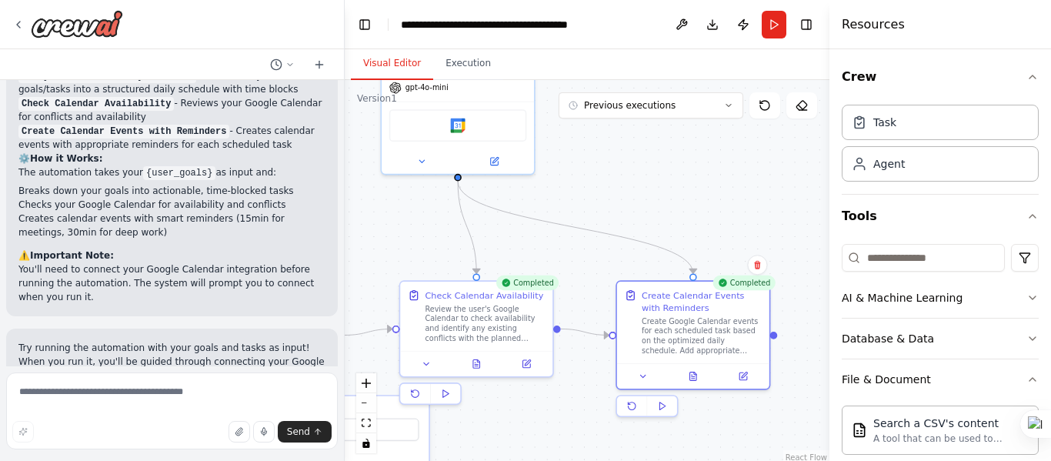
click at [418, 65] on button "Visual Editor" at bounding box center [392, 64] width 82 height 32
click at [737, 326] on div "Create Google Calendar events for each scheduled task based on the optimized da…" at bounding box center [702, 333] width 120 height 39
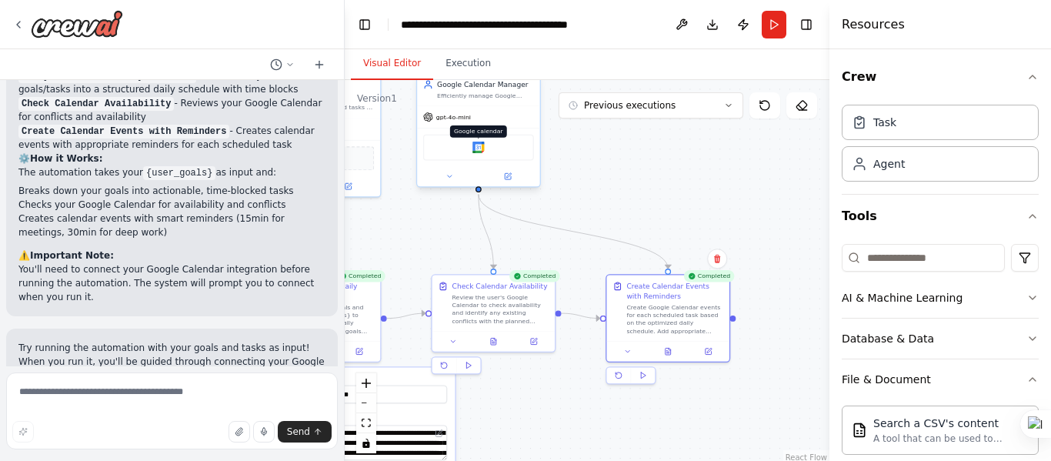
click at [482, 152] on img at bounding box center [479, 148] width 12 height 12
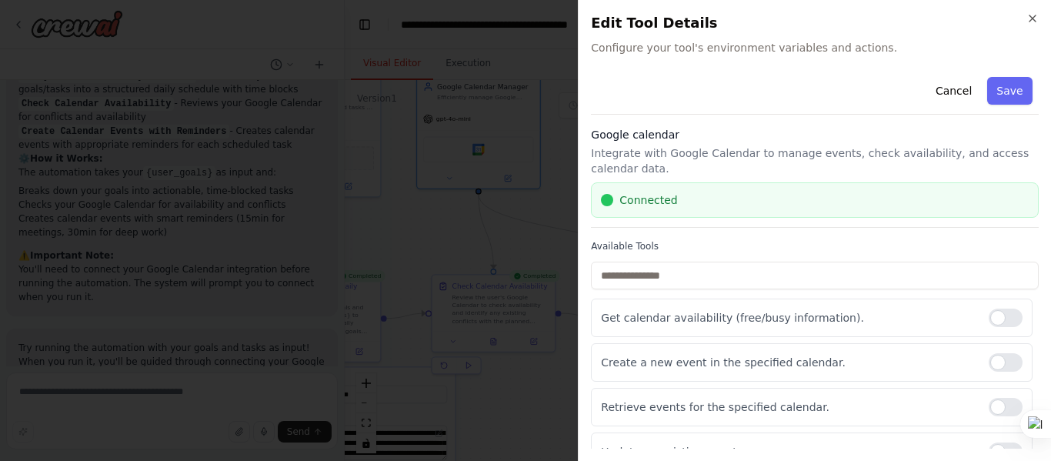
scroll to position [0, 0]
click at [1000, 85] on button "Save" at bounding box center [1010, 91] width 45 height 28
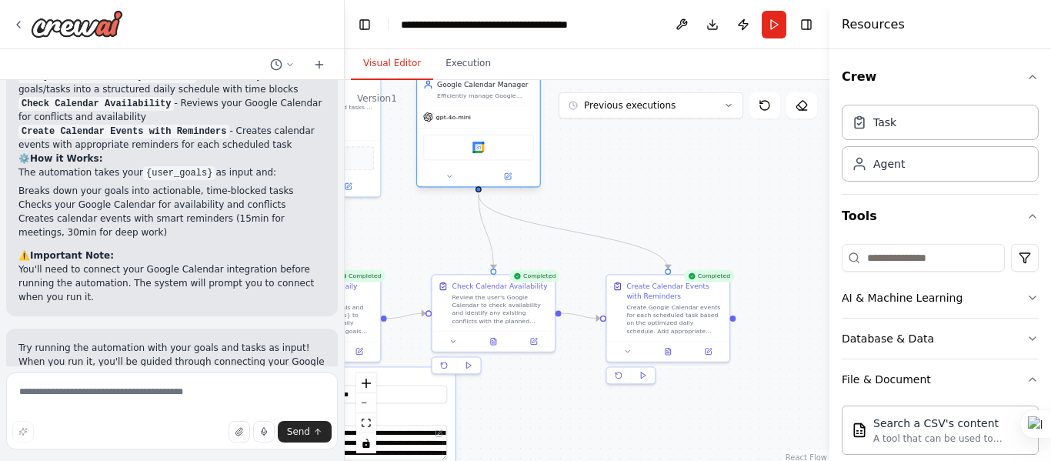
click at [499, 159] on div "Google calendar" at bounding box center [478, 148] width 111 height 26
click at [482, 149] on img at bounding box center [479, 148] width 12 height 12
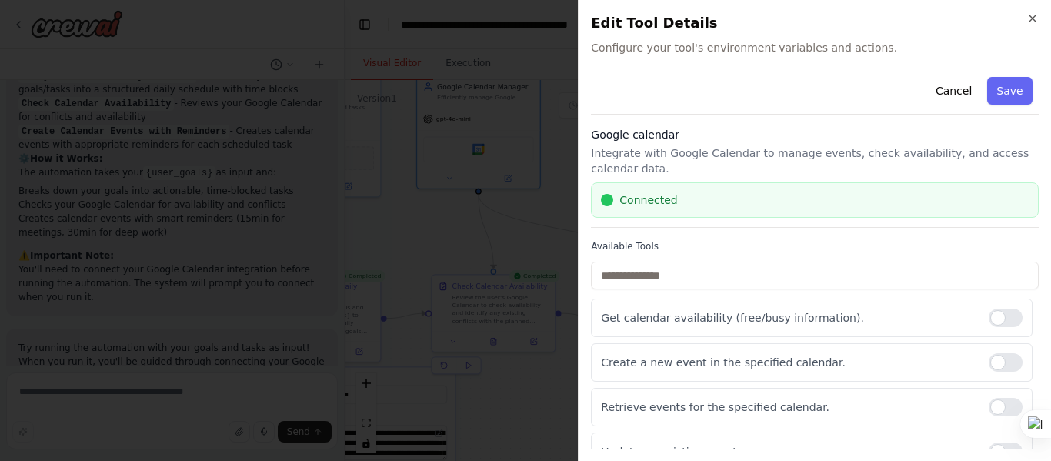
scroll to position [112, 0]
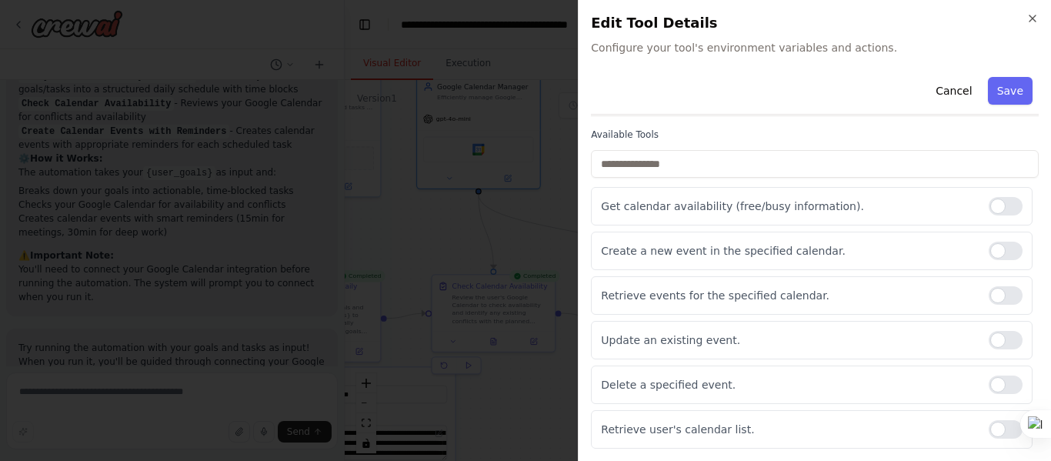
click at [1038, 12] on div "Close Edit Tool Details Configure your tool's environment variables and actions…" at bounding box center [814, 230] width 473 height 461
click at [1031, 17] on icon "button" at bounding box center [1033, 18] width 12 height 12
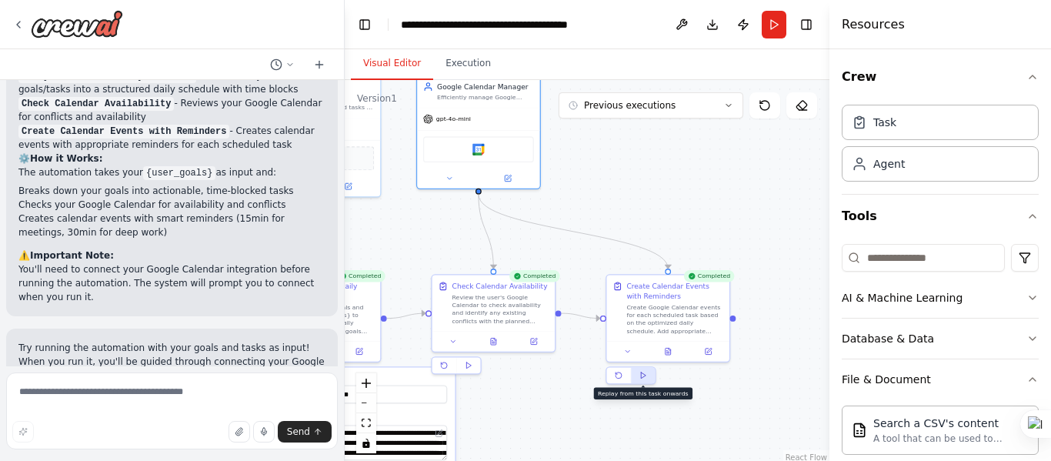
click at [650, 381] on button at bounding box center [643, 375] width 24 height 16
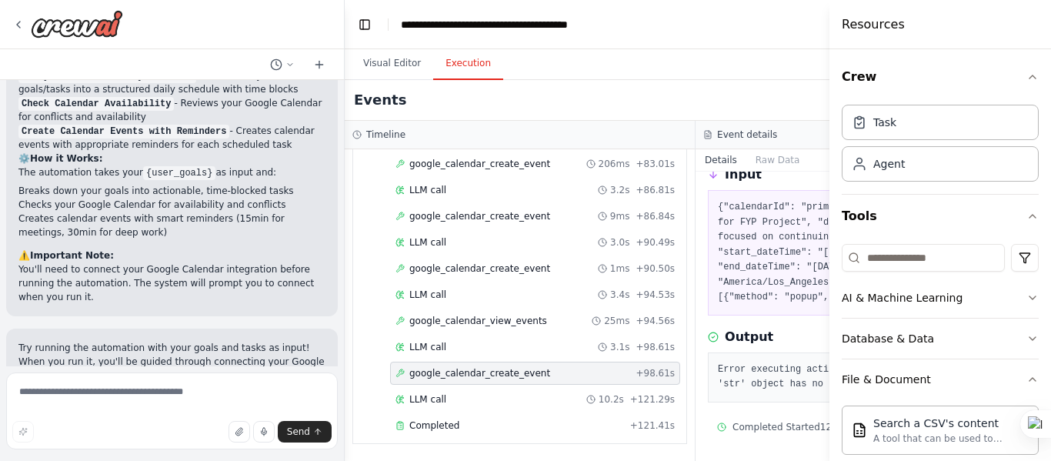
click at [470, 72] on button "Execution" at bounding box center [468, 64] width 70 height 32
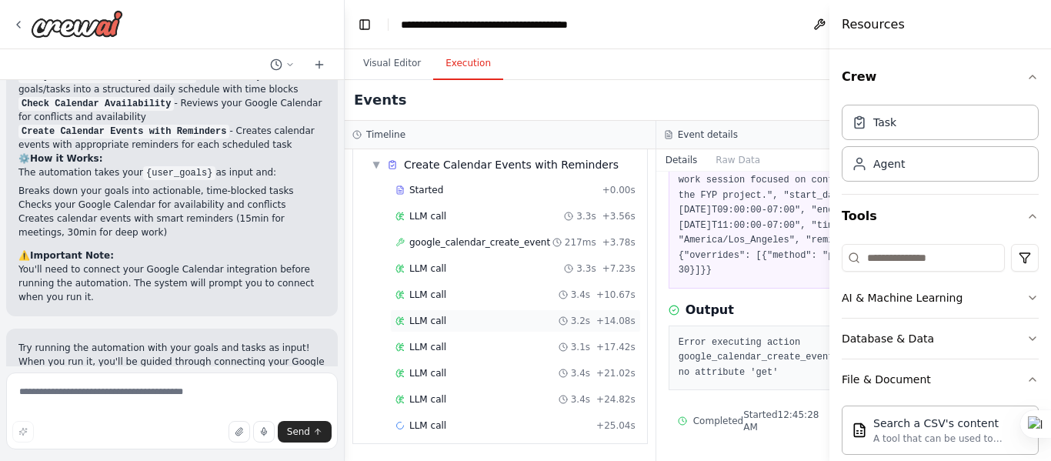
scroll to position [436, 0]
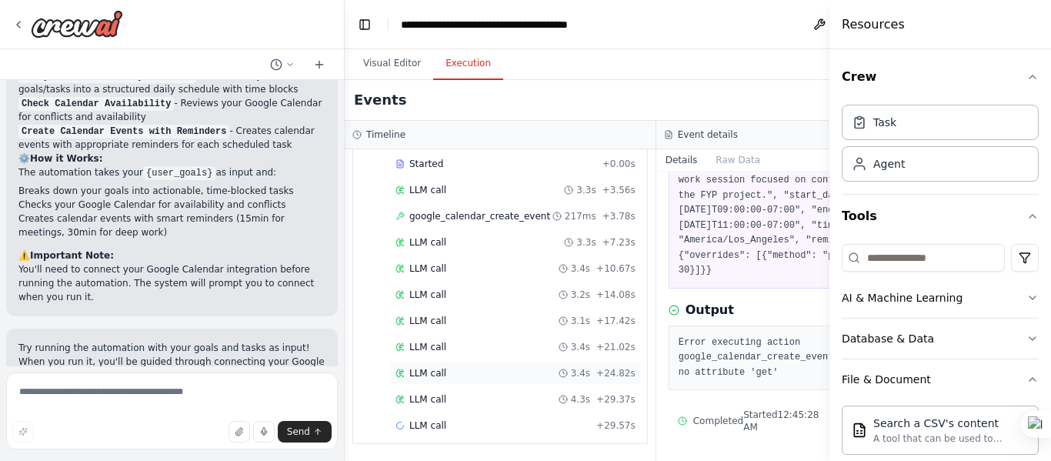
click at [511, 385] on div "LLM call 3.4s + 24.82s" at bounding box center [515, 373] width 251 height 23
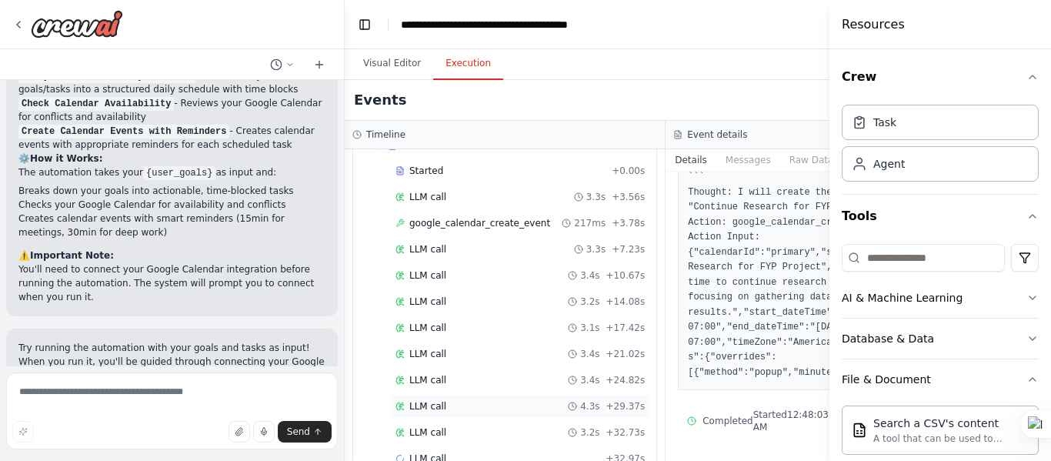
scroll to position [461, 0]
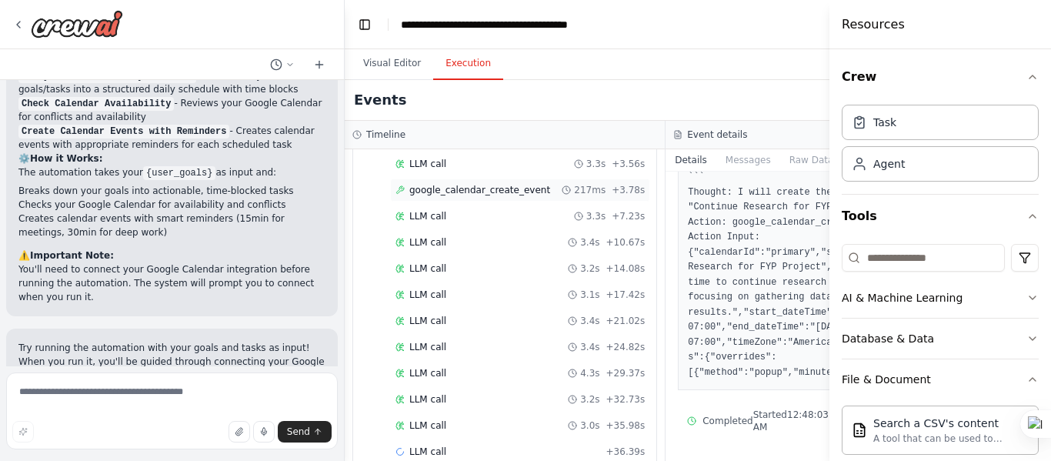
click at [514, 187] on span "google_calendar_create_event" at bounding box center [479, 190] width 141 height 12
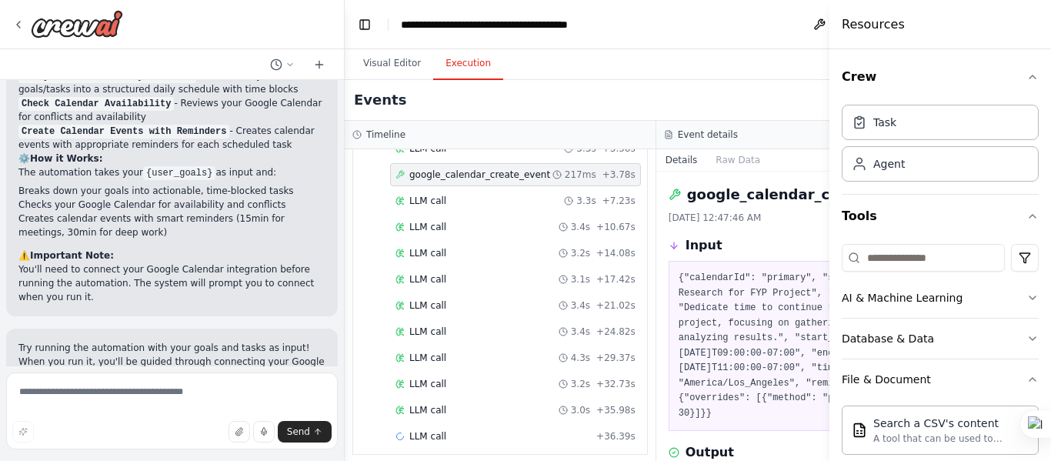
scroll to position [170, 0]
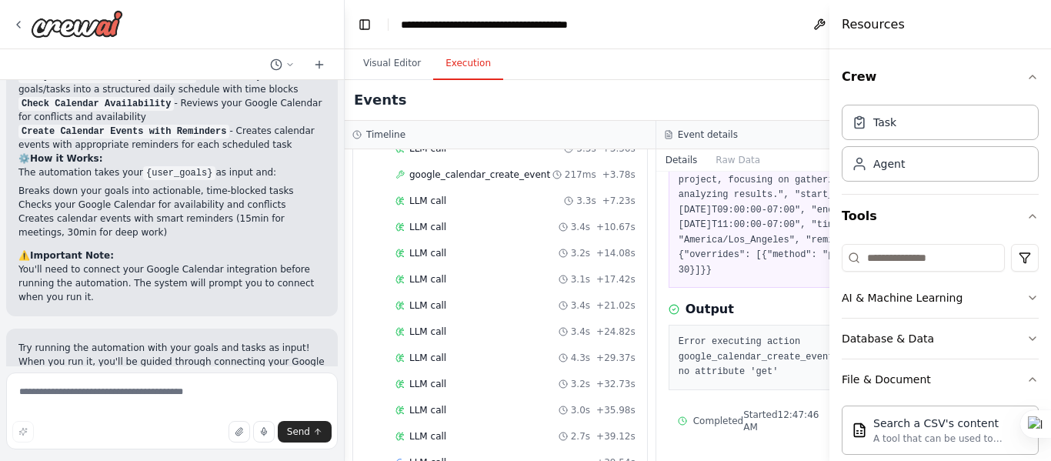
click at [496, 334] on div "Started + 0.00s LLM call 3.3s + 3.56s google_calendar_create_event 217ms + 3.78…" at bounding box center [507, 294] width 282 height 366
click at [485, 338] on div "LLM call 3.4s + 24.82s" at bounding box center [516, 332] width 240 height 12
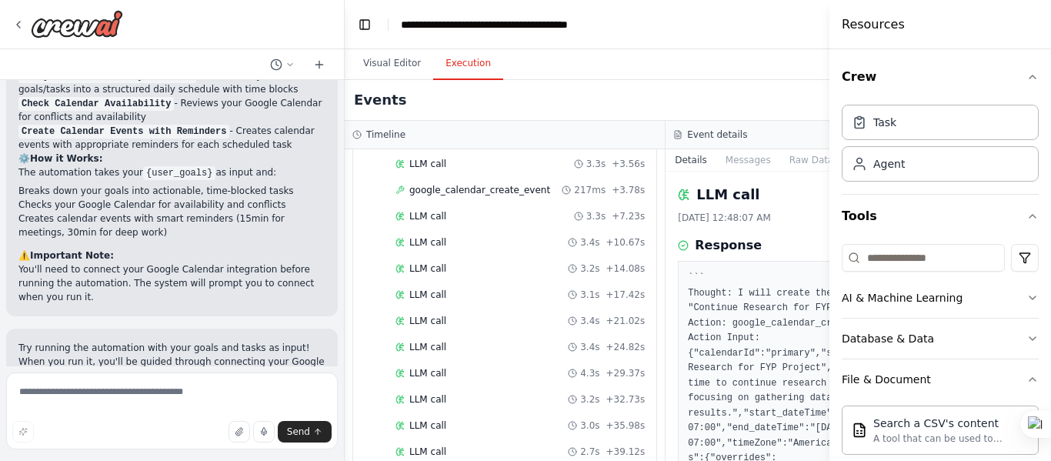
scroll to position [101, 0]
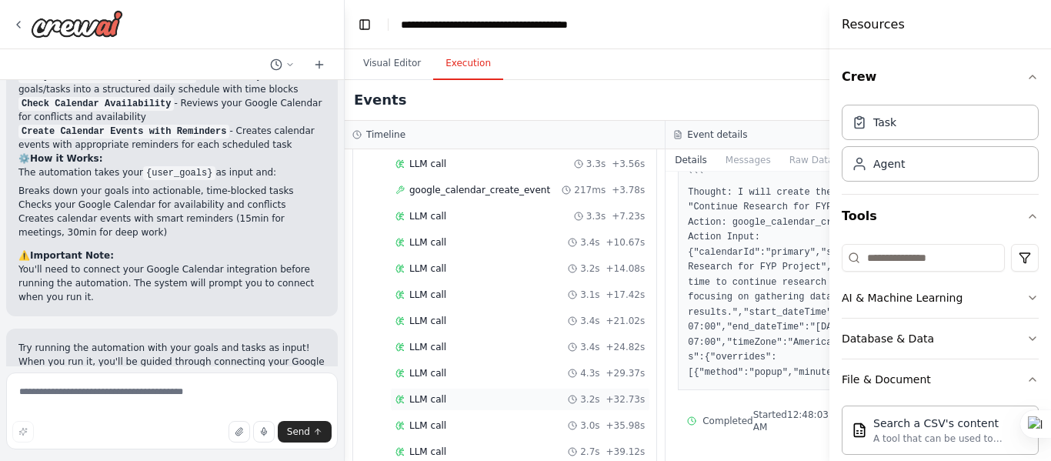
click at [500, 400] on div "LLM call 3.2s + 32.73s" at bounding box center [520, 399] width 249 height 12
click at [493, 443] on div "LLM call 2.7s + 39.12s" at bounding box center [520, 451] width 260 height 23
click at [492, 415] on div "LLM call 3.0s + 35.98s" at bounding box center [520, 425] width 260 height 23
click at [495, 388] on div "LLM call 3.2s + 46.05s" at bounding box center [520, 399] width 260 height 23
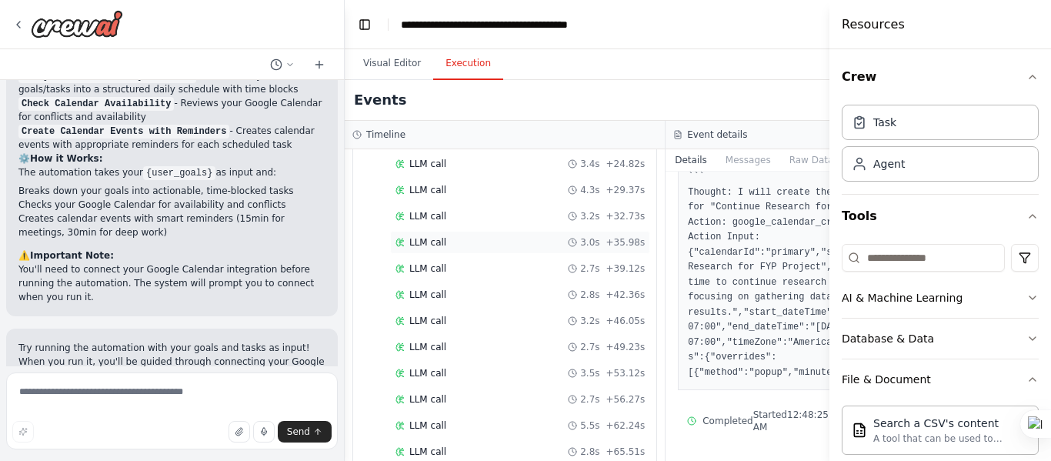
scroll to position [921, 0]
click at [536, 419] on div "Completed" at bounding box center [495, 425] width 199 height 12
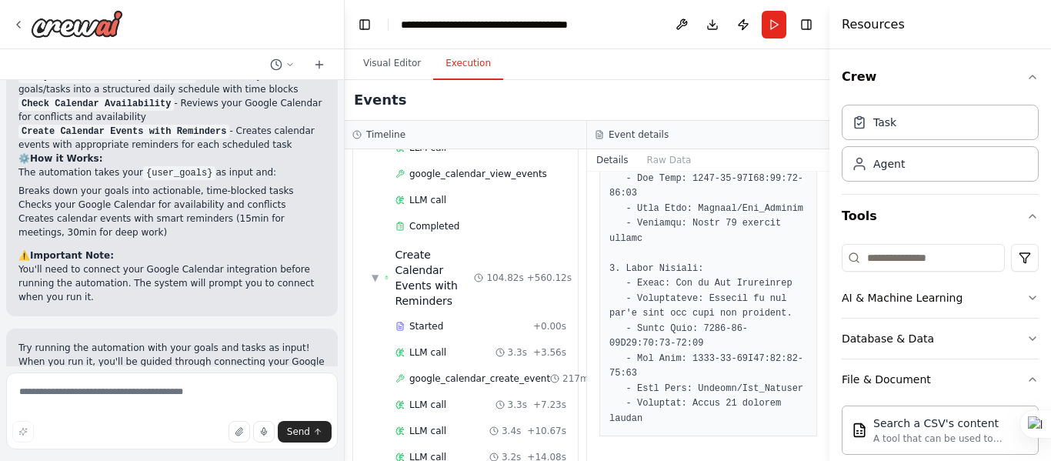
scroll to position [320, 0]
click at [490, 371] on span "google_calendar_create_event" at bounding box center [479, 377] width 141 height 12
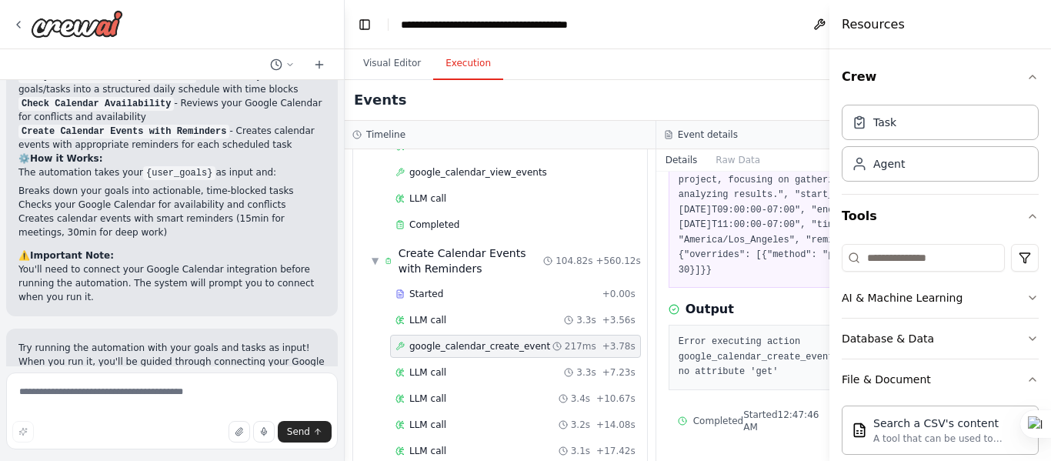
scroll to position [1211, 0]
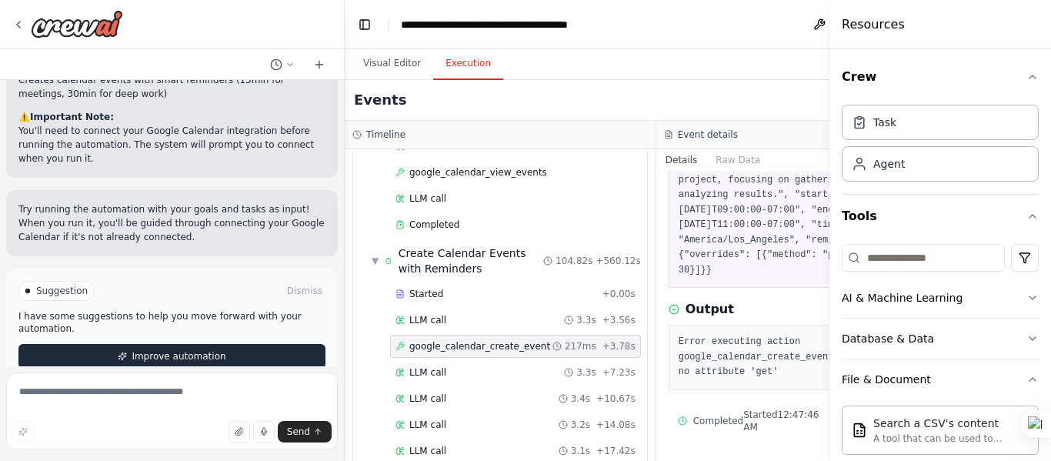
click at [188, 350] on span "Improve automation" at bounding box center [179, 356] width 94 height 12
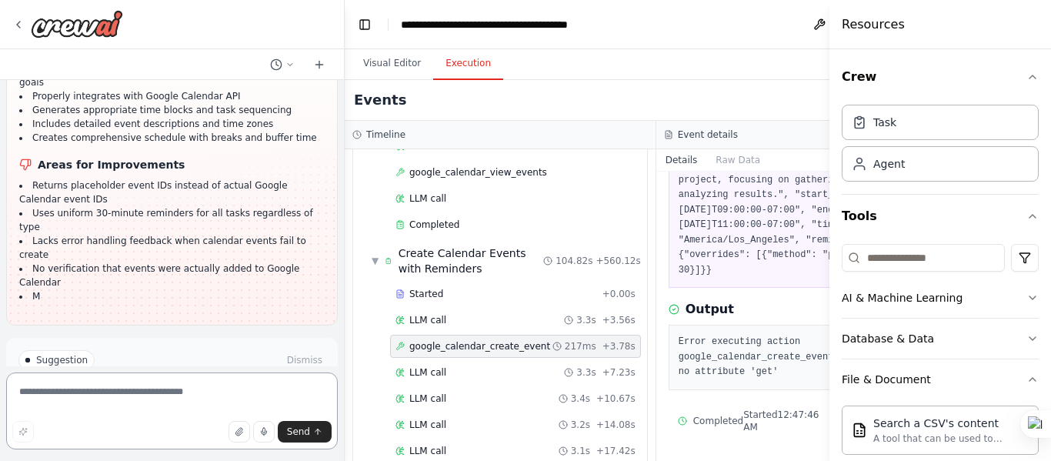
scroll to position [1765, 0]
